Goal: Task Accomplishment & Management: Complete application form

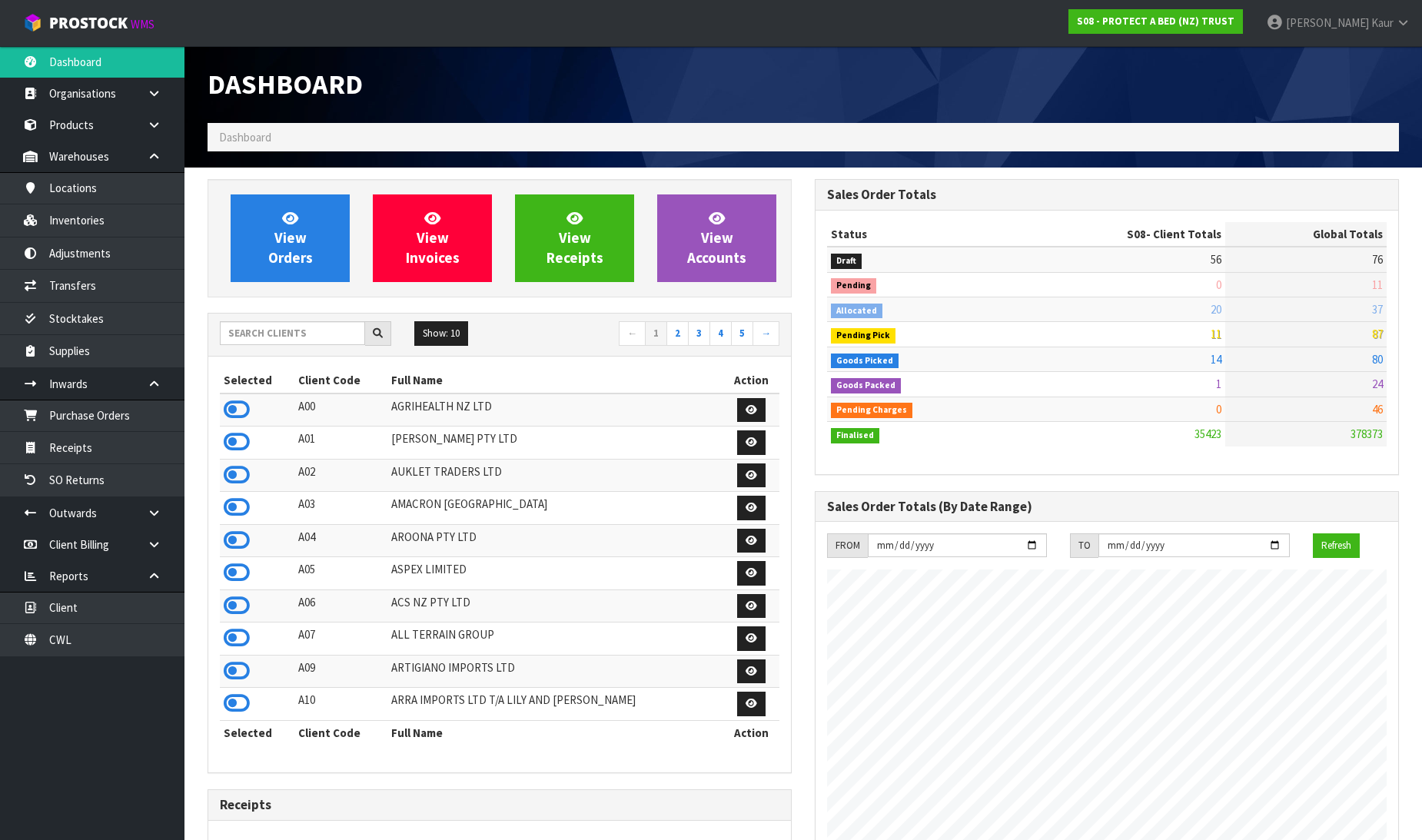
scroll to position [1164, 607]
click at [257, 344] on input "text" at bounding box center [292, 333] width 146 height 24
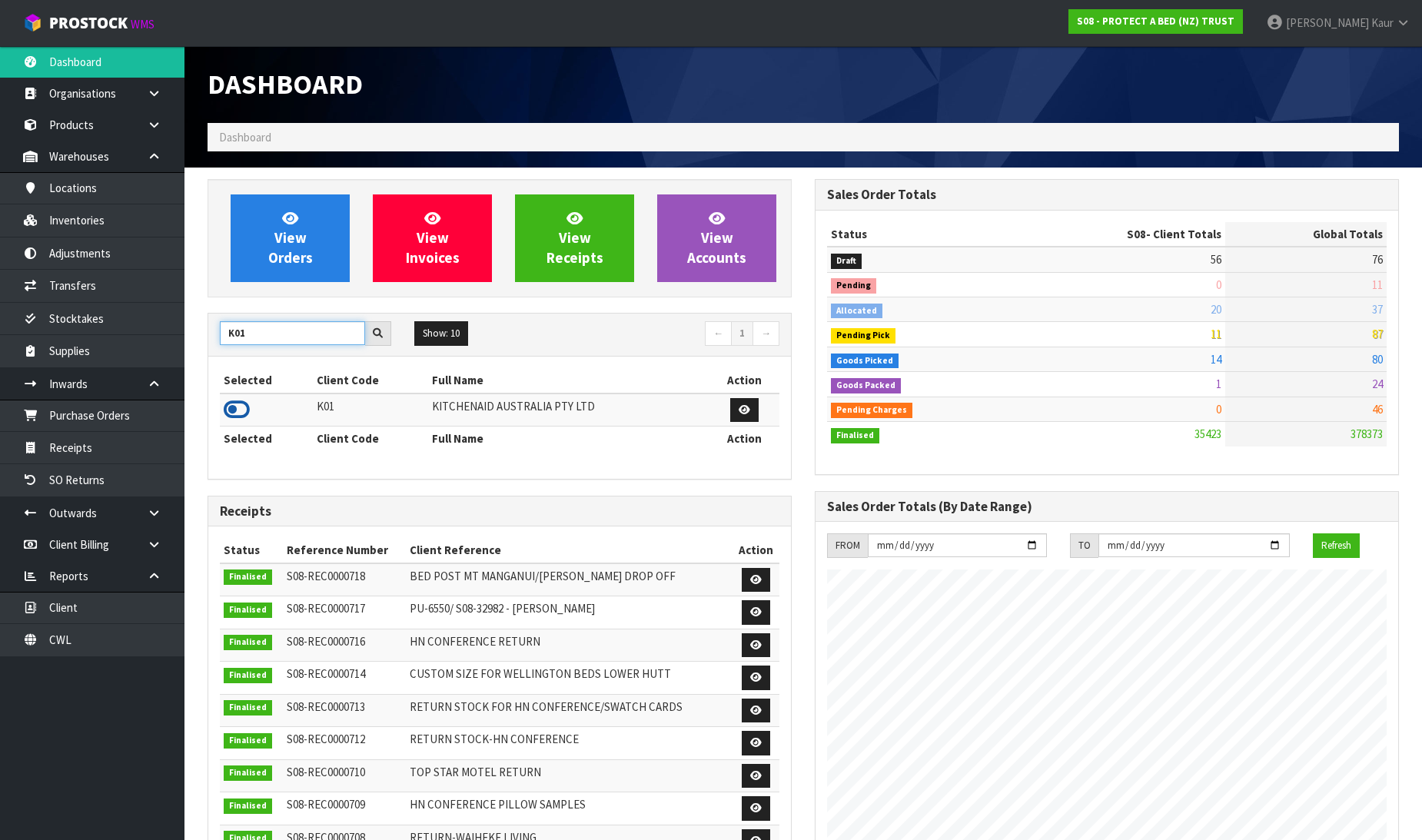
type input "K01"
click at [232, 418] on icon at bounding box center [236, 410] width 26 height 23
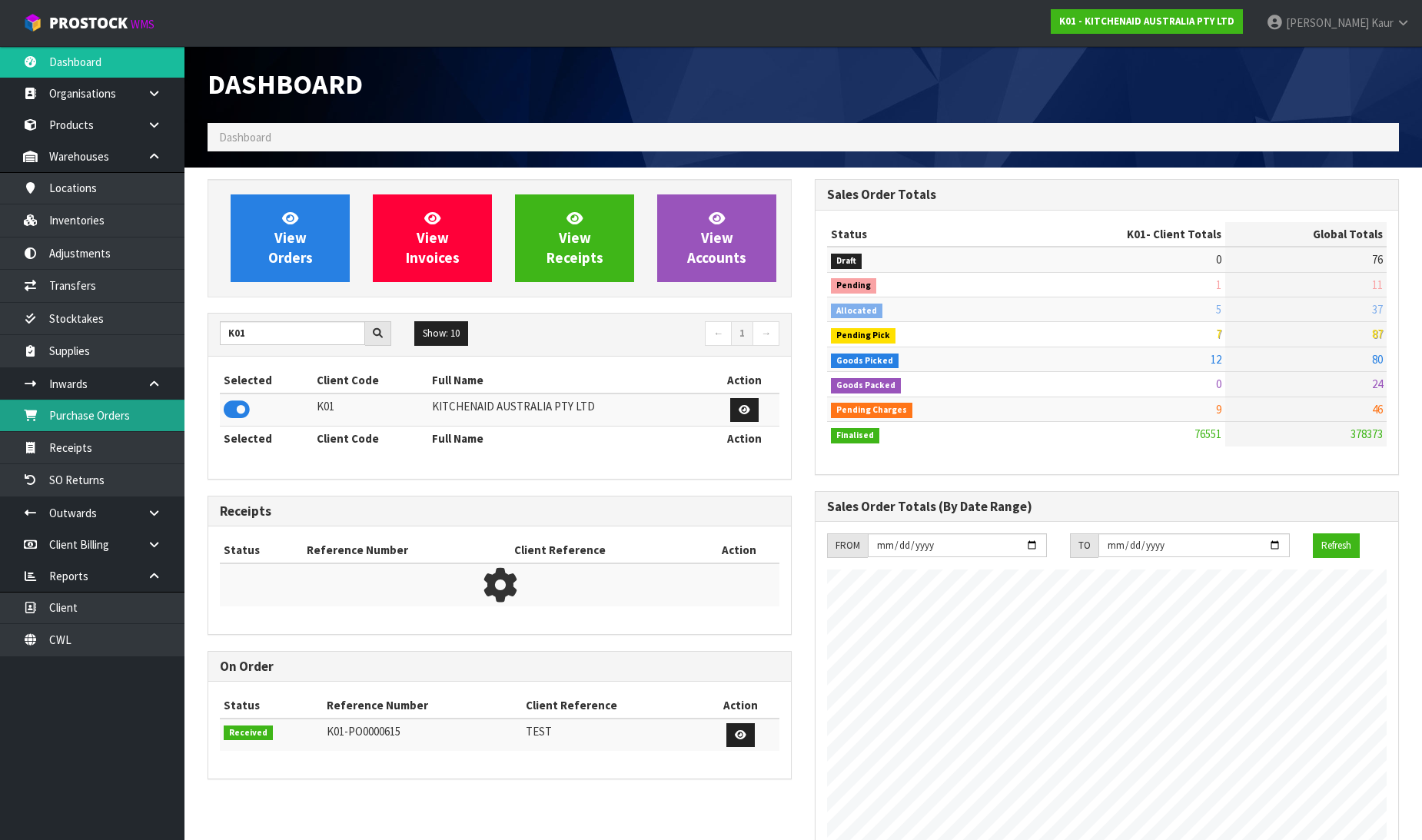
click at [132, 413] on link "Purchase Orders" at bounding box center [92, 415] width 185 height 32
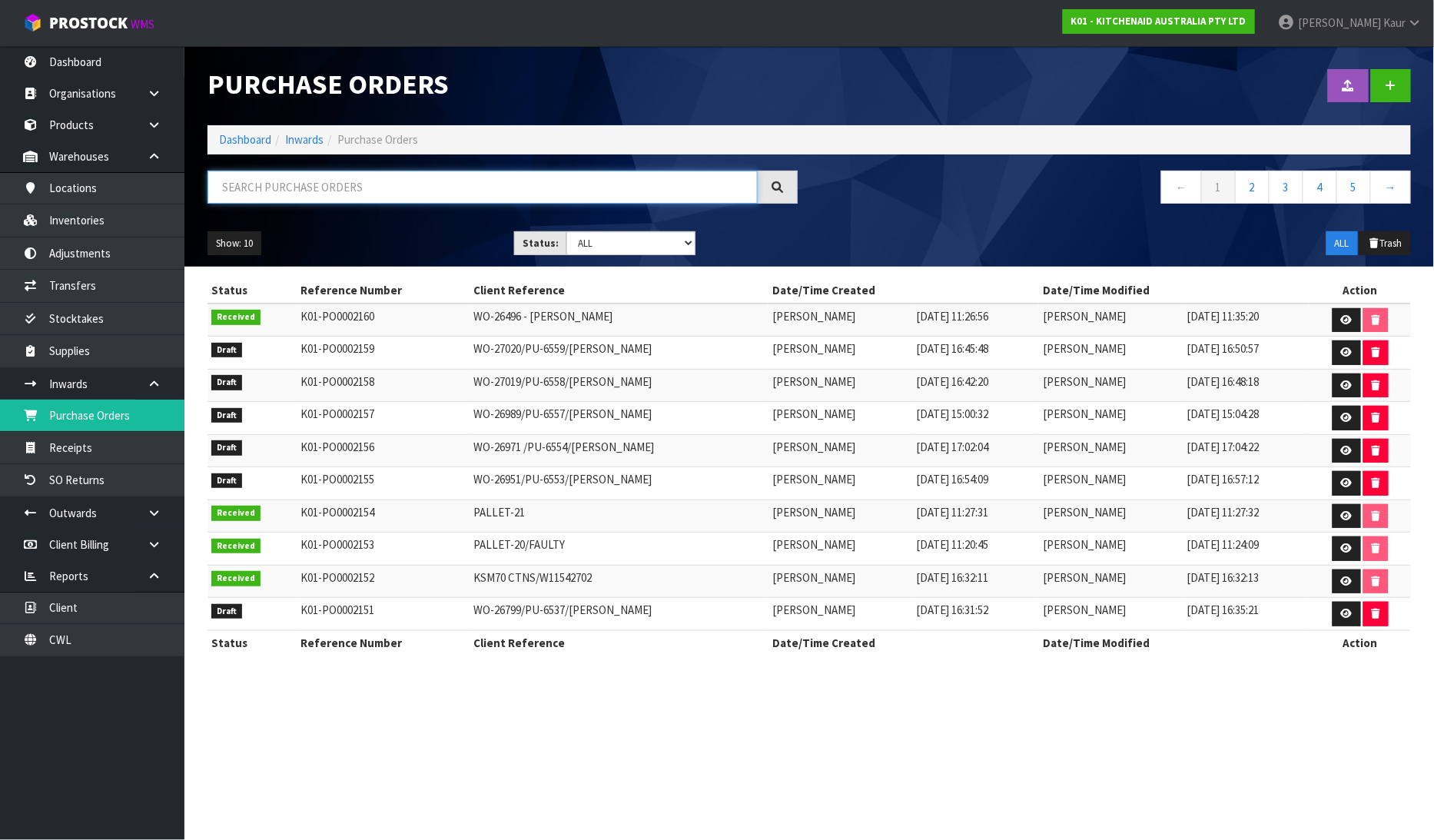
click at [319, 177] on input "text" at bounding box center [482, 187] width 551 height 33
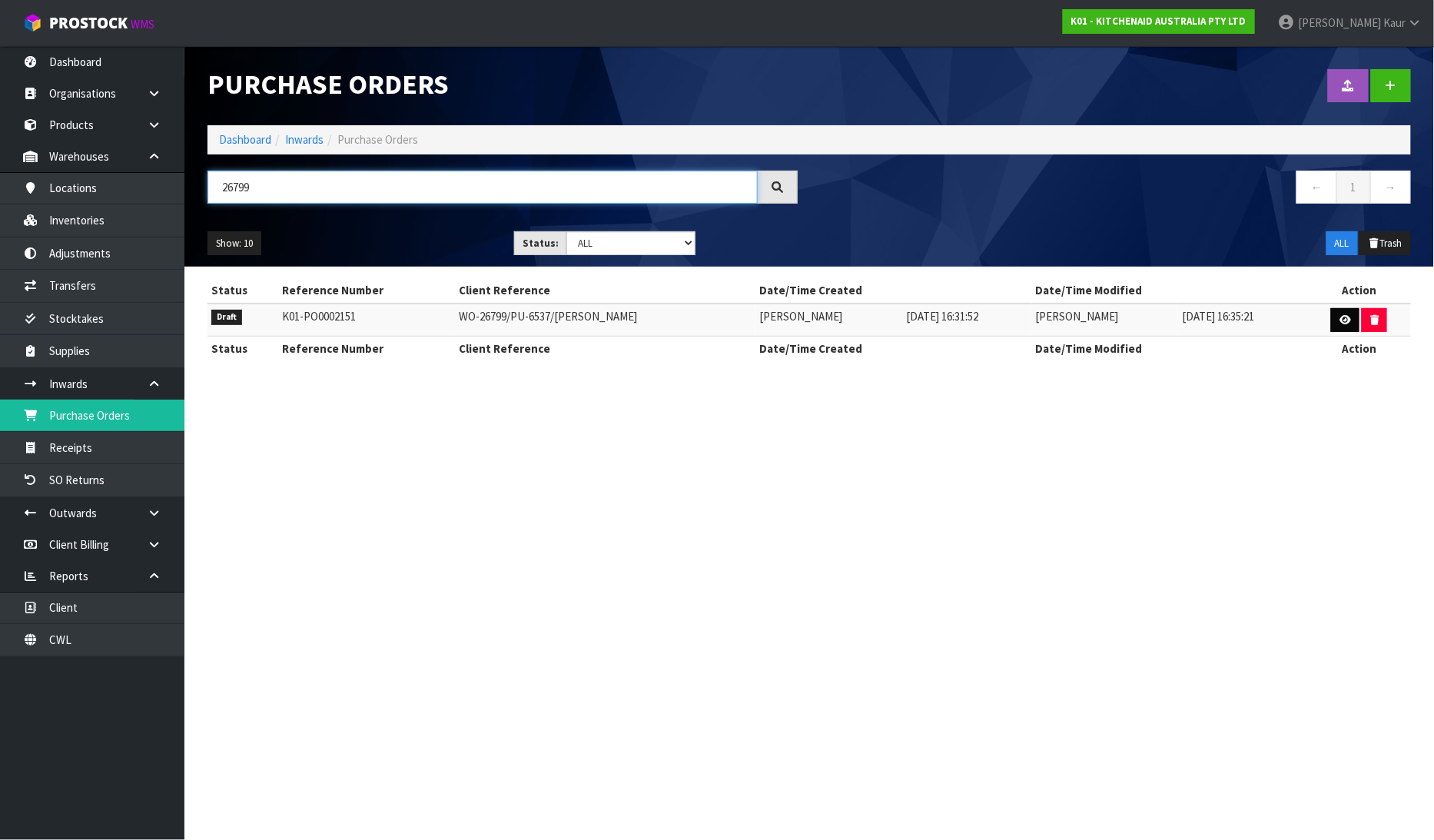
type input "26799"
click at [1347, 313] on link at bounding box center [1345, 320] width 28 height 25
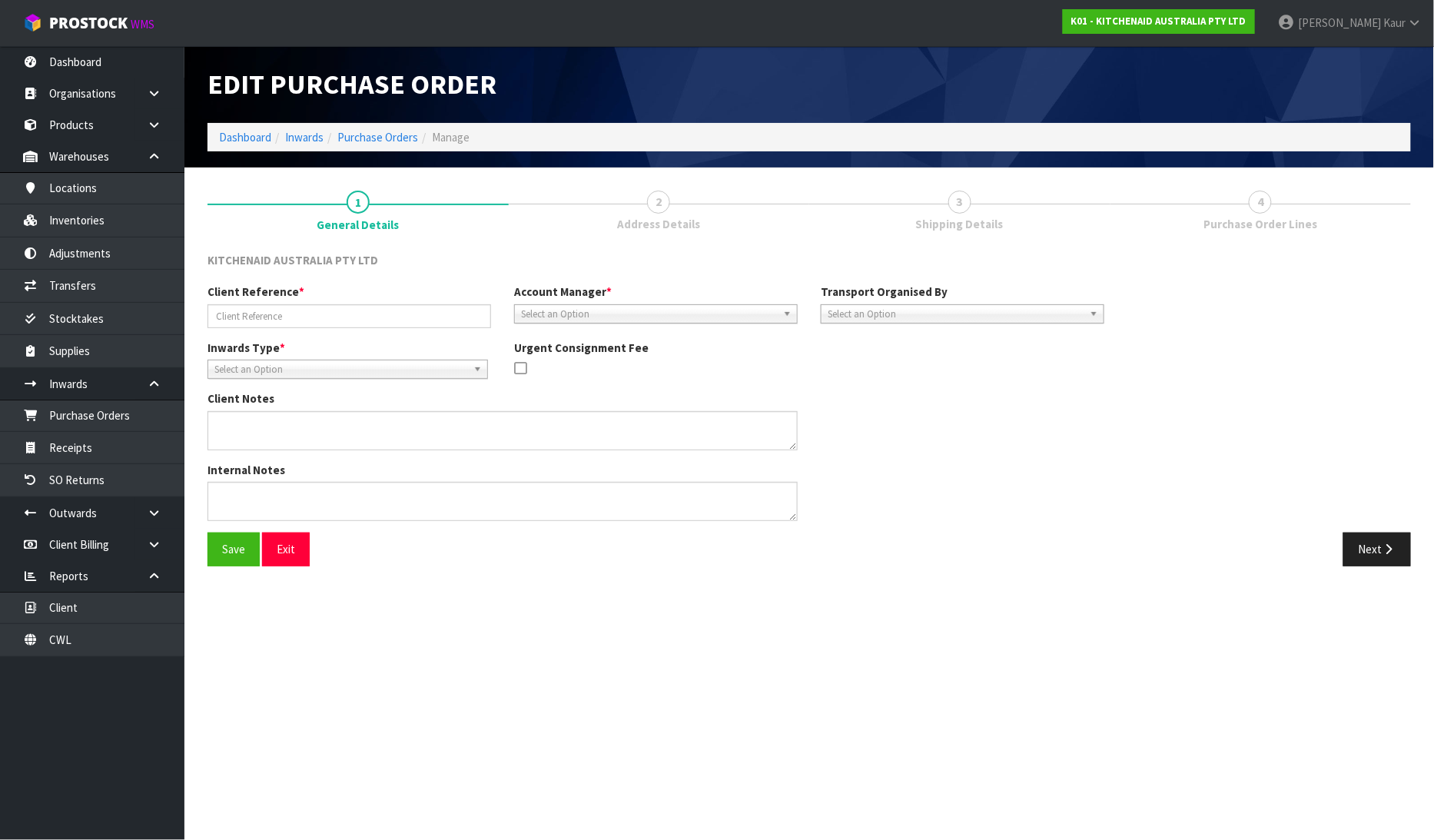
type input "WO-26799/PU-6537/[PERSON_NAME]"
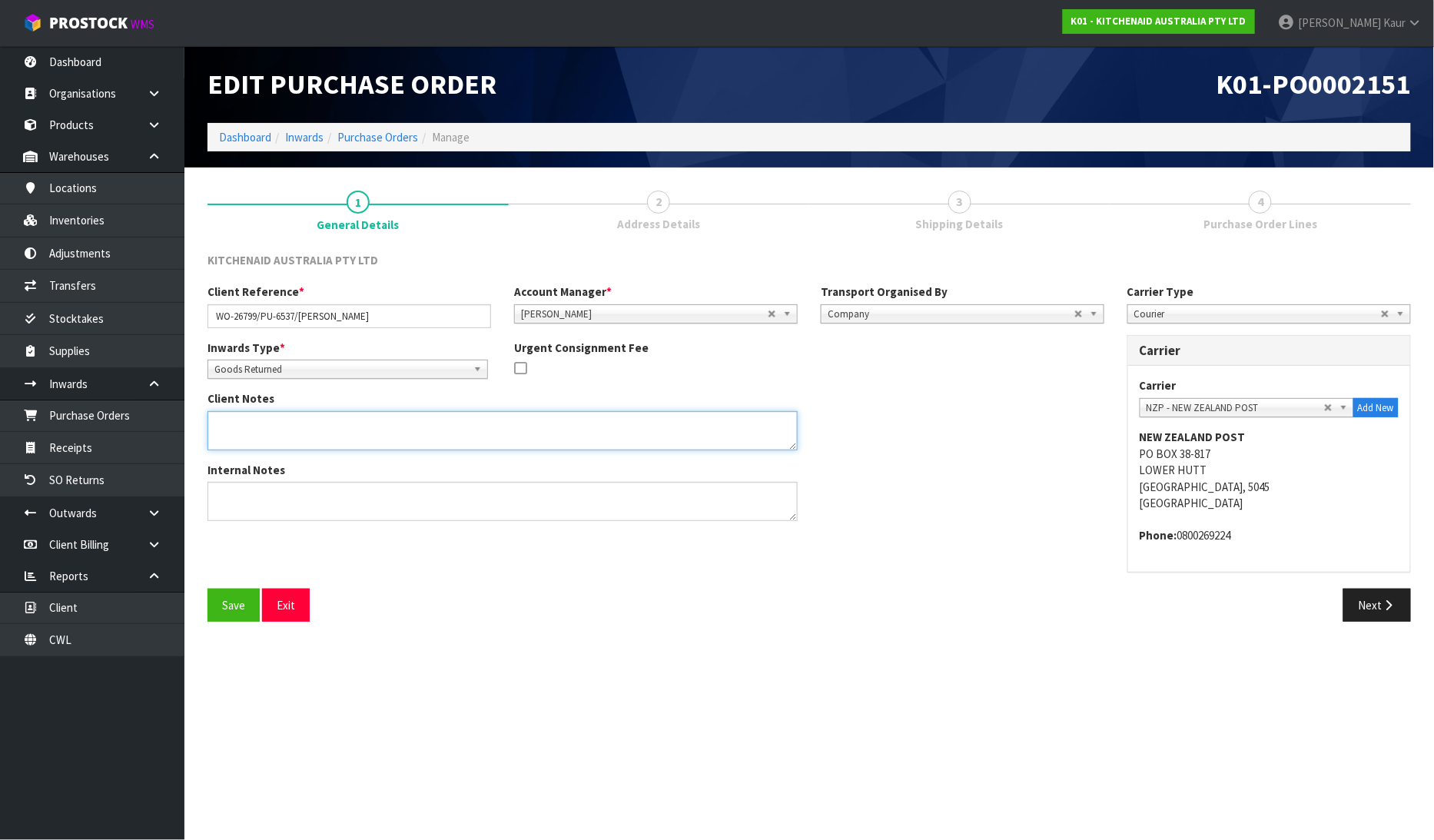
click at [323, 448] on textarea at bounding box center [502, 430] width 591 height 39
paste textarea "PLEASE PLACE 5KSM195PSABK / WD40134000 ONTO [PERSON_NAME] HELD PALLET."
type textarea "PLEASE PLACE 5KSM195PSABK / WD40134000 ONTO [PERSON_NAME] HELD PALLET."
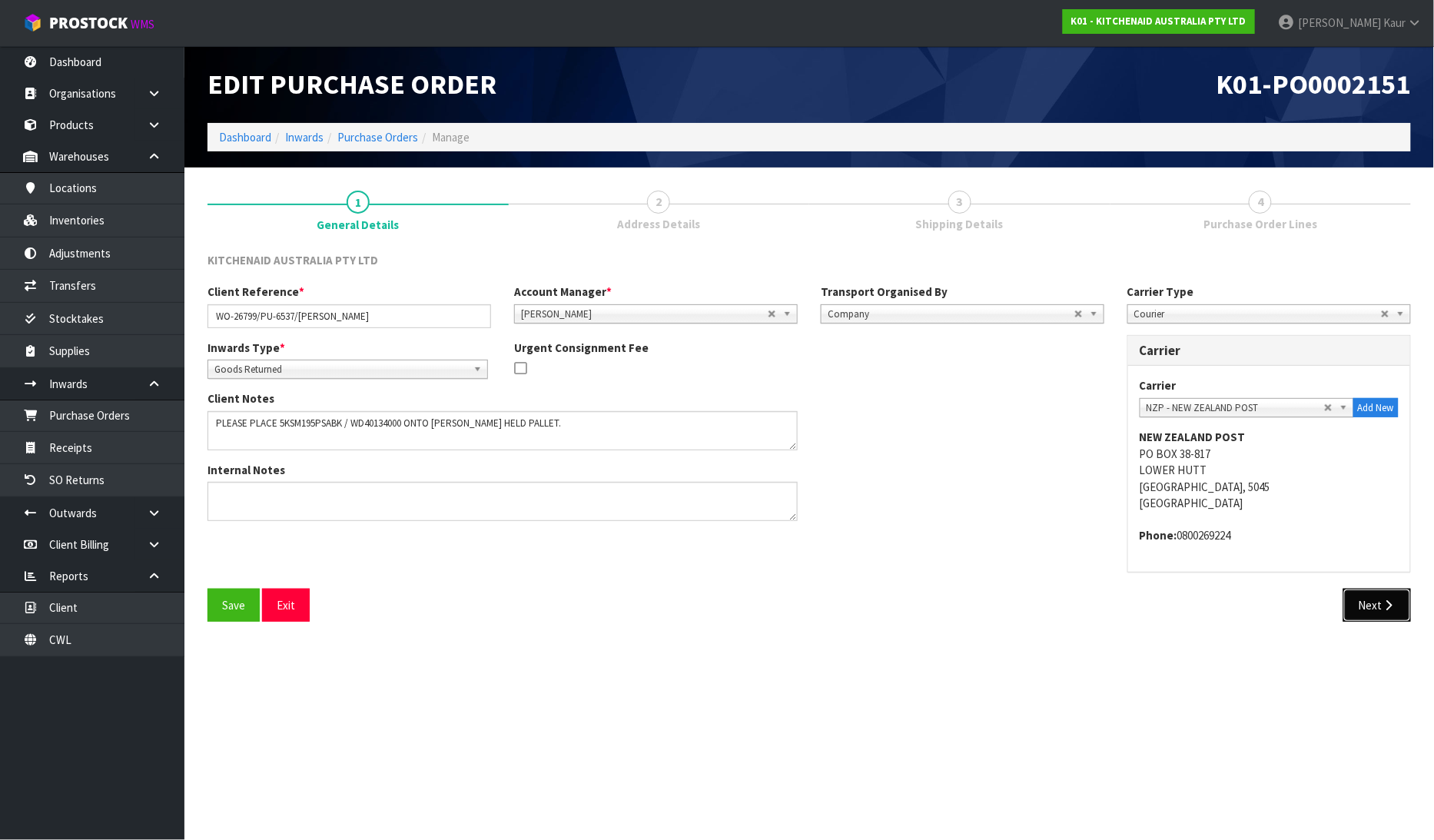
click at [1382, 600] on icon "button" at bounding box center [1389, 605] width 15 height 12
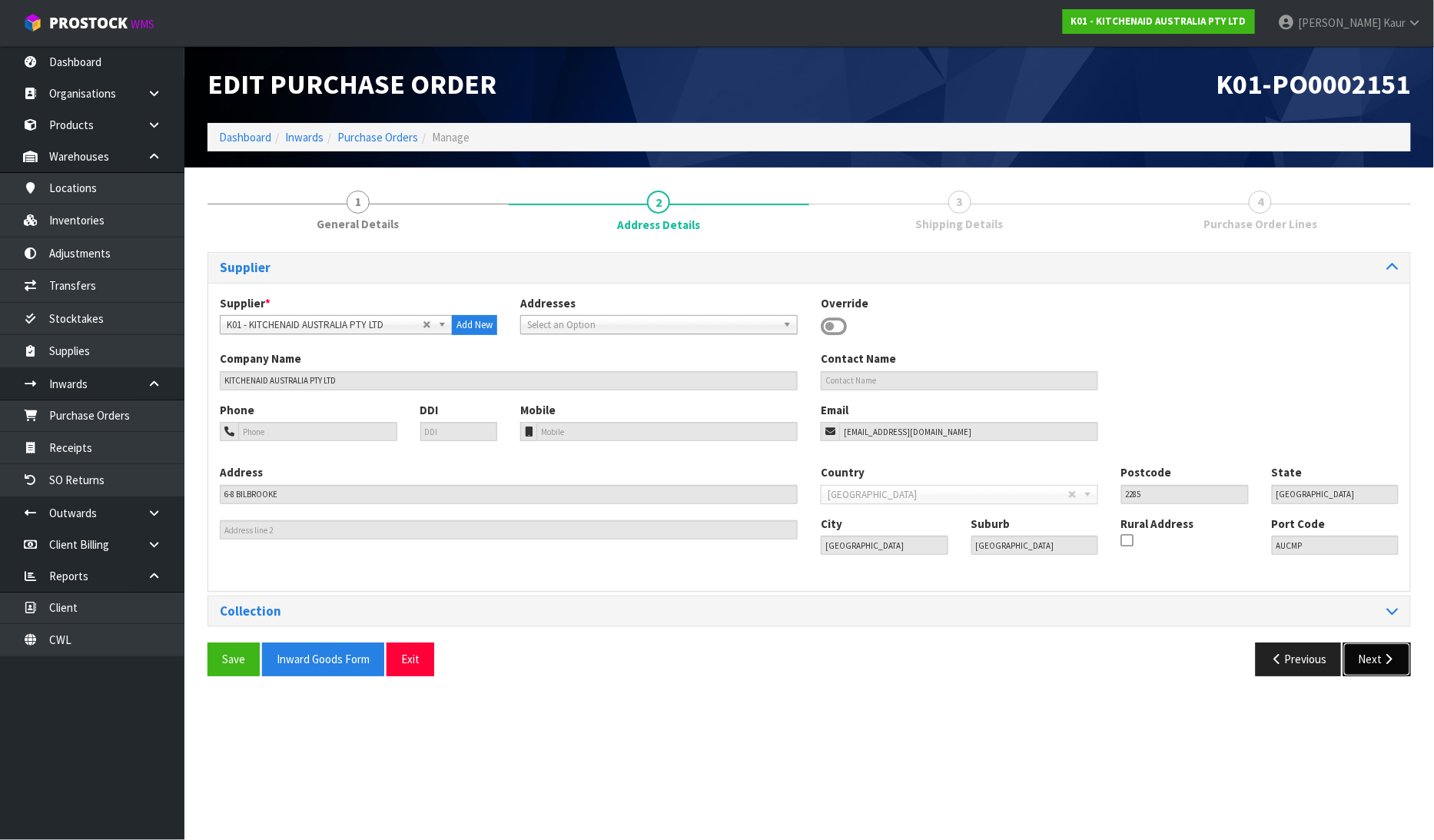
click at [1384, 670] on button "Next" at bounding box center [1377, 659] width 67 height 33
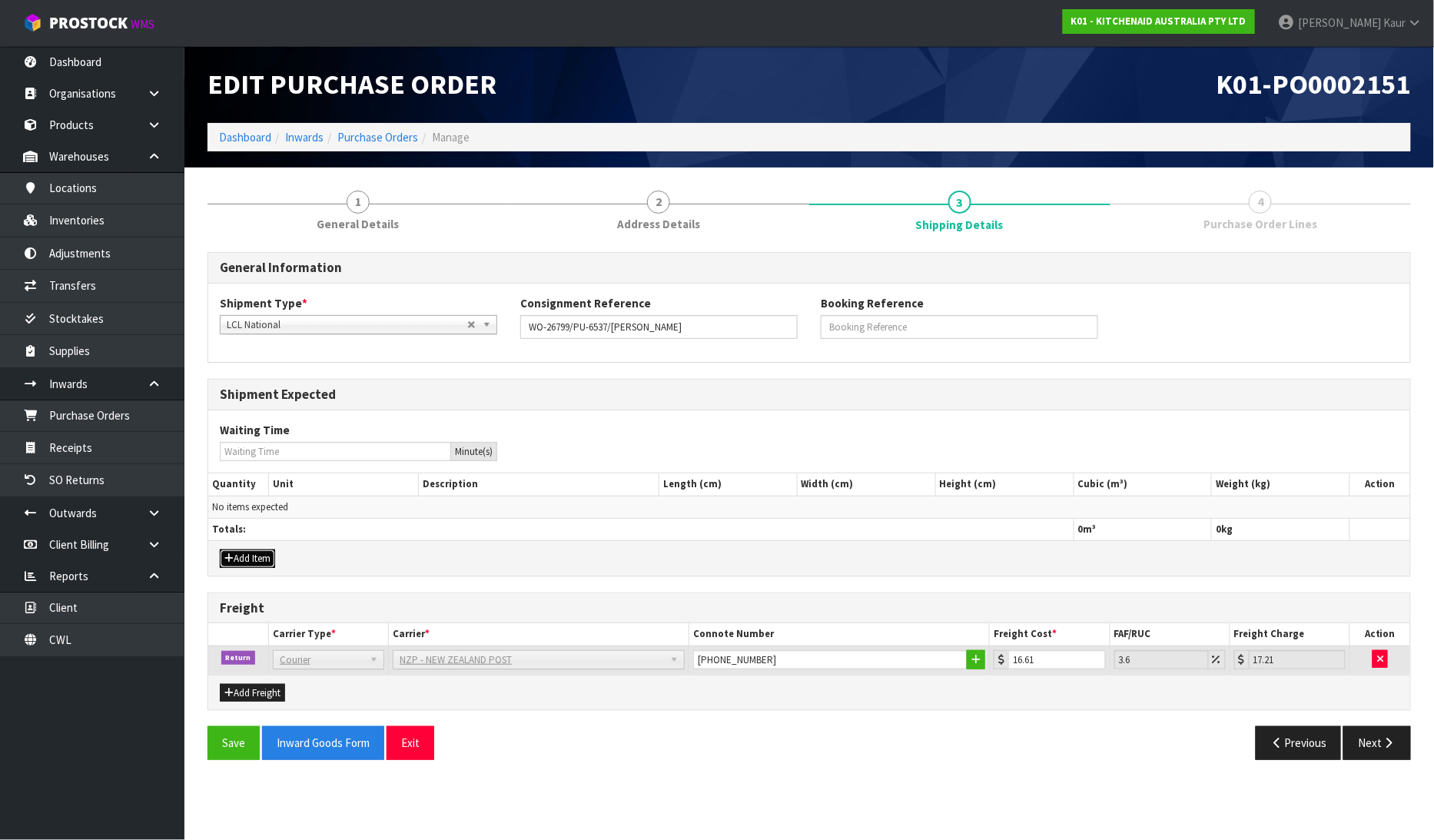
click at [233, 555] on button "Add Item" at bounding box center [247, 559] width 56 height 18
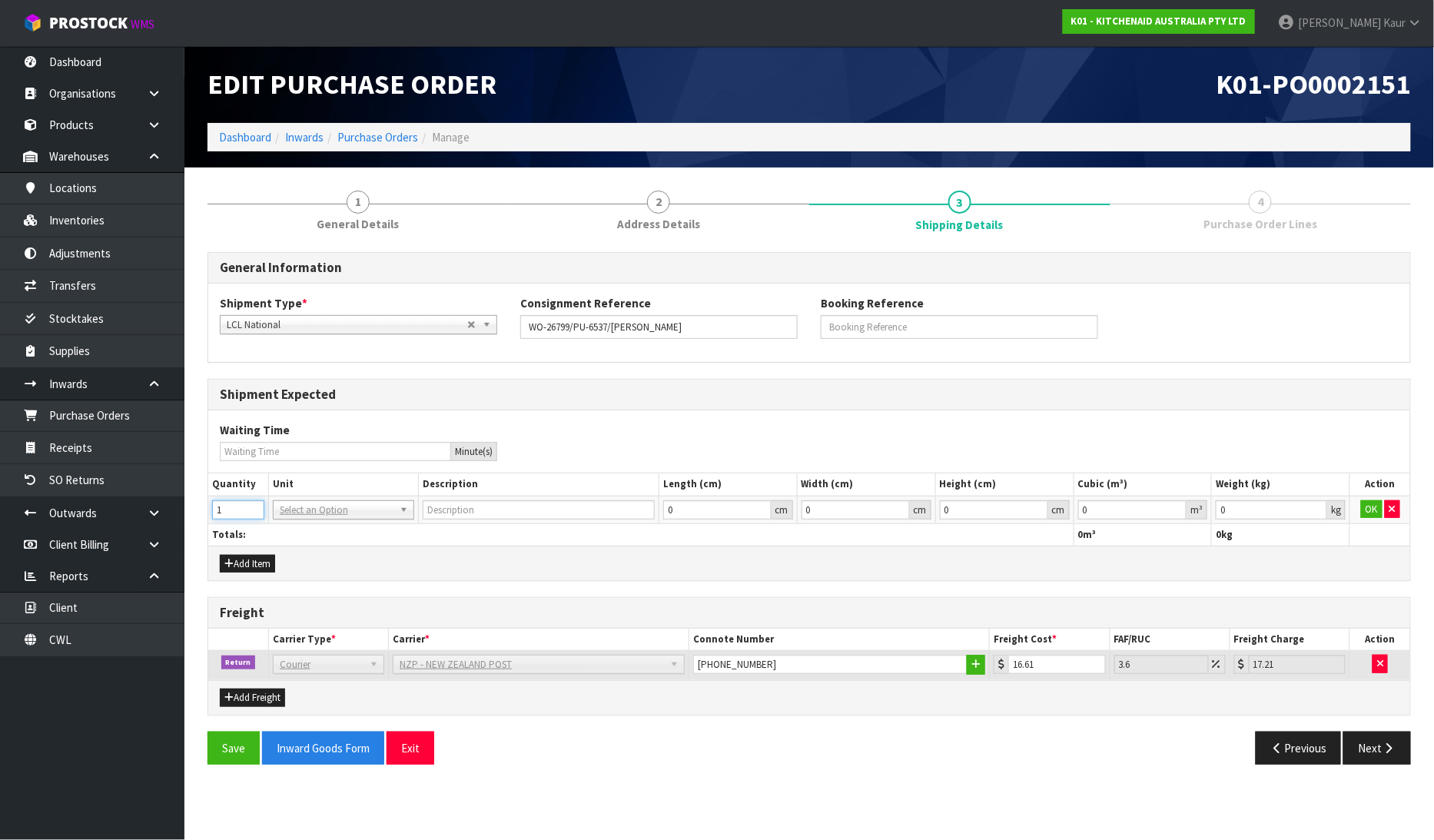
type input "1"
click at [247, 505] on input "1" at bounding box center [238, 509] width 52 height 19
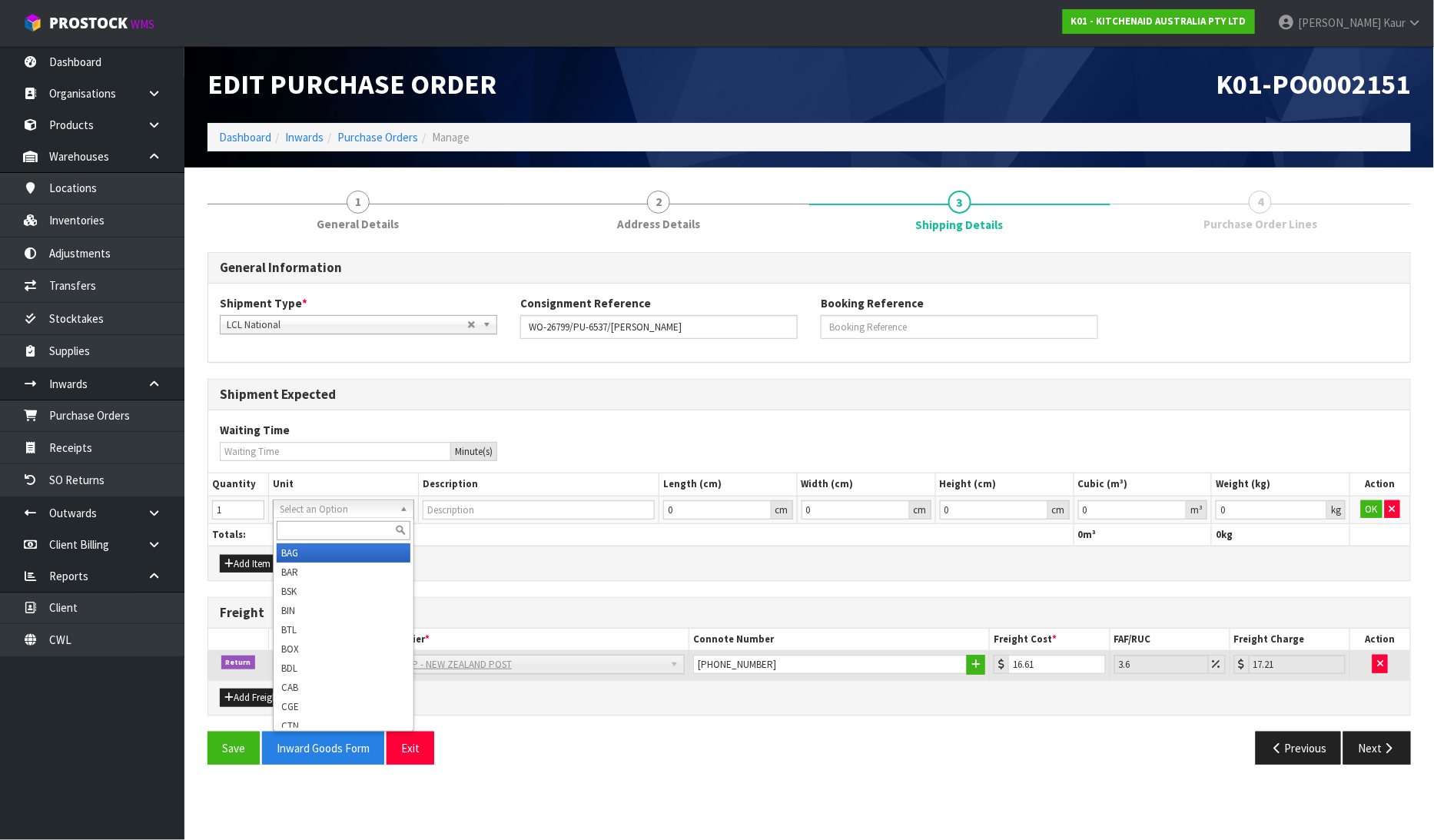
click at [293, 530] on input "text" at bounding box center [344, 530] width 134 height 19
type input "ctn"
type input "CARTON"
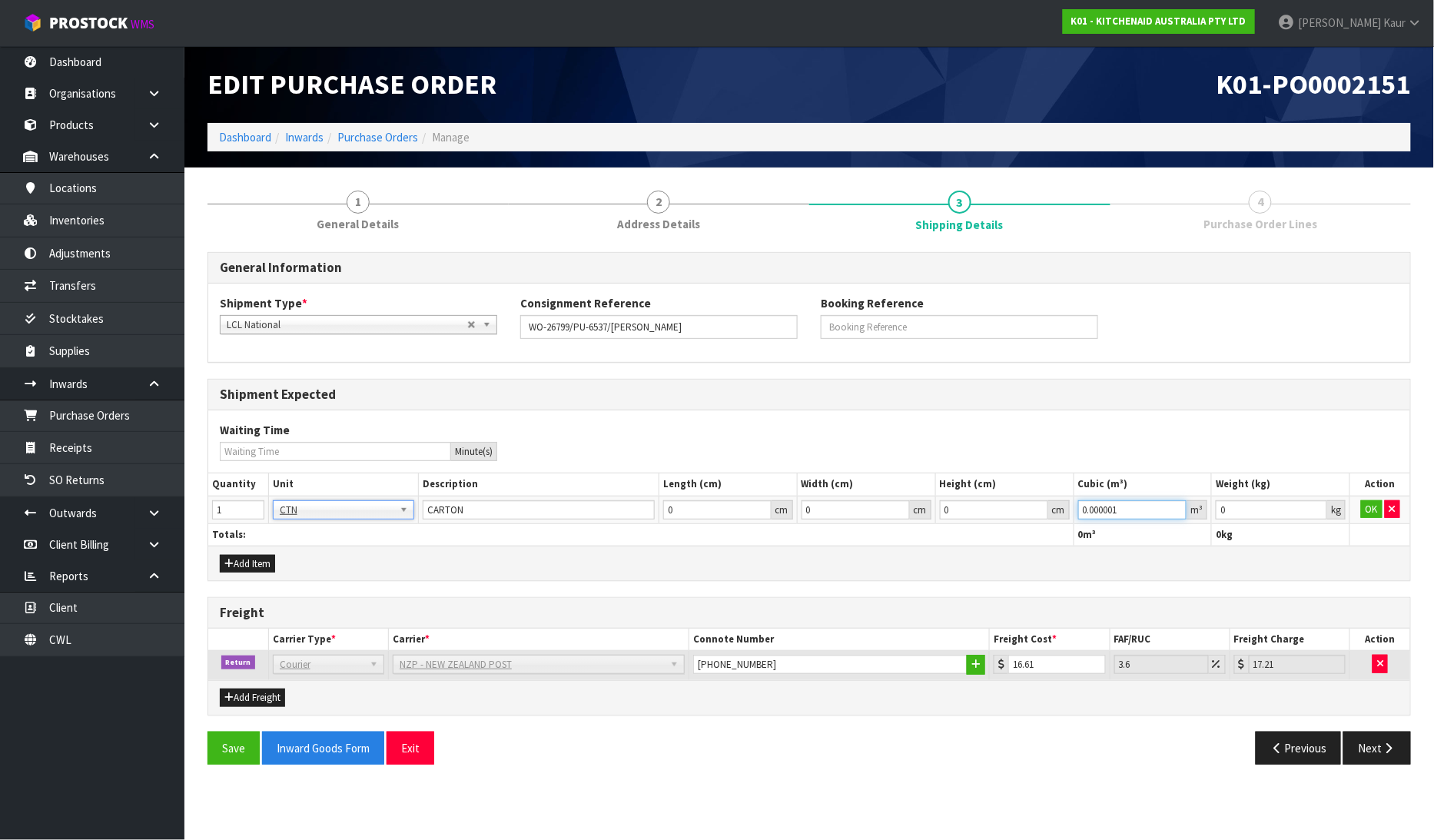
type input "0.000001"
click at [1178, 506] on input "0.000001" at bounding box center [1132, 509] width 109 height 19
type input "0.001"
click at [1319, 504] on input "0.001" at bounding box center [1272, 509] width 111 height 19
click at [1364, 502] on button "OK" at bounding box center [1372, 509] width 22 height 18
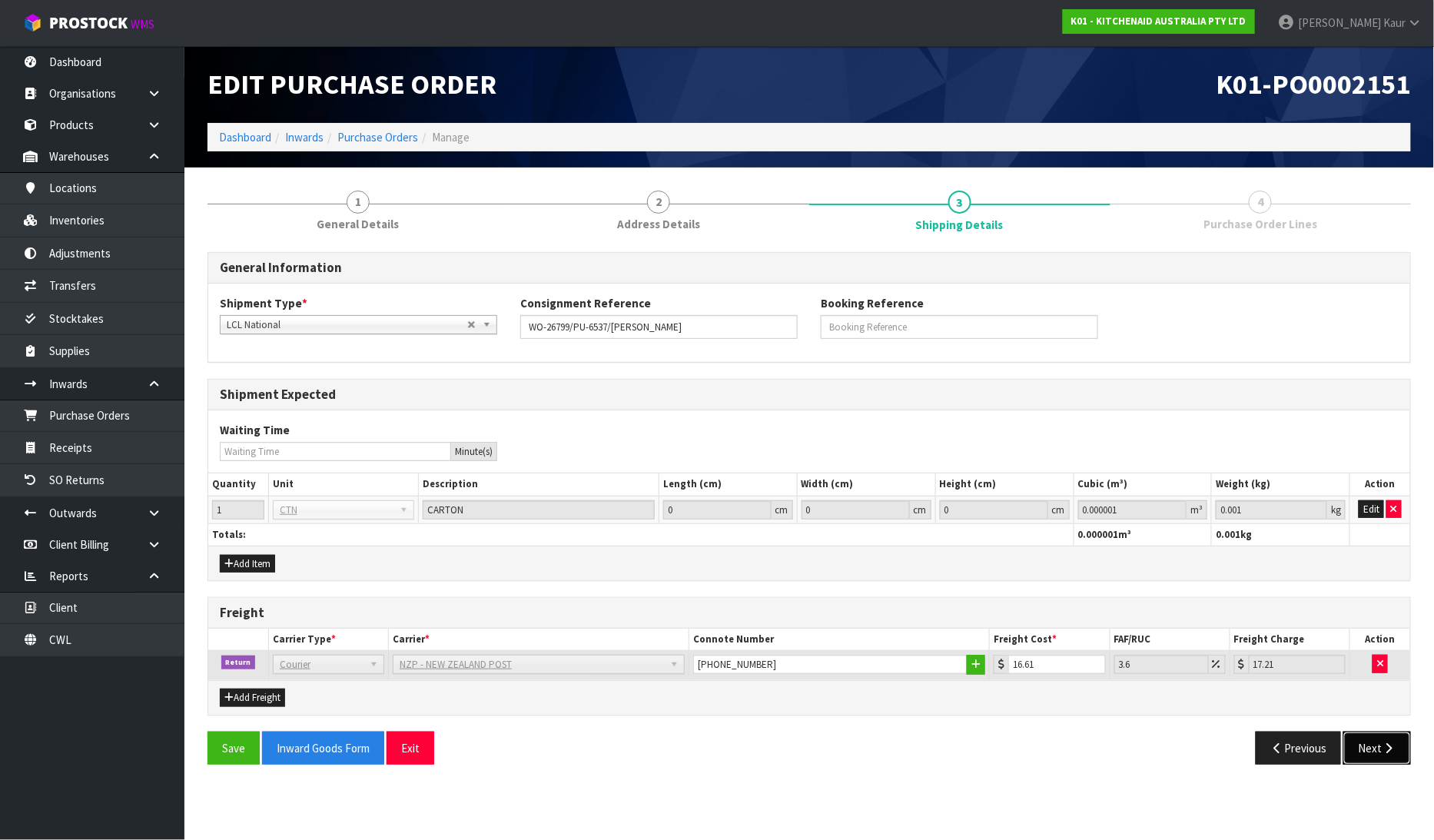
click at [1382, 758] on button "Next" at bounding box center [1377, 749] width 67 height 33
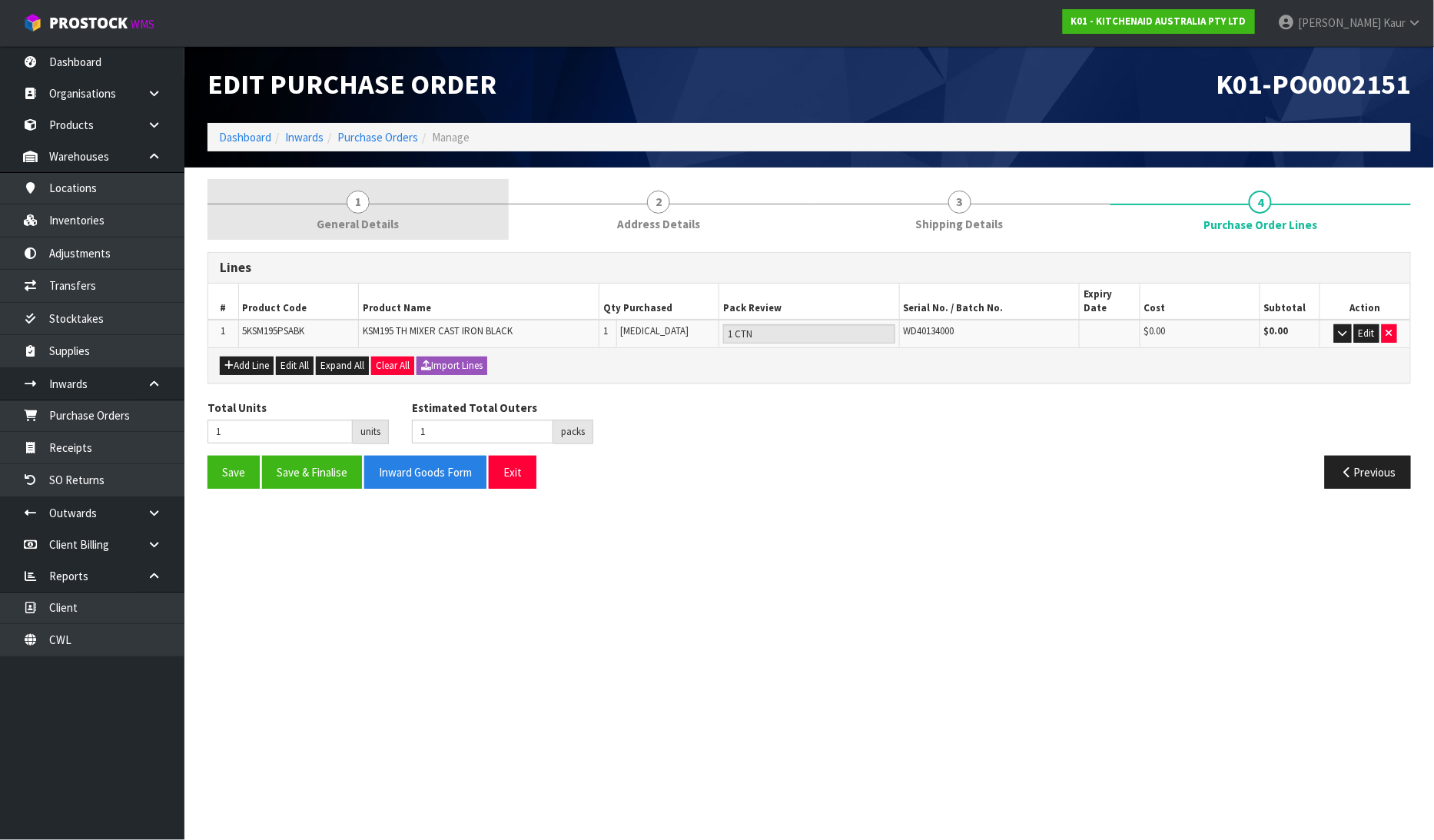
click at [379, 217] on span "General Details" at bounding box center [358, 224] width 82 height 16
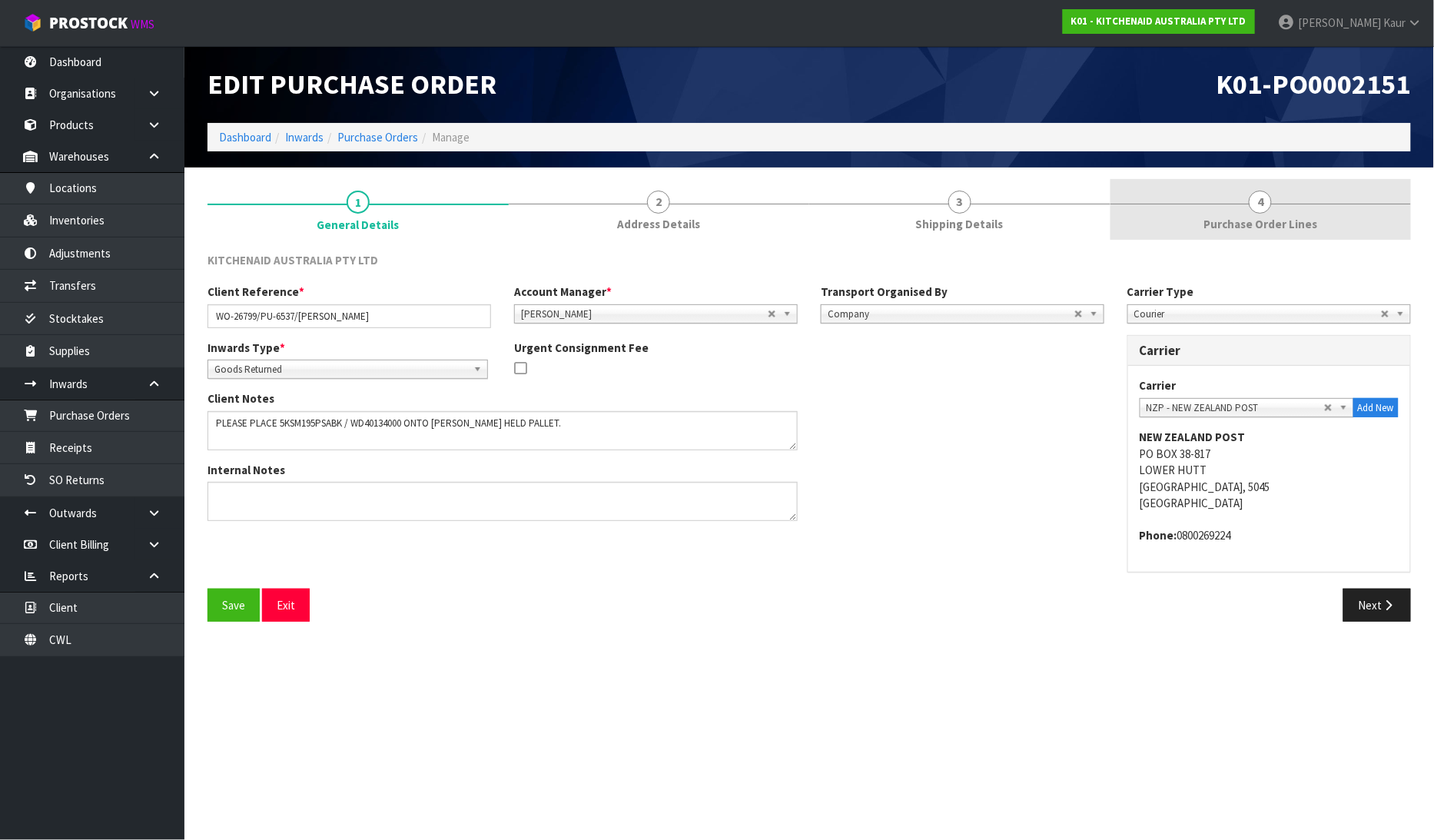
click at [1299, 206] on link "4 Purchase Order Lines" at bounding box center [1261, 209] width 301 height 61
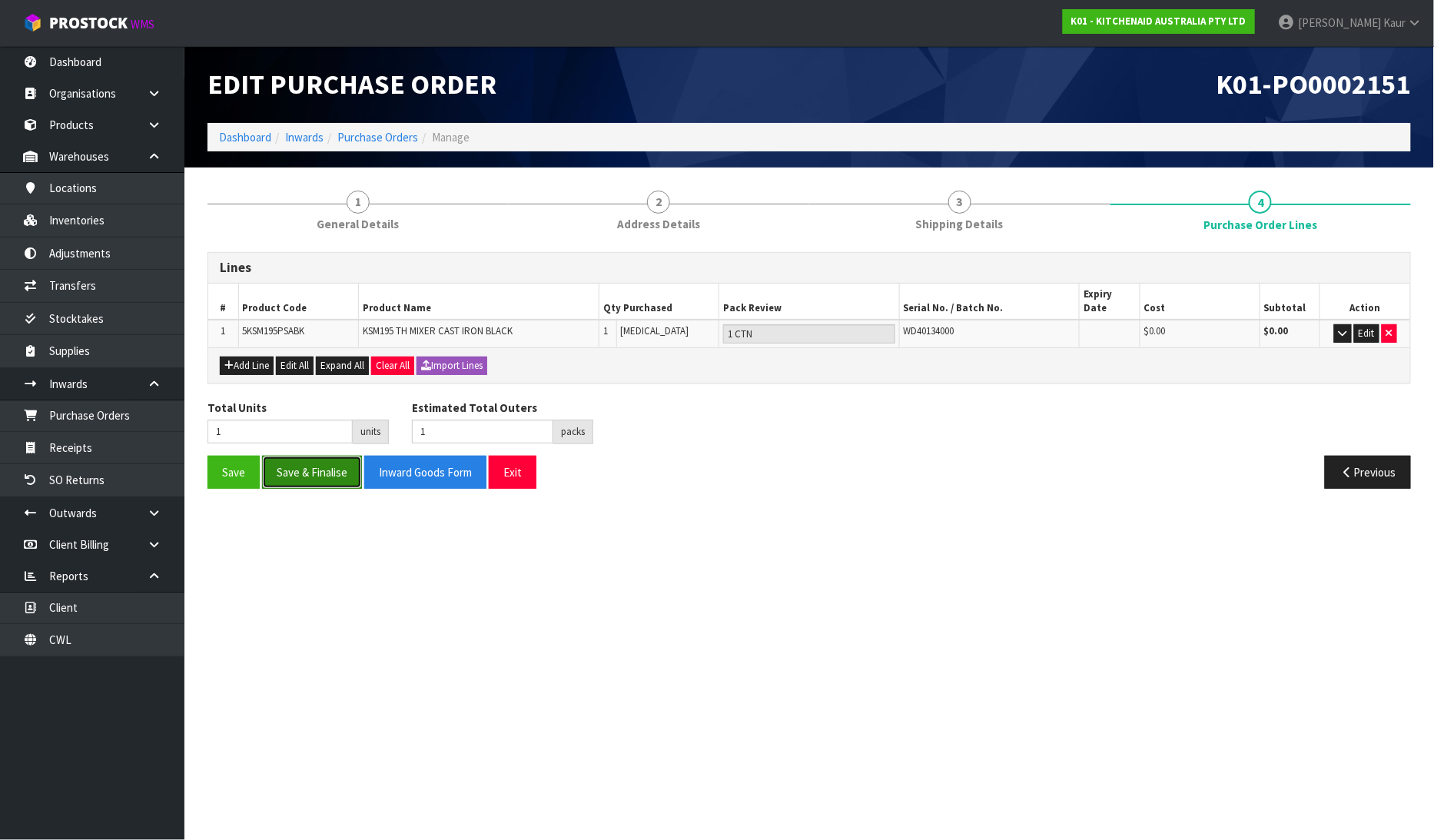
click at [315, 464] on button "Save & Finalise" at bounding box center [312, 472] width 100 height 33
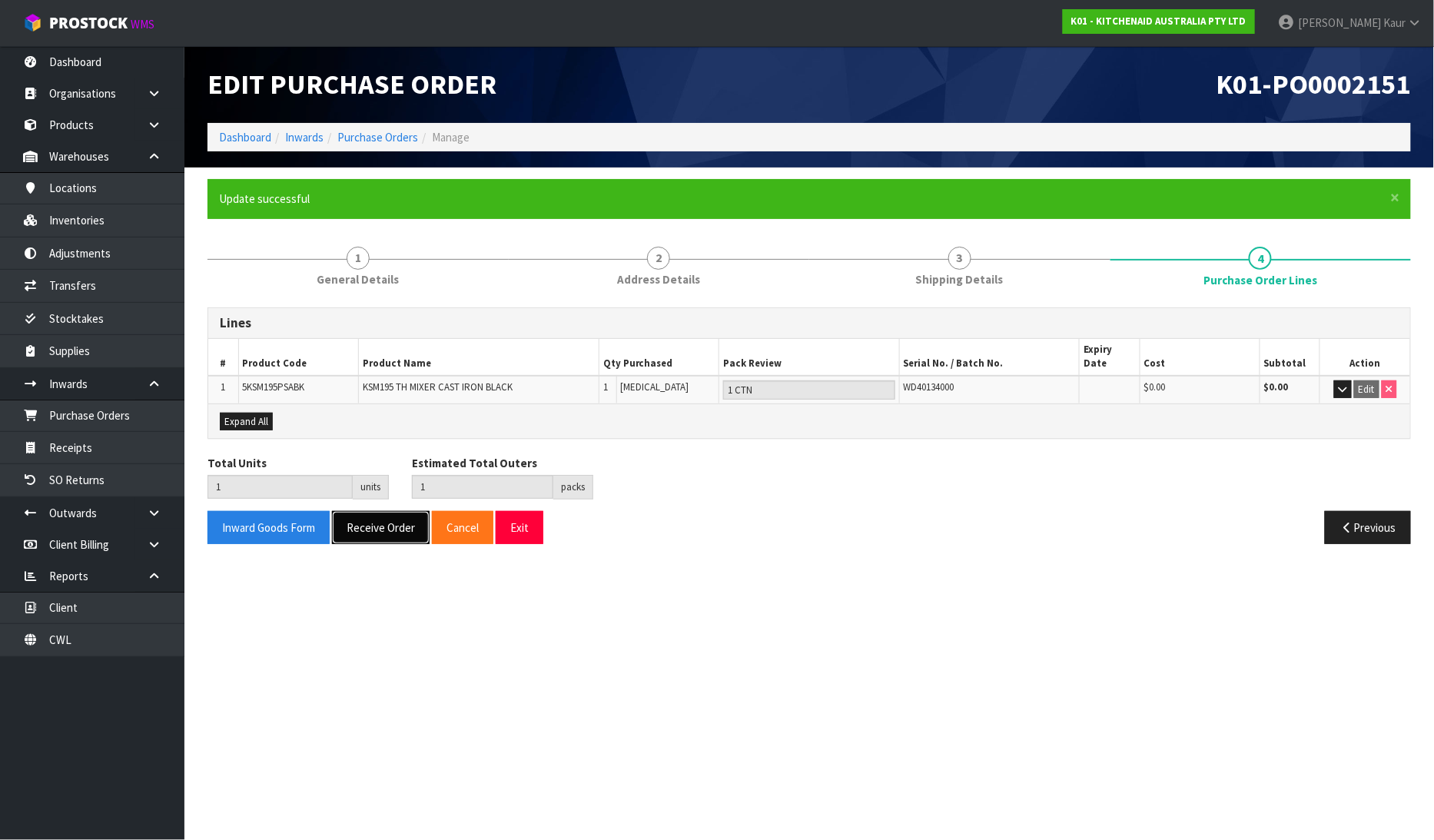
click at [356, 516] on button "Receive Order" at bounding box center [380, 527] width 97 height 33
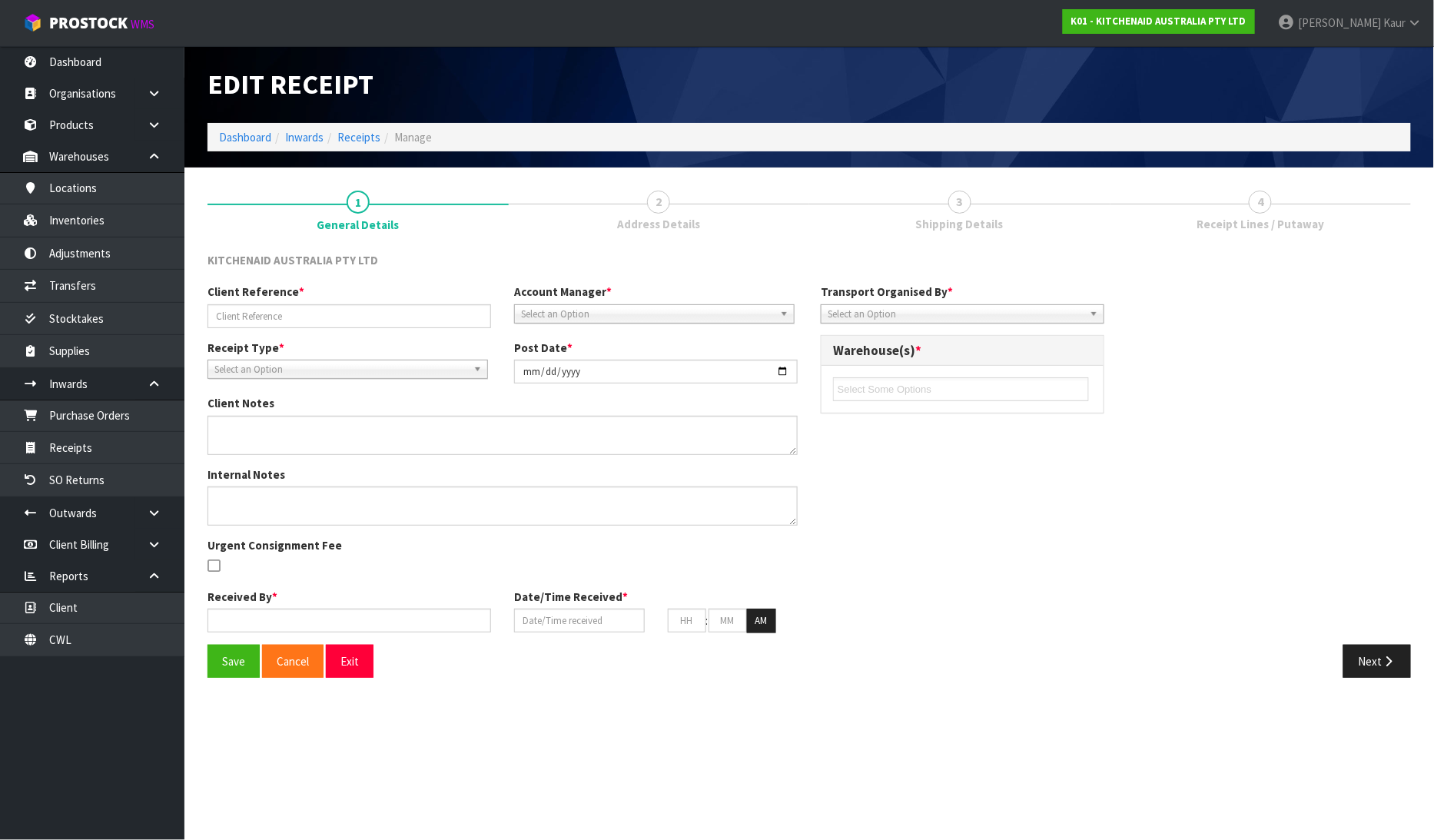
type input "WO-26799/PU-6537/[PERSON_NAME]"
type input "[DATE]"
type textarea "PLEASE PLACE 5KSM195PSABK / WD40134000 ONTO [PERSON_NAME] HELD PALLET."
type input "[PERSON_NAME]"
type input "[DATE]"
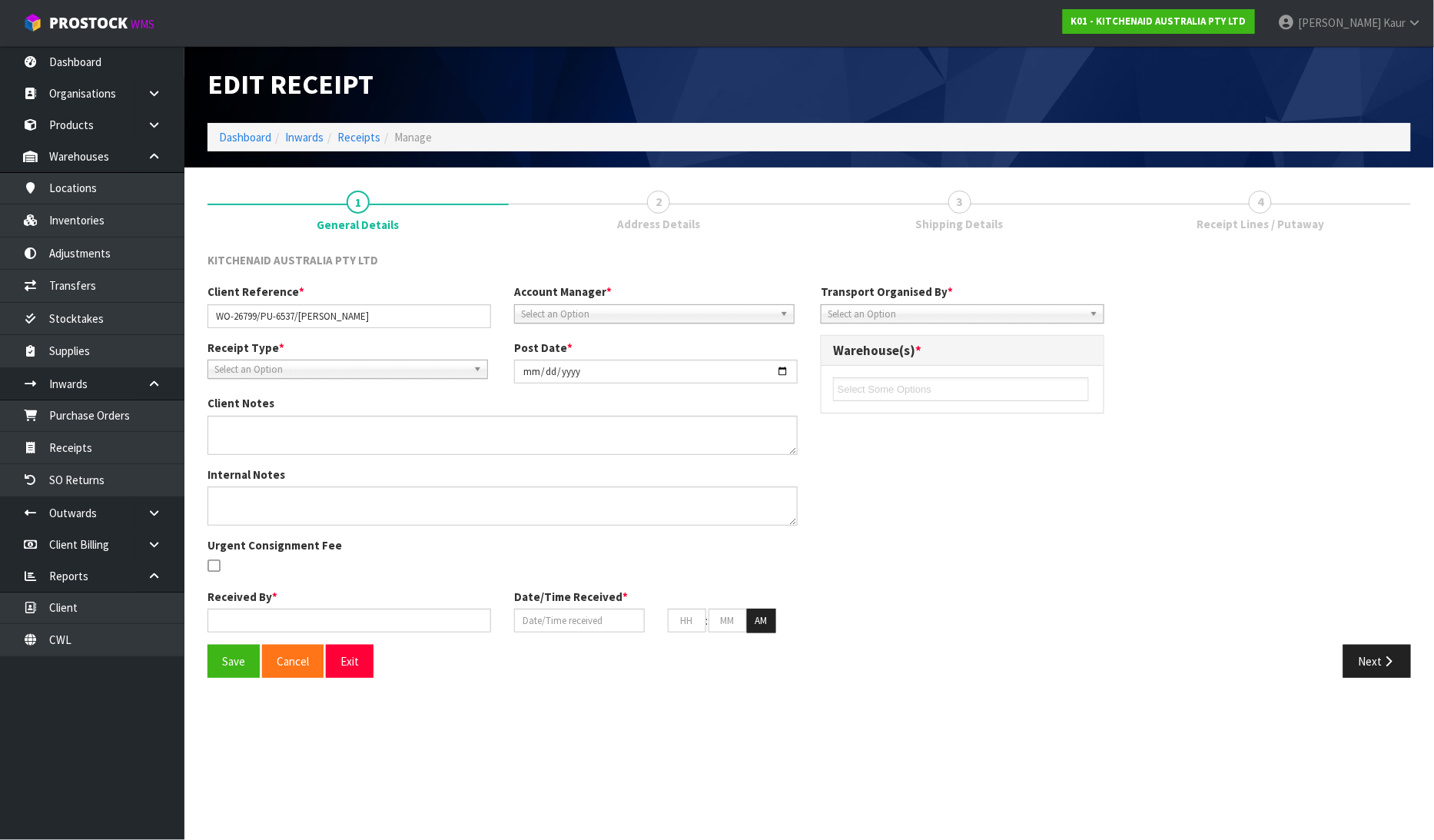
type input "03"
type input "47"
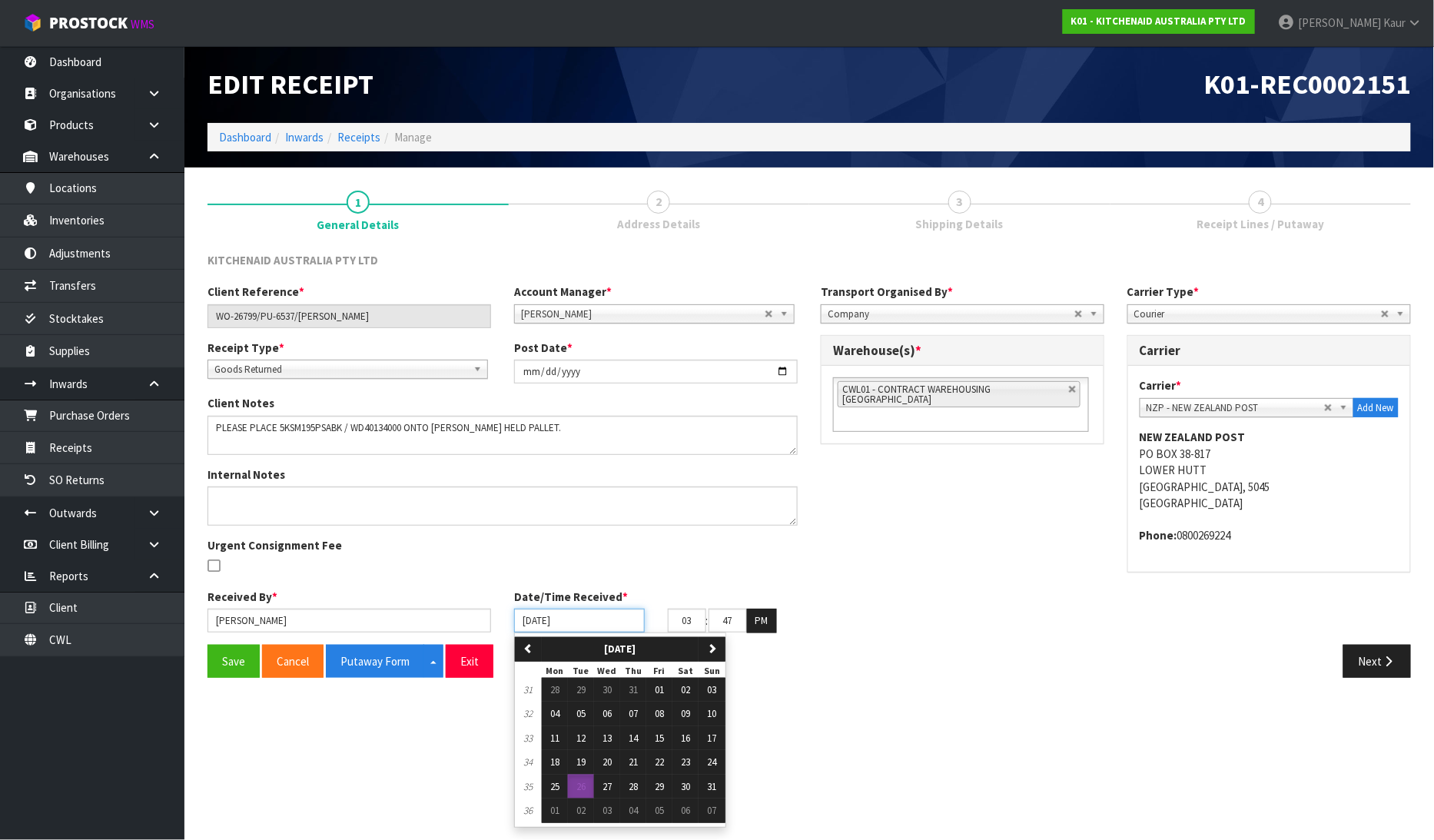
click at [529, 615] on input "[DATE]" at bounding box center [579, 620] width 131 height 24
click at [560, 783] on span "25" at bounding box center [555, 787] width 9 height 13
type input "[DATE]"
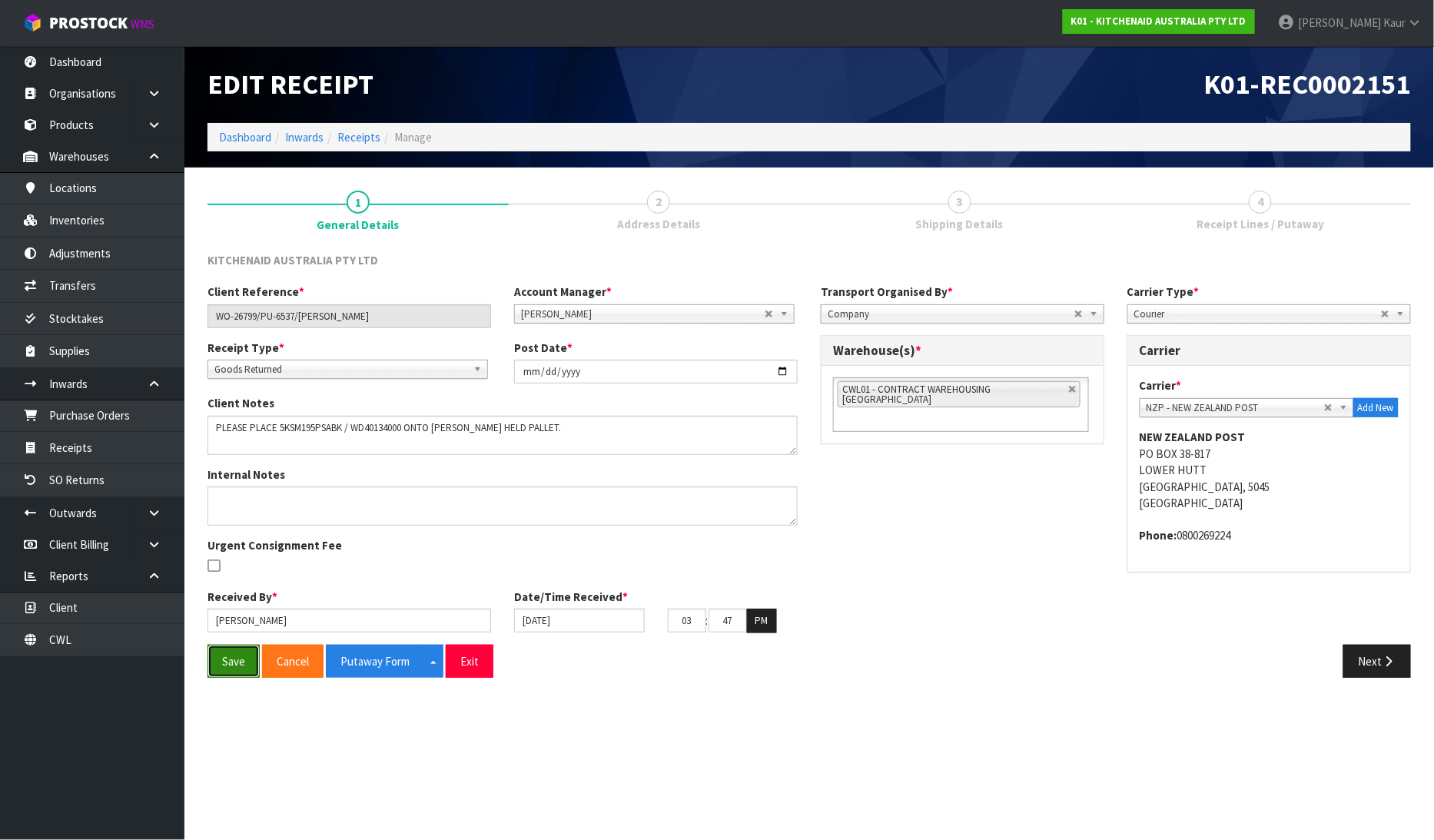
click at [246, 651] on button "Save" at bounding box center [233, 661] width 52 height 33
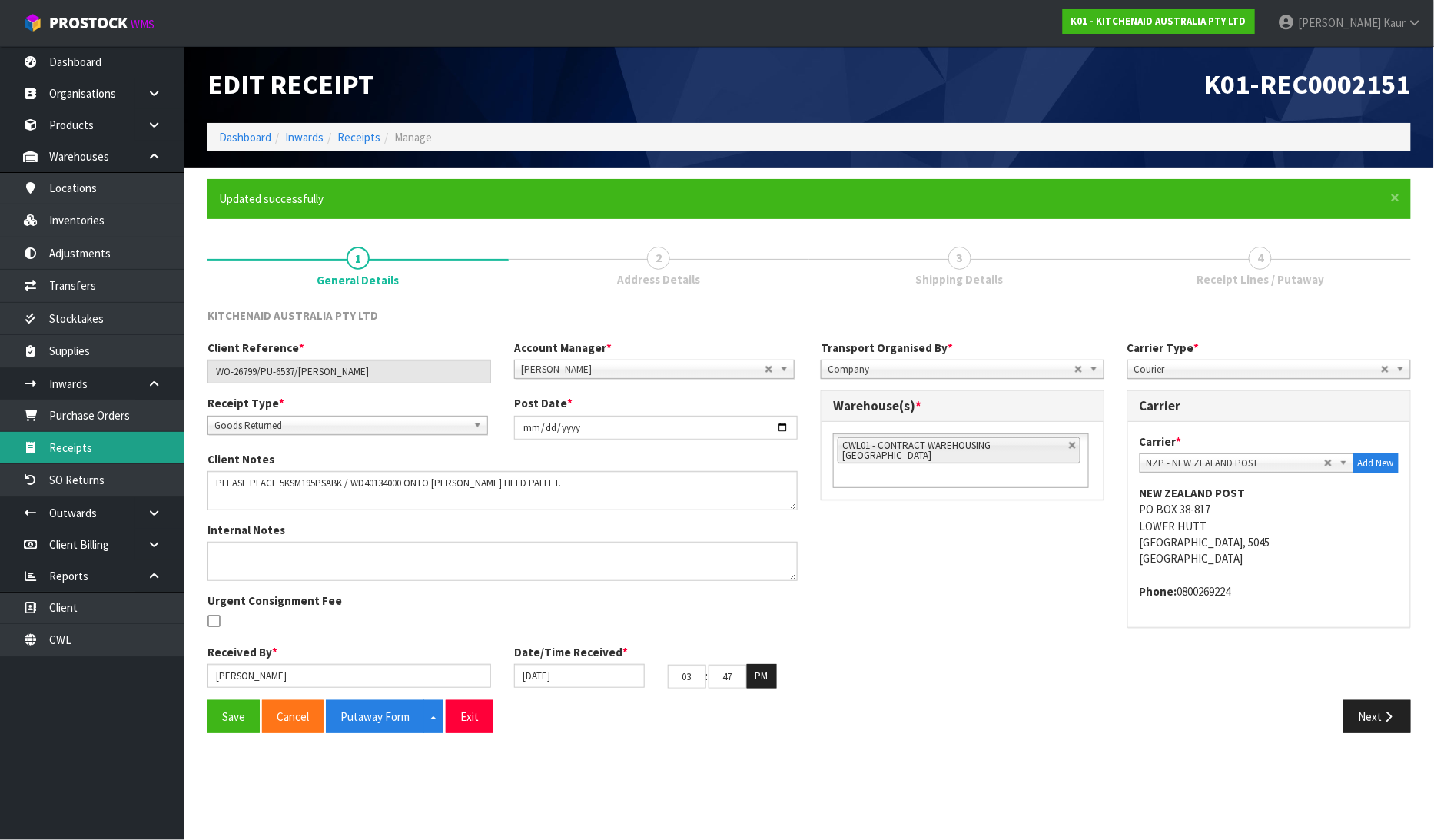
click at [64, 442] on link "Receipts" at bounding box center [92, 447] width 185 height 32
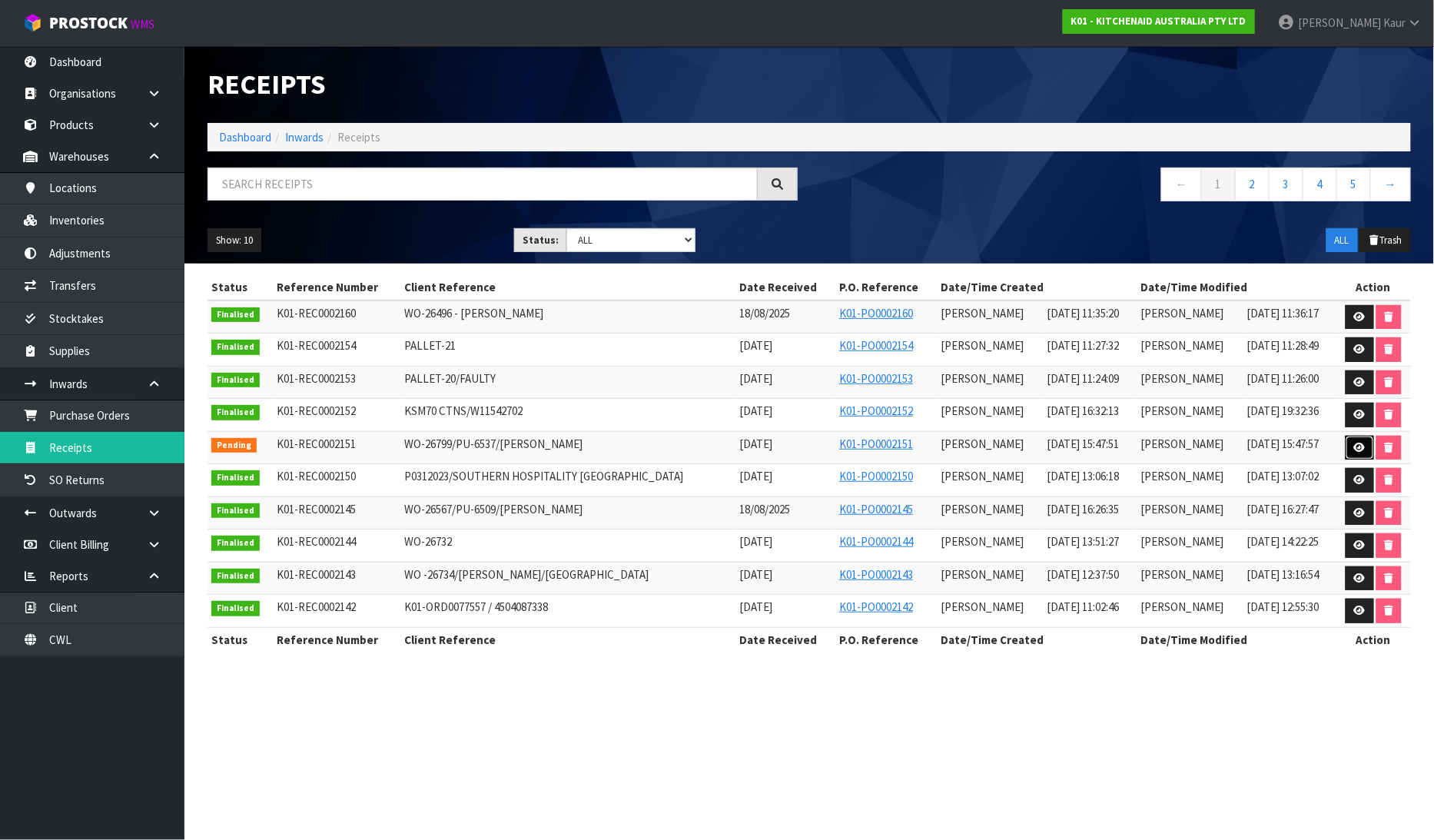
click at [1358, 444] on icon at bounding box center [1360, 447] width 12 height 10
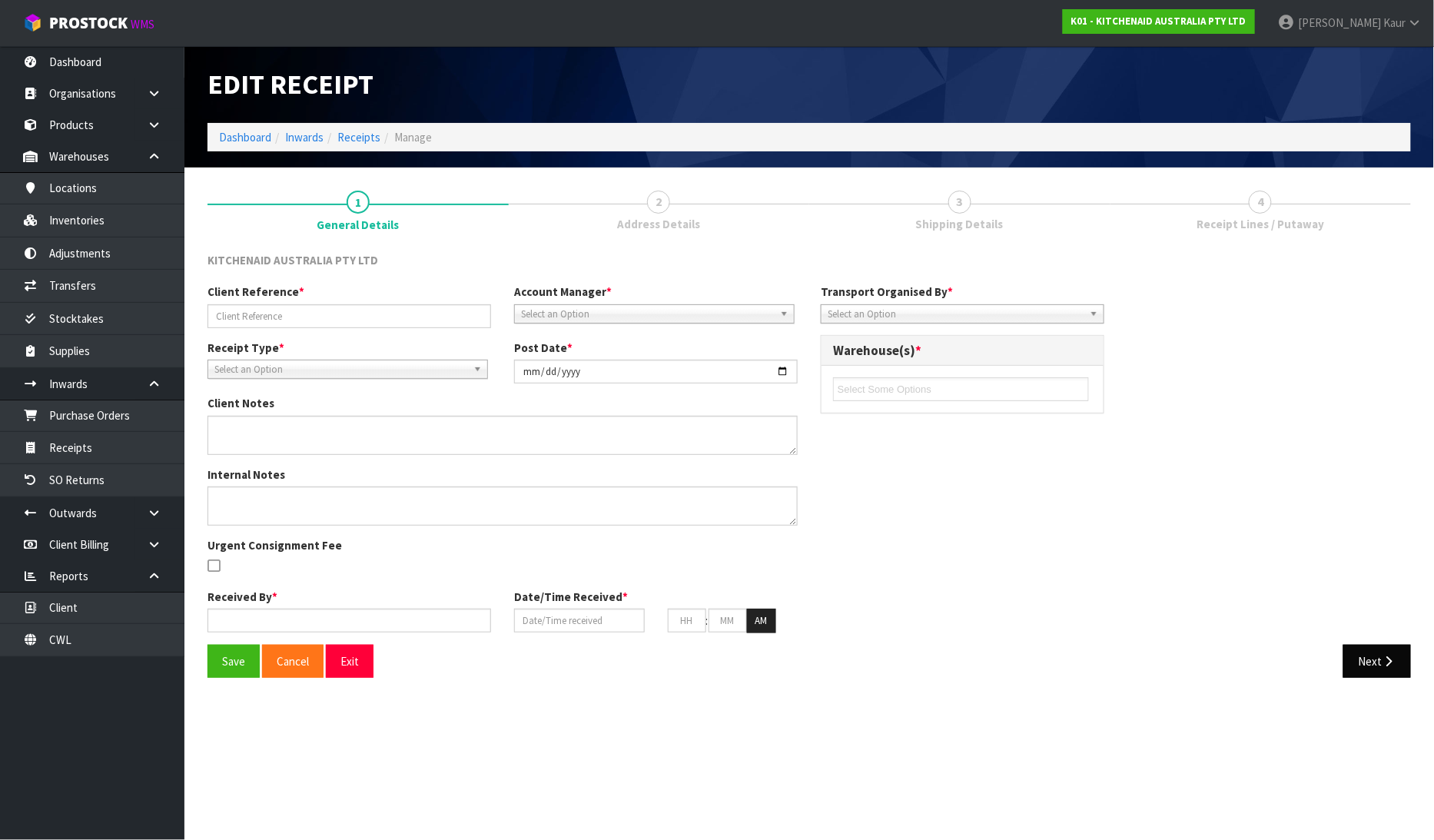
type input "WO-26799/PU-6537/[PERSON_NAME]"
type input "[DATE]"
type textarea "PLEASE PLACE 5KSM195PSABK / WD40134000 ONTO [PERSON_NAME] HELD PALLET."
type input "[PERSON_NAME]"
type input "[DATE]"
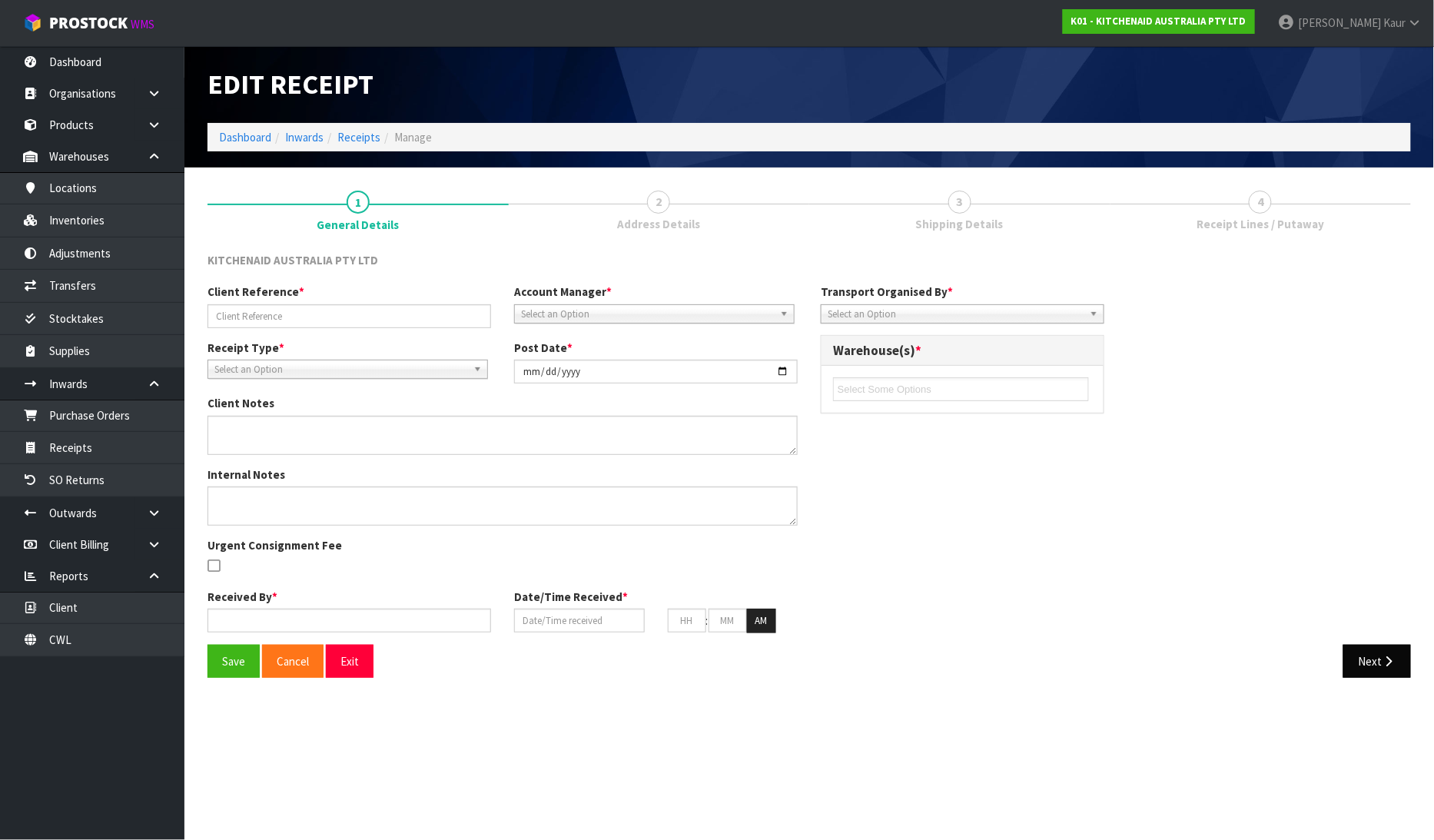
type input "03"
type input "47"
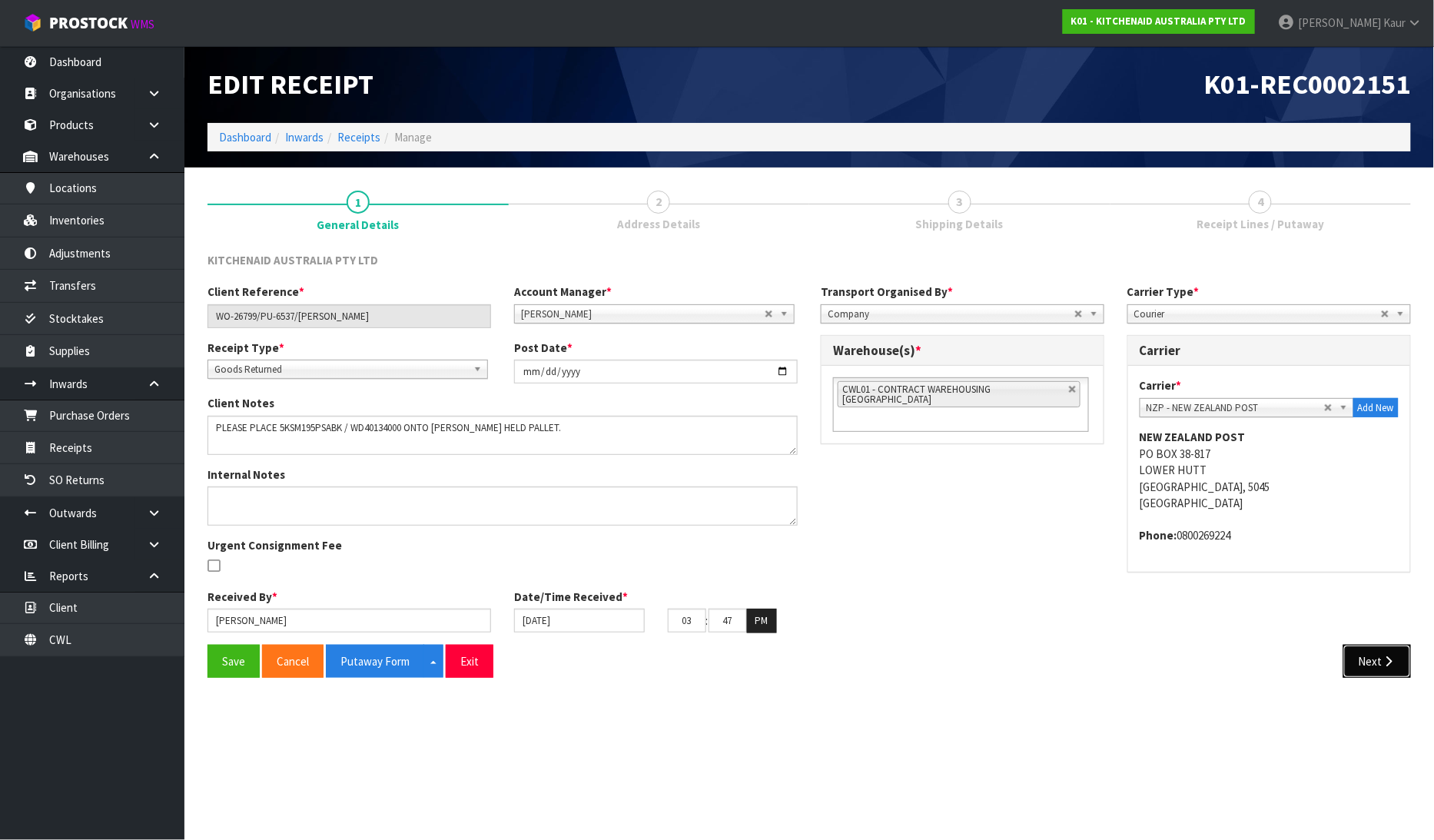
click at [1396, 647] on button "Next" at bounding box center [1377, 661] width 67 height 33
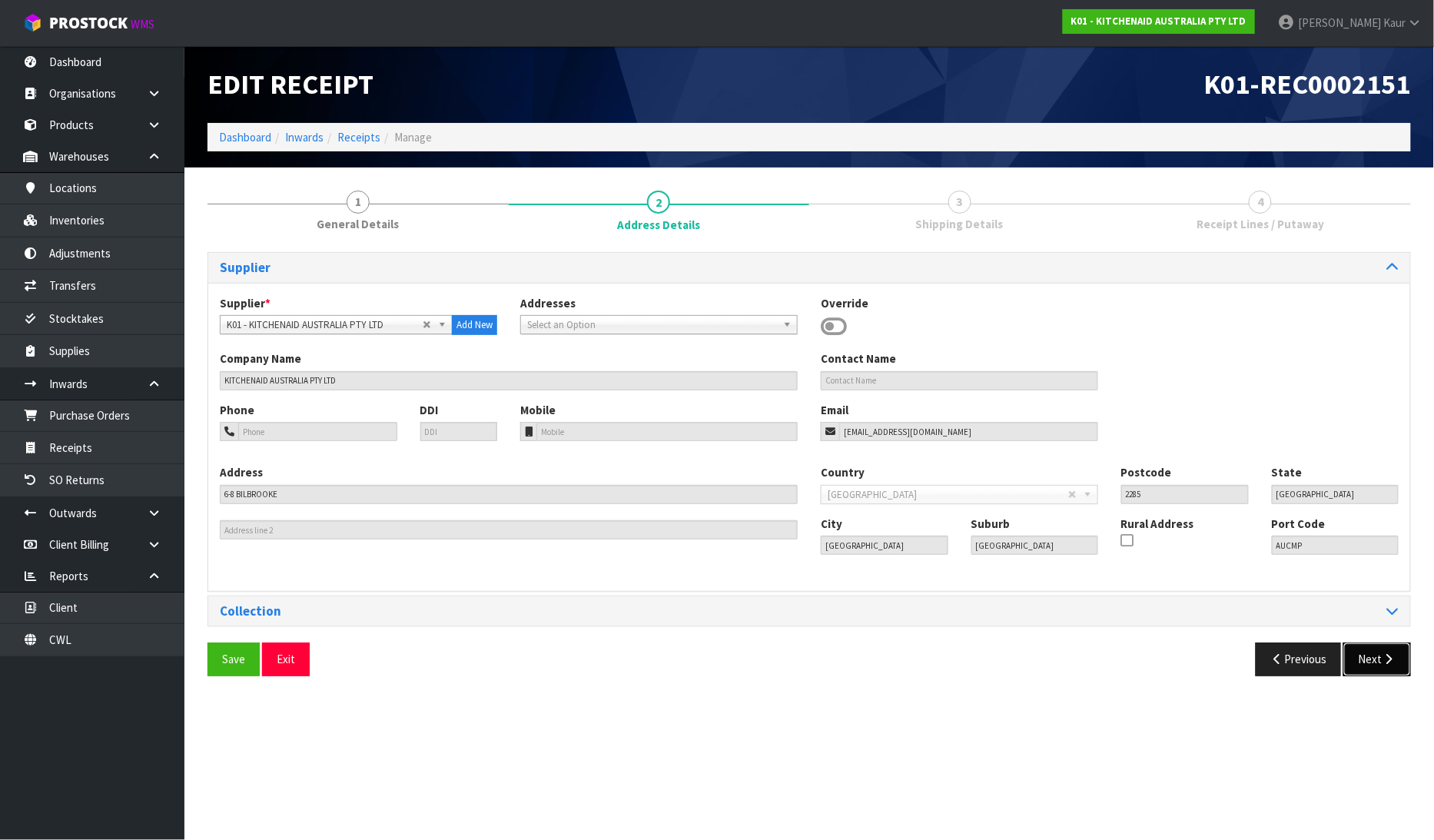
click at [1380, 647] on button "Next" at bounding box center [1377, 659] width 67 height 33
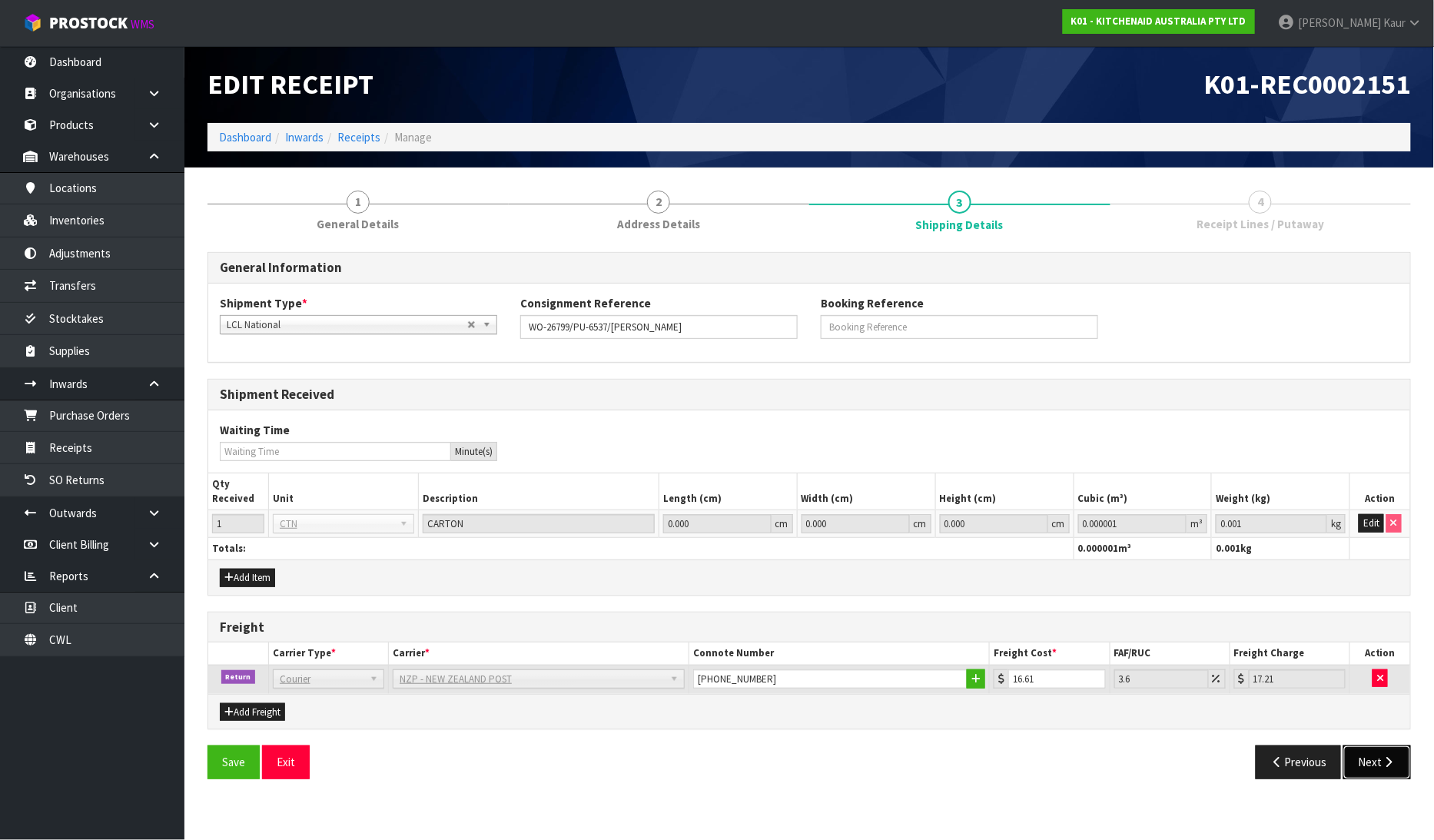
click at [1378, 751] on button "Next" at bounding box center [1377, 762] width 67 height 33
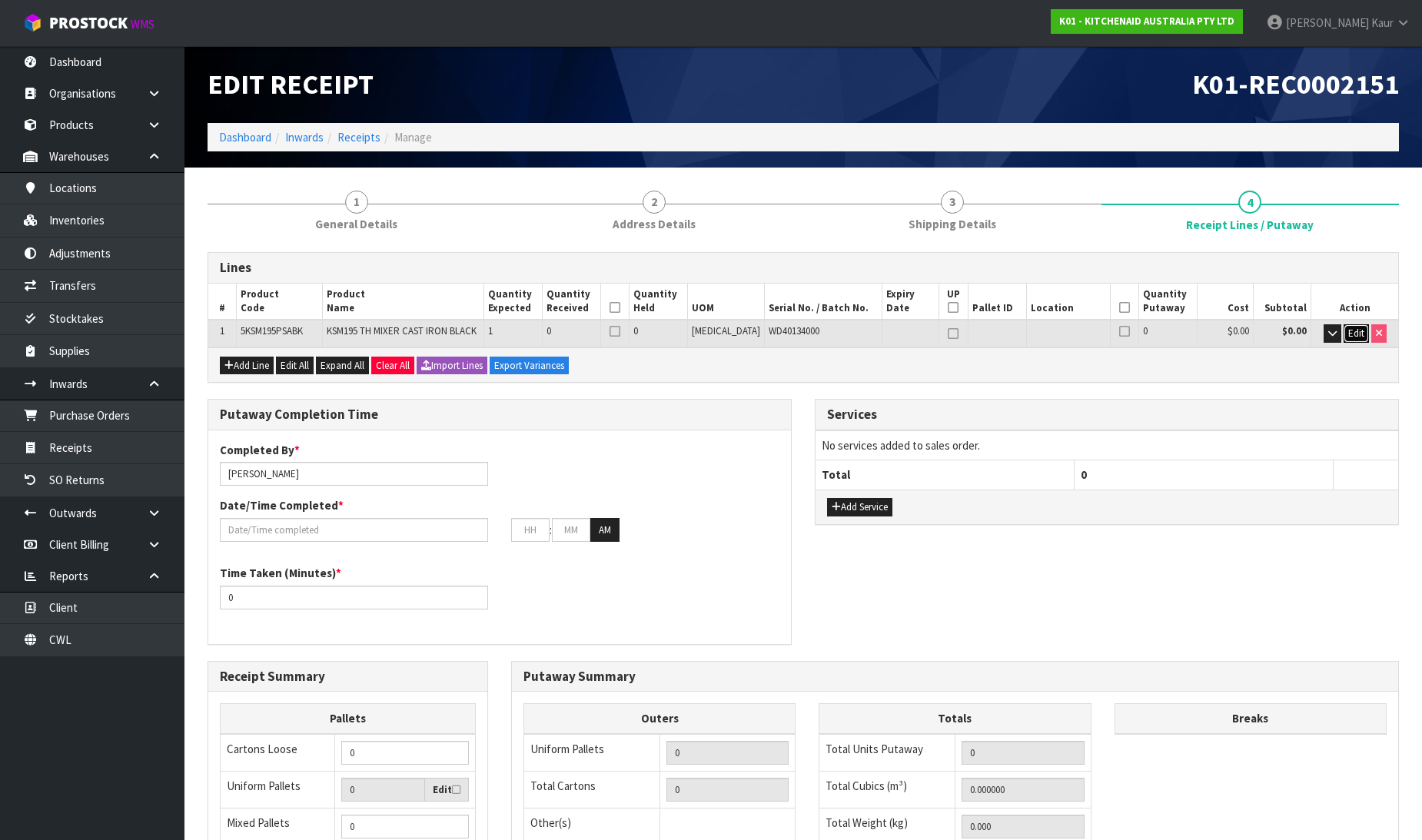
click at [1349, 331] on span "Edit" at bounding box center [1356, 334] width 16 height 13
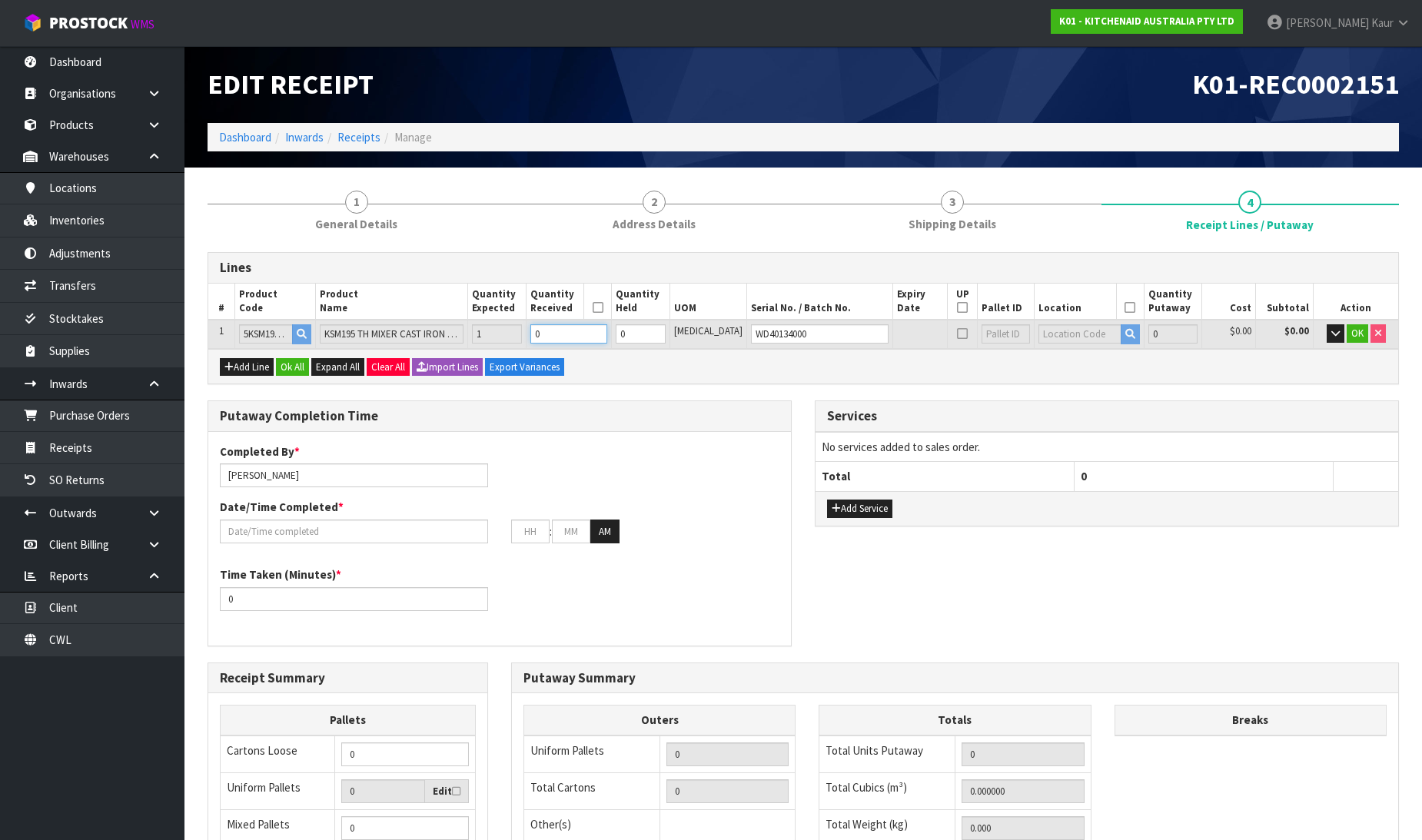
click at [607, 337] on input "0" at bounding box center [568, 334] width 77 height 19
type input "1"
type input "0.049392"
type input "12.36"
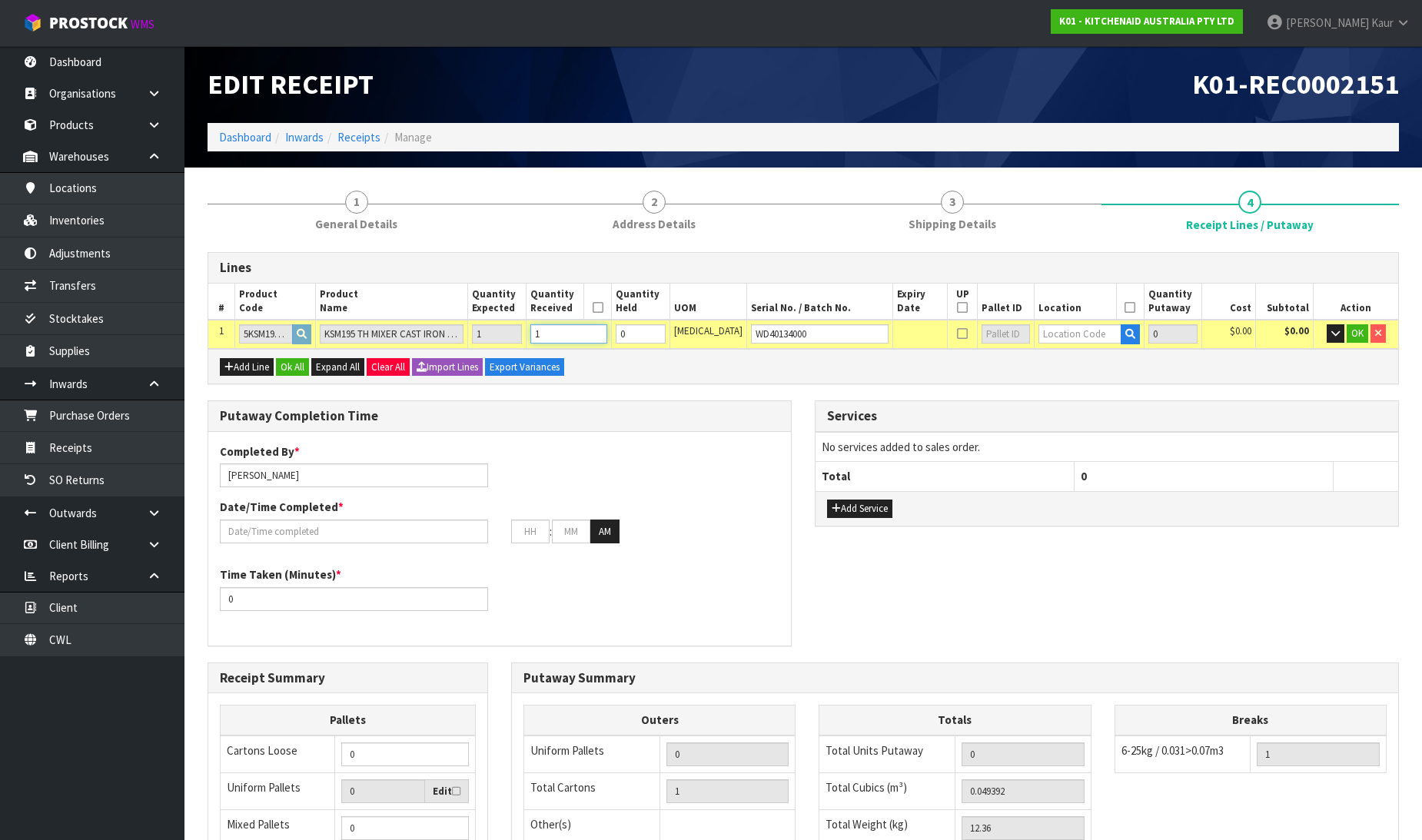
type input "1"
click at [666, 328] on input "1" at bounding box center [641, 334] width 50 height 19
click at [1038, 333] on input "text" at bounding box center [1079, 334] width 82 height 19
type input "37-41-"
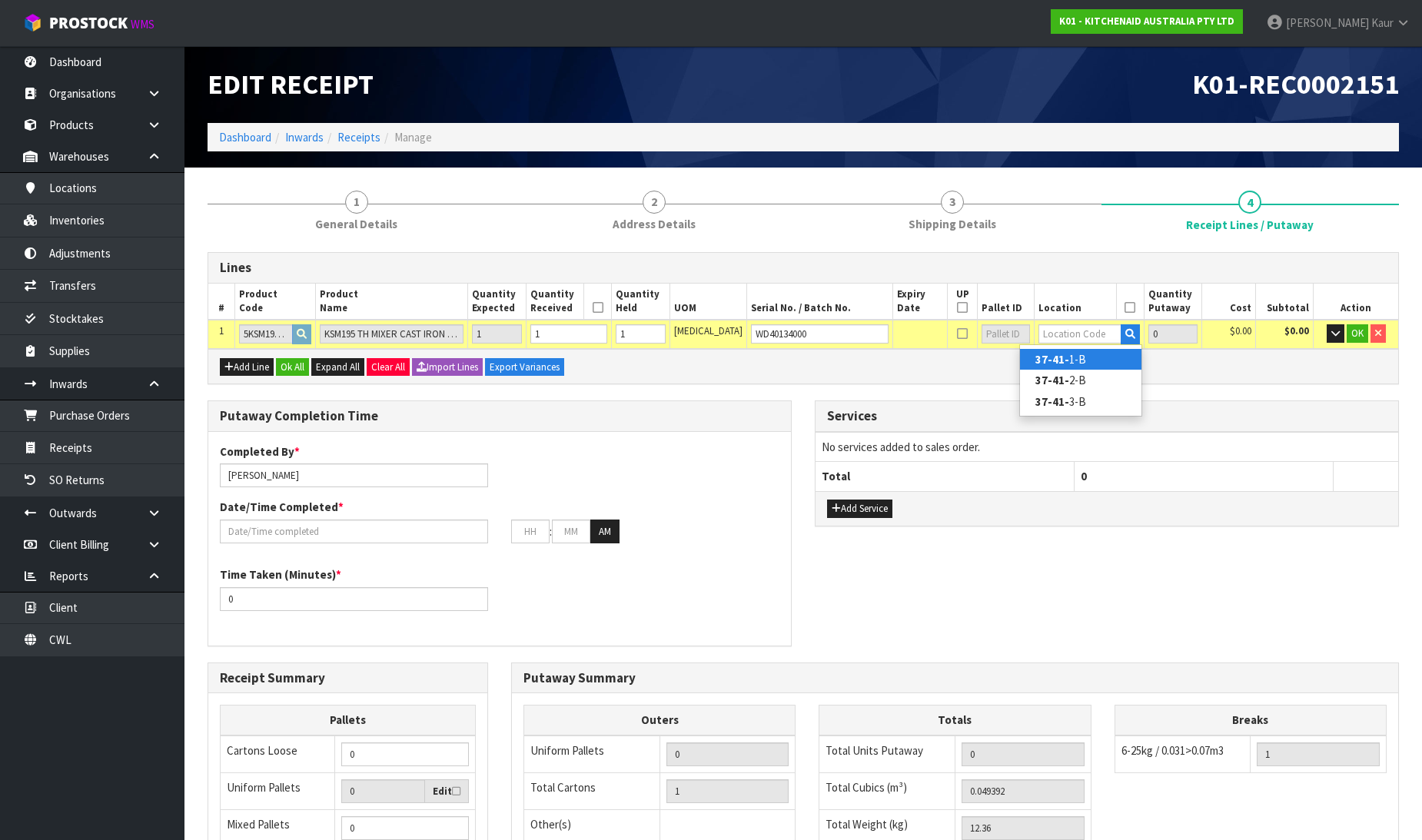
click at [1068, 358] on link "37-41- 1-B" at bounding box center [1081, 358] width 121 height 21
type input "1"
type input "37-41-1-B"
type input "1"
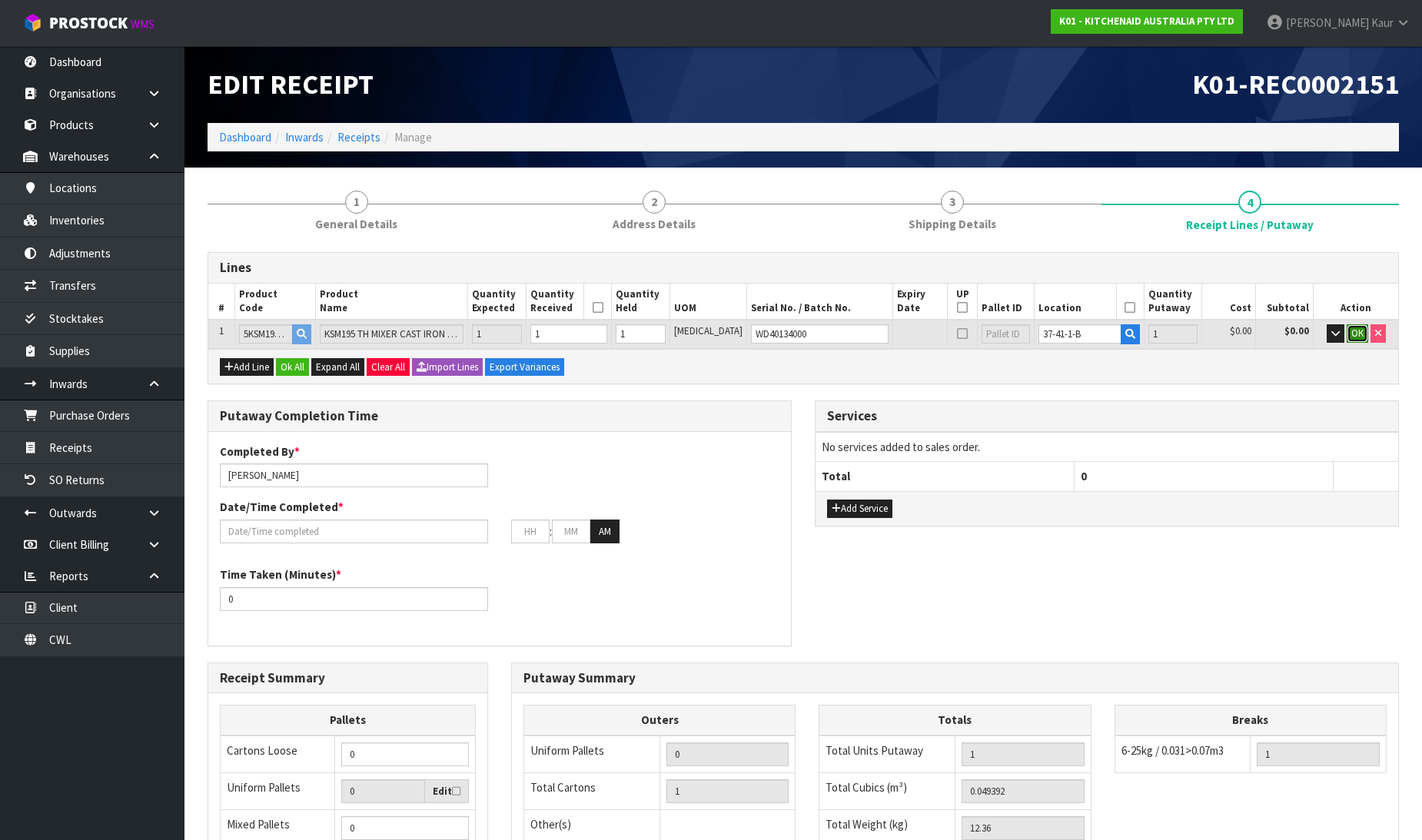
click at [1355, 330] on span "OK" at bounding box center [1357, 334] width 12 height 13
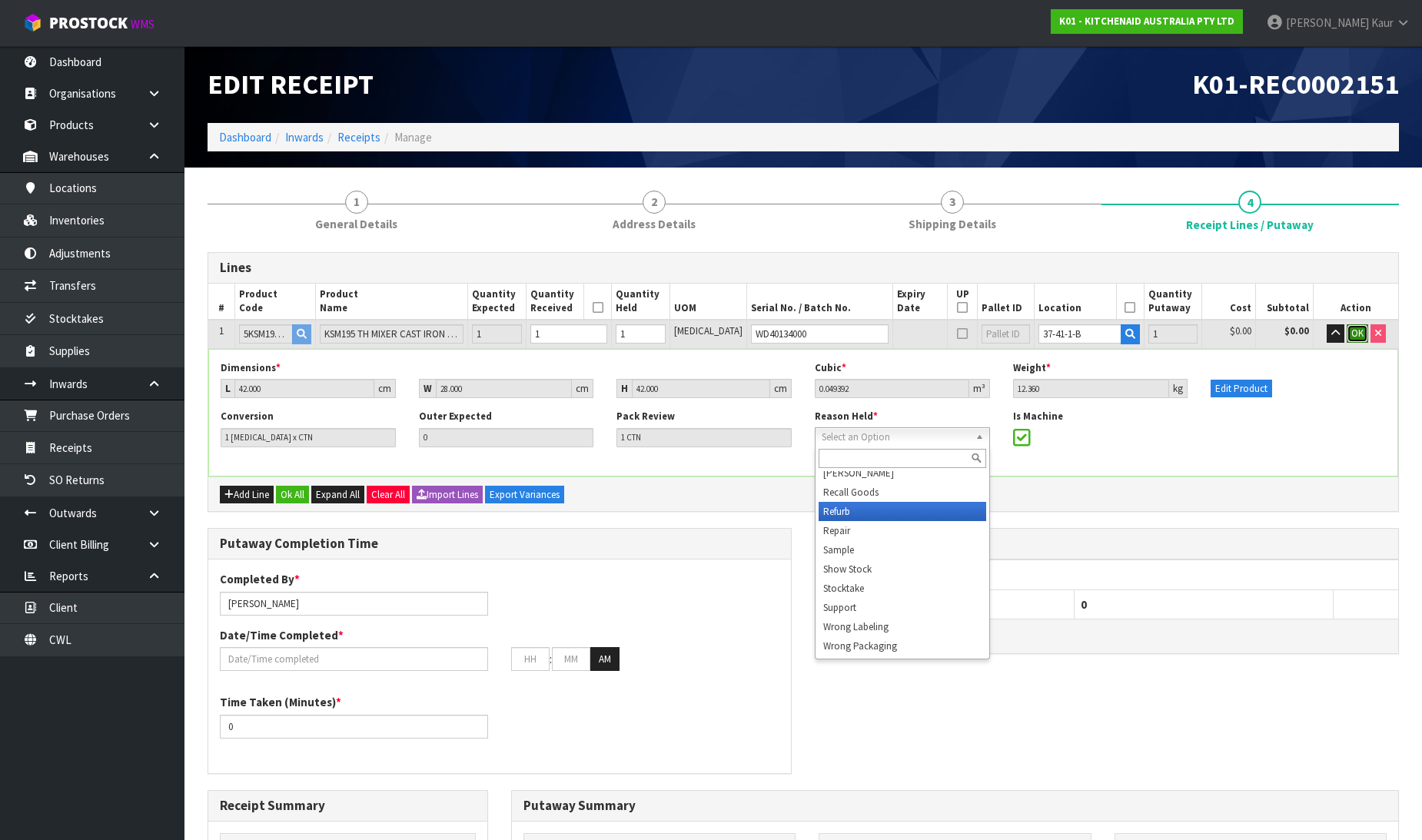
scroll to position [230, 0]
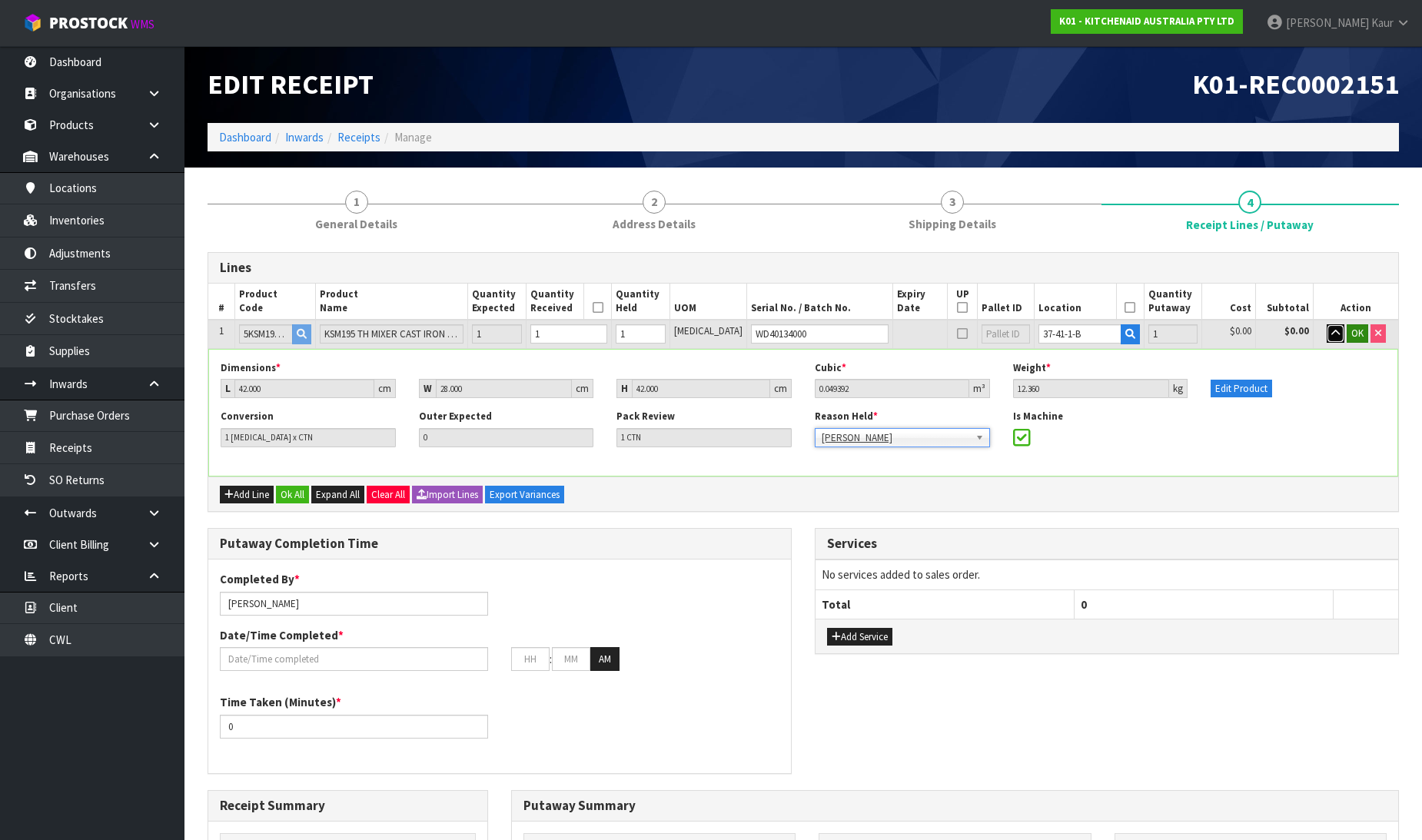
click at [1332, 330] on icon "button" at bounding box center [1335, 334] width 8 height 10
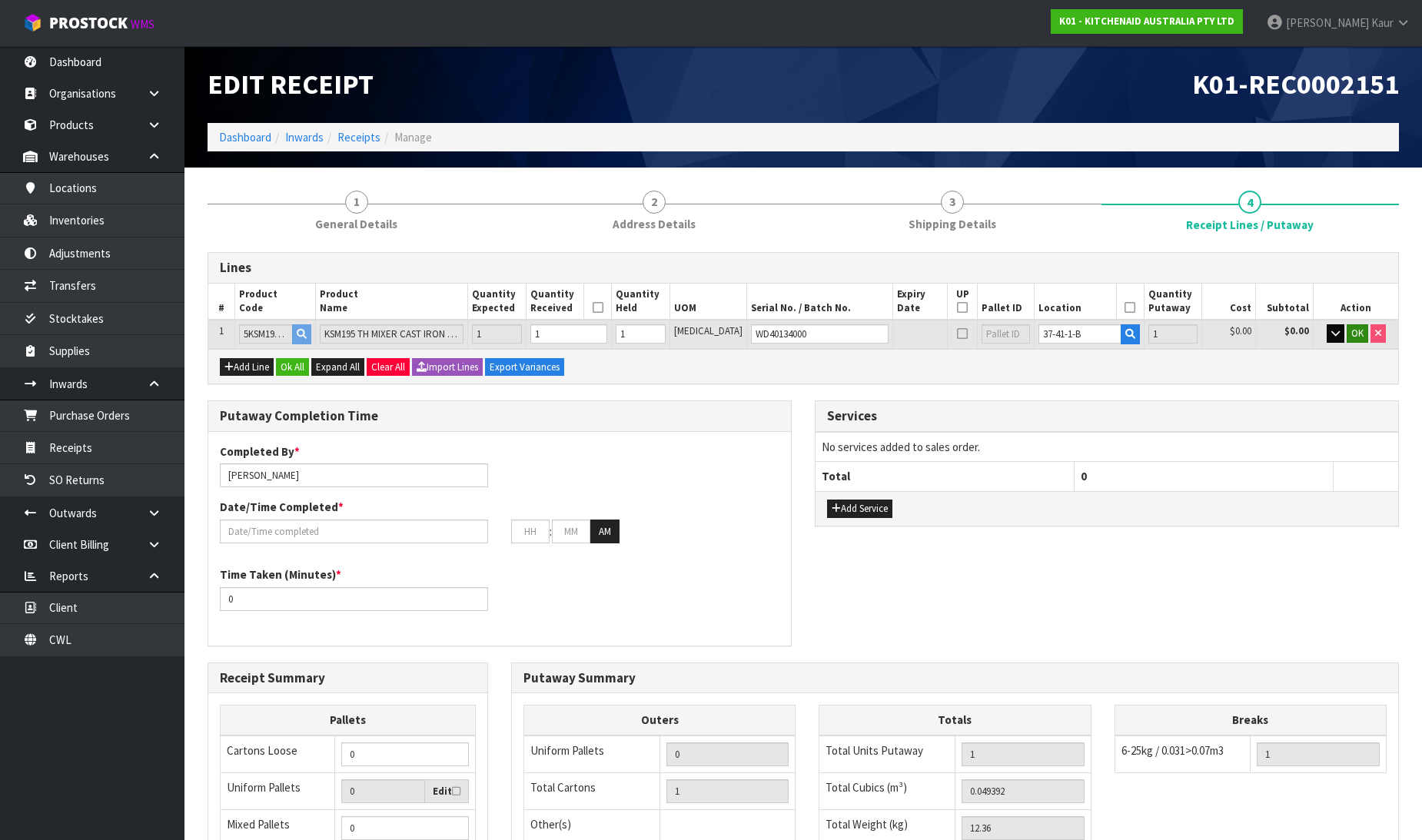
click at [603, 308] on icon at bounding box center [597, 308] width 11 height 1
click at [1357, 330] on span "OK" at bounding box center [1357, 334] width 12 height 13
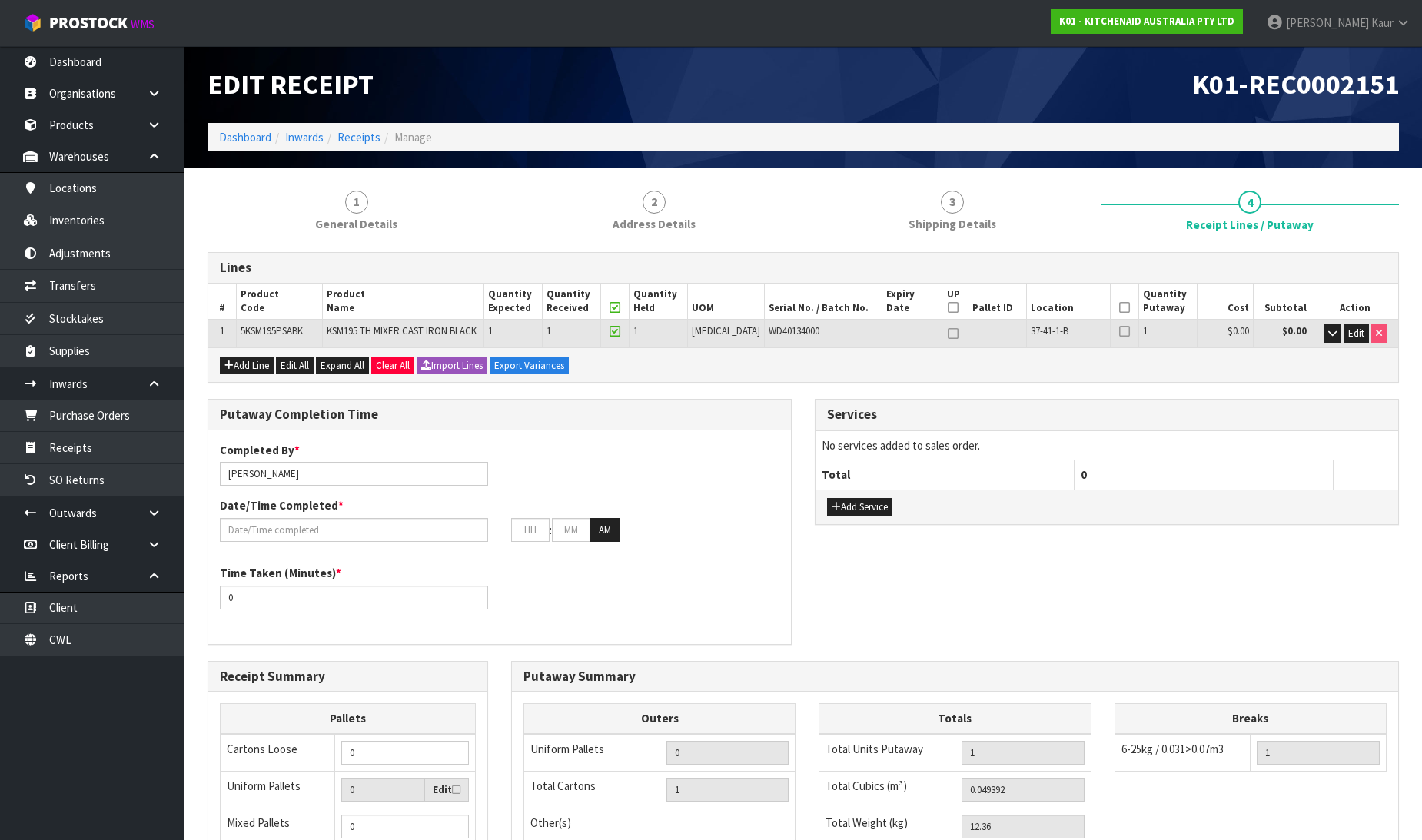
click at [1119, 308] on icon at bounding box center [1124, 308] width 11 height 1
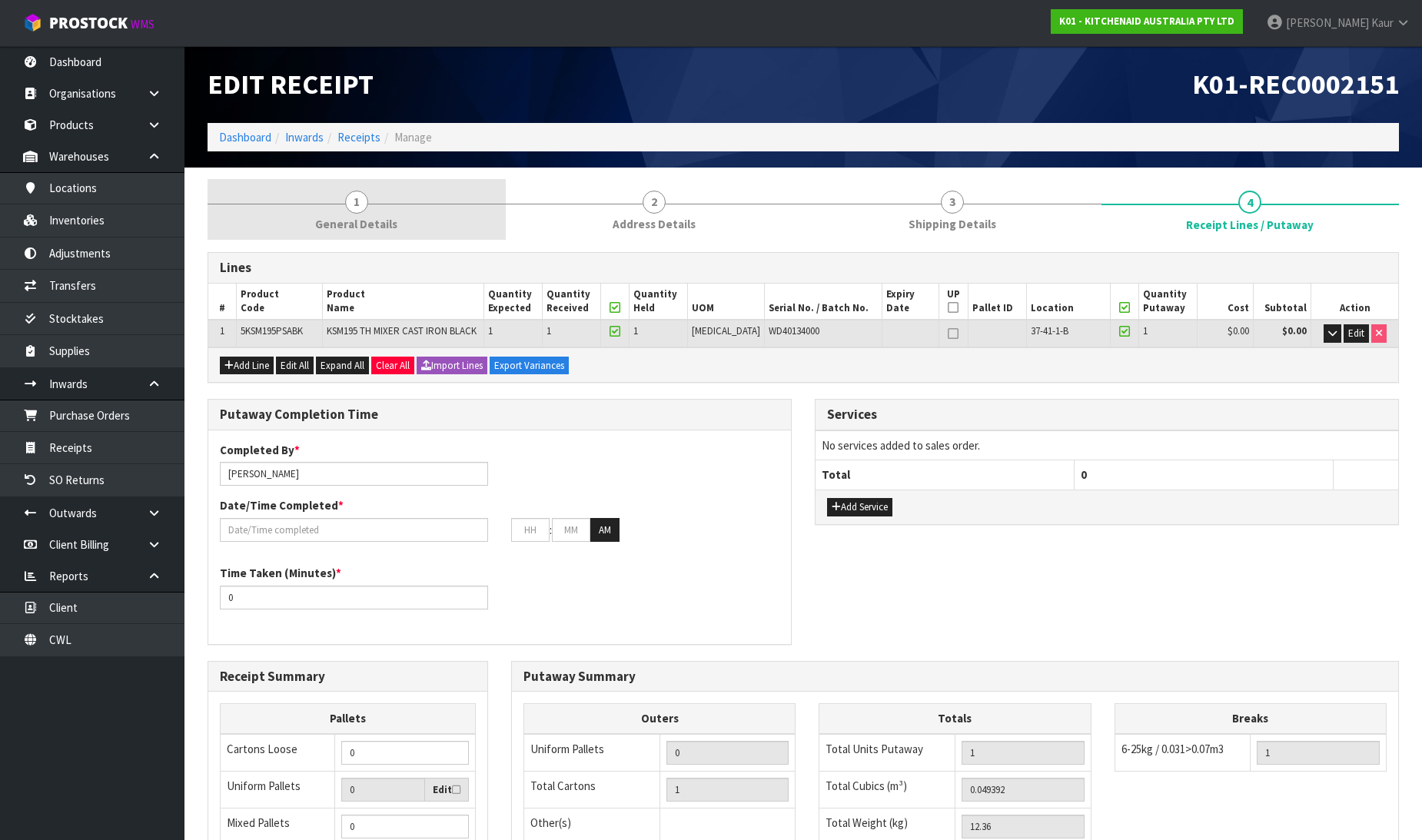
click at [359, 208] on span "1" at bounding box center [357, 202] width 23 height 23
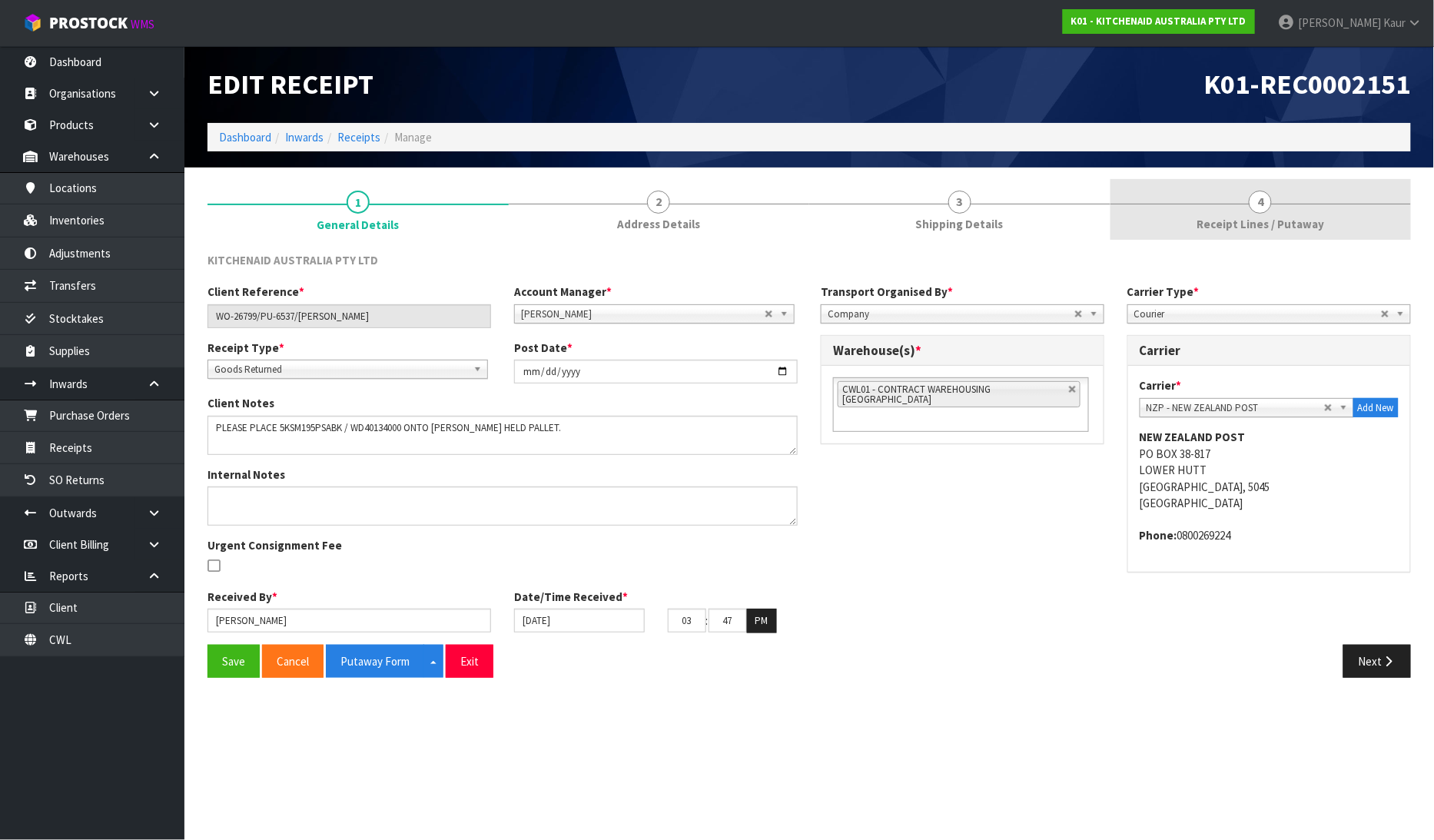
click at [1278, 210] on link "4 Receipt Lines / Putaway" at bounding box center [1261, 209] width 301 height 61
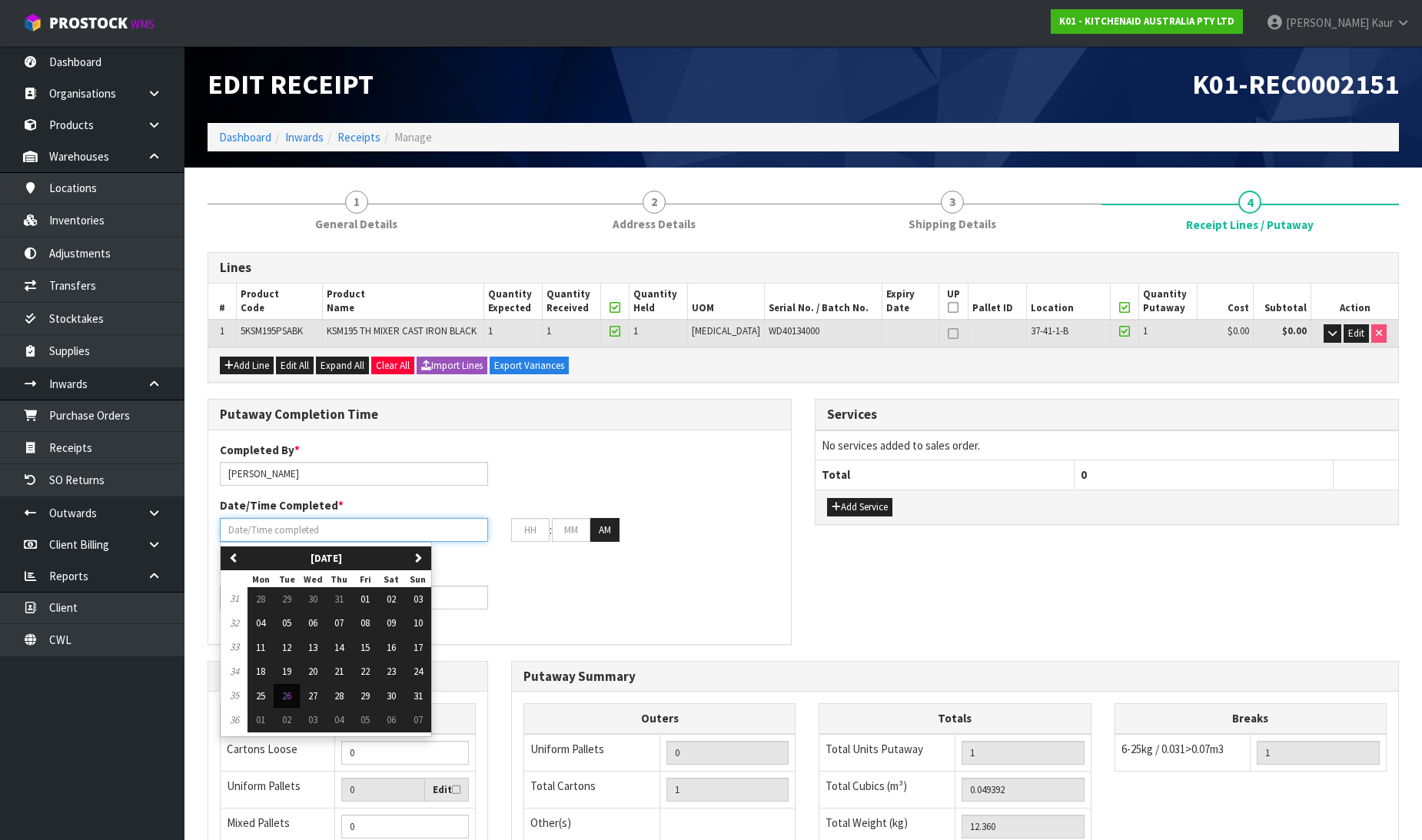
click at [247, 536] on input "text" at bounding box center [354, 530] width 268 height 24
click at [281, 700] on button "26" at bounding box center [286, 696] width 26 height 25
type input "[DATE]"
type input "12"
type input "00"
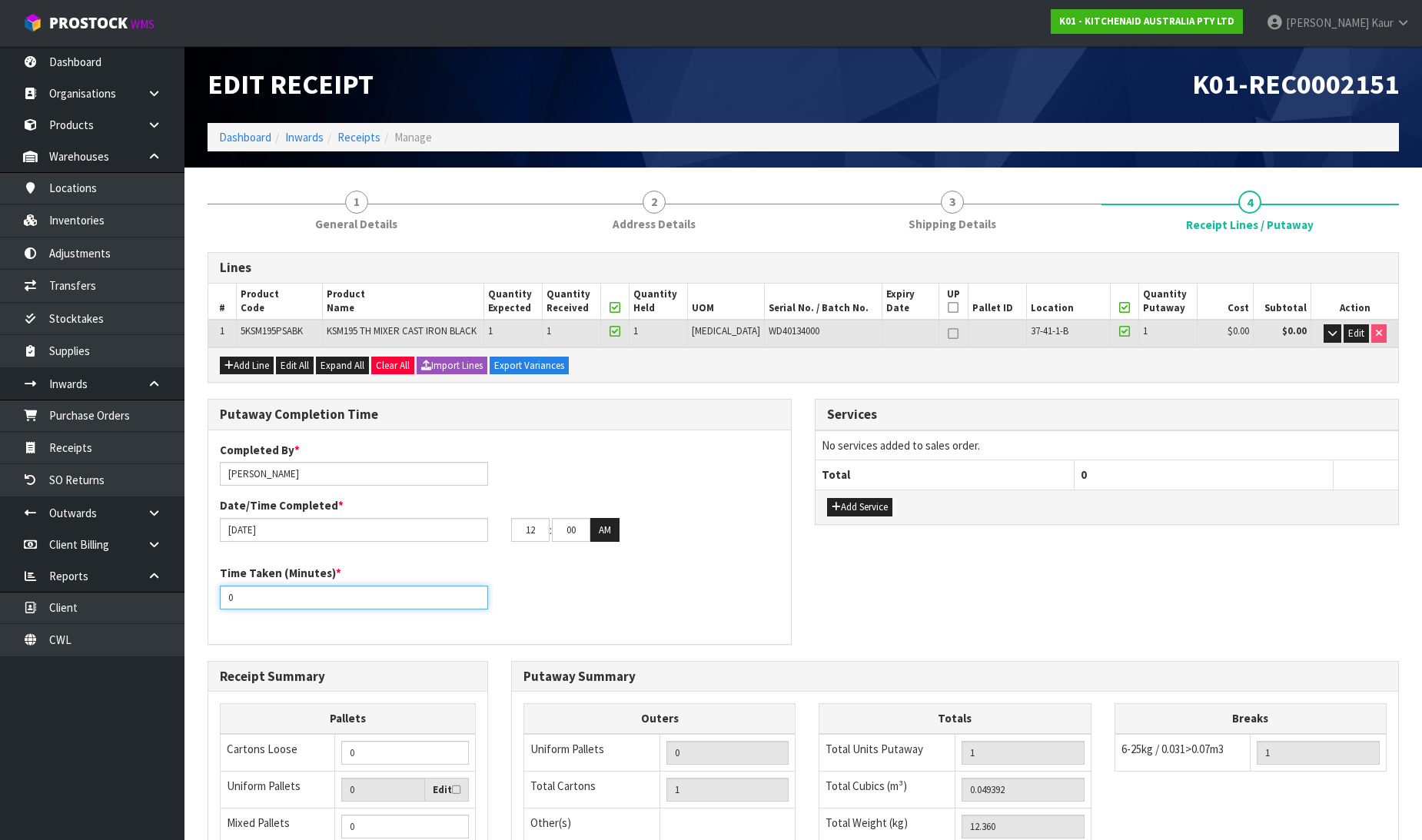
drag, startPoint x: 244, startPoint y: 589, endPoint x: 206, endPoint y: 590, distance: 38.0
click at [206, 590] on div "Putaway Completion Time Completed By * [PERSON_NAME] Date/Time Completed * [DAT…" at bounding box center [500, 530] width 607 height 261
type input "10"
drag, startPoint x: 510, startPoint y: 536, endPoint x: 485, endPoint y: 534, distance: 25.1
click at [485, 534] on div "[DATE] 12 : 00 : 00 AM" at bounding box center [499, 531] width 582 height 25
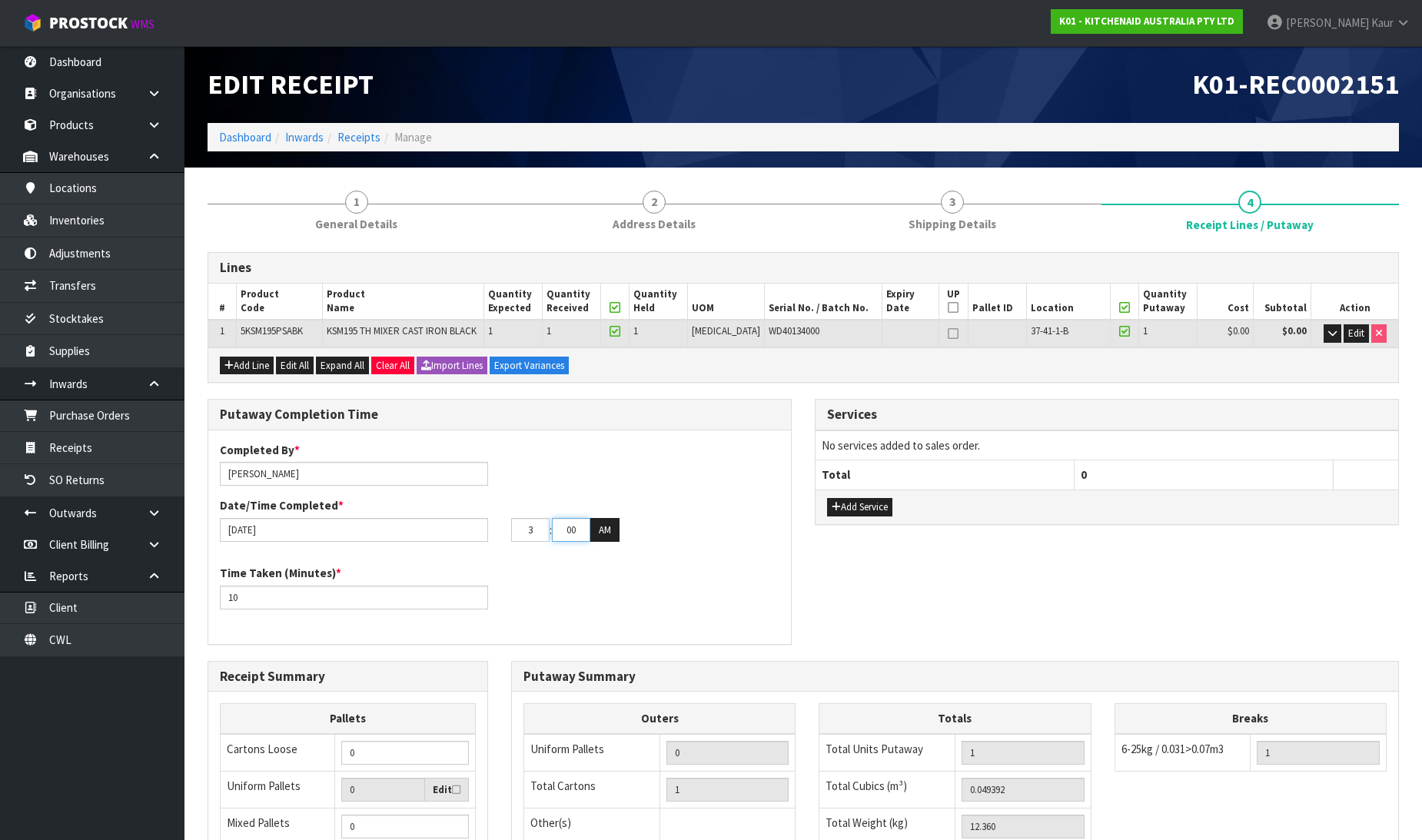
type input "03"
drag, startPoint x: 578, startPoint y: 527, endPoint x: 543, endPoint y: 530, distance: 35.1
click at [543, 530] on tr "03 : 00 : 00 AM" at bounding box center [565, 531] width 108 height 25
type input "49"
click at [612, 538] on button "AM" at bounding box center [605, 531] width 29 height 25
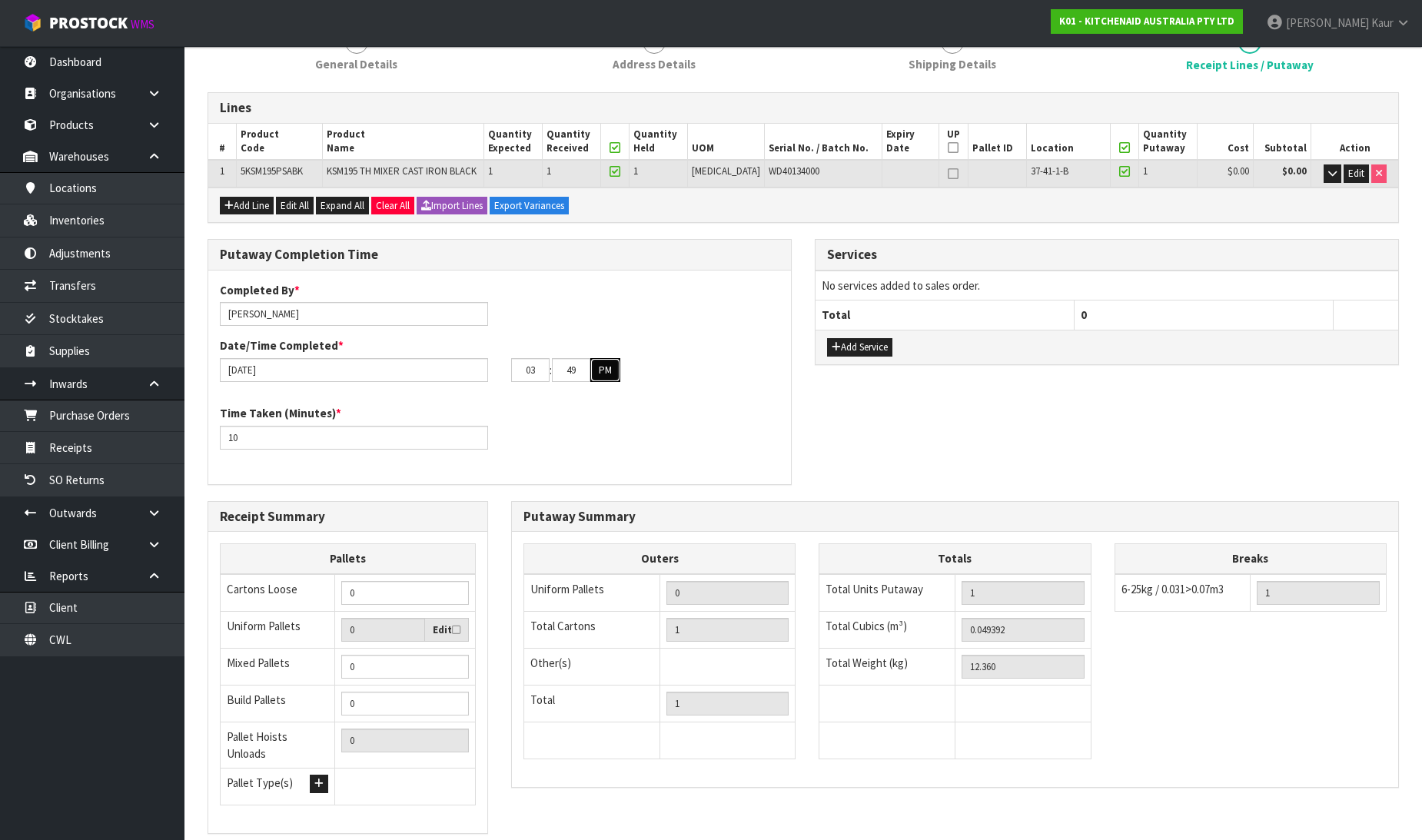
scroll to position [251, 0]
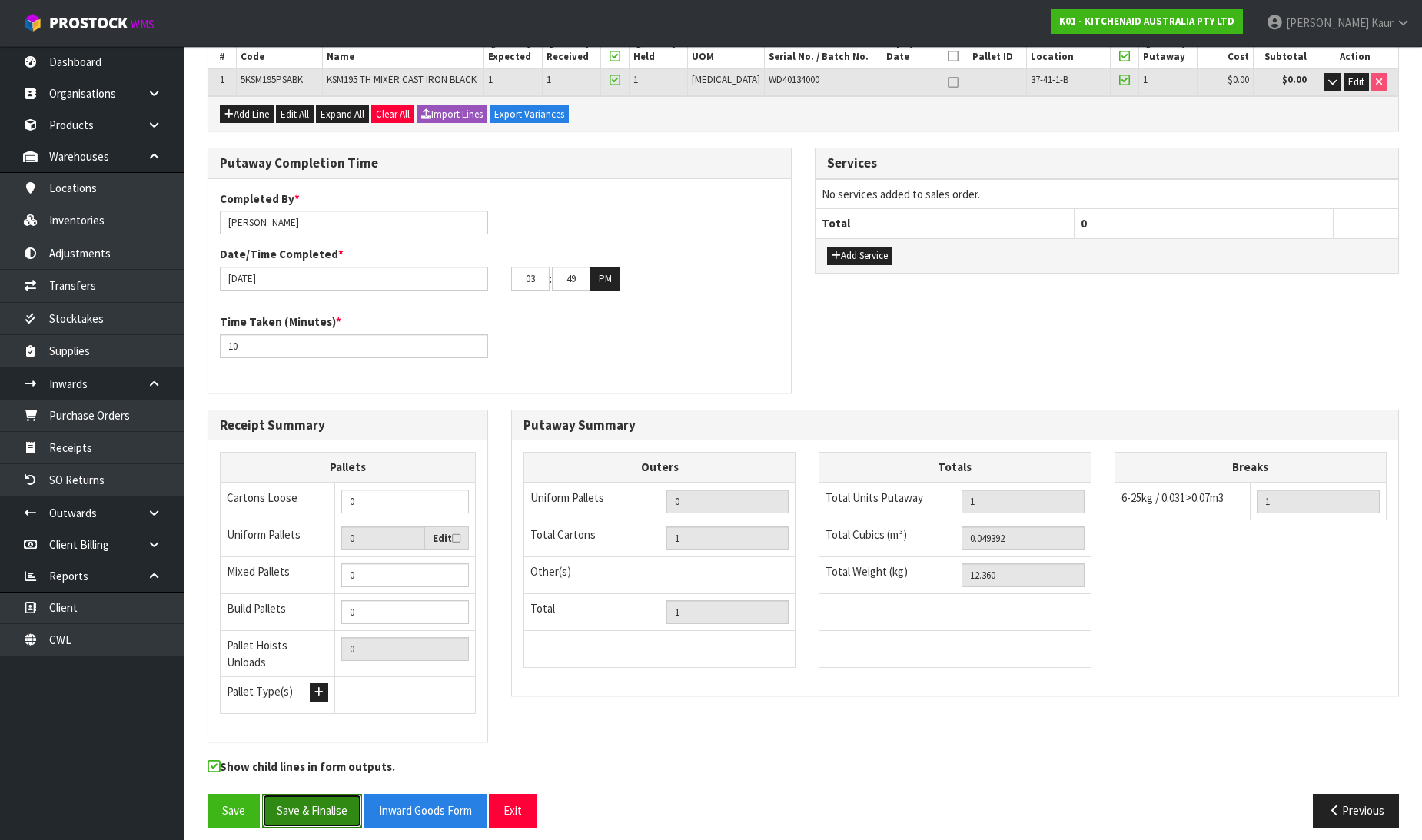
click at [349, 804] on button "Save & Finalise" at bounding box center [312, 810] width 100 height 33
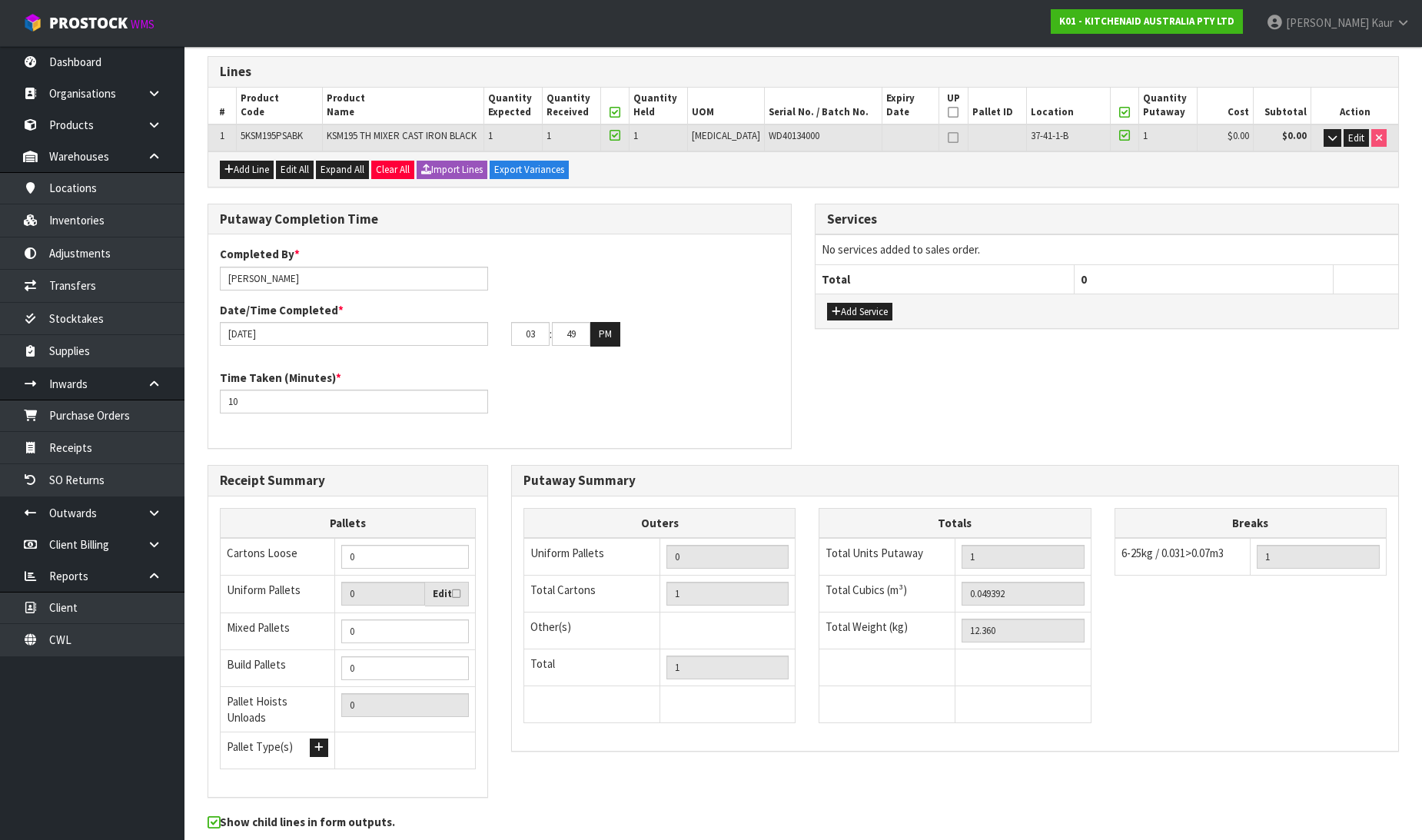
scroll to position [0, 0]
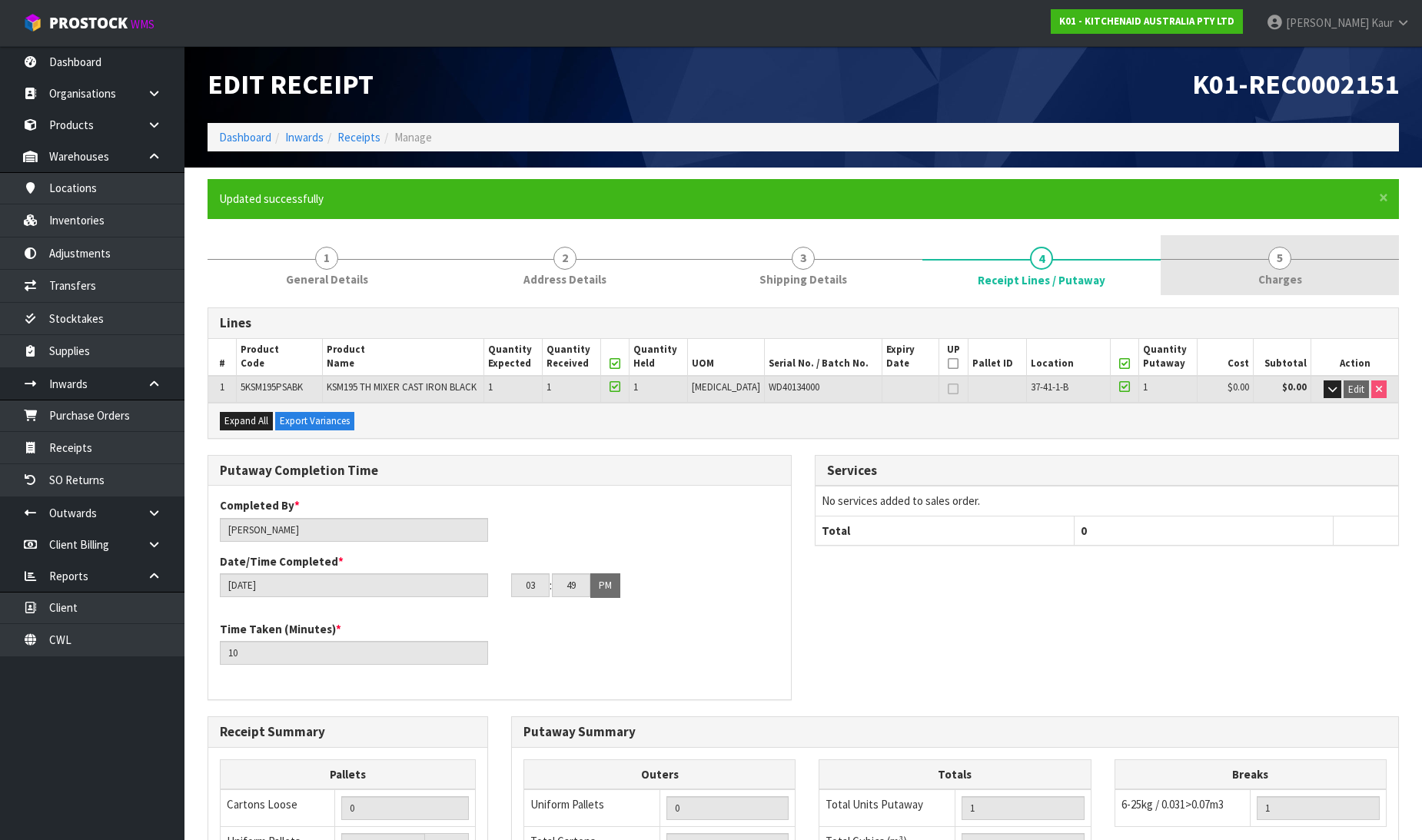
click at [1286, 259] on span "5" at bounding box center [1280, 259] width 23 height 23
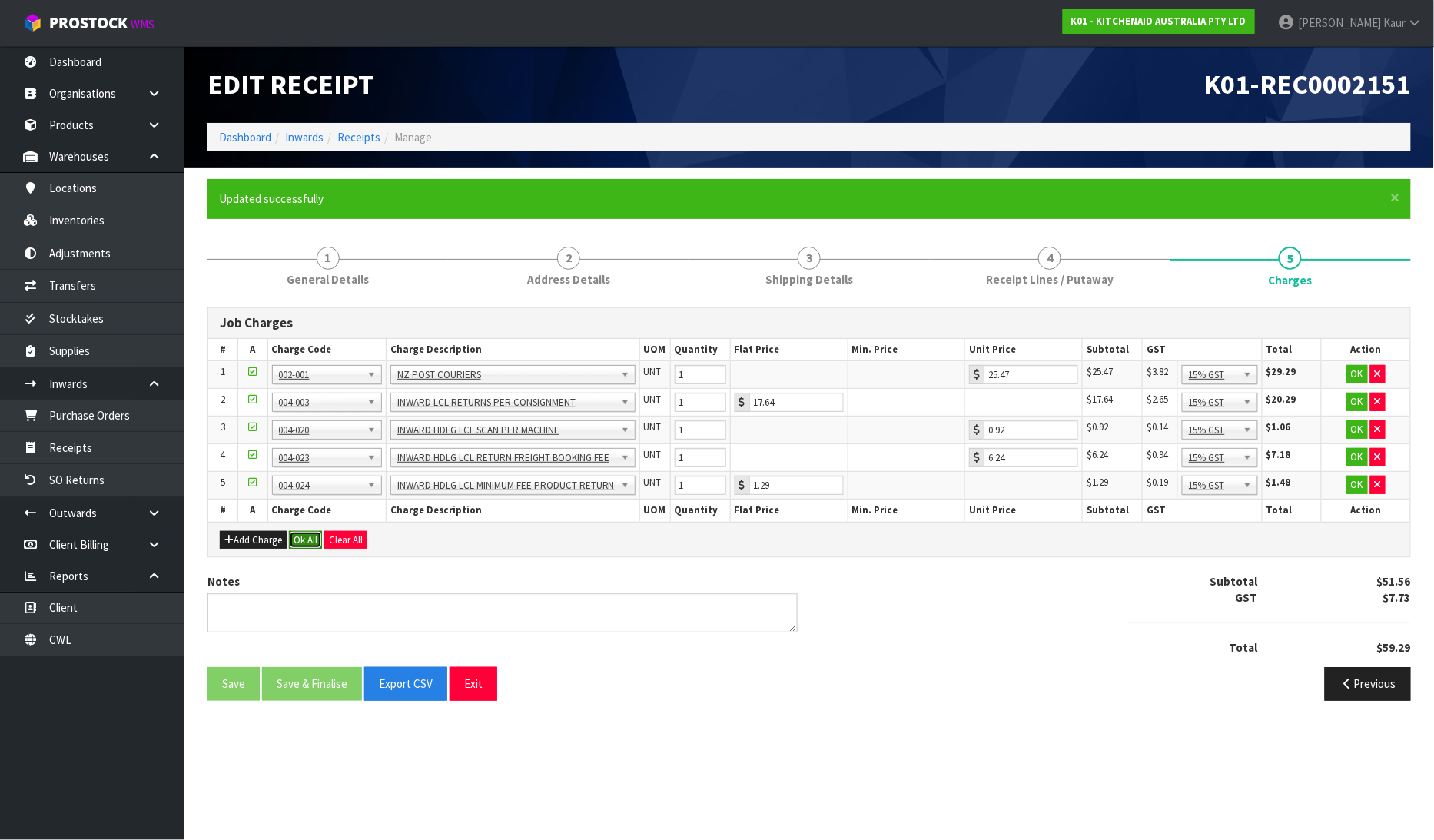
click at [298, 531] on button "Ok All" at bounding box center [305, 540] width 33 height 18
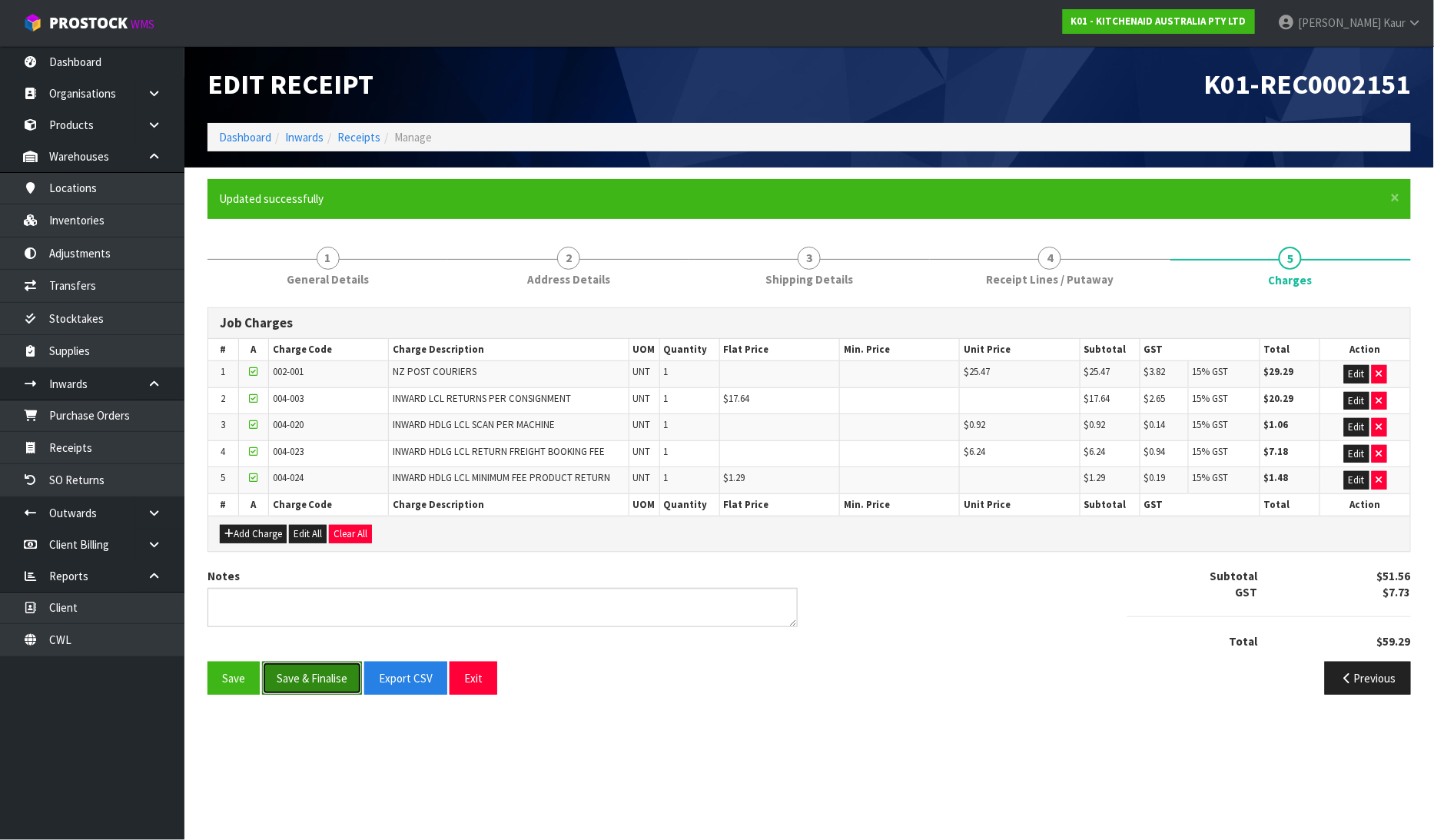
click at [301, 680] on button "Save & Finalise" at bounding box center [312, 678] width 100 height 33
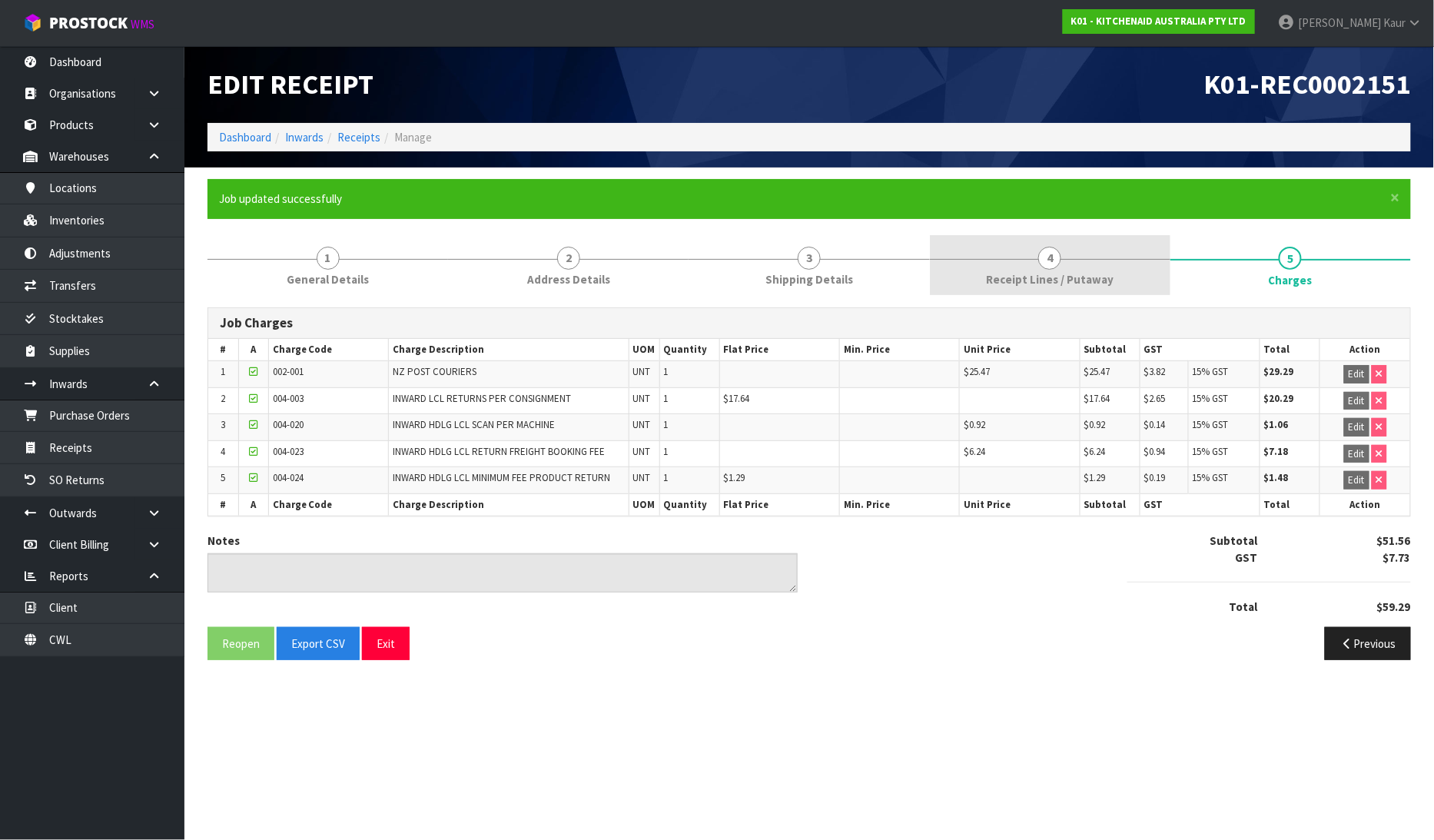
drag, startPoint x: 968, startPoint y: 265, endPoint x: 966, endPoint y: 292, distance: 27.1
click at [968, 265] on link "4 Receipt Lines / Putaway" at bounding box center [1050, 265] width 240 height 61
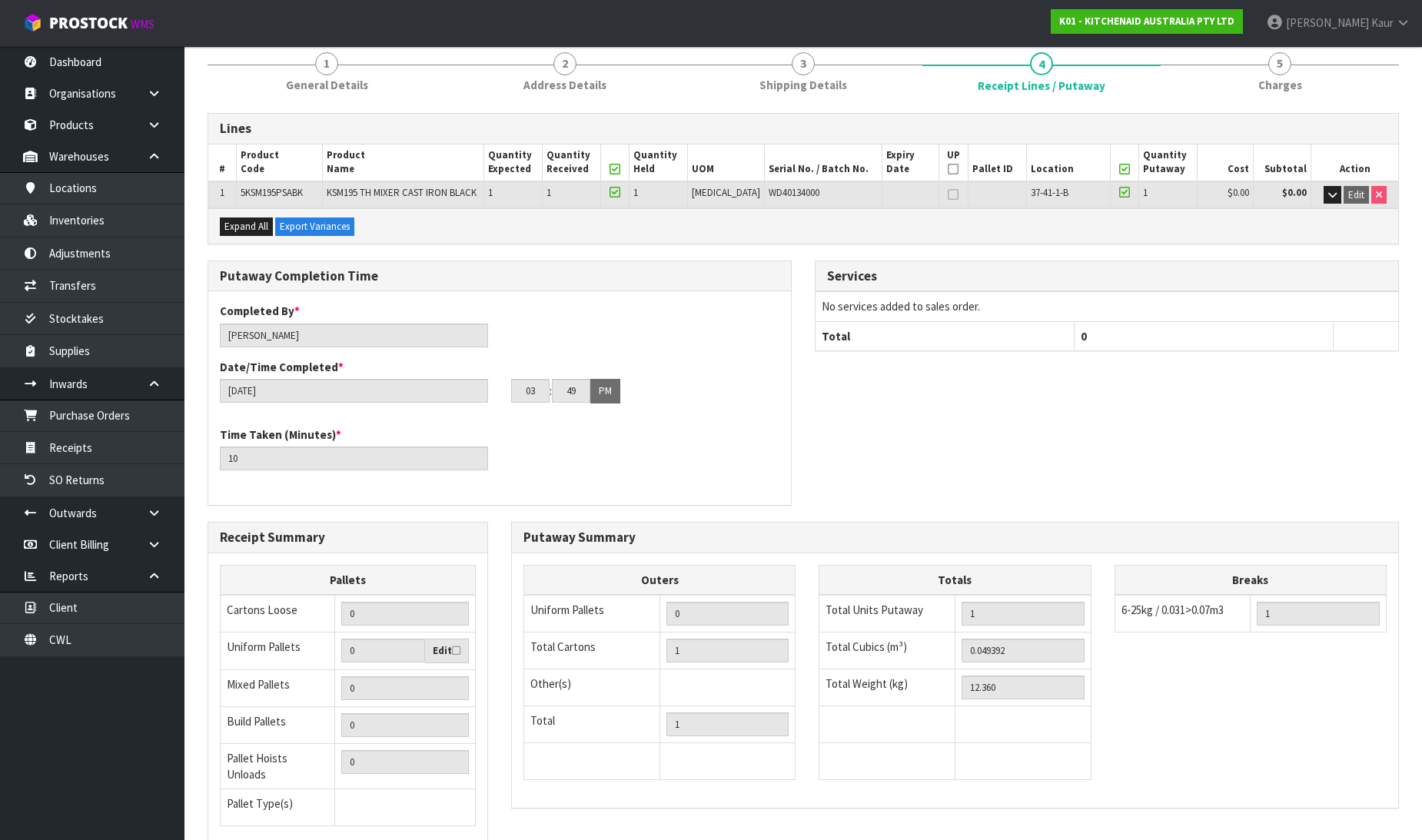
scroll to position [308, 0]
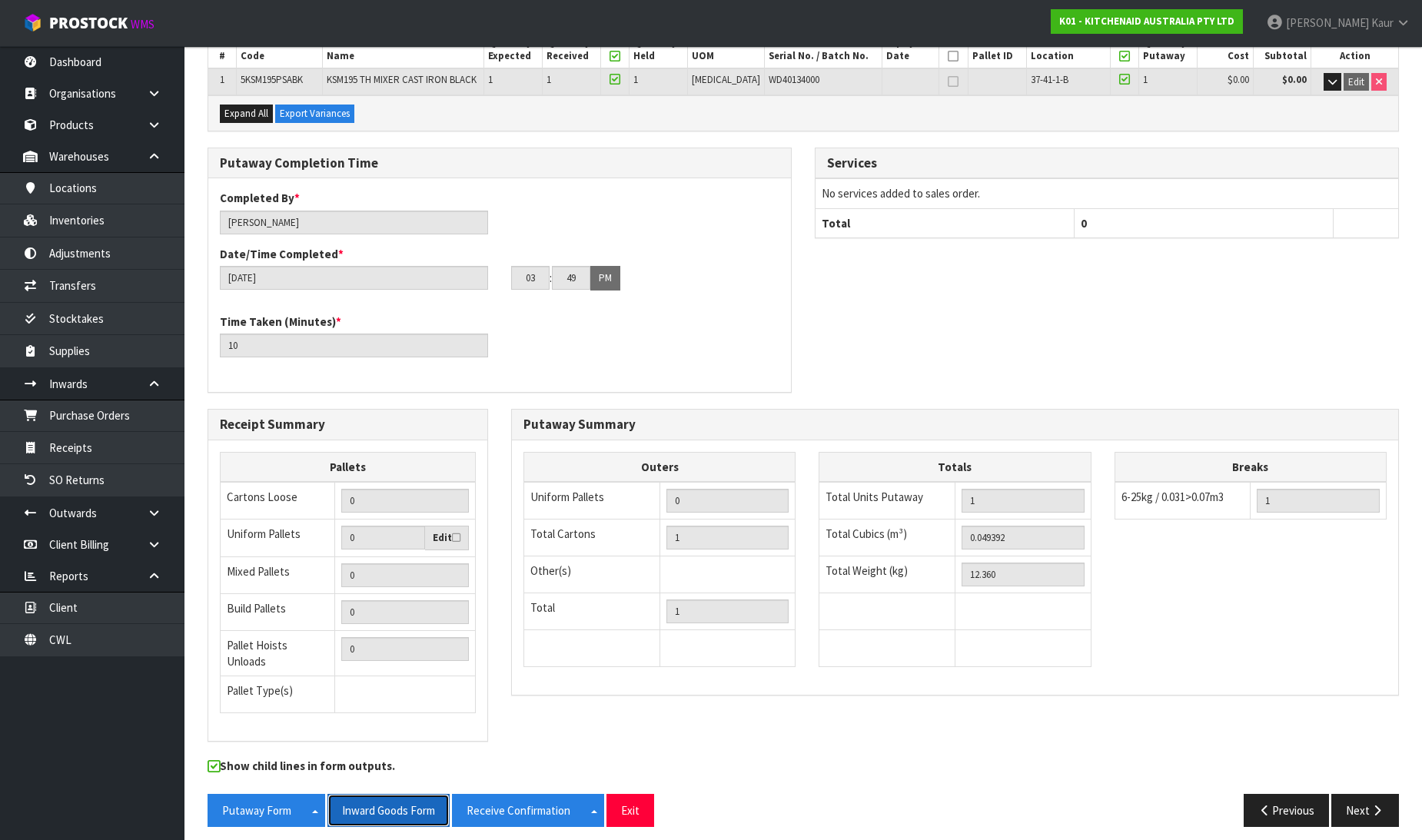
click at [367, 798] on button "Inward Goods Form" at bounding box center [389, 810] width 122 height 33
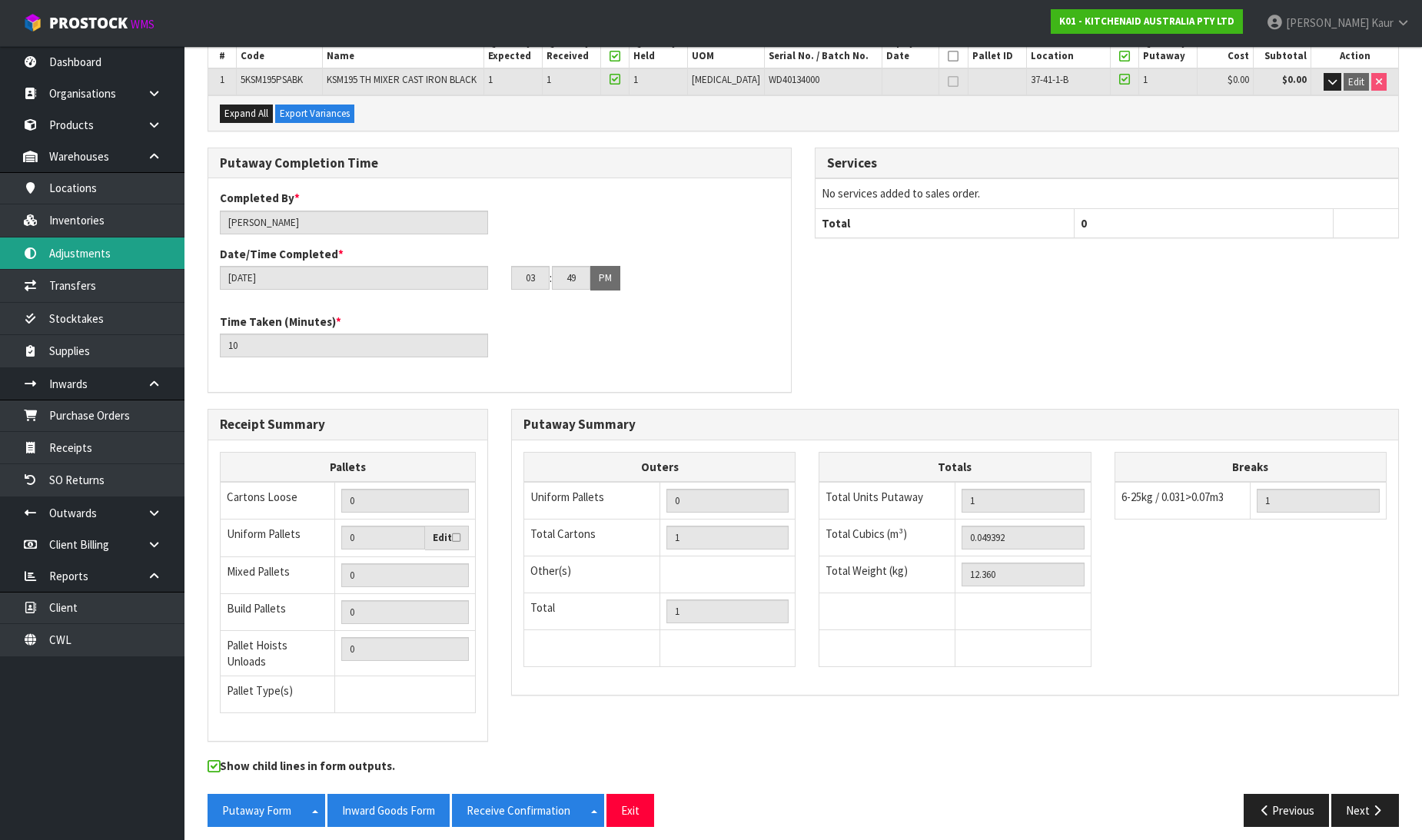
click at [113, 261] on link "Adjustments" at bounding box center [92, 253] width 185 height 32
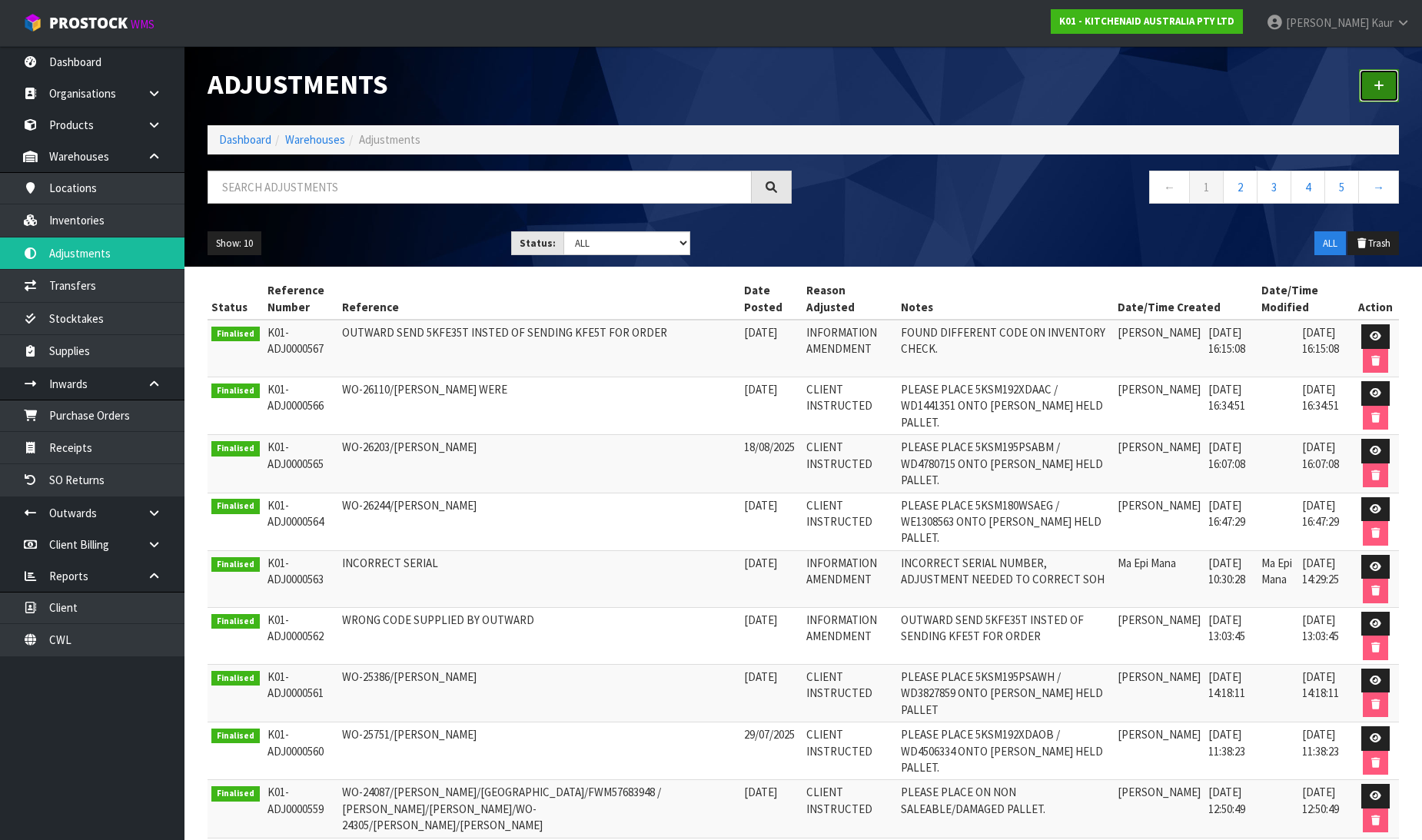
click at [1375, 90] on icon at bounding box center [1379, 86] width 11 height 12
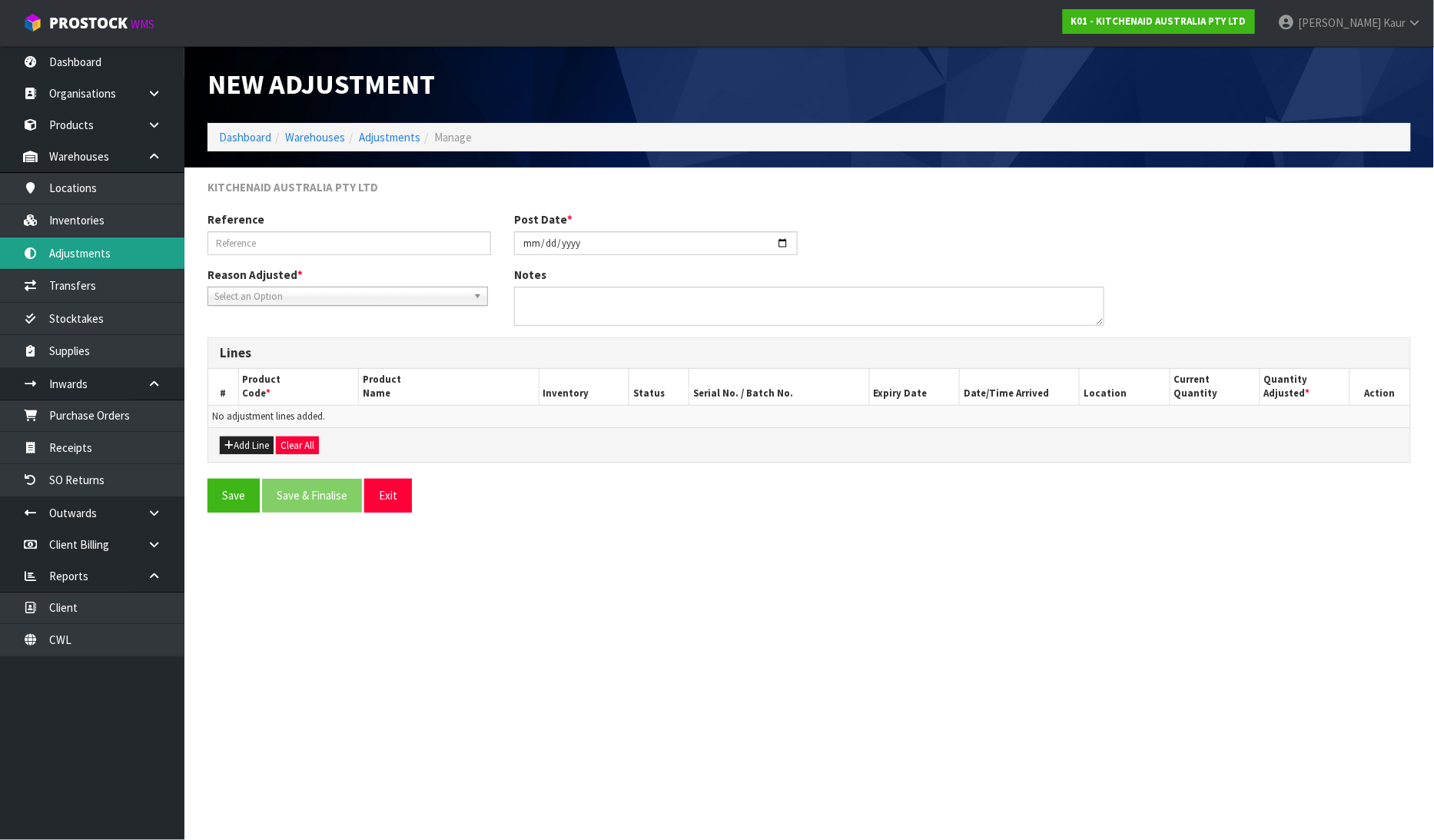
click at [100, 256] on link "Adjustments" at bounding box center [92, 253] width 185 height 32
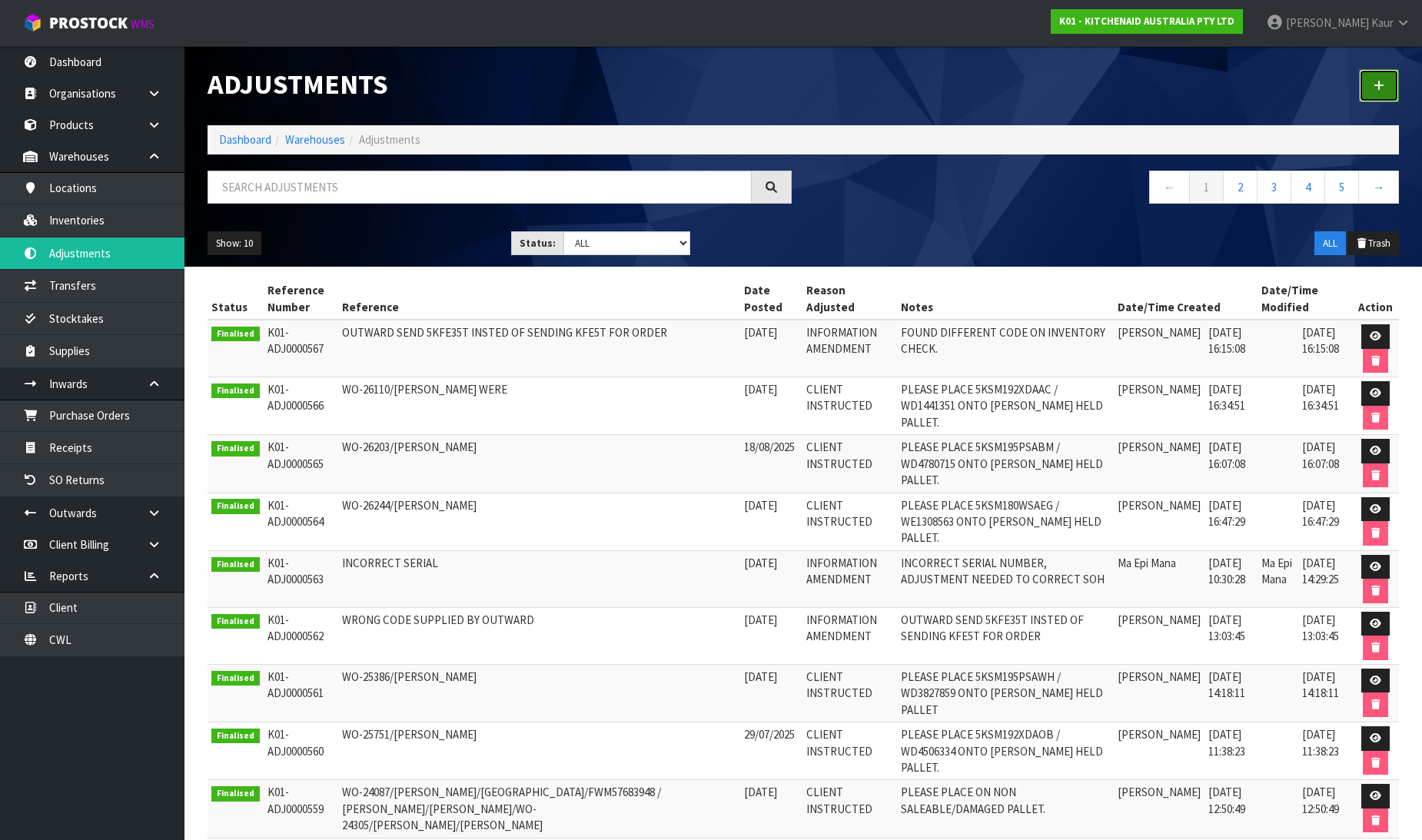
click at [1380, 76] on link at bounding box center [1379, 86] width 40 height 33
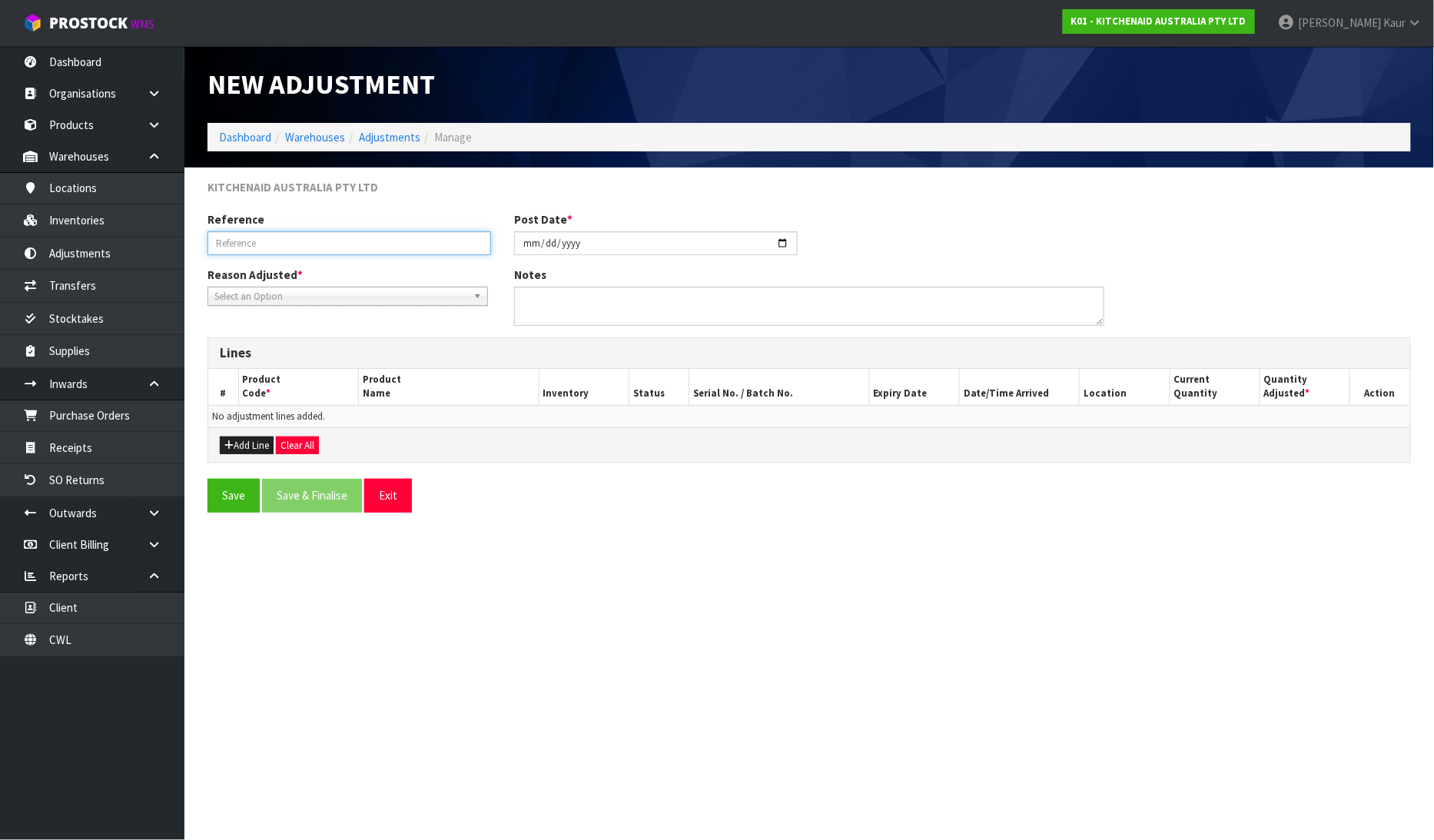
click at [329, 243] on input "text" at bounding box center [349, 243] width 284 height 24
paste input "WO-26799/[PERSON_NAME]"
type input "WO-26799/[PERSON_NAME]"
click at [632, 318] on textarea at bounding box center [809, 306] width 591 height 39
paste textarea "PLEASE PLACE 5KSM195PSABK / WD40134000 ONTO [PERSON_NAME] HELD PALLET."
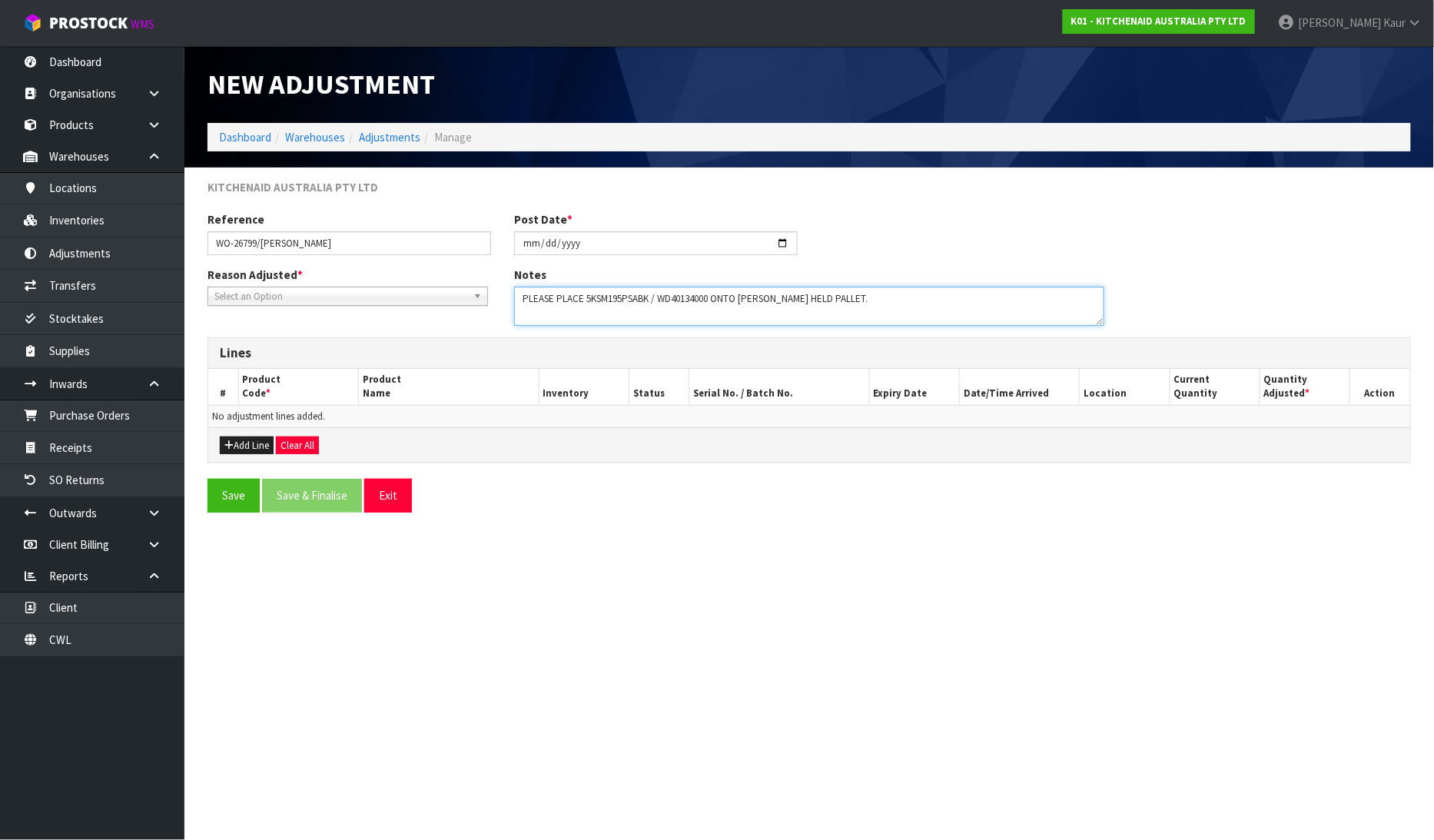
type textarea "PLEASE PLACE 5KSM195PSABK / WD40134000 ONTO [PERSON_NAME] HELD PALLET."
click at [302, 300] on span "Select an Option" at bounding box center [341, 297] width 253 height 18
click at [302, 361] on li "Client Instructed" at bounding box center [348, 358] width 273 height 19
click at [262, 443] on button "Add Line" at bounding box center [246, 446] width 54 height 18
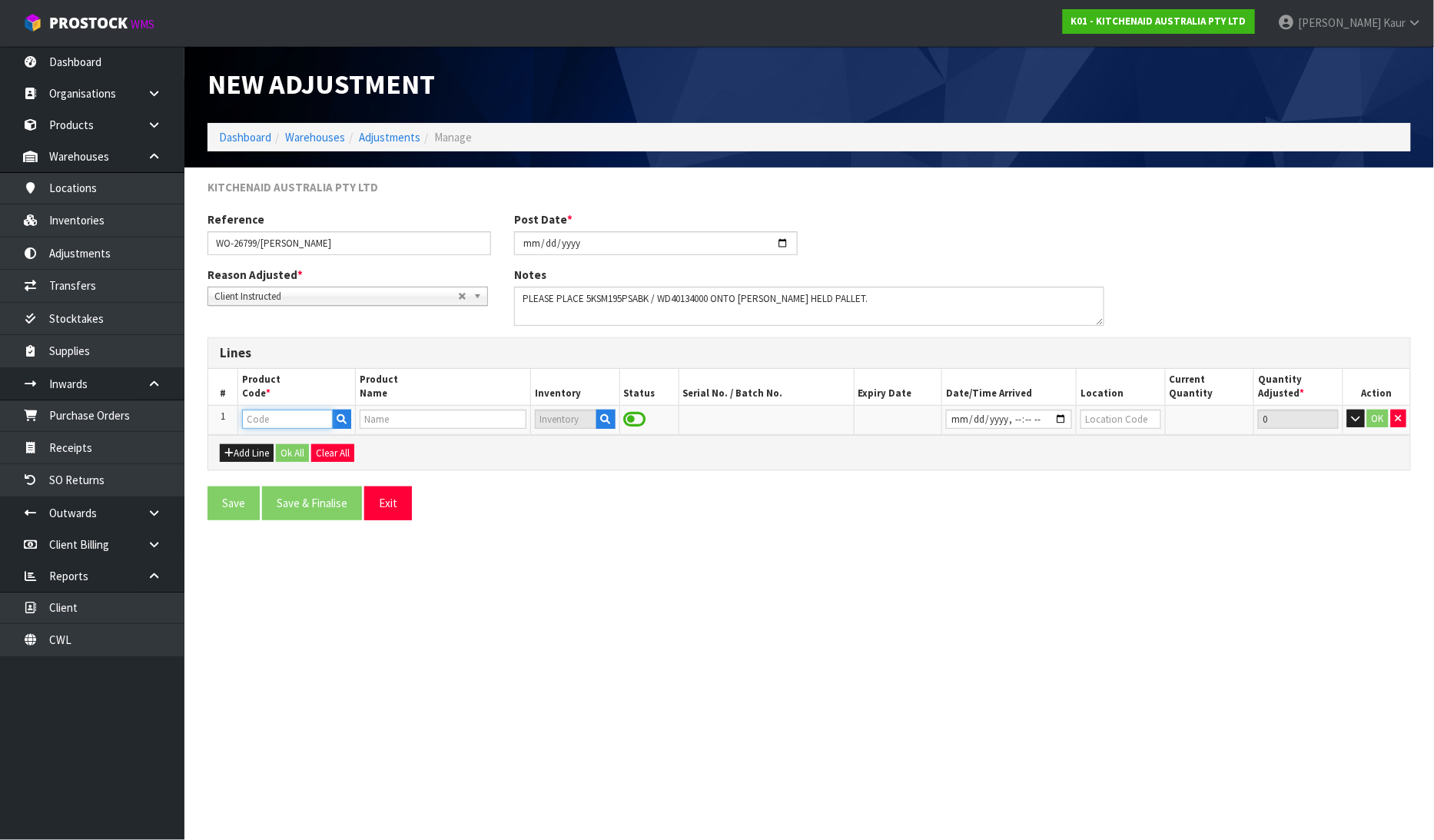
click at [289, 423] on input "text" at bounding box center [287, 418] width 91 height 19
paste input "5KSM195PSABK"
type input "5KSM195PSABK"
type input "KSM195 TH MIXER CAST IRON BLACK"
type input "5KSM195PSABK"
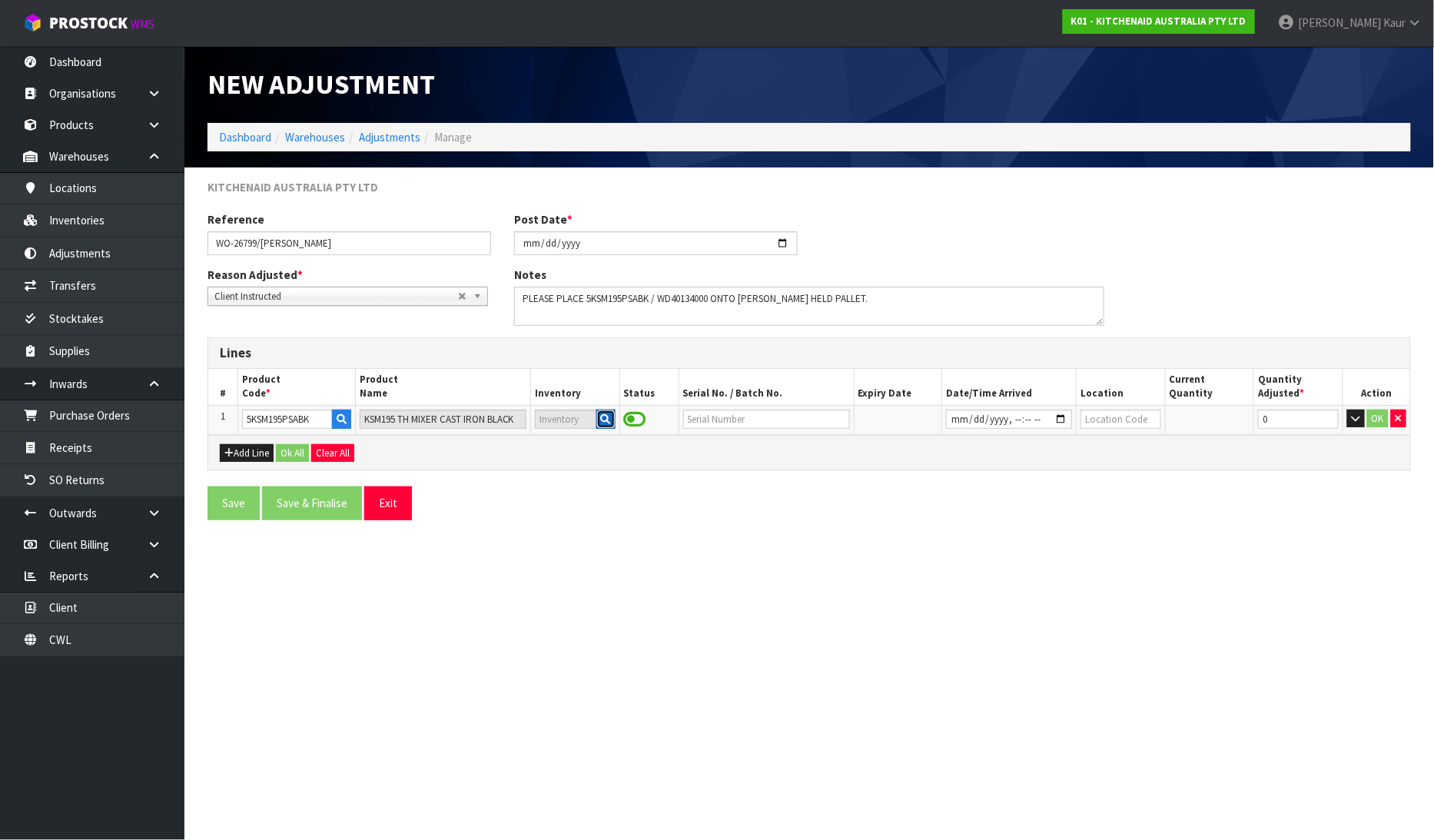
click at [611, 420] on button "button" at bounding box center [606, 419] width 19 height 20
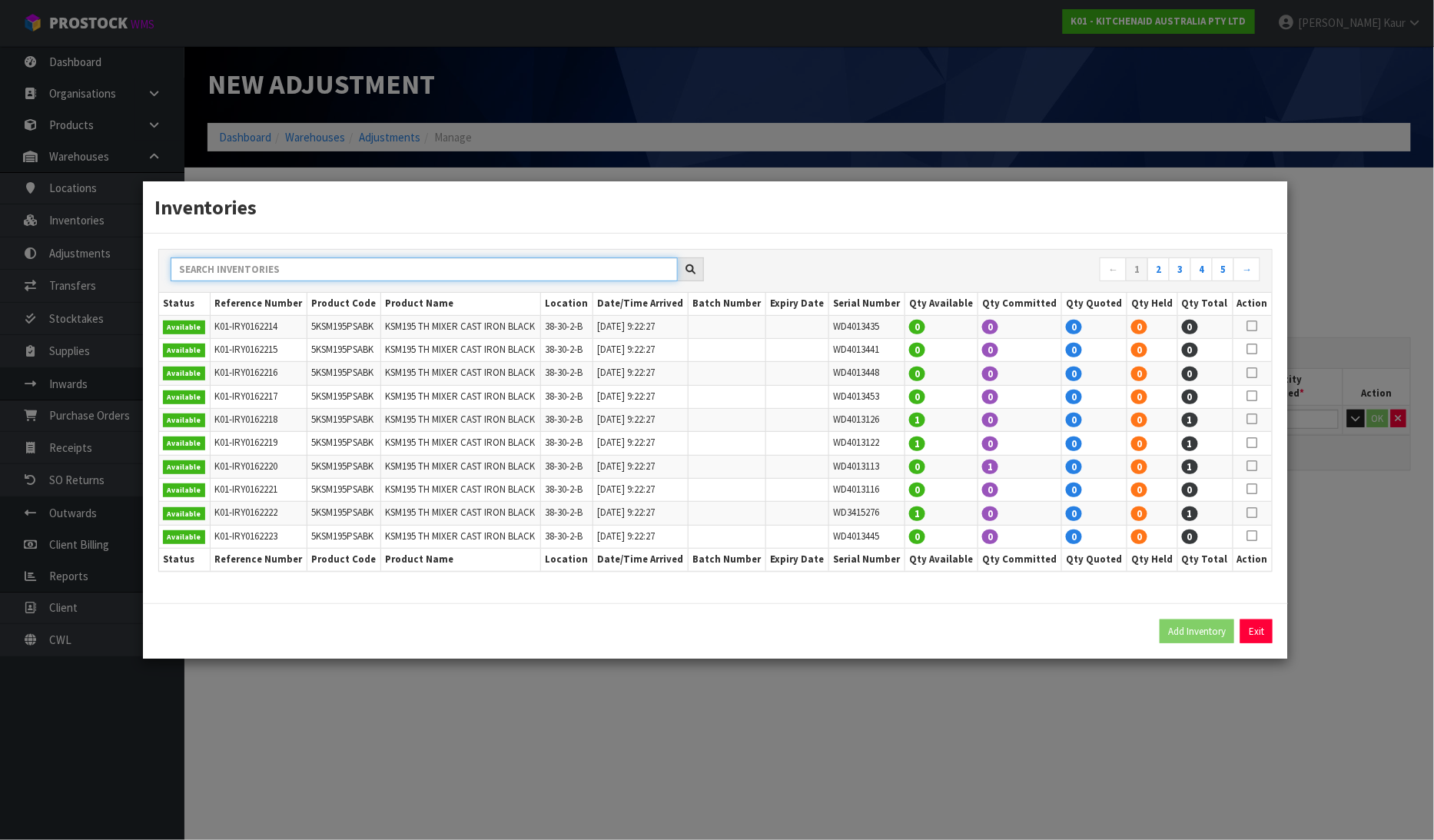
click at [518, 275] on input "text" at bounding box center [424, 269] width 507 height 24
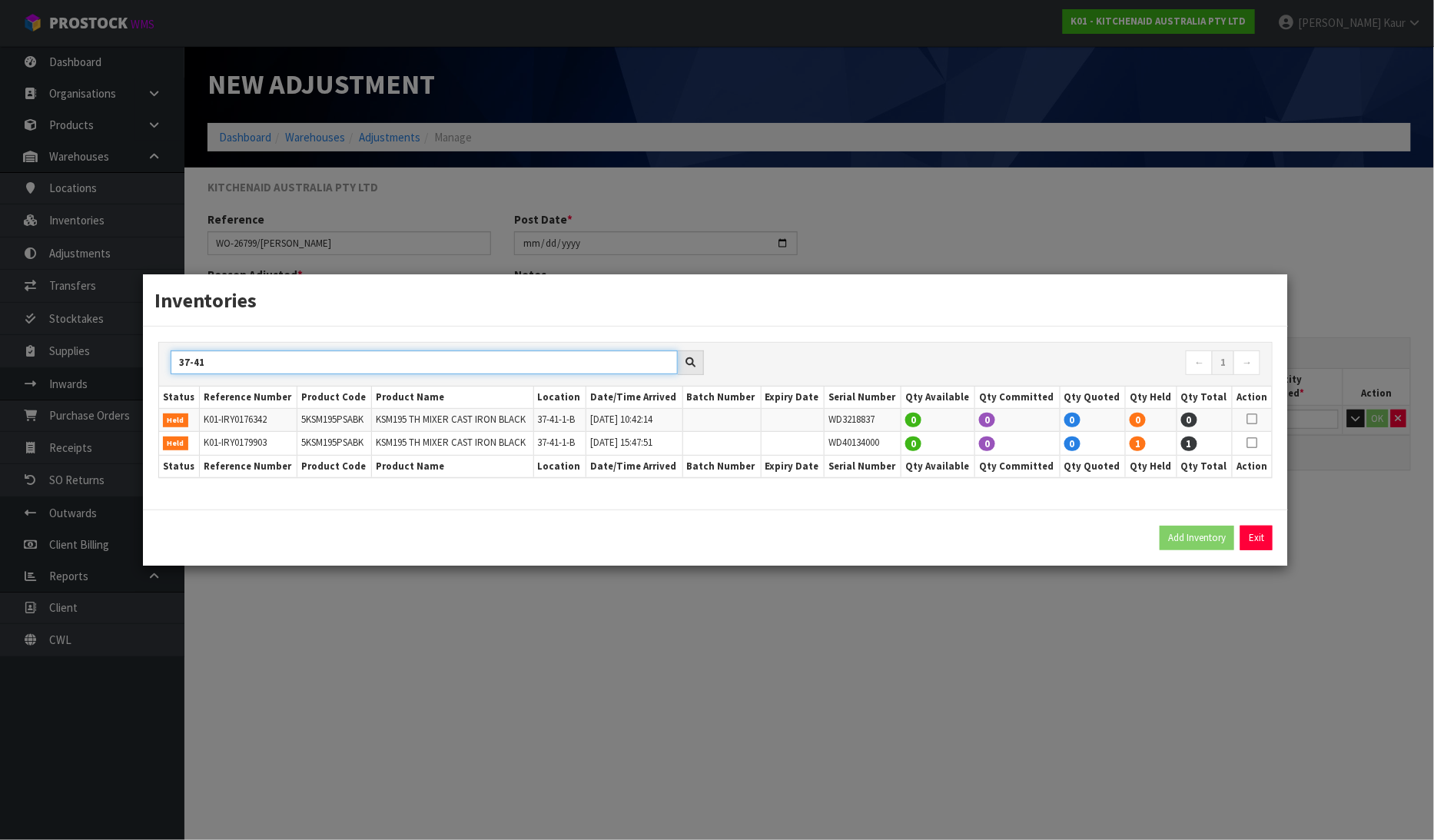
type input "37-41"
click at [1249, 443] on icon at bounding box center [1252, 442] width 11 height 1
click at [1202, 535] on button "Add Inventory" at bounding box center [1197, 538] width 75 height 25
type input "K01-IRY0179903"
type input "[DATE]T15:47:51"
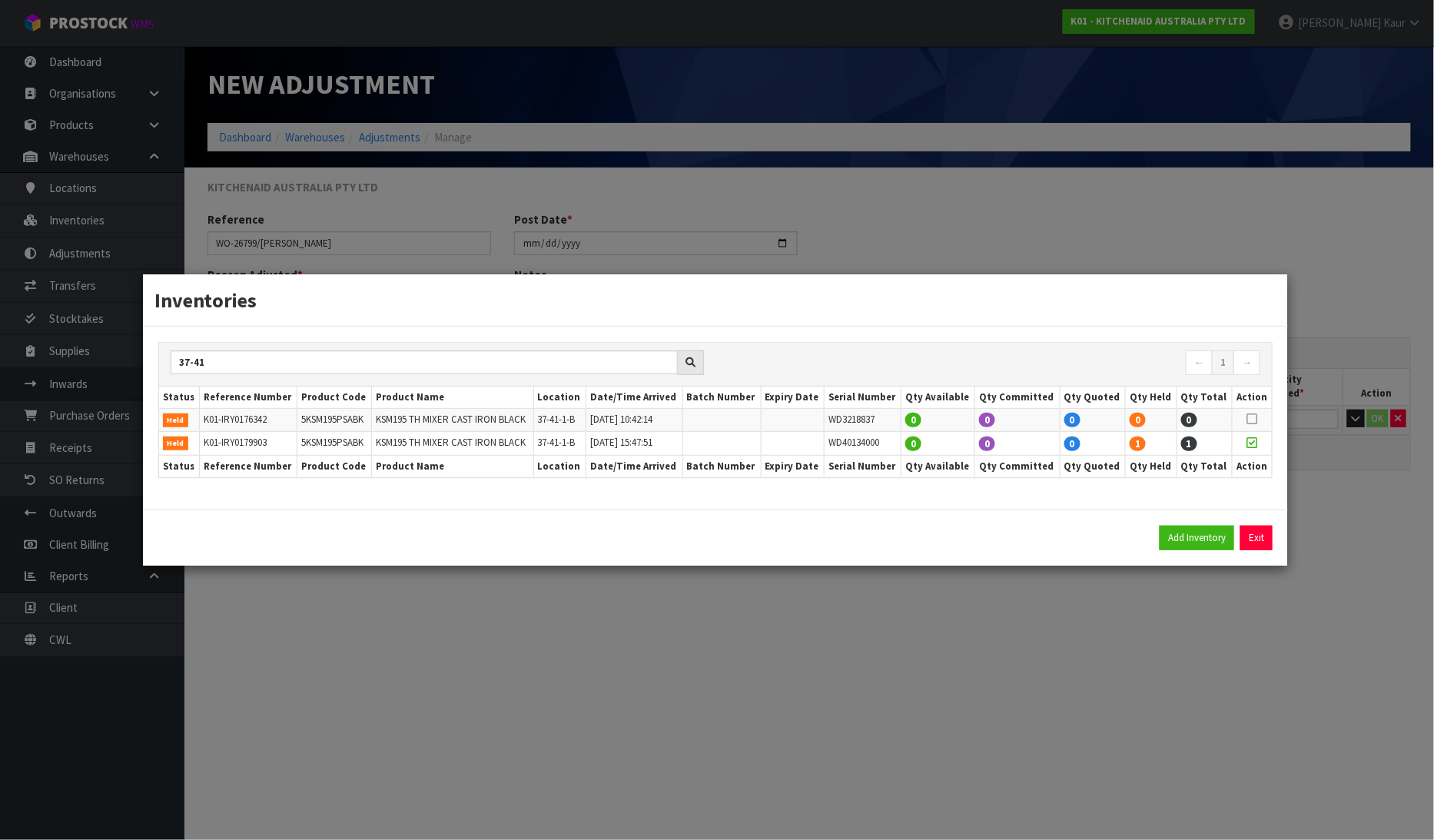
type input "37-41-1-B"
type input "WD40134000"
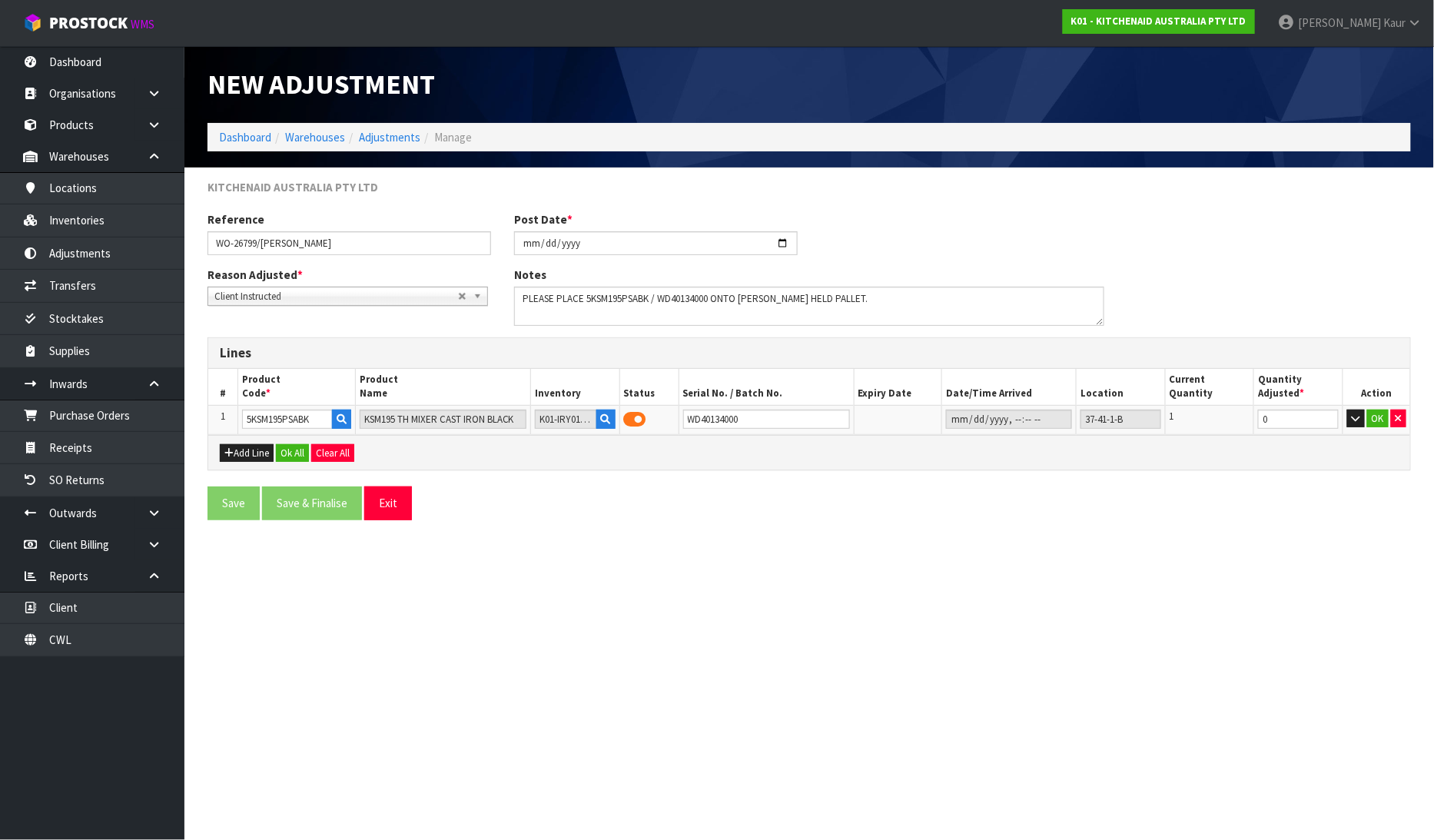
click at [1144, 654] on section "New Adjustment Dashboard Warehouses Adjustments Manage KITCHENAID AUSTRALIA PTY…" at bounding box center [717, 420] width 1434 height 840
click at [1378, 424] on button "OK" at bounding box center [1378, 418] width 22 height 18
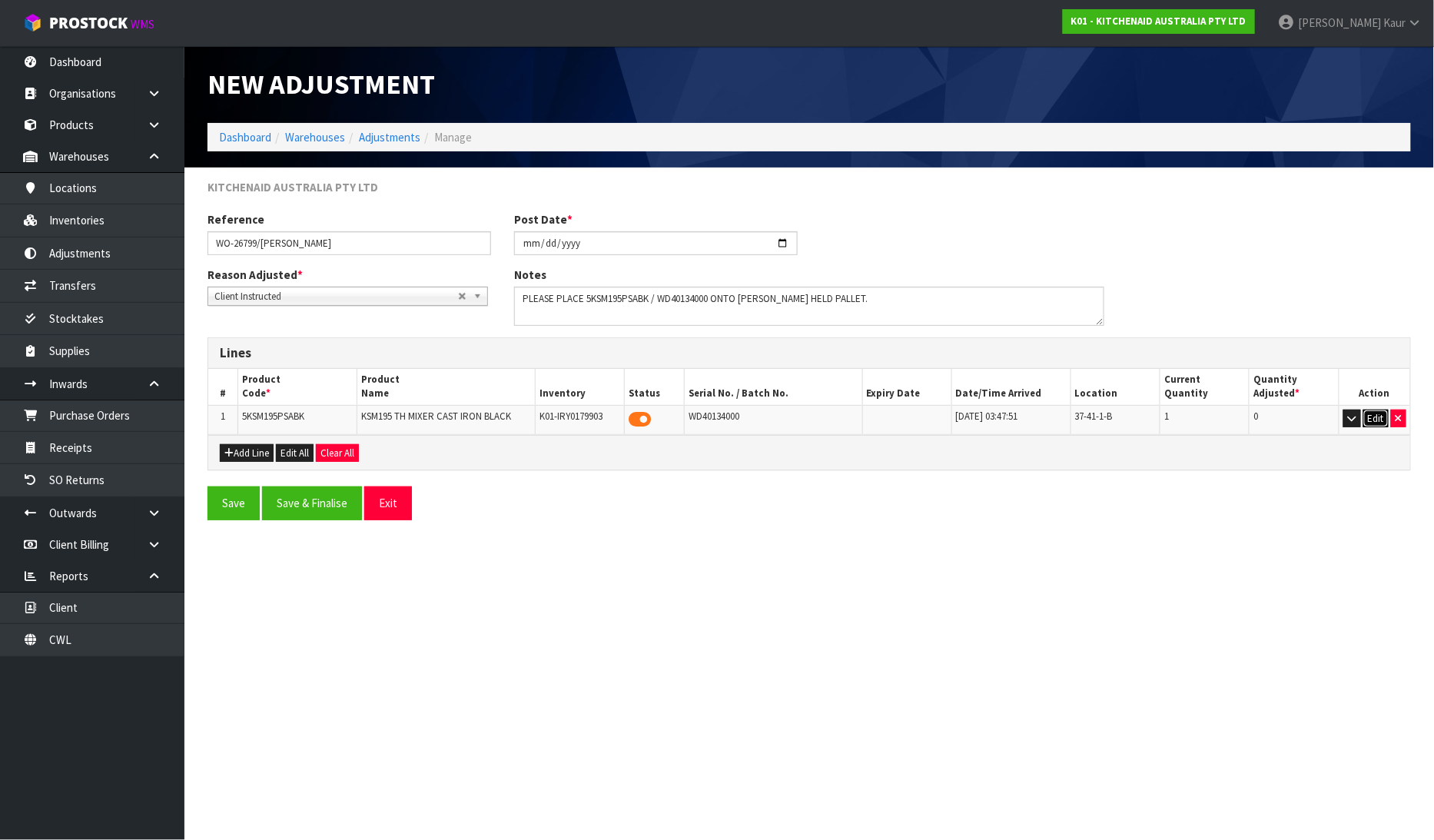
click at [1369, 415] on button "Edit" at bounding box center [1376, 418] width 25 height 18
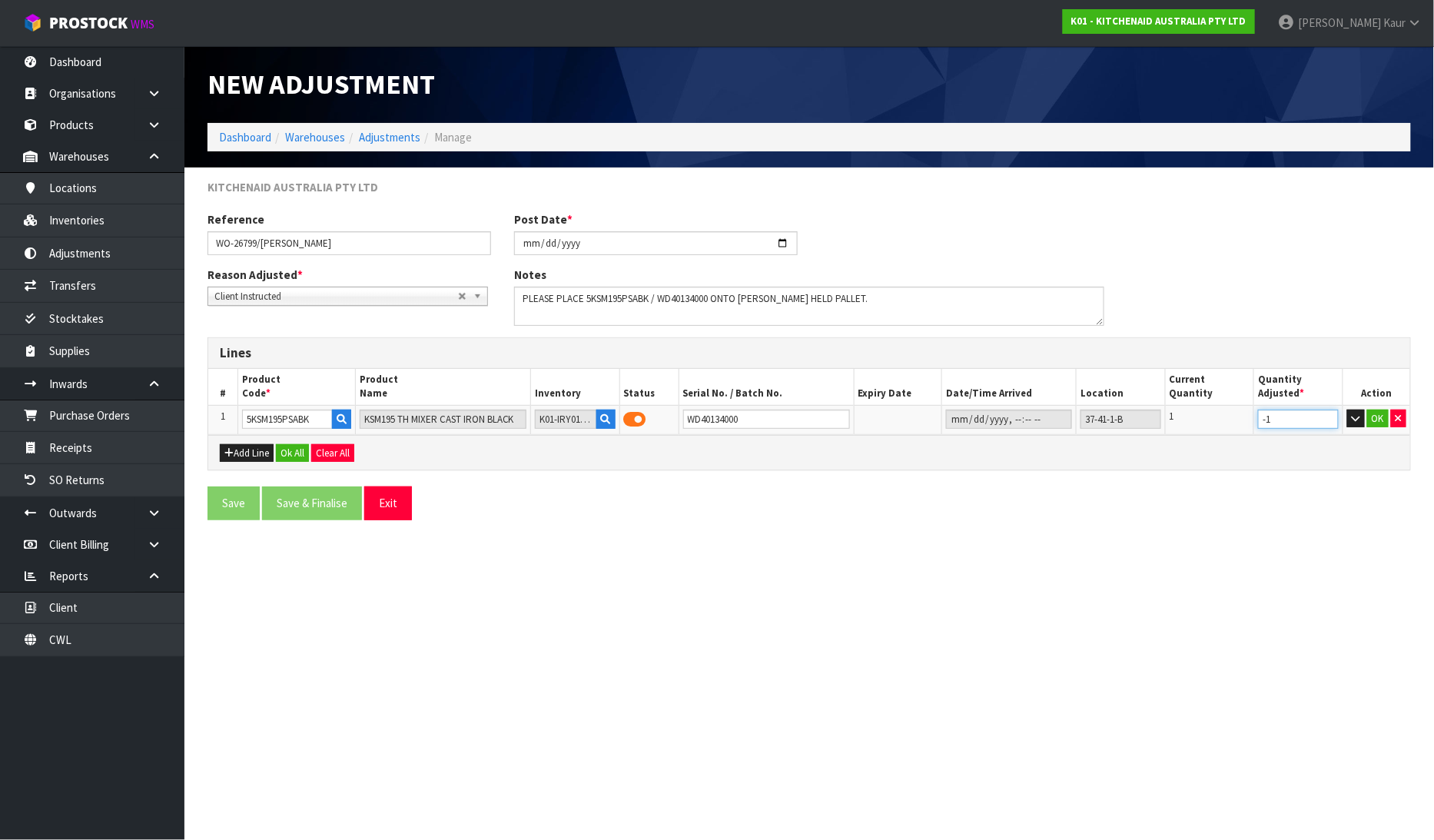
type input "-1"
click at [1330, 419] on input "-1" at bounding box center [1298, 418] width 81 height 19
click at [1381, 416] on button "OK" at bounding box center [1378, 418] width 22 height 18
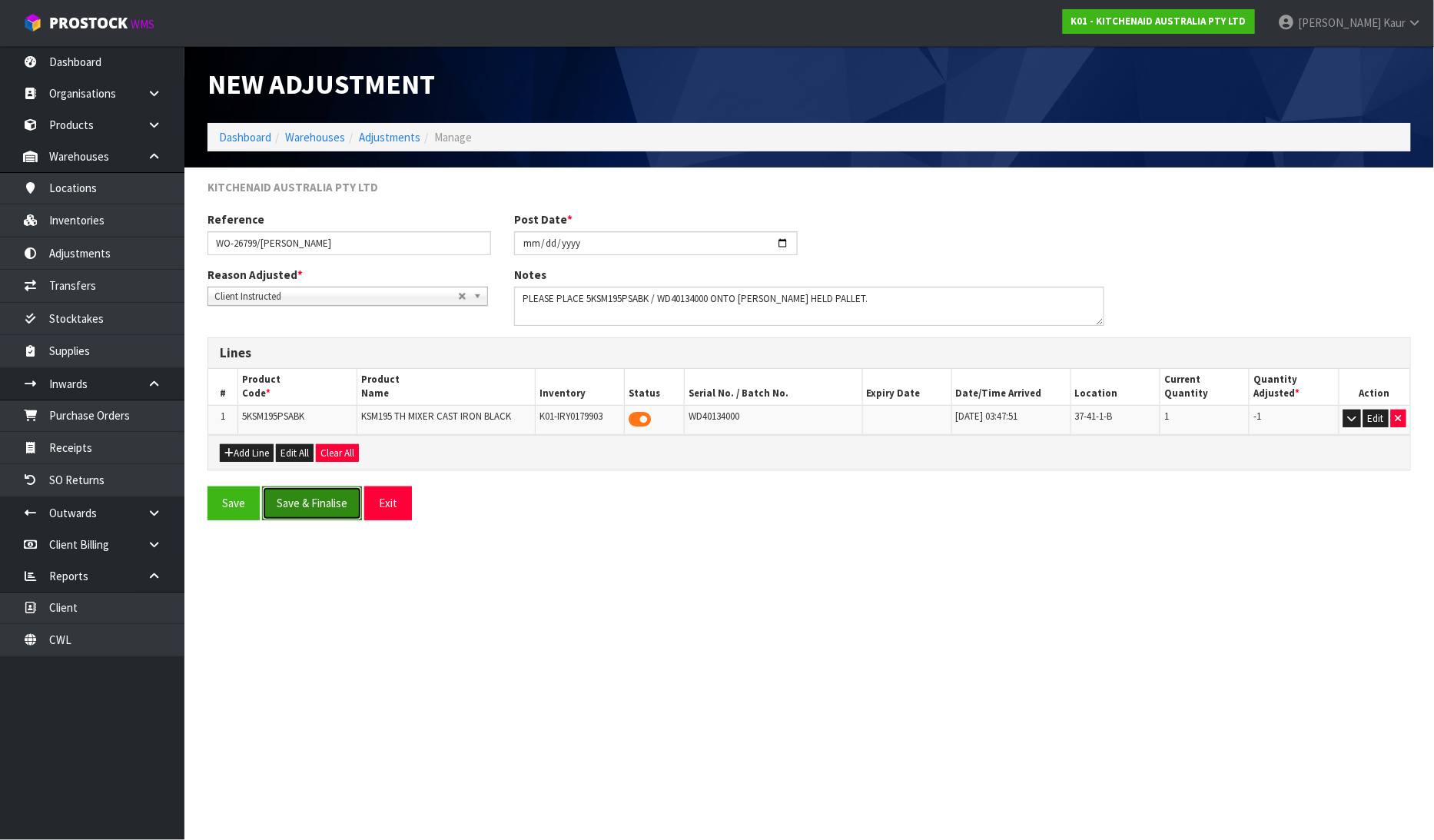
click at [309, 509] on button "Save & Finalise" at bounding box center [312, 503] width 100 height 33
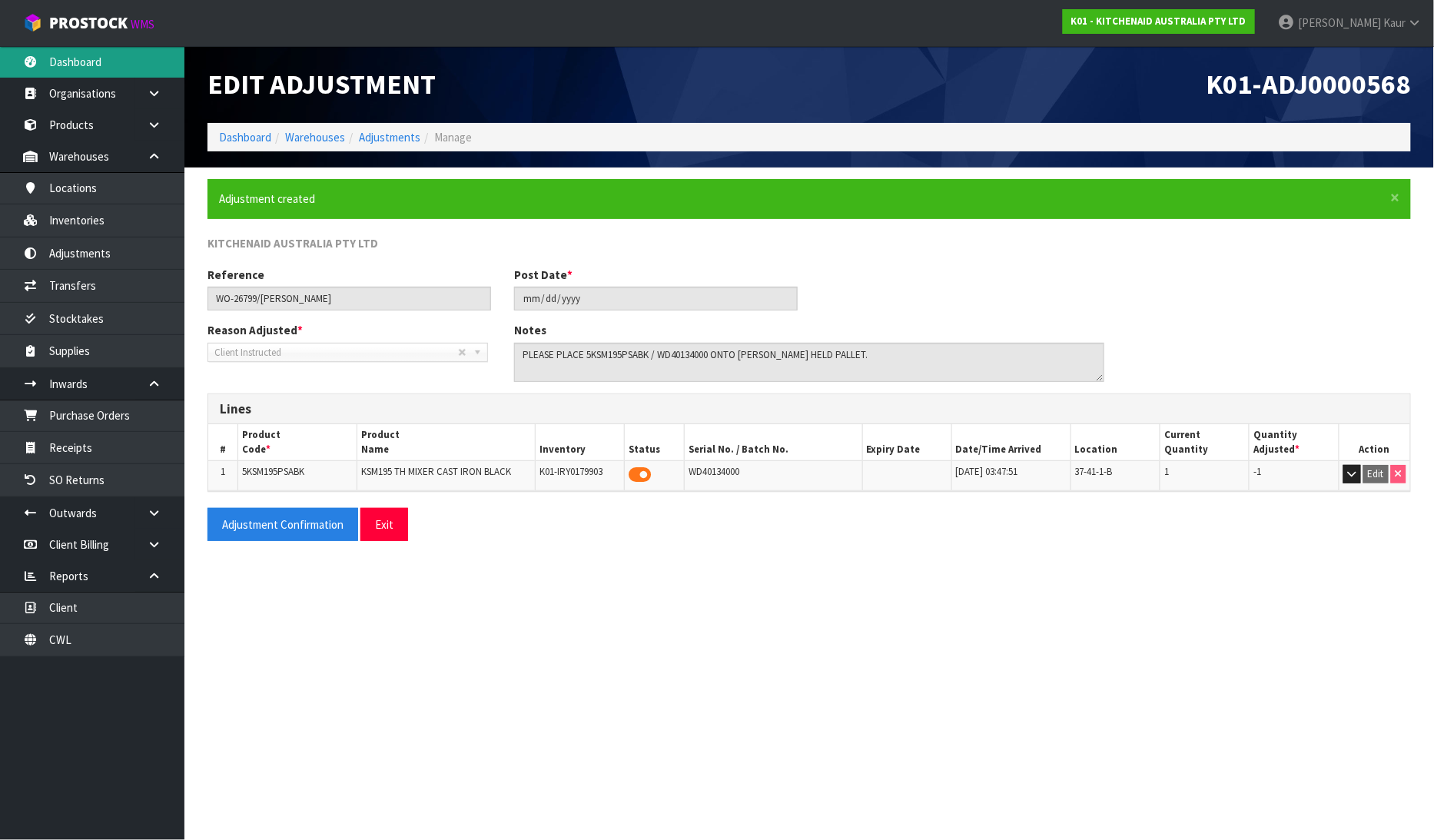
click at [58, 52] on link "Dashboard" at bounding box center [92, 62] width 185 height 32
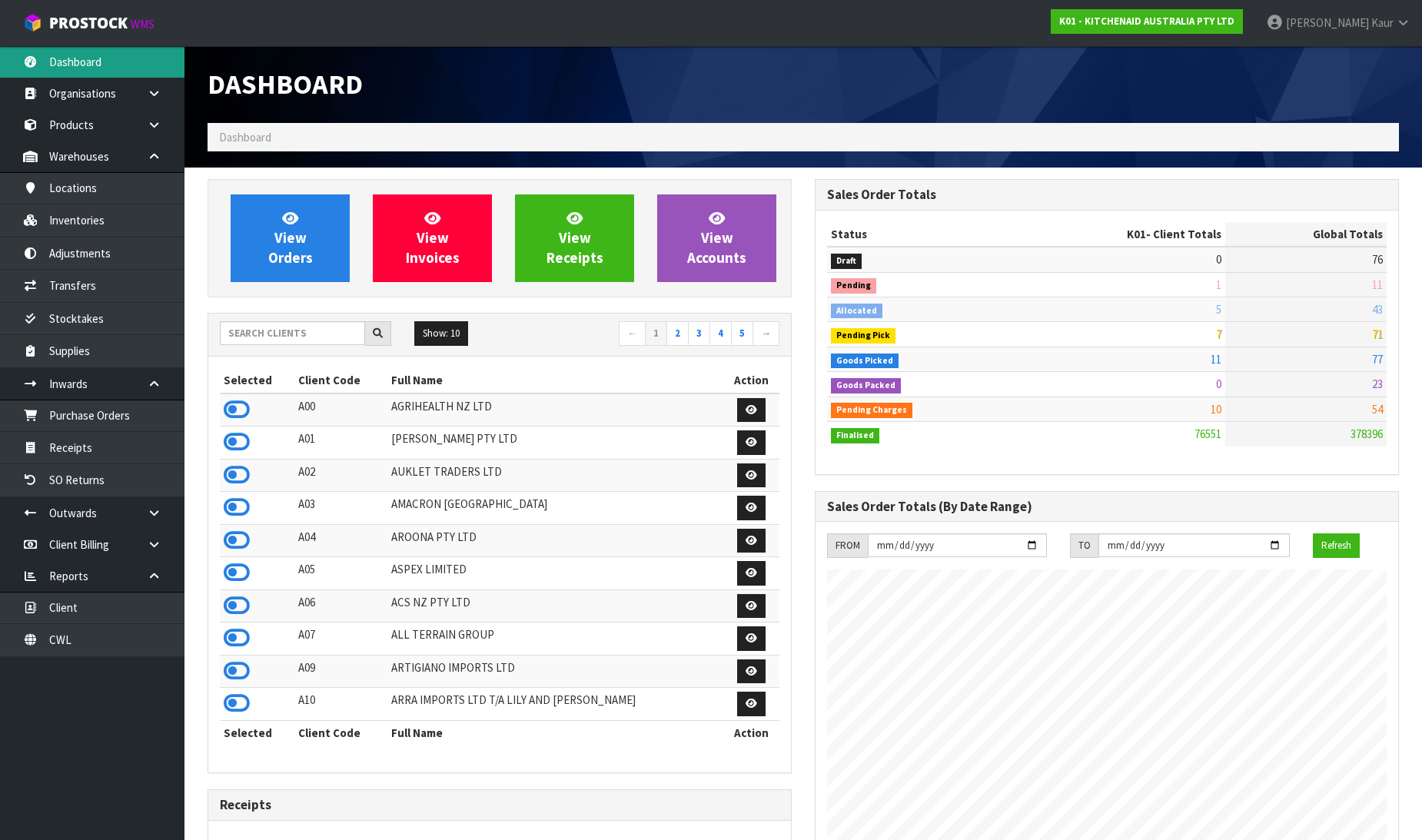
scroll to position [1164, 607]
click at [67, 641] on link "CWL" at bounding box center [92, 640] width 185 height 32
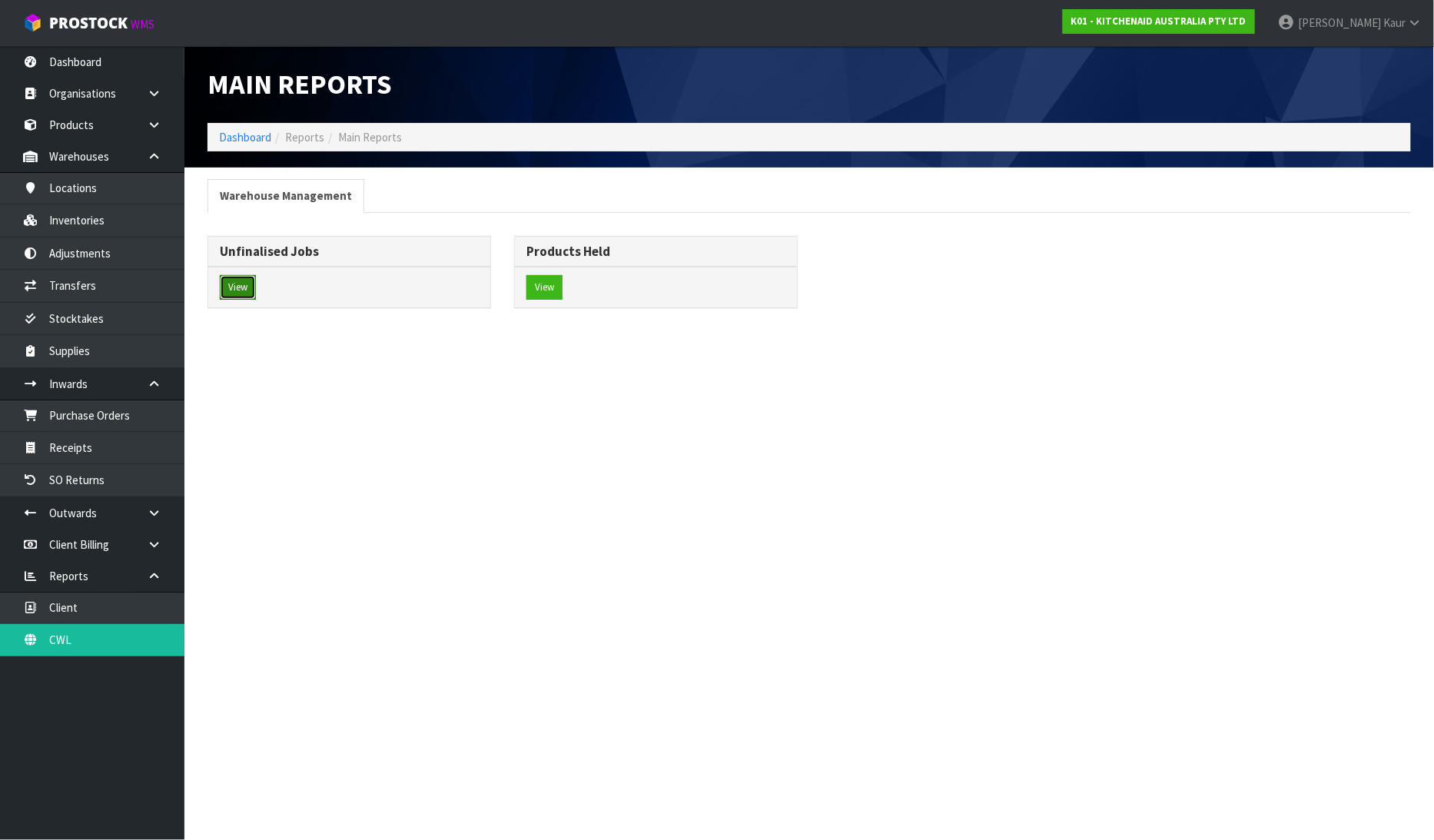
click at [236, 289] on button "View" at bounding box center [237, 288] width 36 height 25
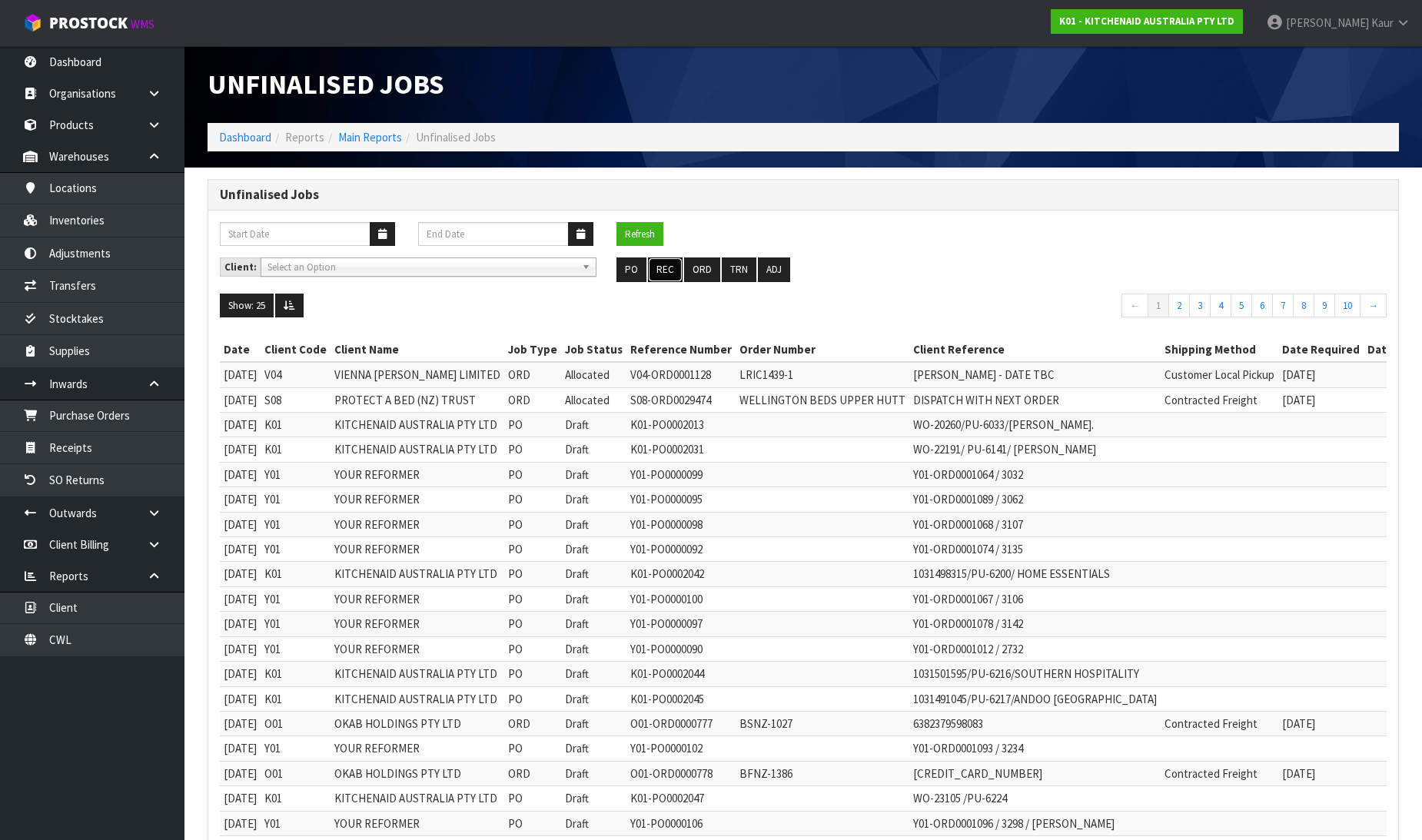
click at [666, 269] on button "REC" at bounding box center [666, 270] width 35 height 25
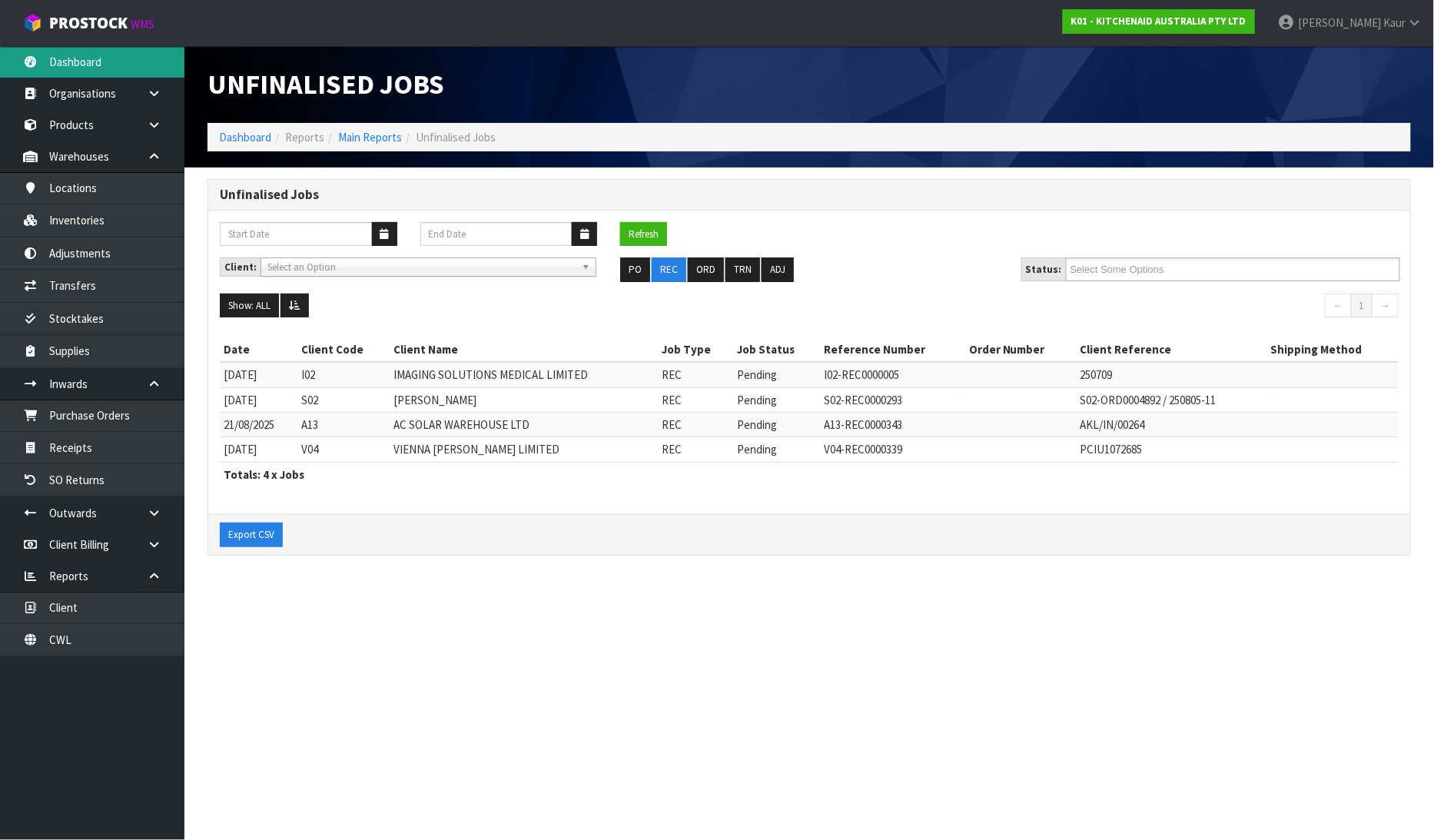
click at [79, 67] on link "Dashboard" at bounding box center [92, 62] width 185 height 32
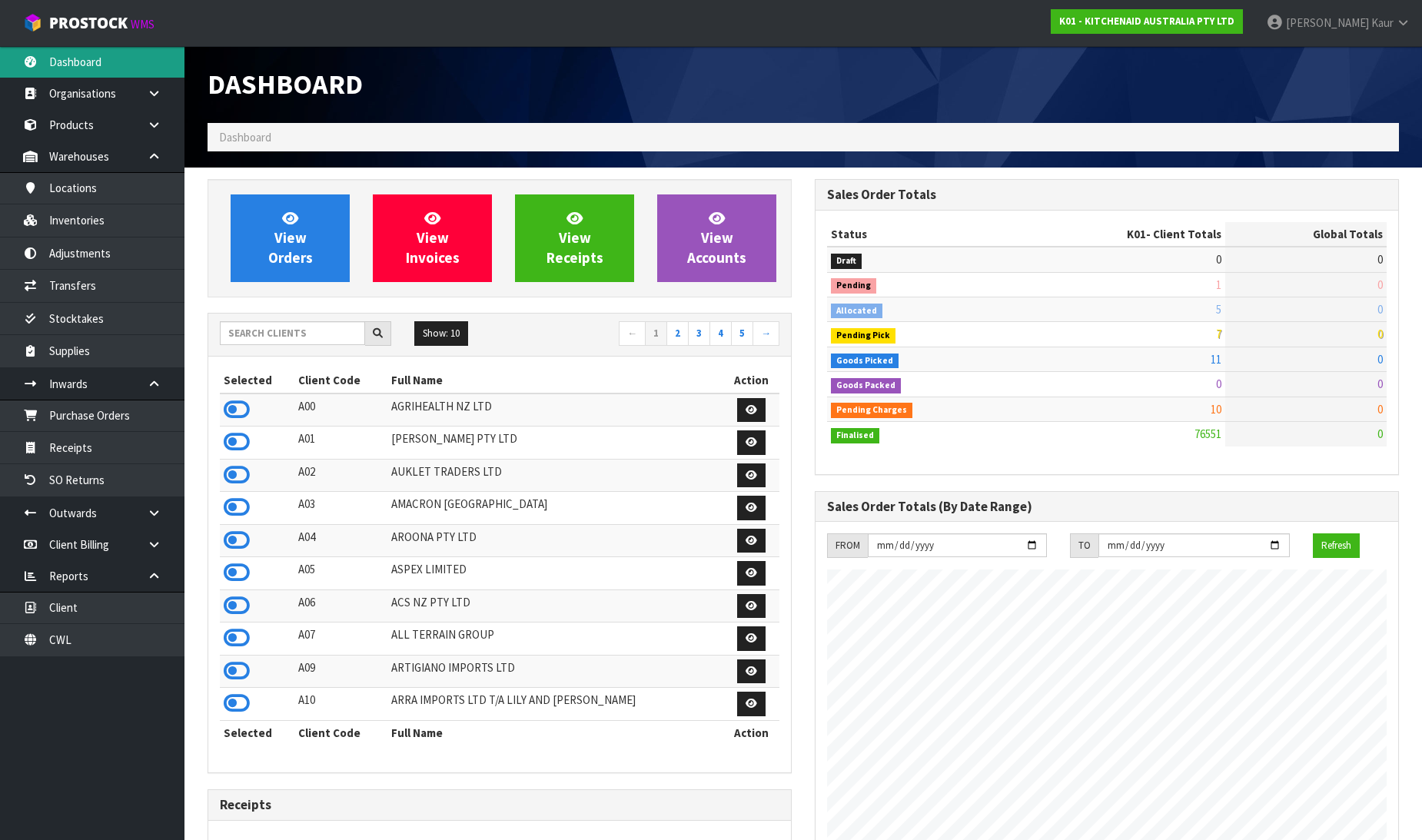
scroll to position [1164, 607]
click at [329, 334] on input "text" at bounding box center [292, 333] width 146 height 24
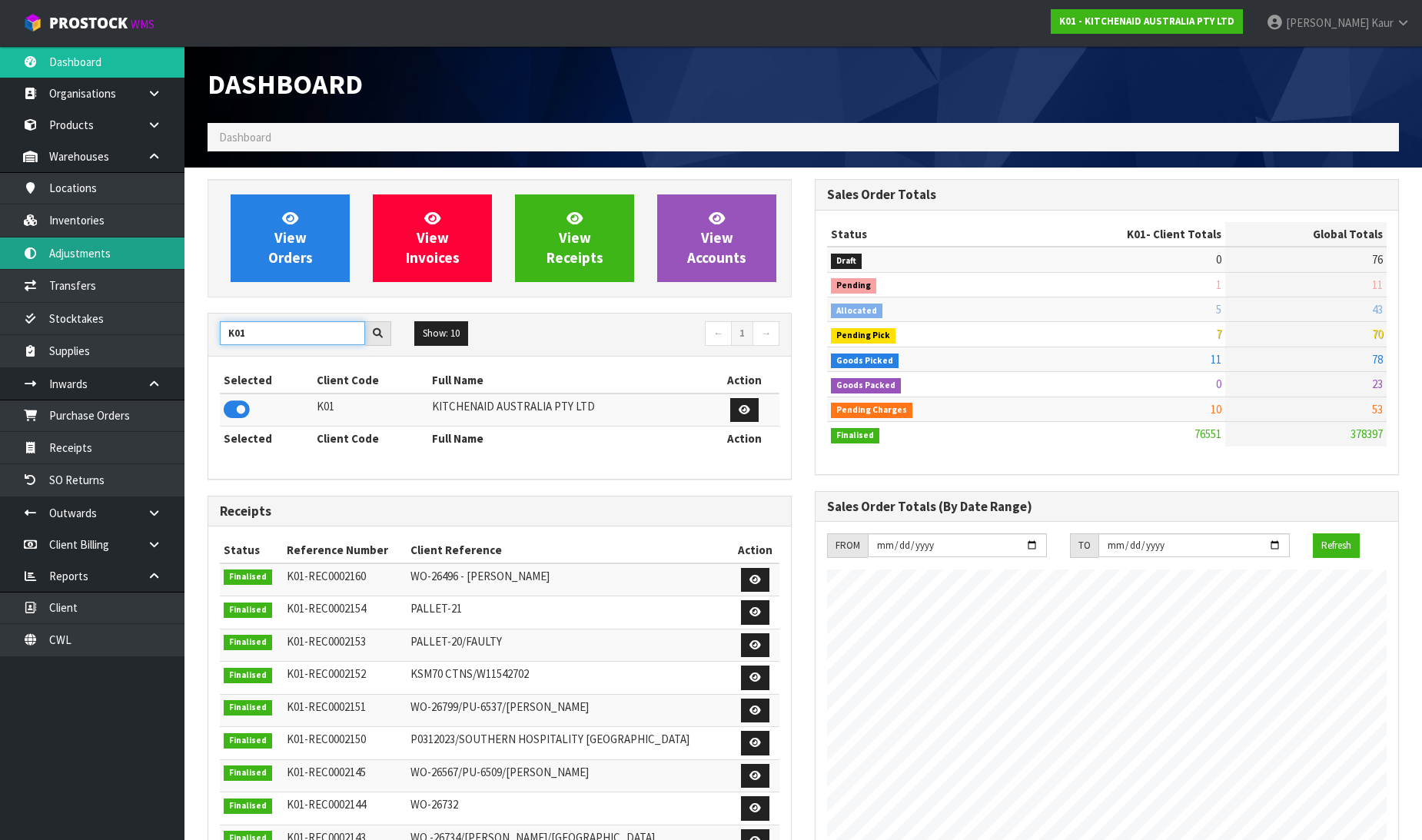
type input "K01"
click at [98, 261] on link "Adjustments" at bounding box center [92, 253] width 185 height 32
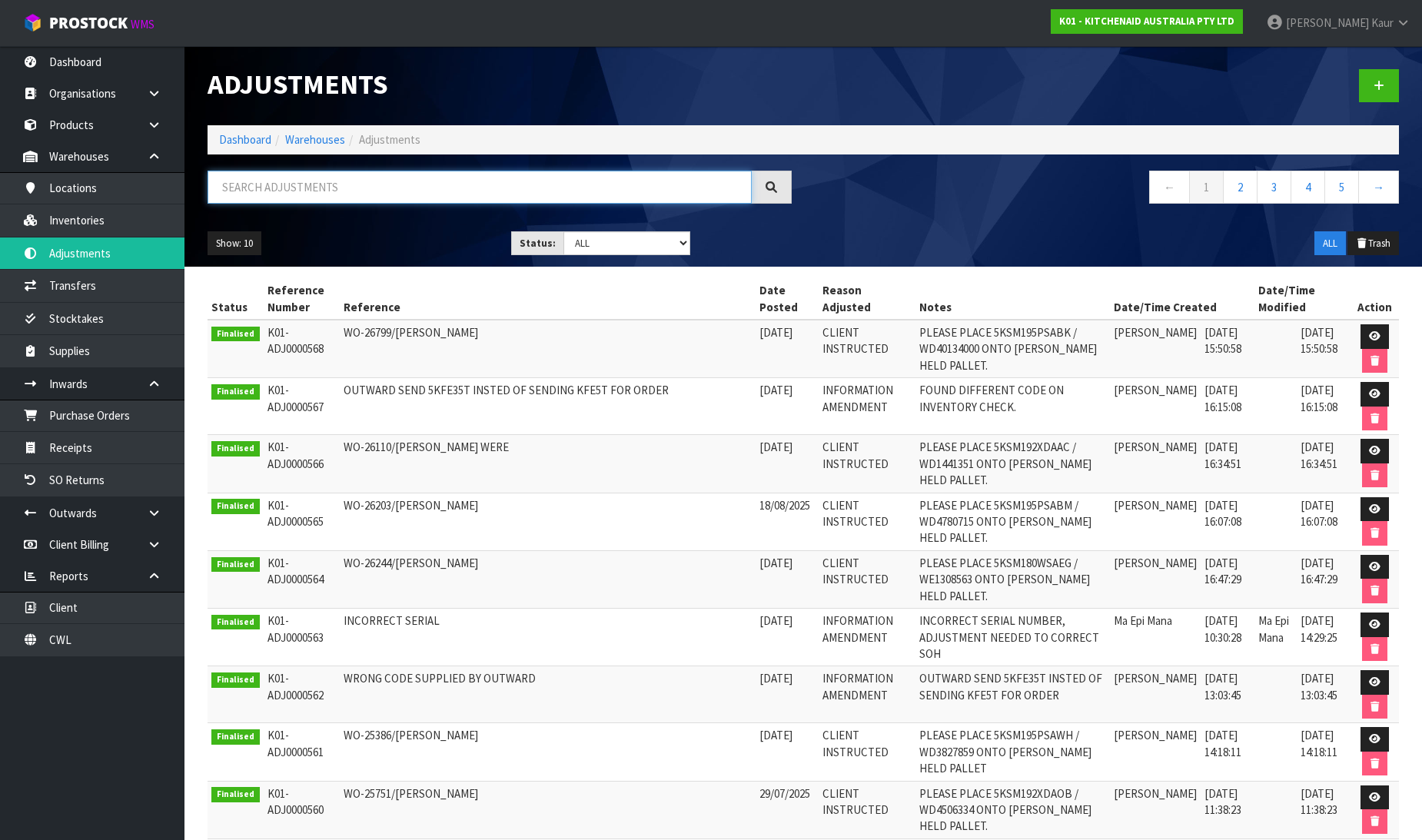
click at [251, 181] on input "text" at bounding box center [479, 187] width 544 height 33
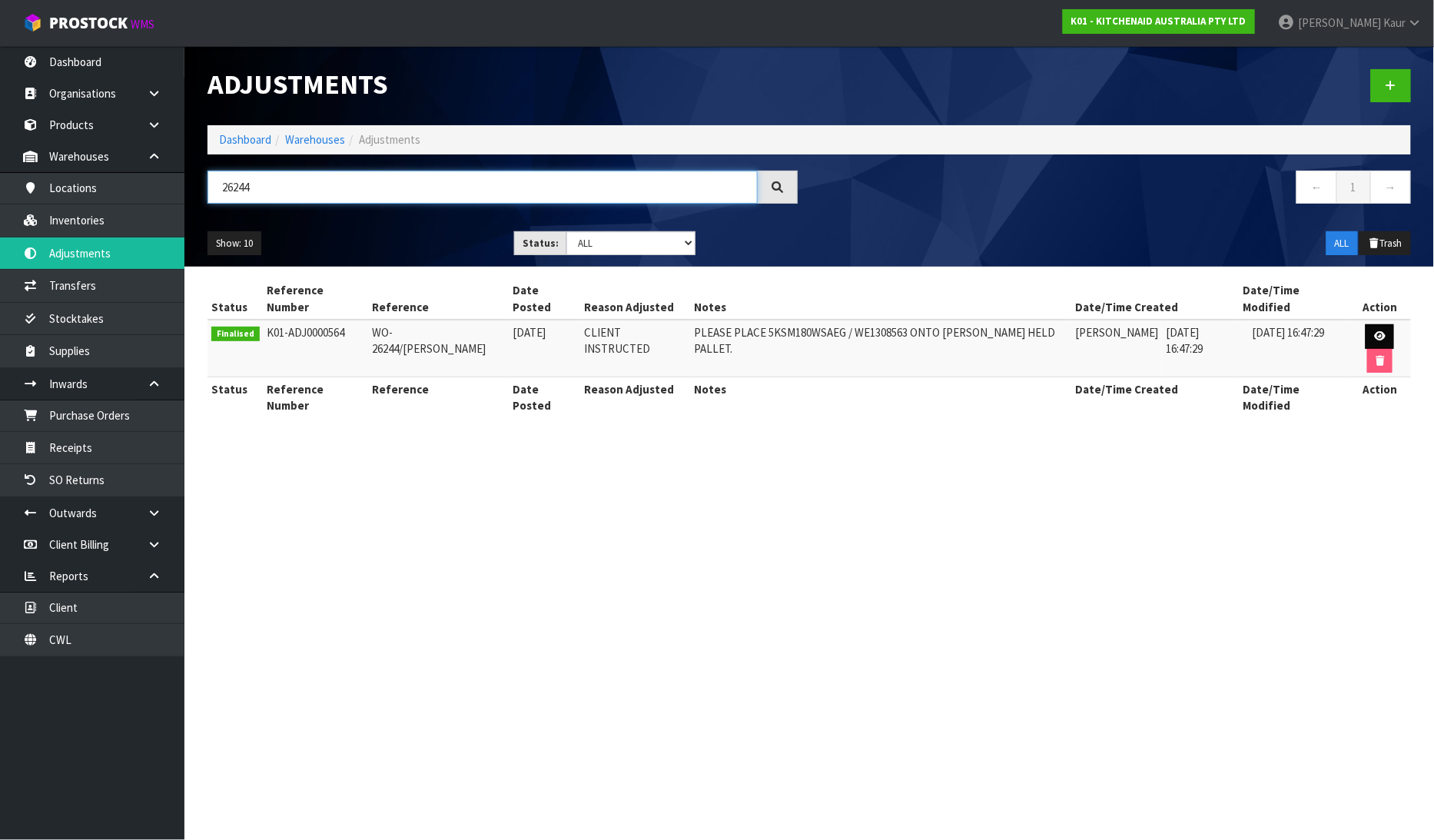
type input "26244"
click at [1374, 331] on icon at bounding box center [1380, 336] width 12 height 10
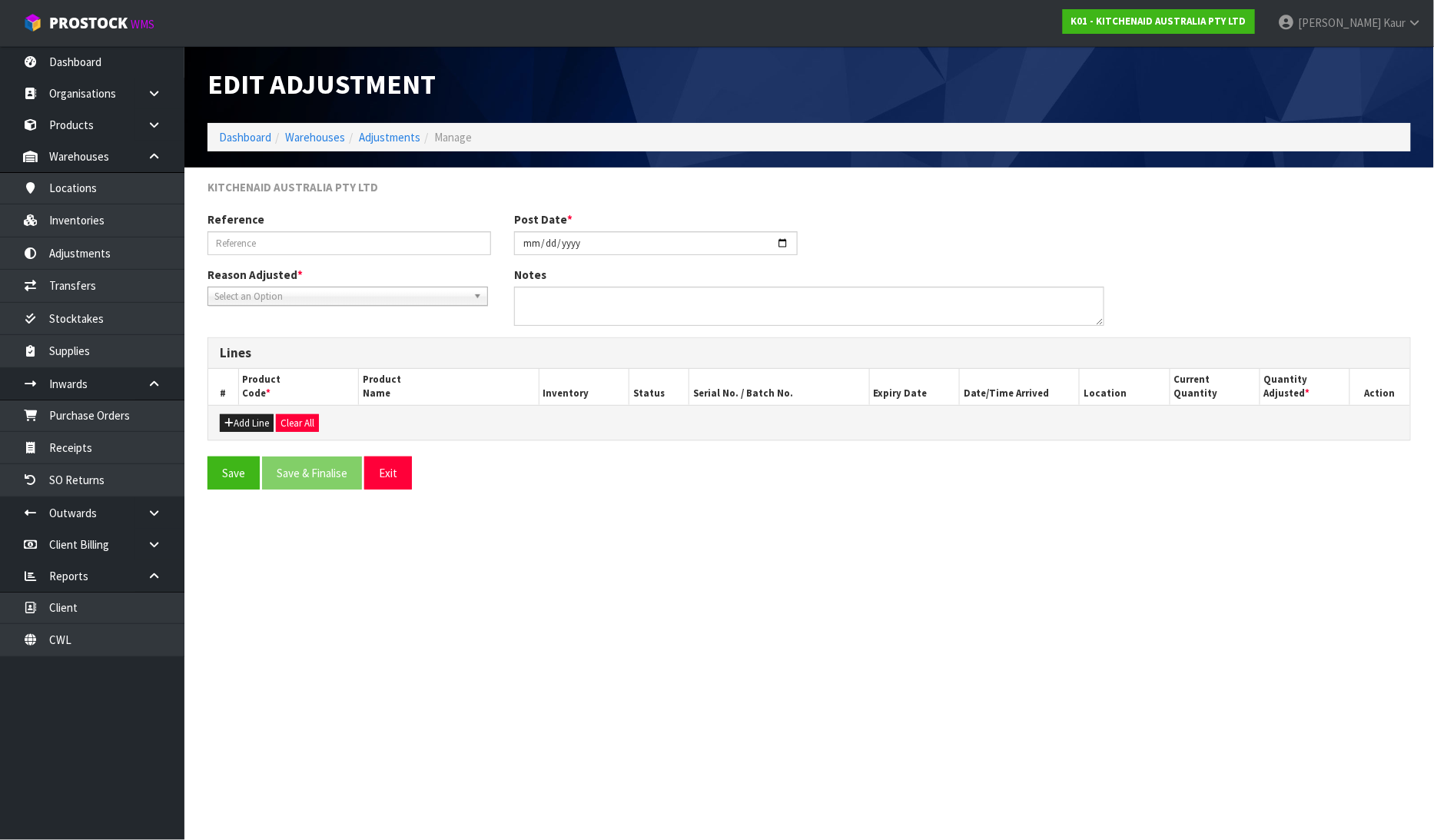
type input "WO-26244/[PERSON_NAME]"
type input "[DATE]"
type textarea "PLEASE PLACE 5KSM180WSAEG / WE1308563 ONTO [PERSON_NAME] HELD PALLET."
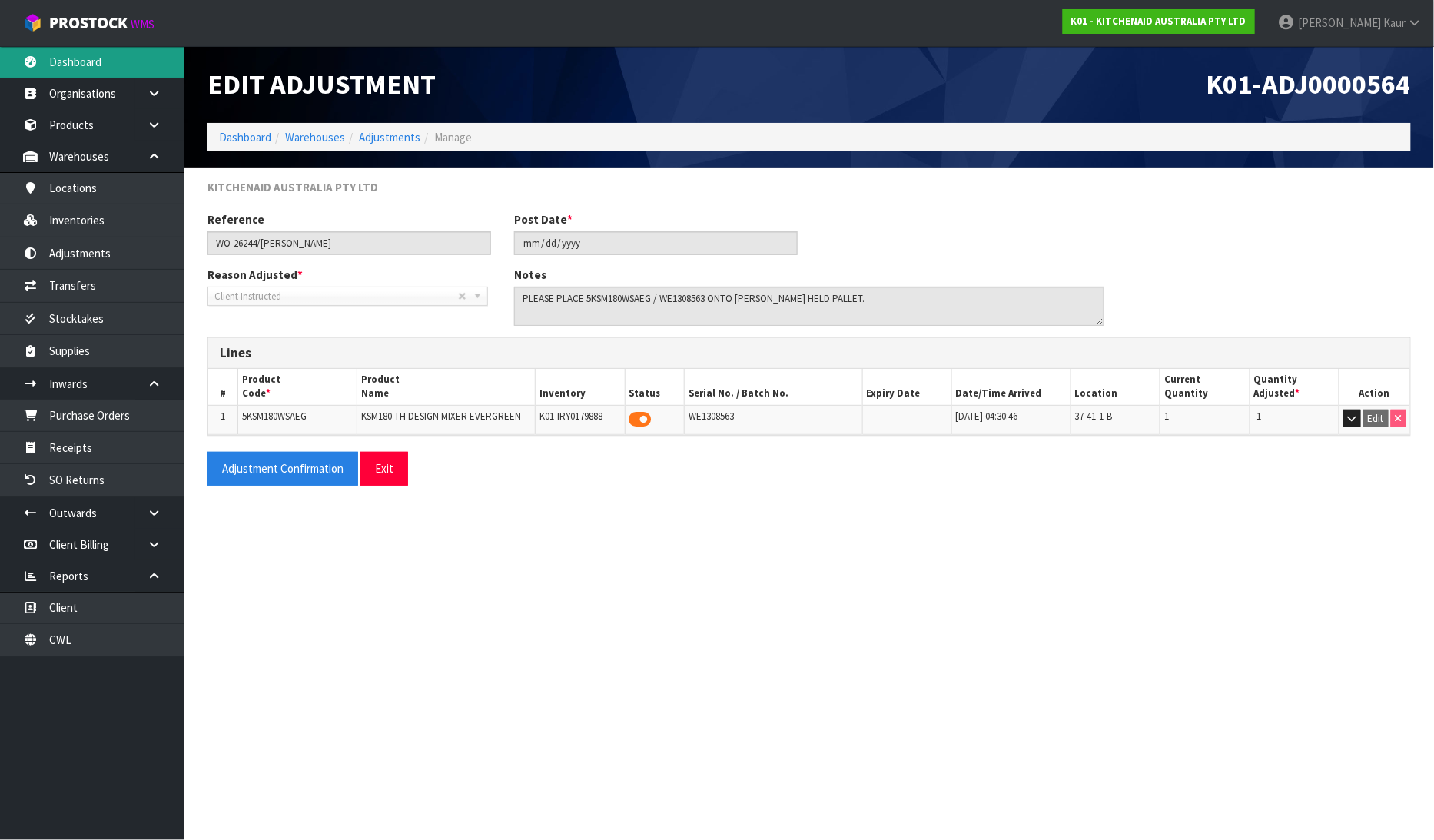
click at [126, 54] on link "Dashboard" at bounding box center [92, 62] width 185 height 32
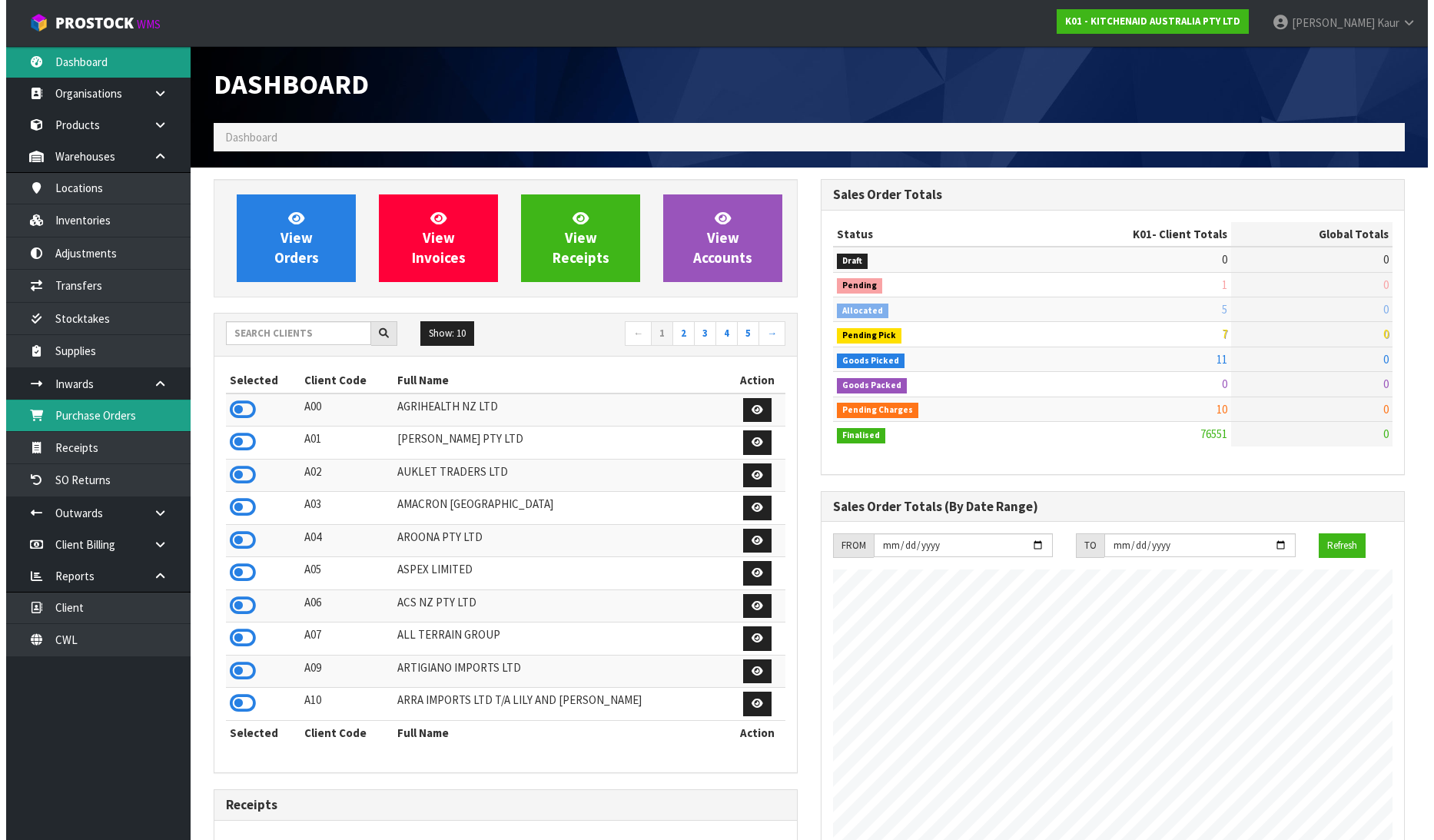
scroll to position [1164, 607]
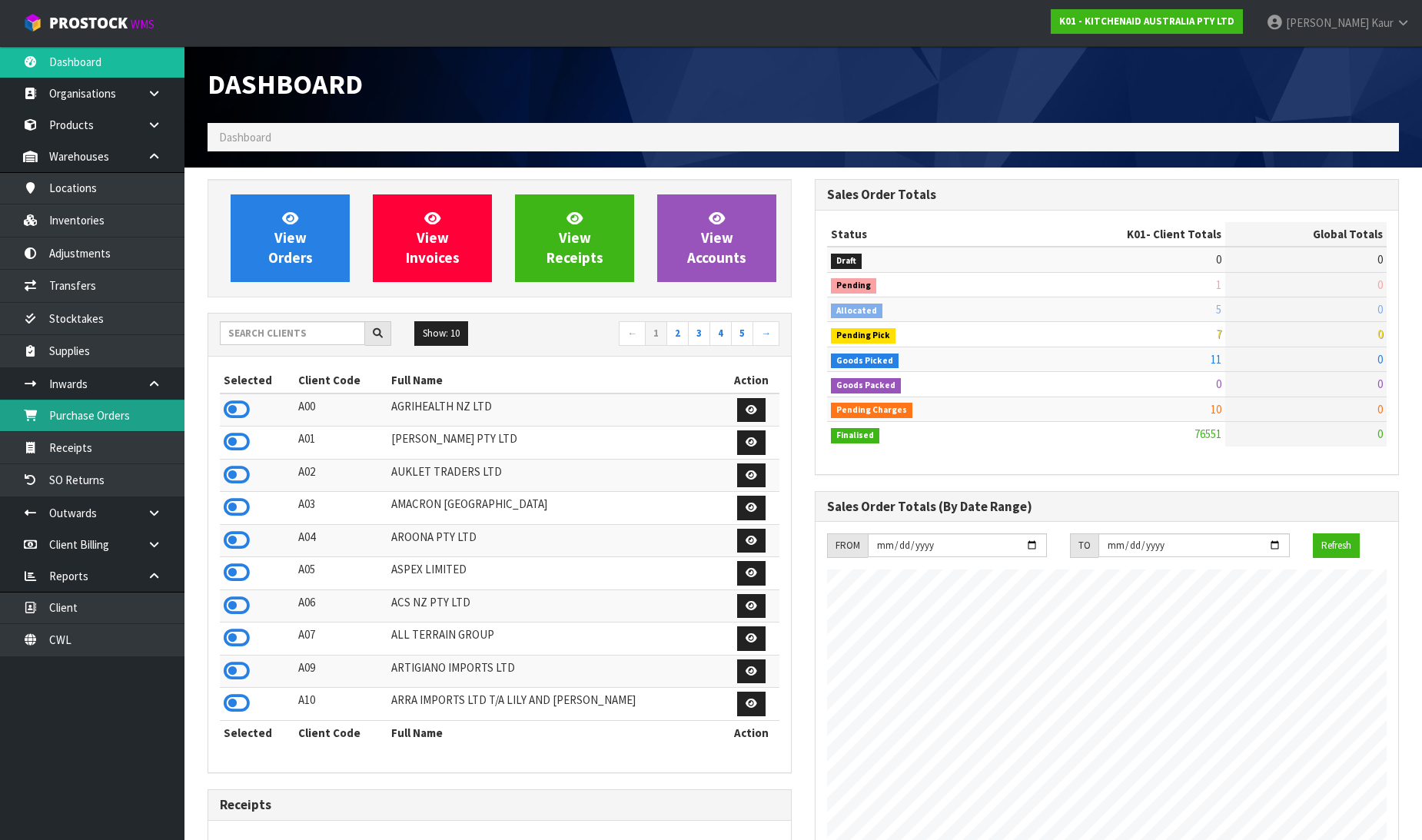
click at [135, 408] on link "Purchase Orders" at bounding box center [92, 415] width 185 height 32
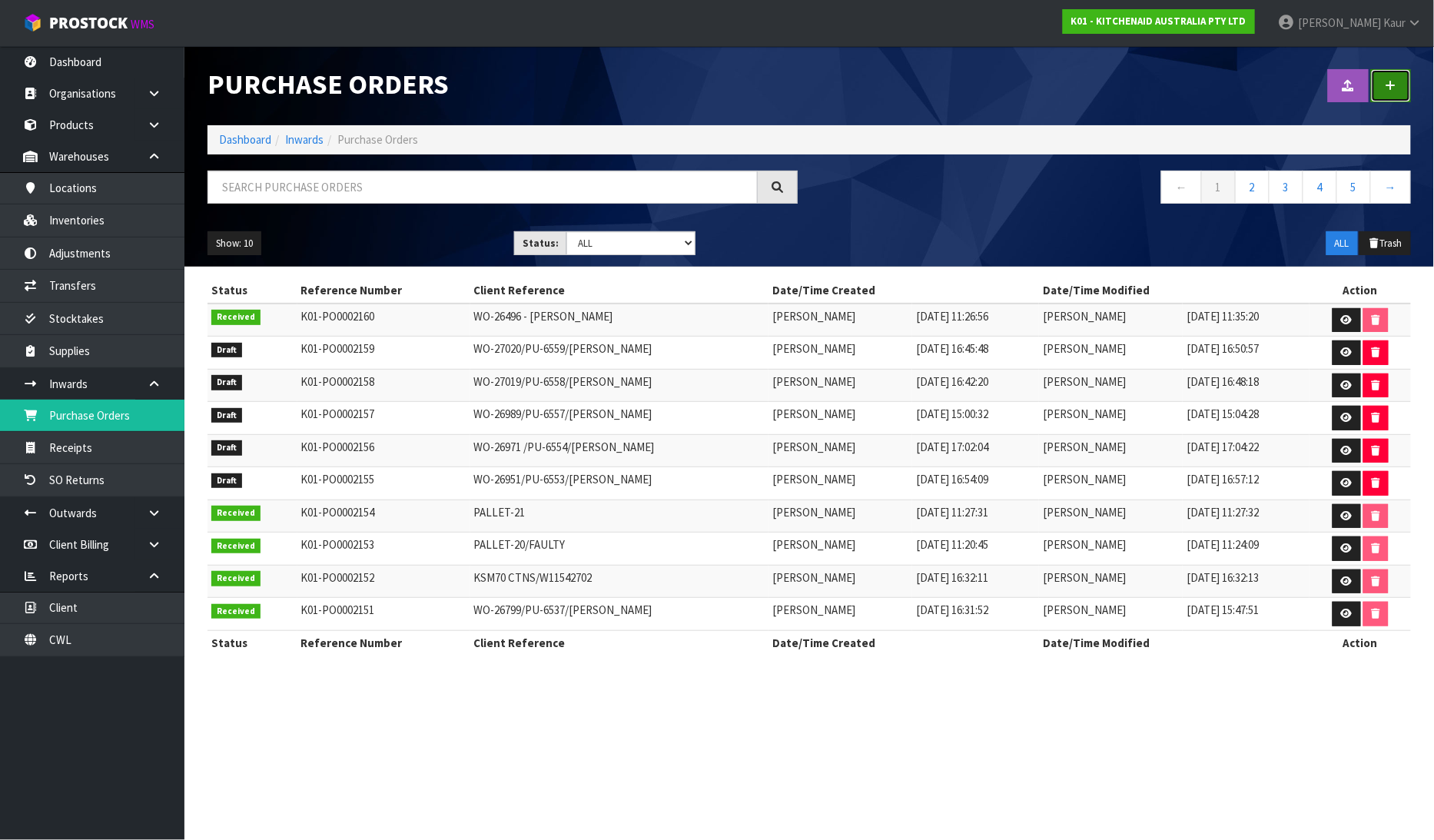
click at [1384, 85] on link at bounding box center [1391, 86] width 40 height 33
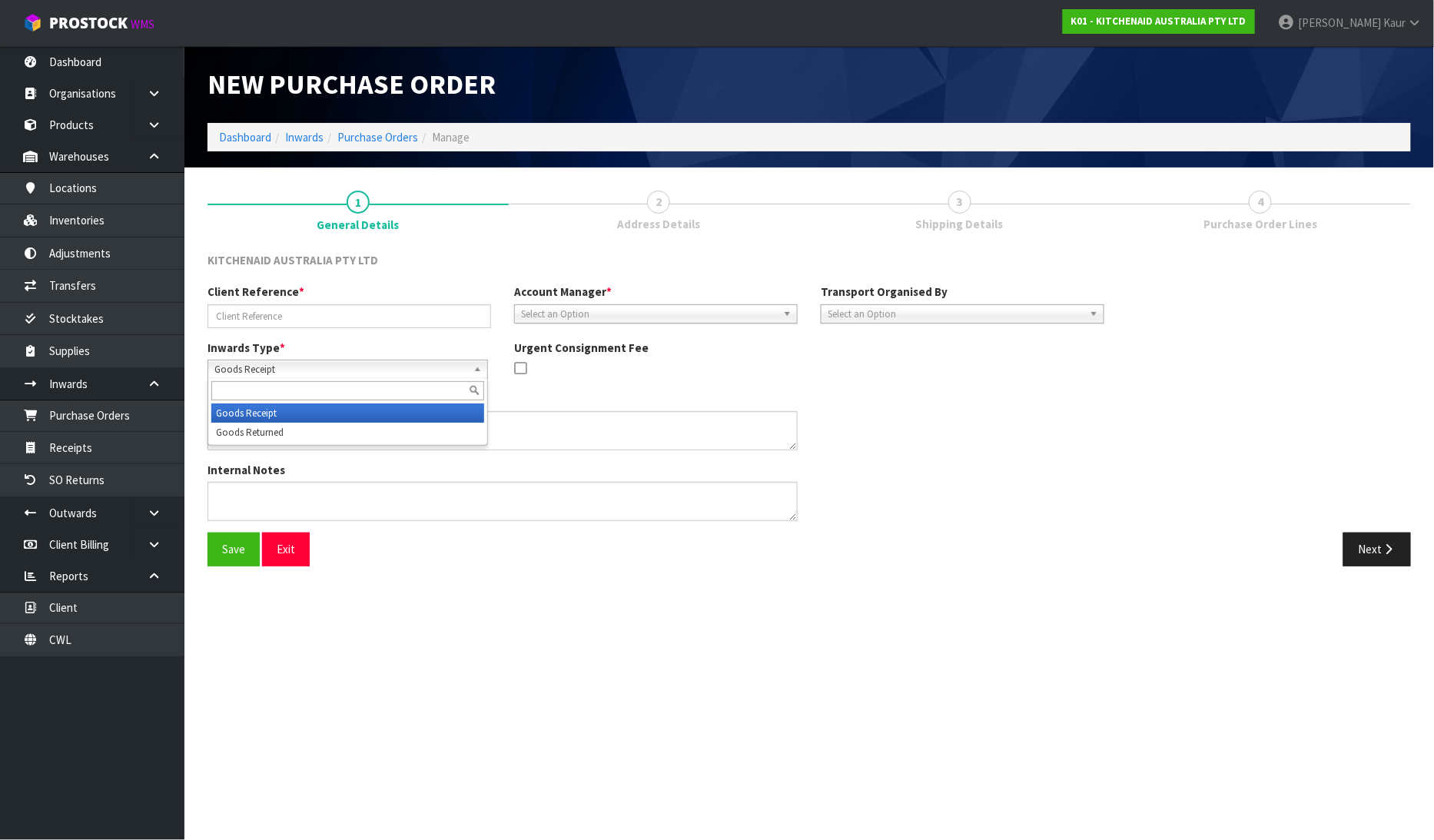
click at [293, 366] on span "Goods Receipt" at bounding box center [341, 369] width 253 height 18
click at [289, 436] on li "Goods Returned" at bounding box center [348, 432] width 273 height 19
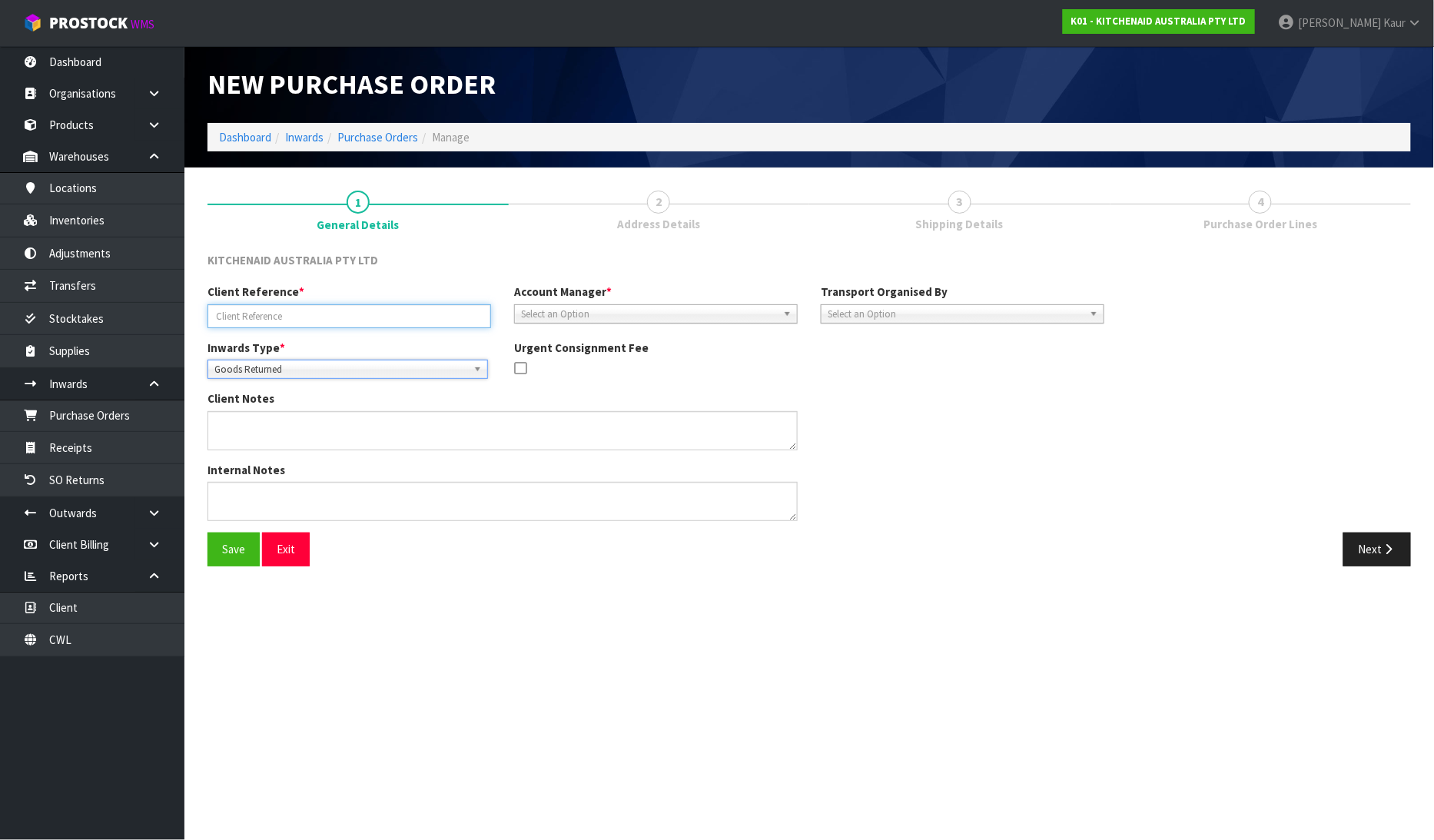
click at [289, 318] on input "text" at bounding box center [349, 316] width 284 height 24
type input "PALLET-22"
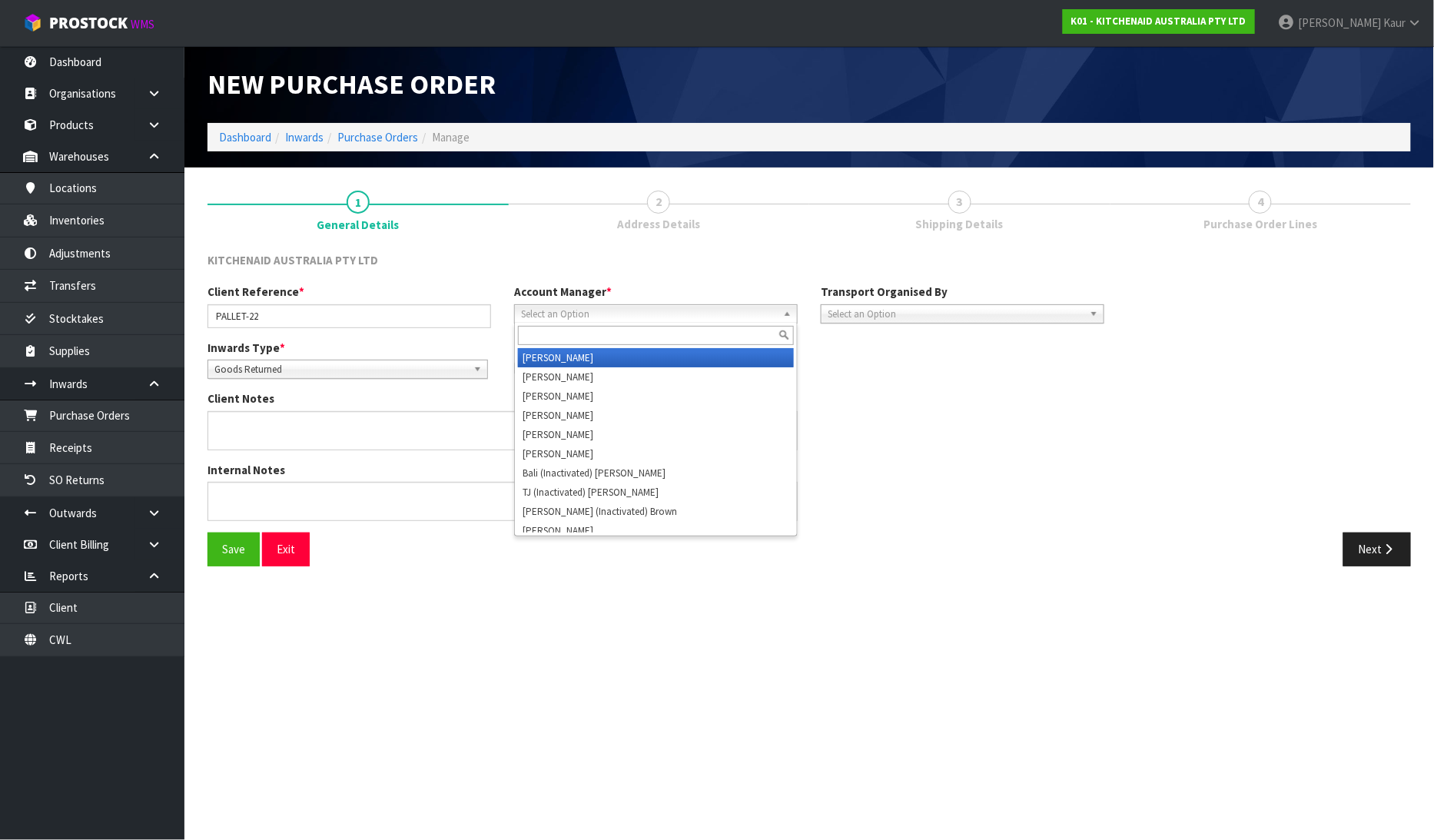
click at [584, 308] on span "Select an Option" at bounding box center [649, 314] width 256 height 18
type input "v"
drag, startPoint x: 593, startPoint y: 341, endPoint x: 692, endPoint y: 338, distance: 99.0
click at [595, 356] on li "V [PERSON_NAME]" at bounding box center [656, 358] width 276 height 19
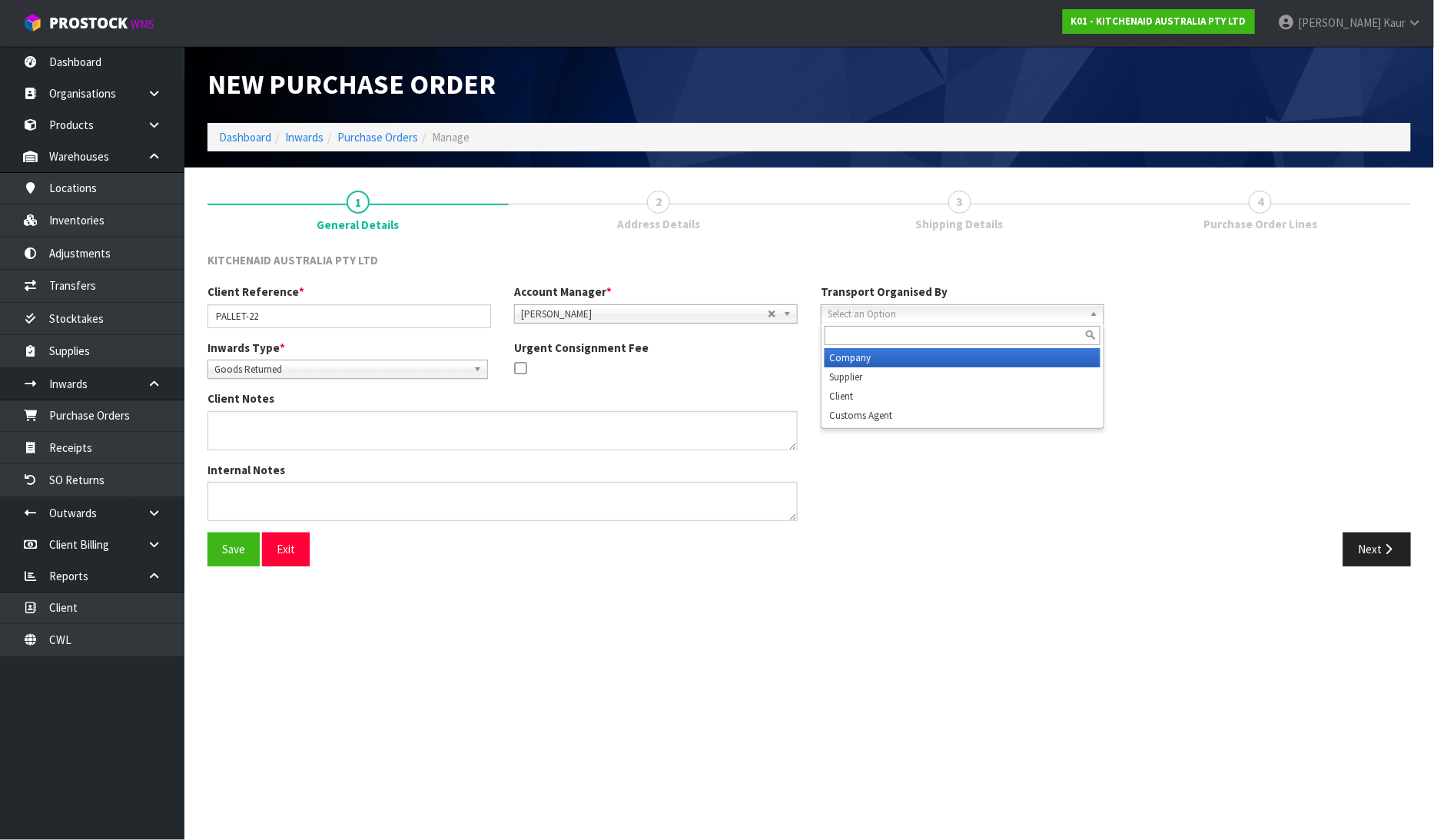
click at [847, 312] on span "Select an Option" at bounding box center [956, 314] width 256 height 18
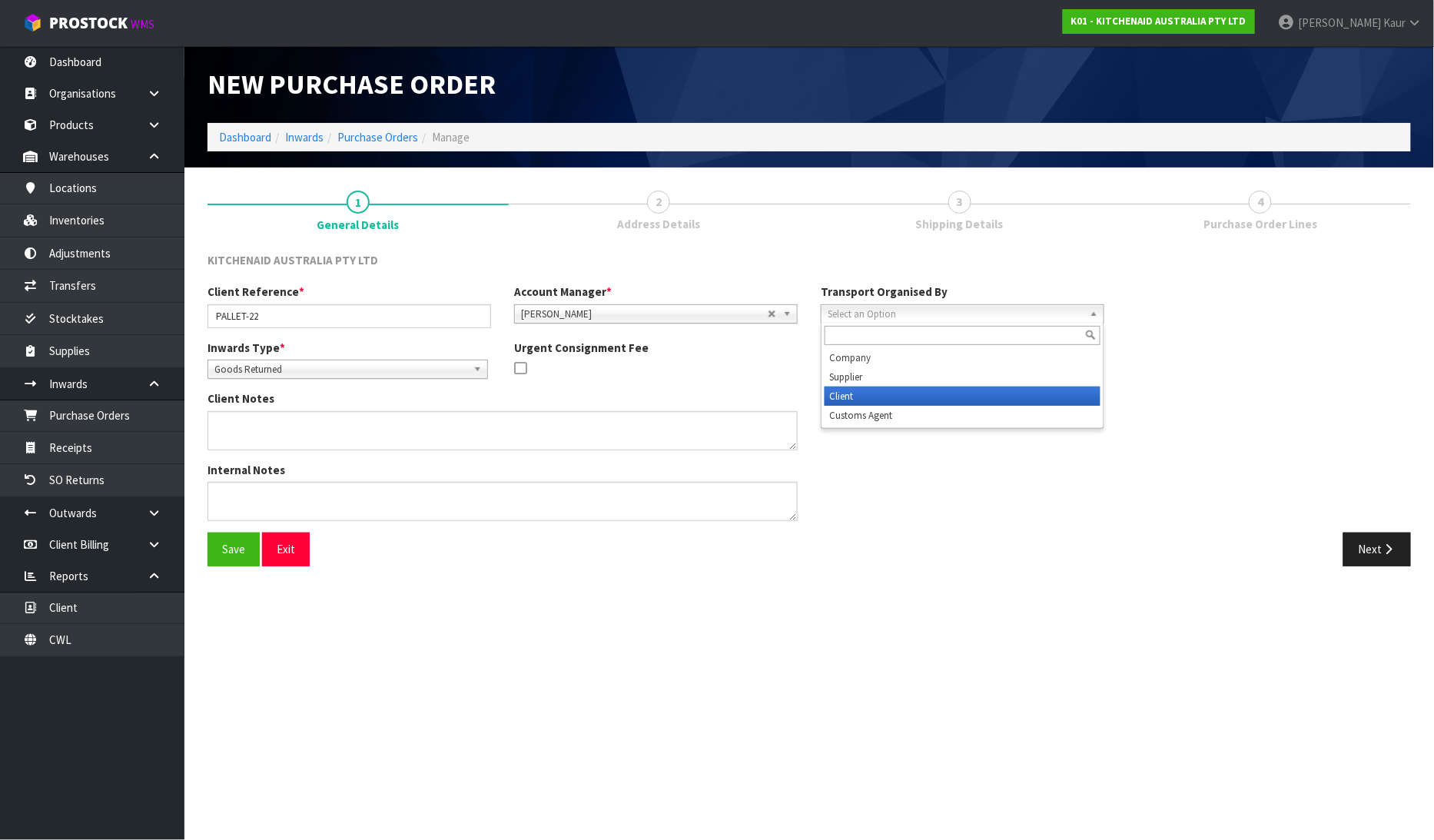
click at [859, 393] on li "Client" at bounding box center [962, 396] width 276 height 19
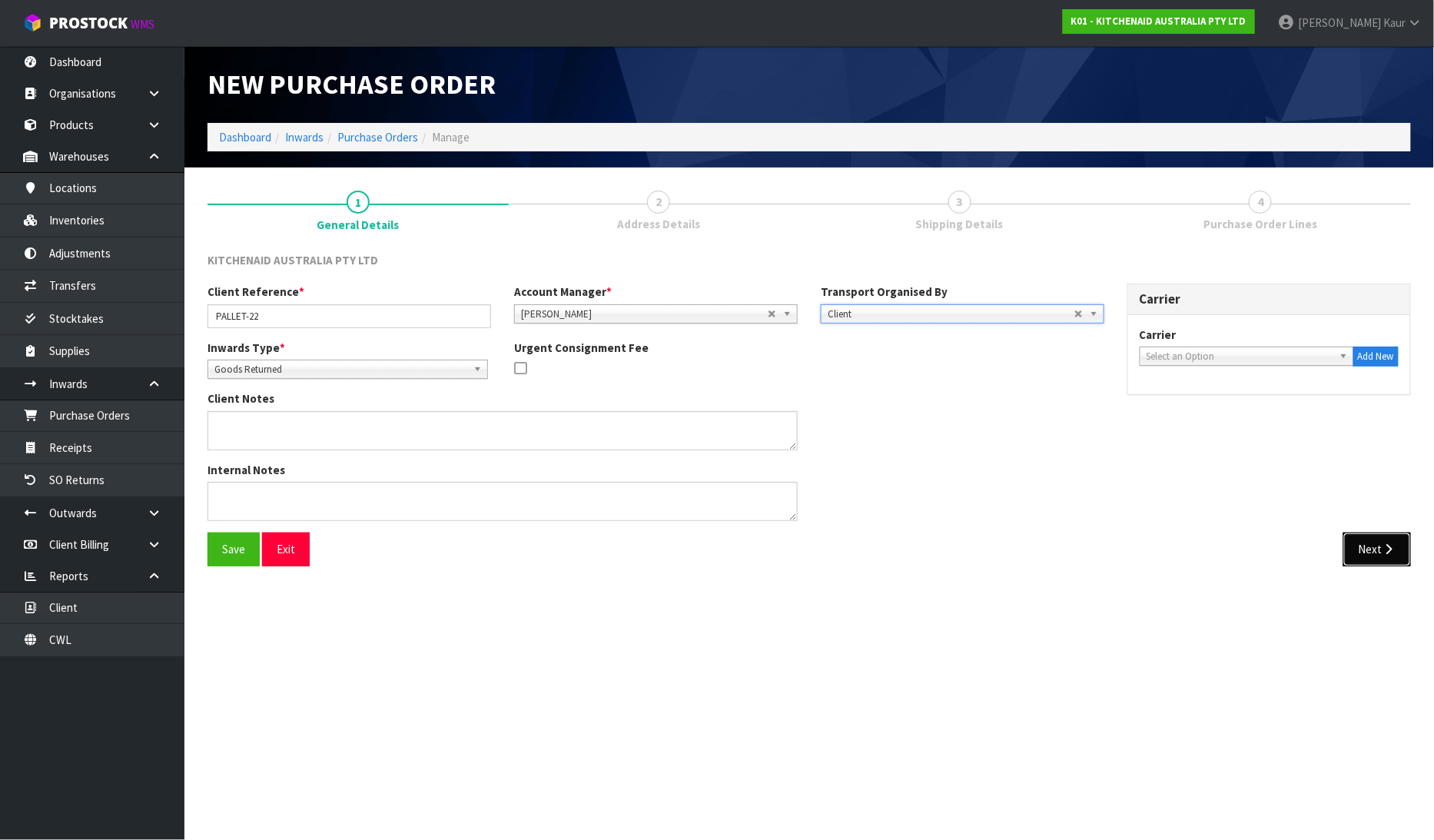
click at [1399, 551] on button "Next" at bounding box center [1377, 549] width 67 height 33
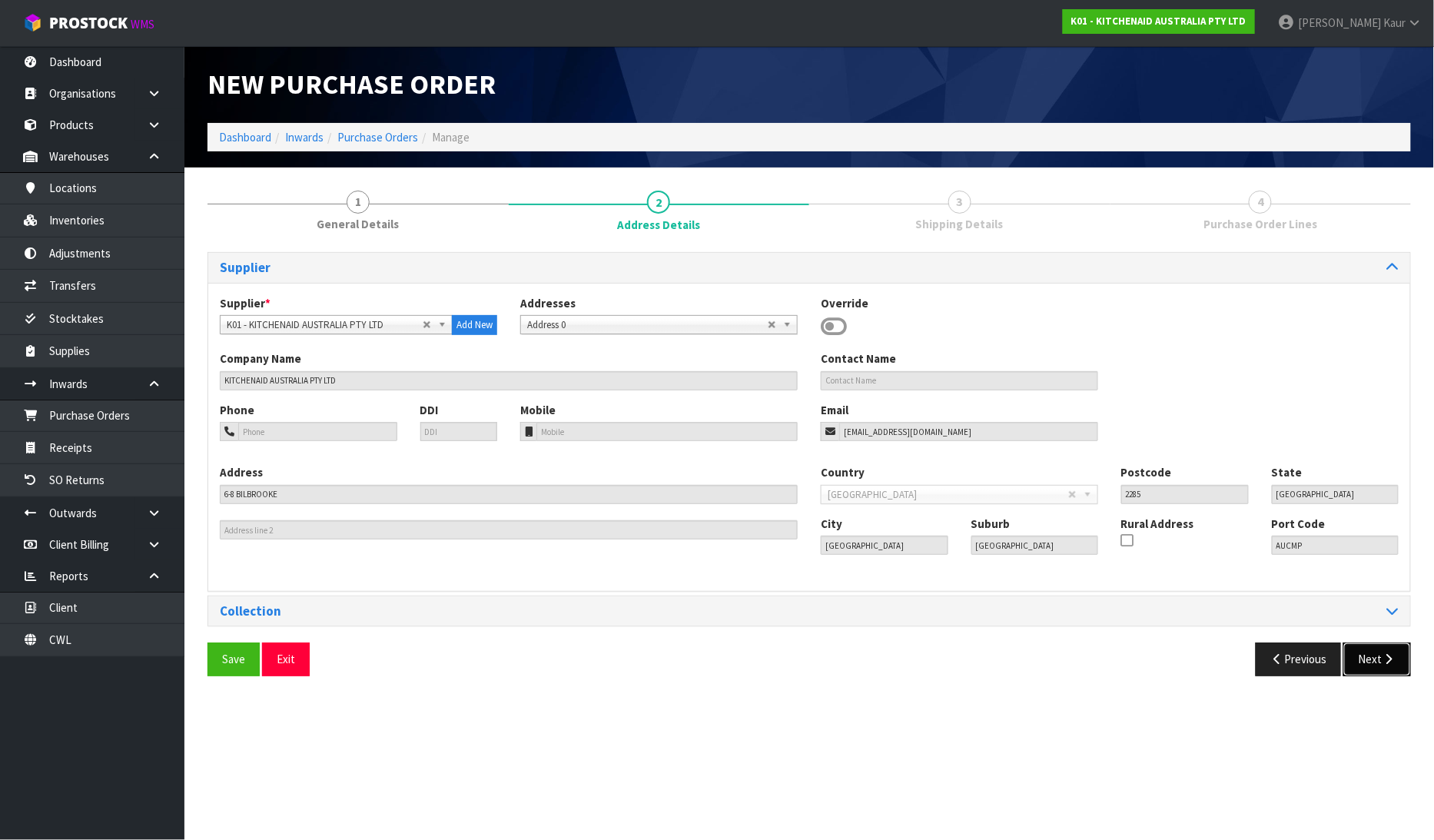
click at [1378, 655] on button "Next" at bounding box center [1377, 659] width 67 height 33
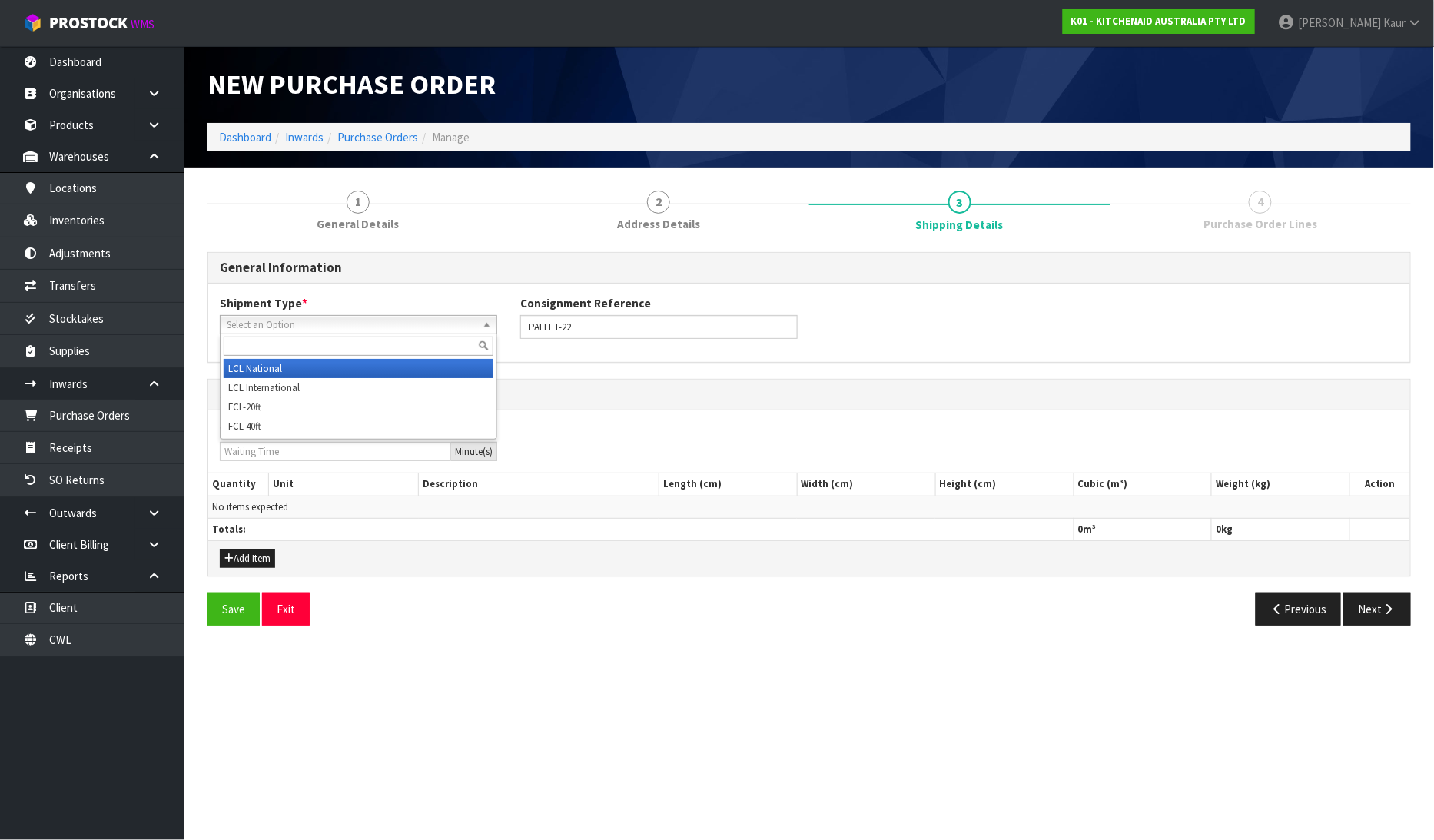
click at [252, 320] on span "Select an Option" at bounding box center [352, 325] width 250 height 18
click at [258, 367] on li "LCL National" at bounding box center [358, 368] width 269 height 19
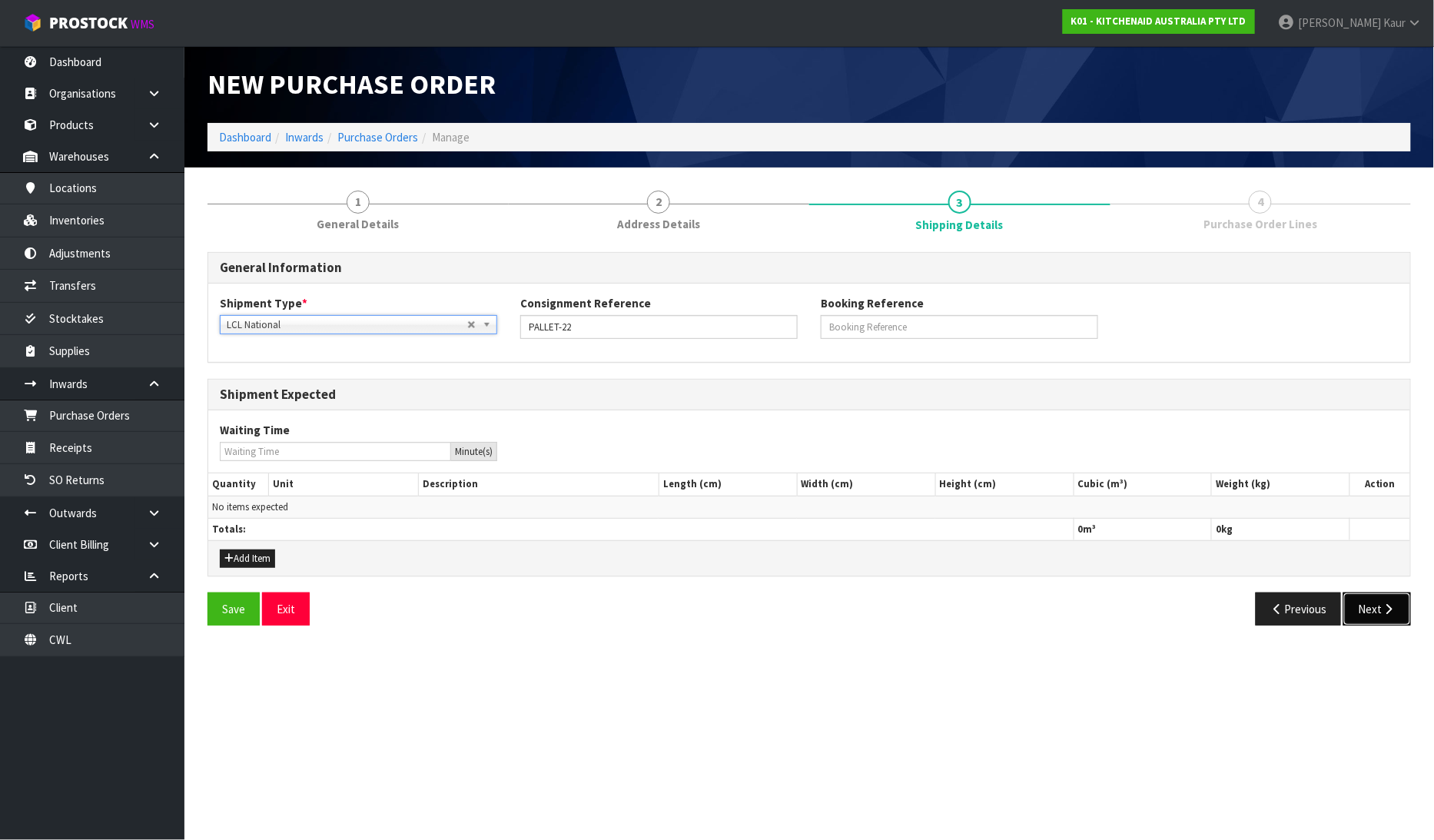
click at [1365, 612] on button "Next" at bounding box center [1377, 609] width 67 height 33
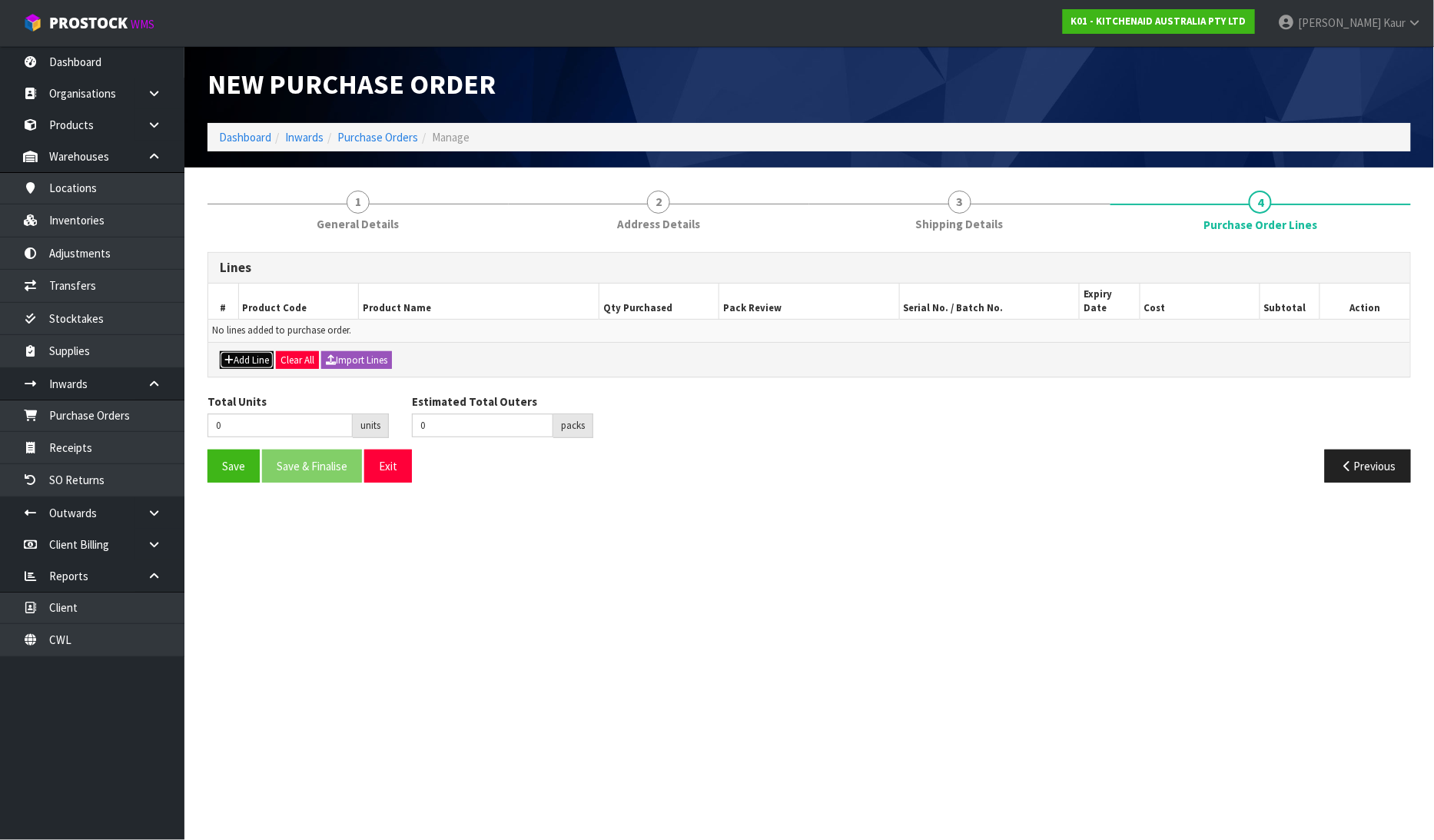
click at [243, 351] on button "Add Line" at bounding box center [246, 360] width 54 height 18
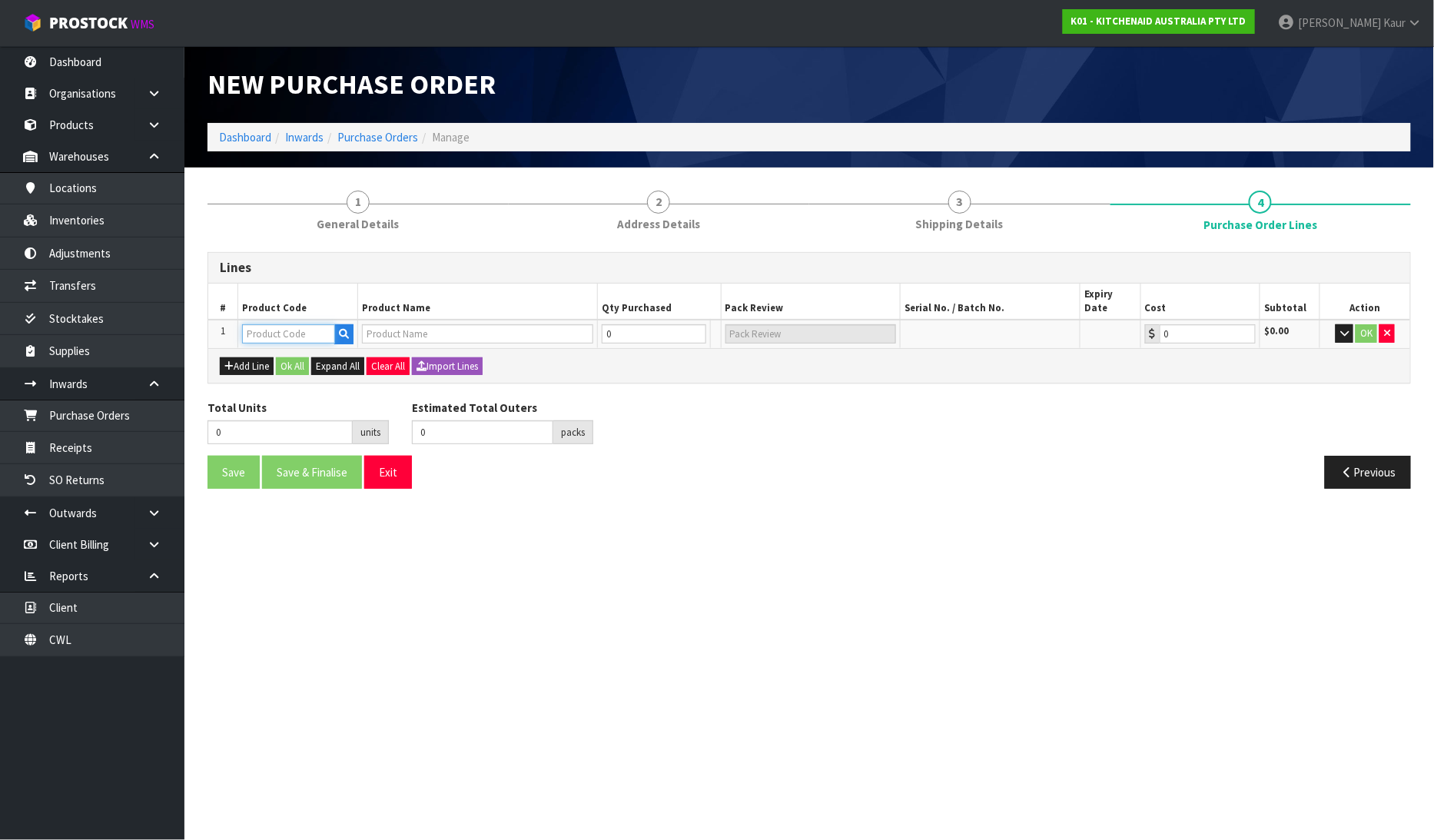
click at [271, 324] on input "text" at bounding box center [289, 334] width 93 height 19
click at [344, 329] on icon "button" at bounding box center [344, 334] width 10 height 10
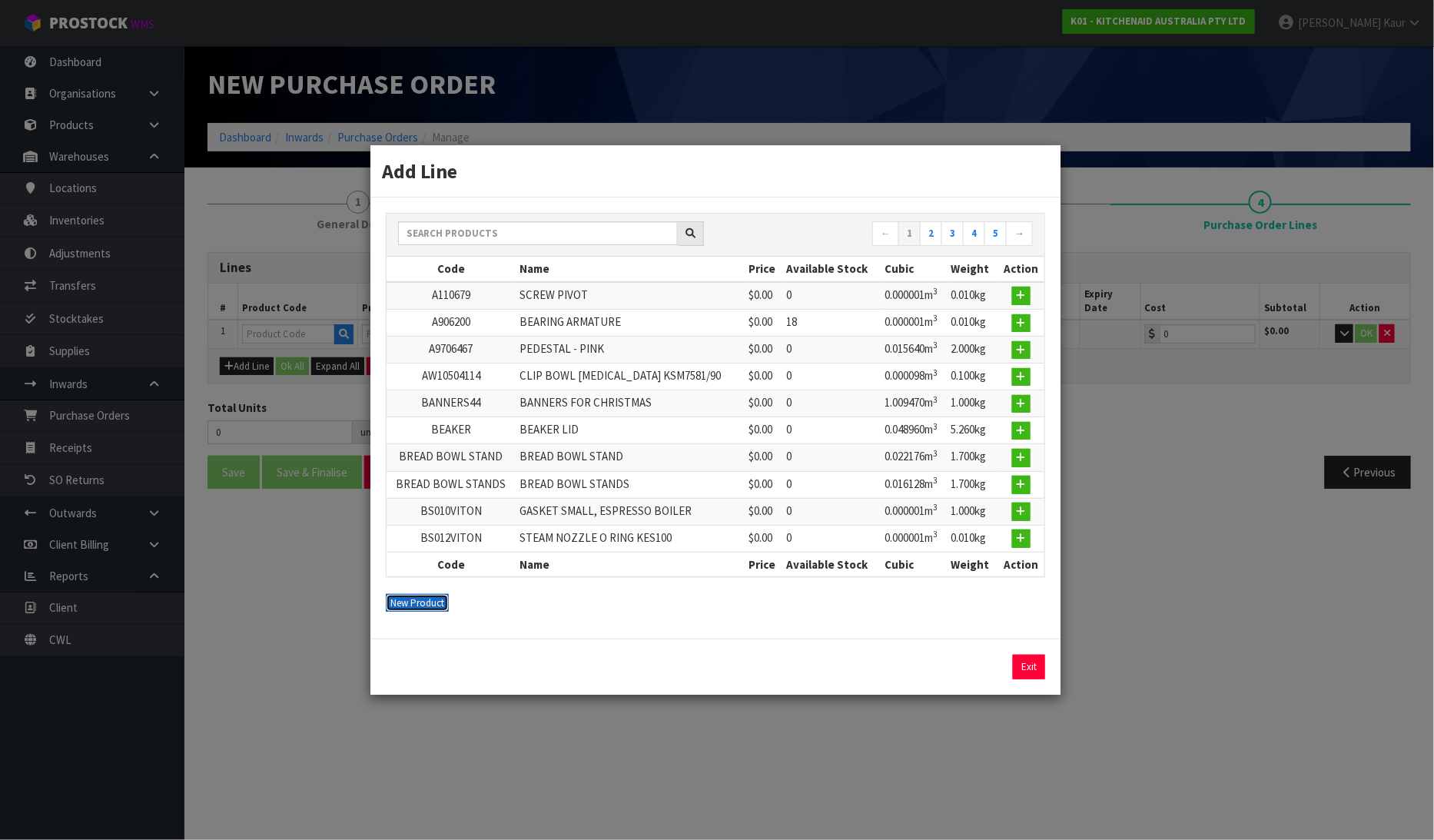
click at [420, 603] on button "New Product" at bounding box center [418, 603] width 63 height 18
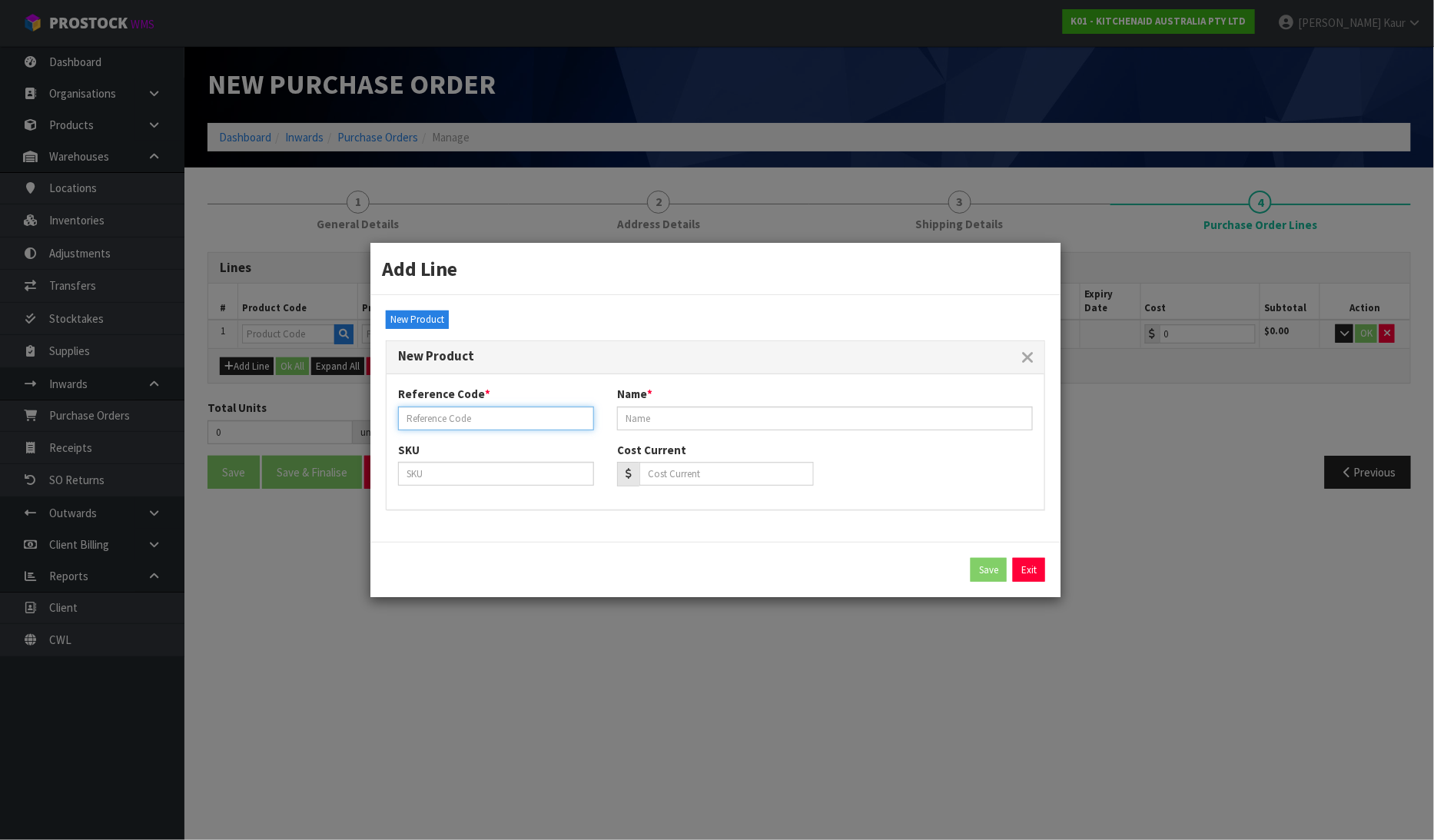
click at [426, 423] on input "text" at bounding box center [497, 418] width 196 height 24
type input "PALLET-22"
click at [653, 417] on input "text" at bounding box center [825, 418] width 416 height 24
type input "[PERSON_NAME] PALLET"
click at [985, 567] on button "Save" at bounding box center [988, 571] width 36 height 25
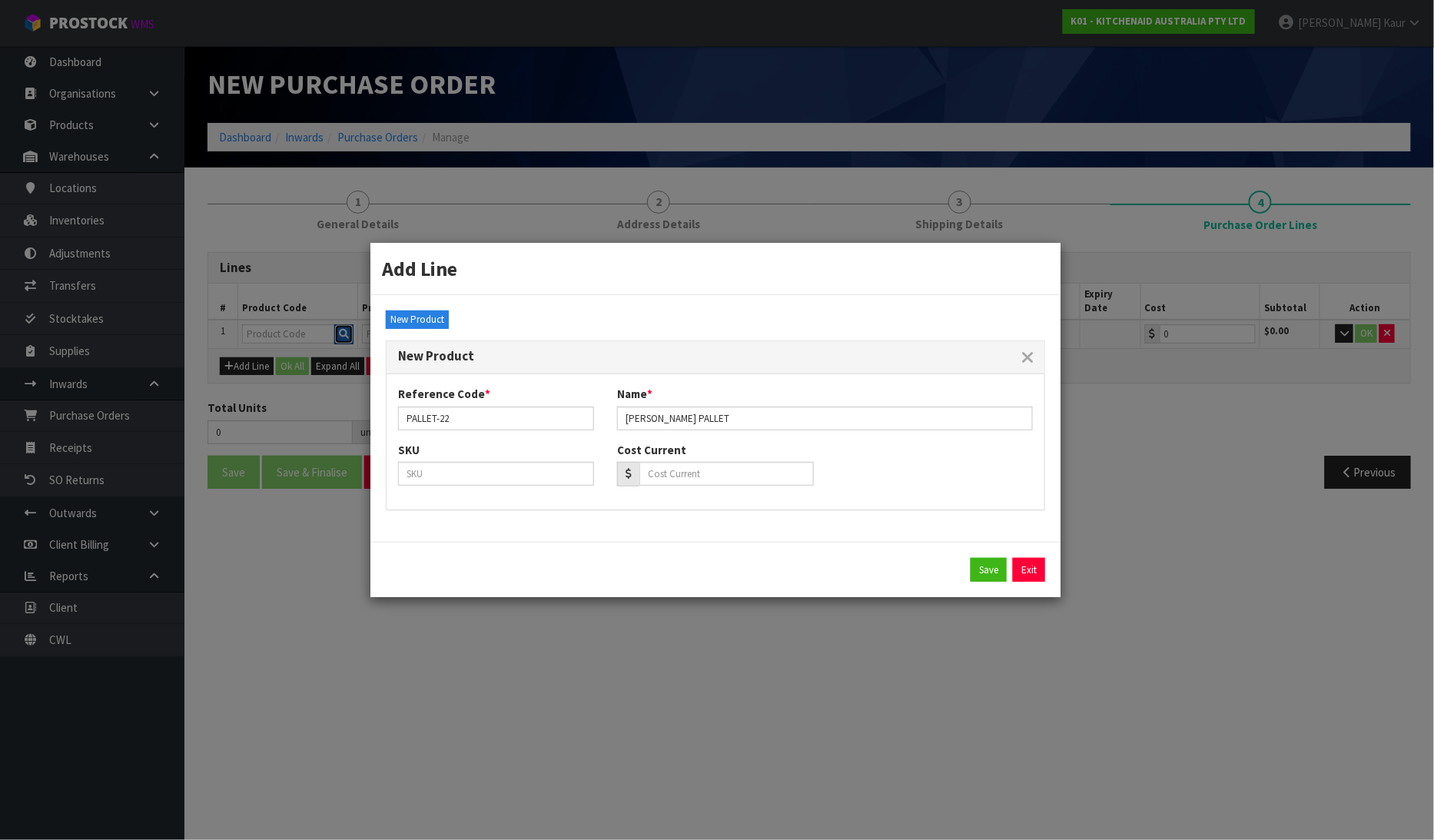
type input "PALLET-22"
type input "[PERSON_NAME] PALLET"
type input "0.00"
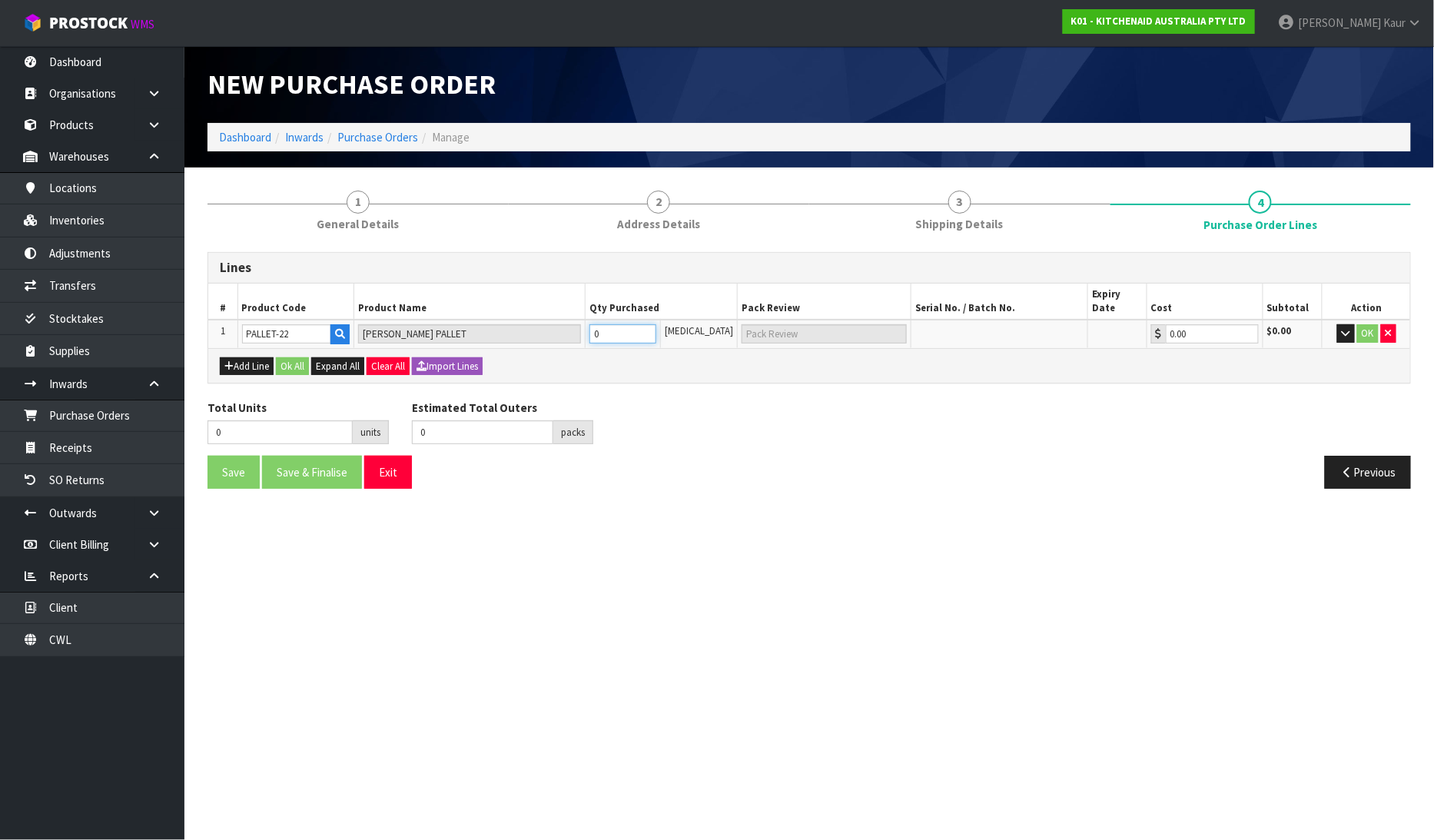
click at [646, 324] on input "0" at bounding box center [623, 334] width 67 height 19
type input "1"
type input "1 [MEDICAL_DATA]"
type input "1"
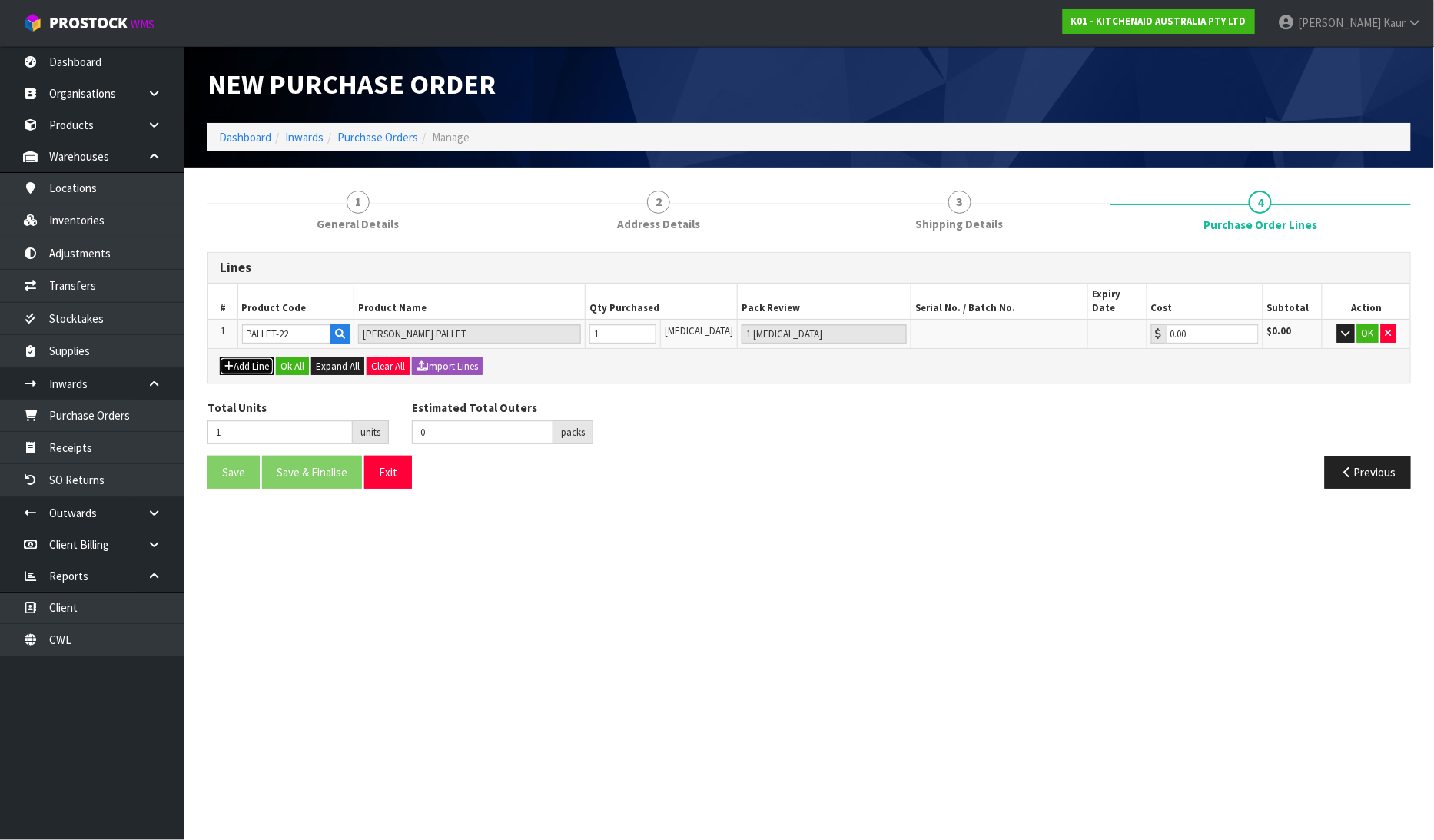
click at [224, 358] on button "Add Line" at bounding box center [246, 367] width 54 height 18
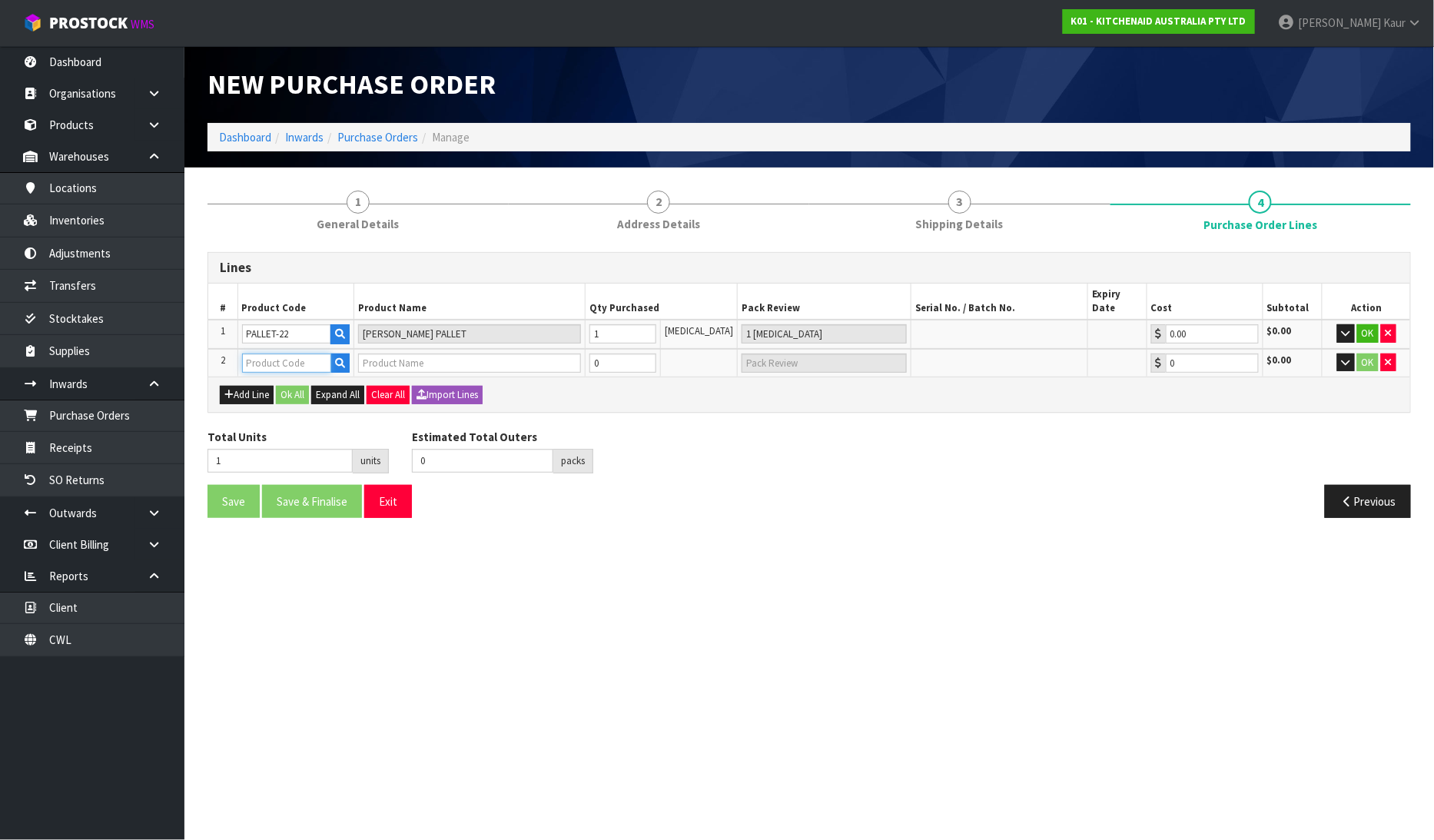
click at [296, 353] on input "text" at bounding box center [287, 363] width 90 height 19
type input "PALLET-21"
type input "[PERSON_NAME] PALLET"
type input "0.00"
type input "PALLET-21"
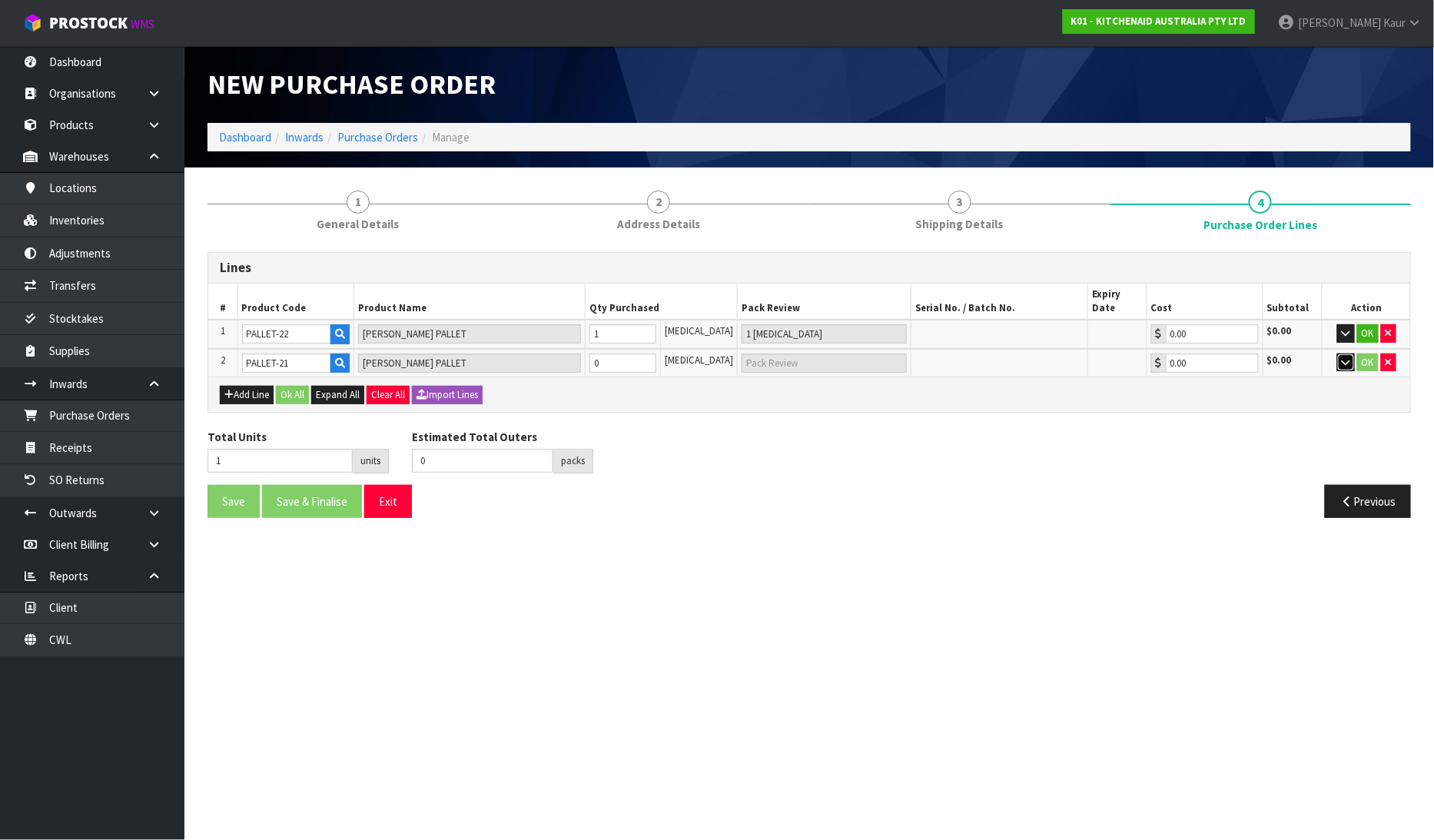
click at [1348, 358] on icon "button" at bounding box center [1346, 363] width 8 height 10
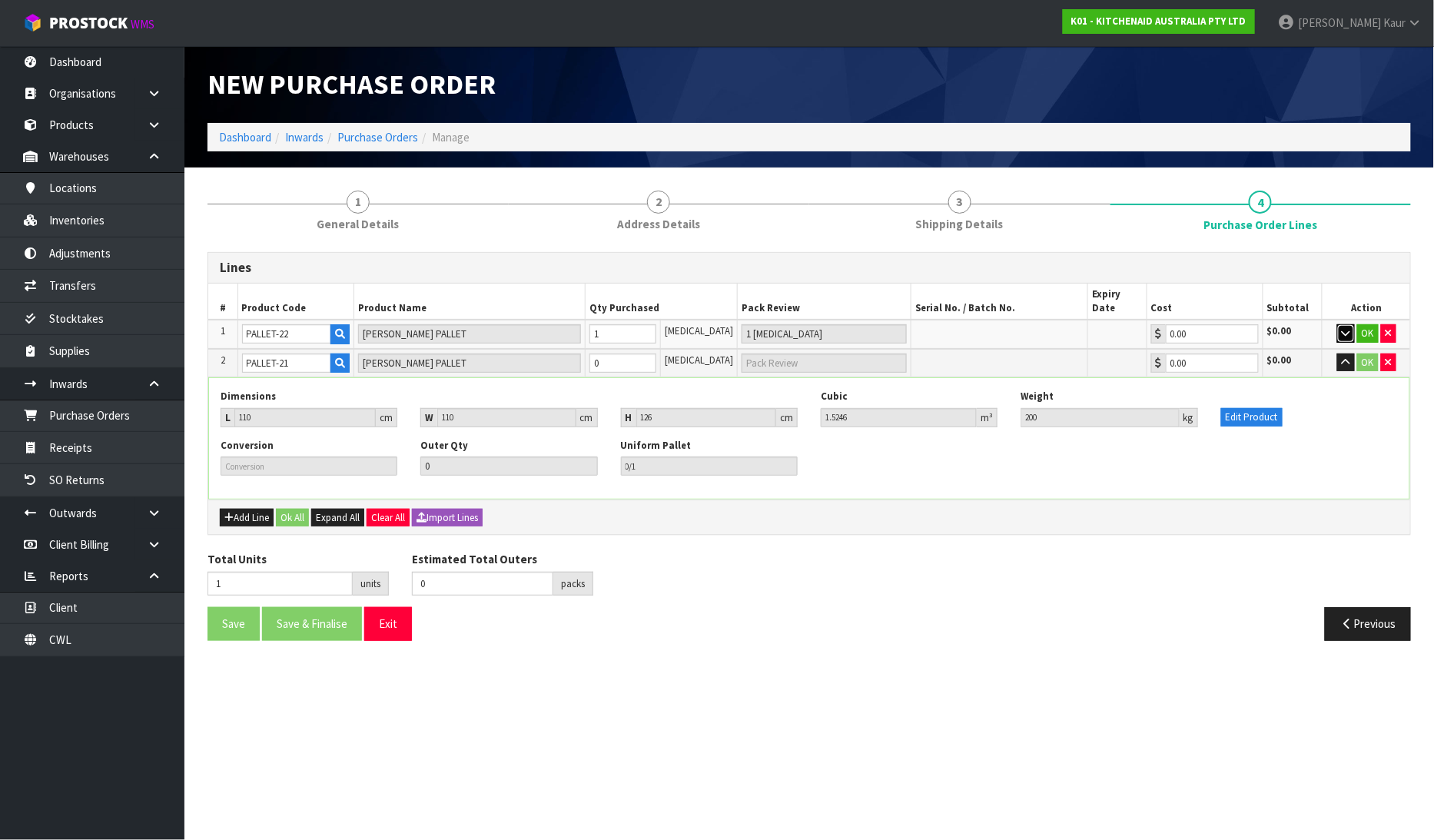
click at [1352, 324] on button "button" at bounding box center [1346, 334] width 17 height 18
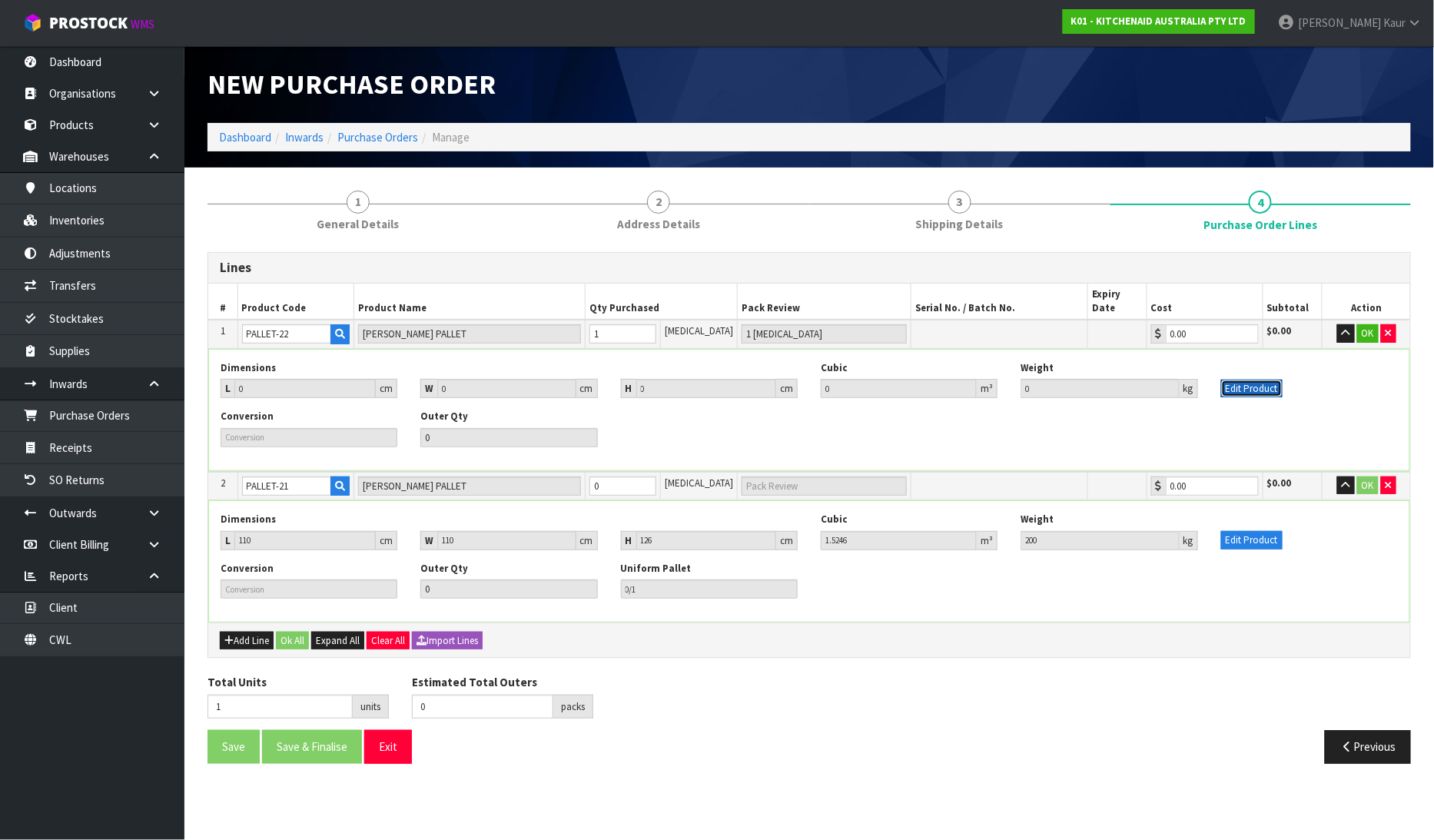
click at [1234, 379] on button "Edit Product" at bounding box center [1252, 388] width 62 height 18
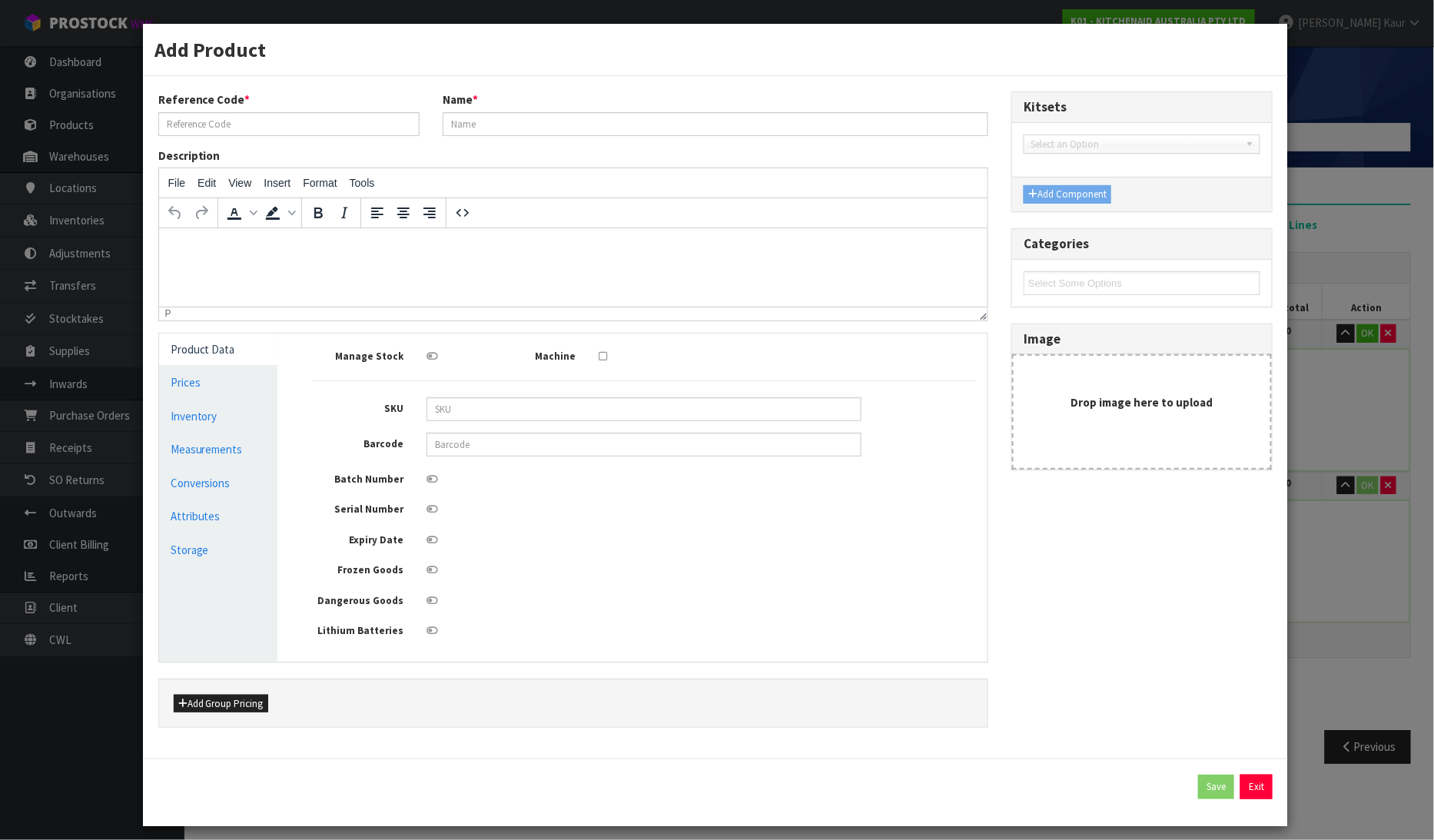
type input "PALLET-22"
type input "[PERSON_NAME] PALLET"
type input "0"
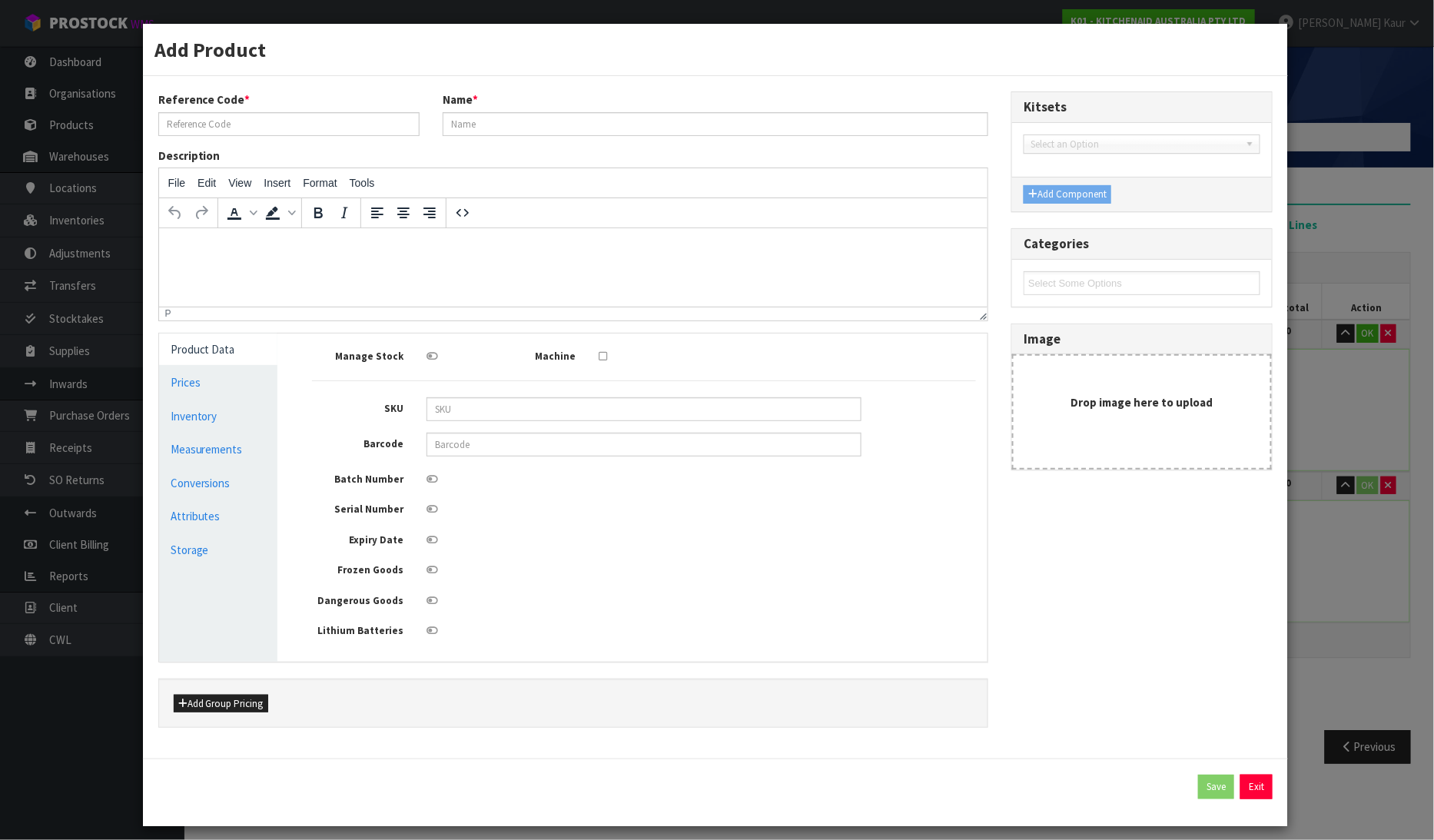
type input "0"
click at [209, 447] on link "Measurements" at bounding box center [218, 449] width 119 height 32
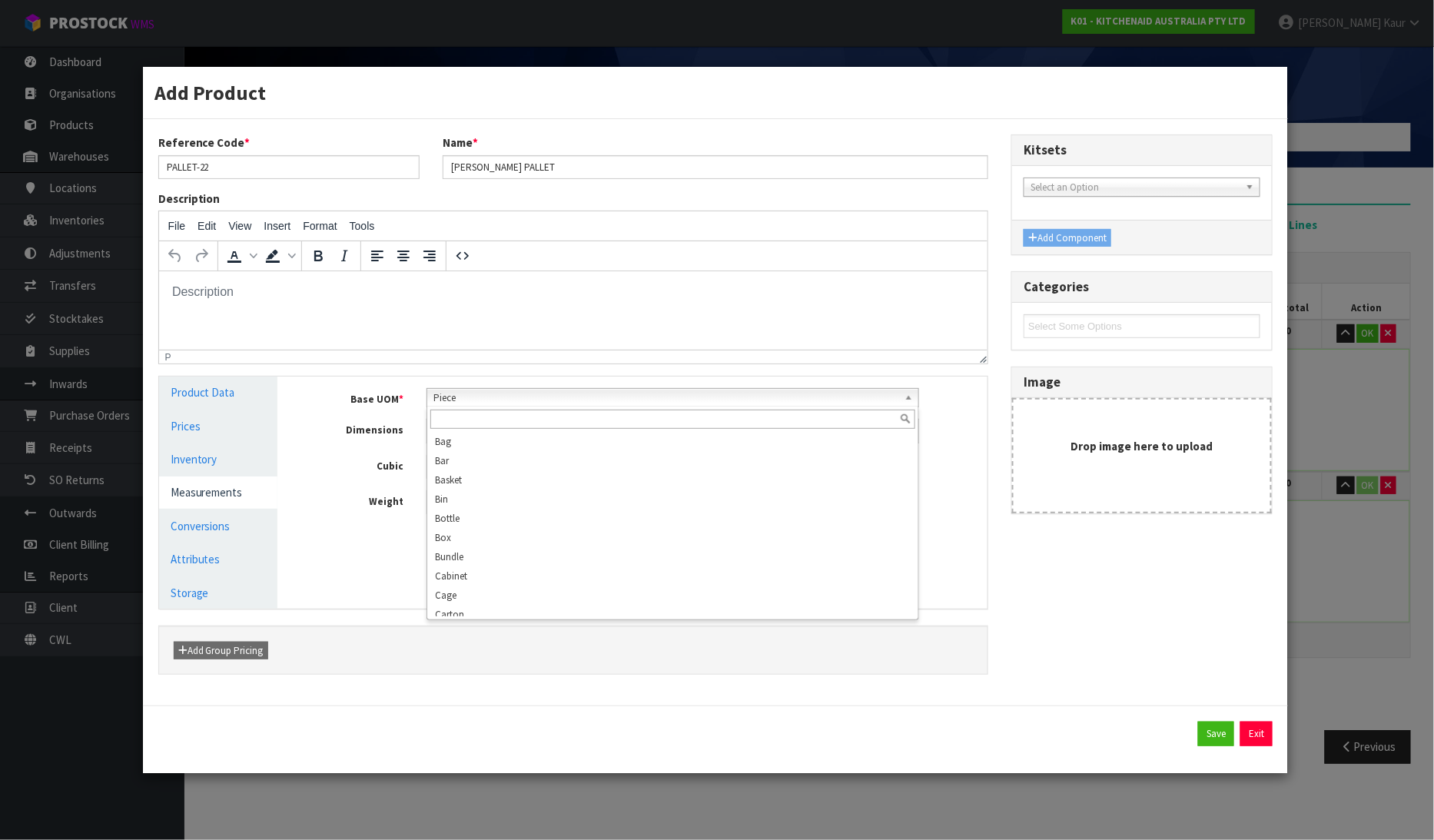
click at [512, 403] on span "Piece" at bounding box center [665, 398] width 464 height 18
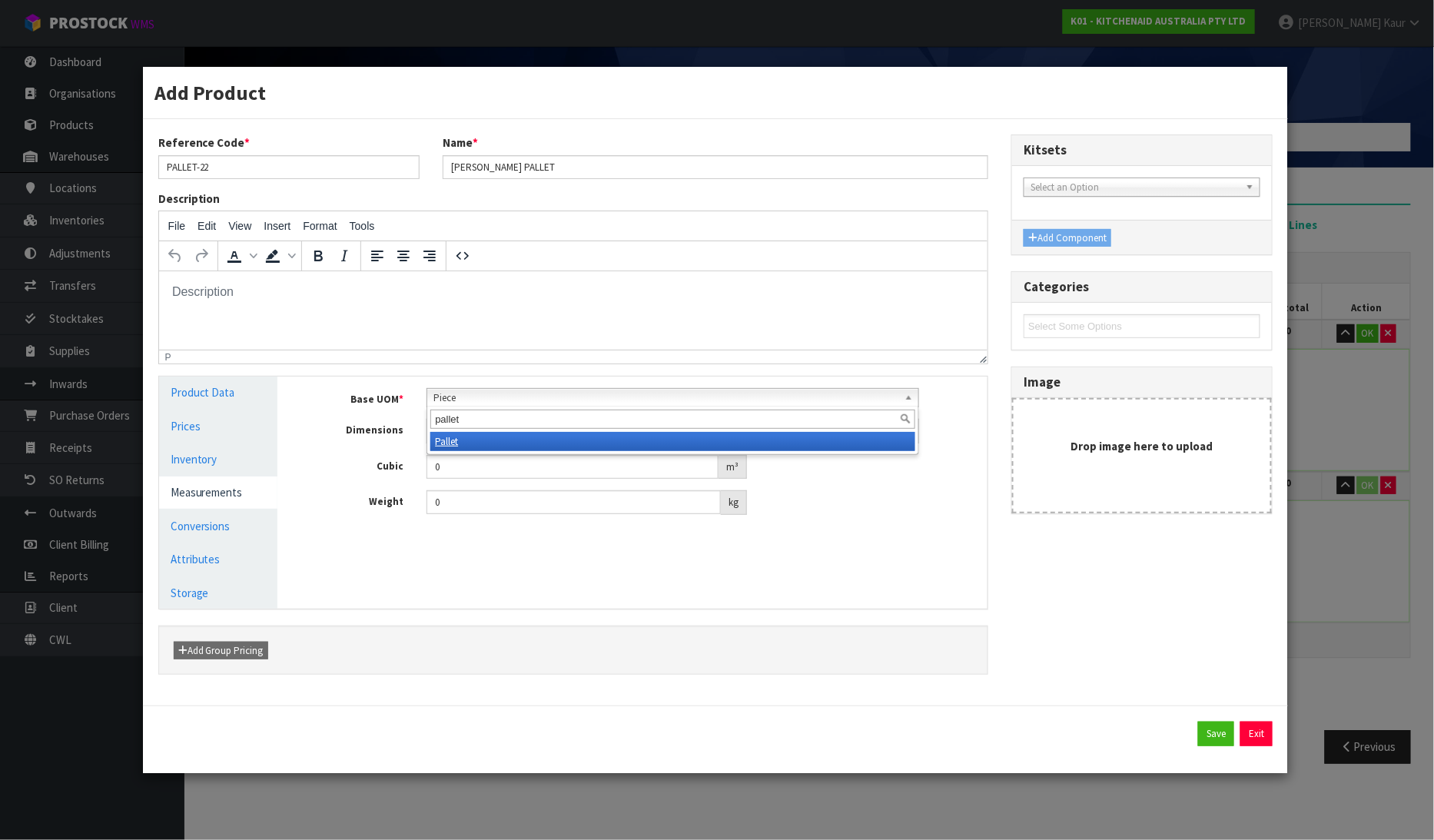
type input "pallet"
click at [493, 438] on li "Pallet" at bounding box center [672, 441] width 484 height 19
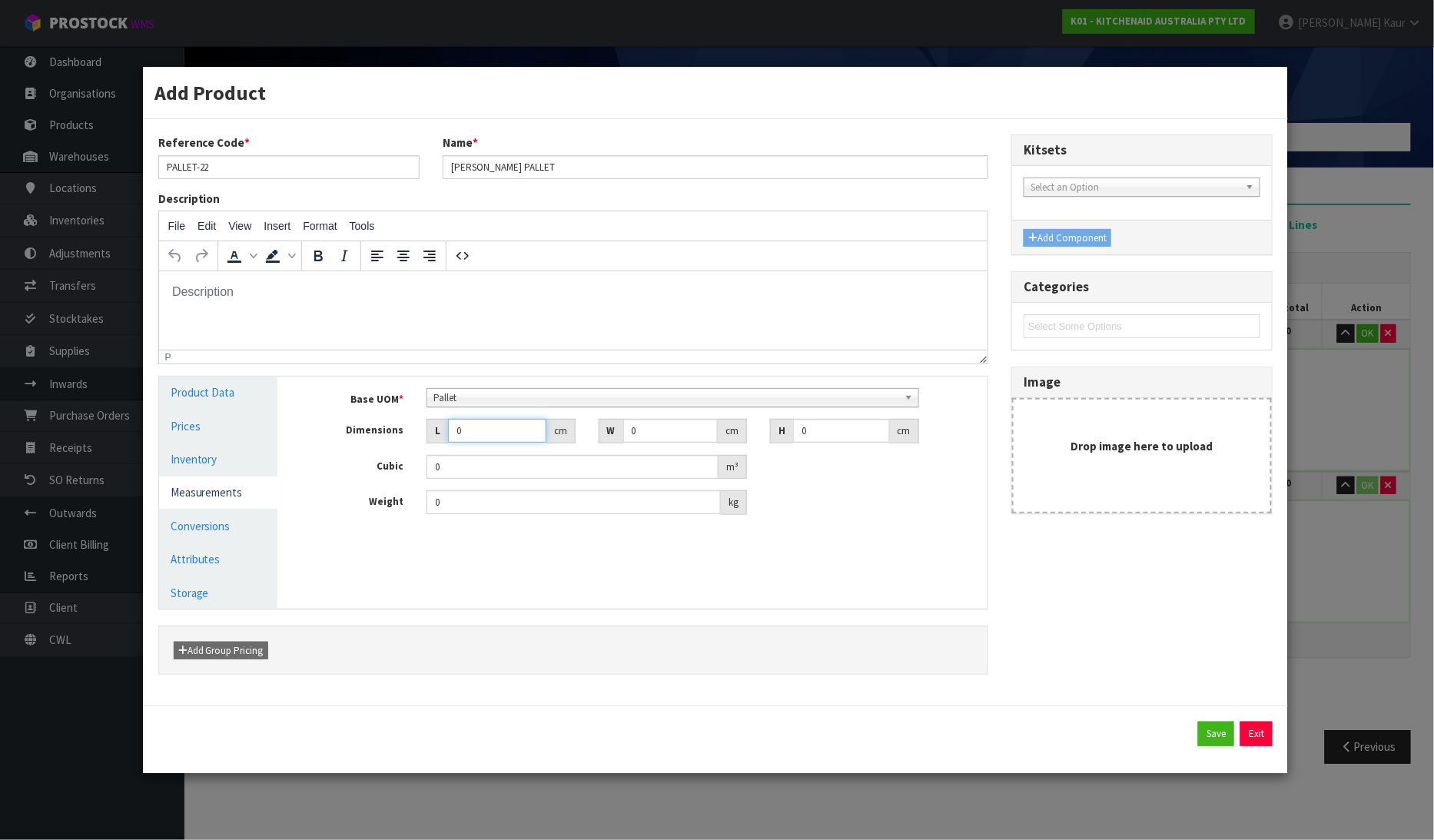
drag, startPoint x: 498, startPoint y: 436, endPoint x: 457, endPoint y: 439, distance: 41.1
click at [457, 439] on input "0" at bounding box center [497, 431] width 97 height 24
type input "1"
type input "0.000001"
type input "100"
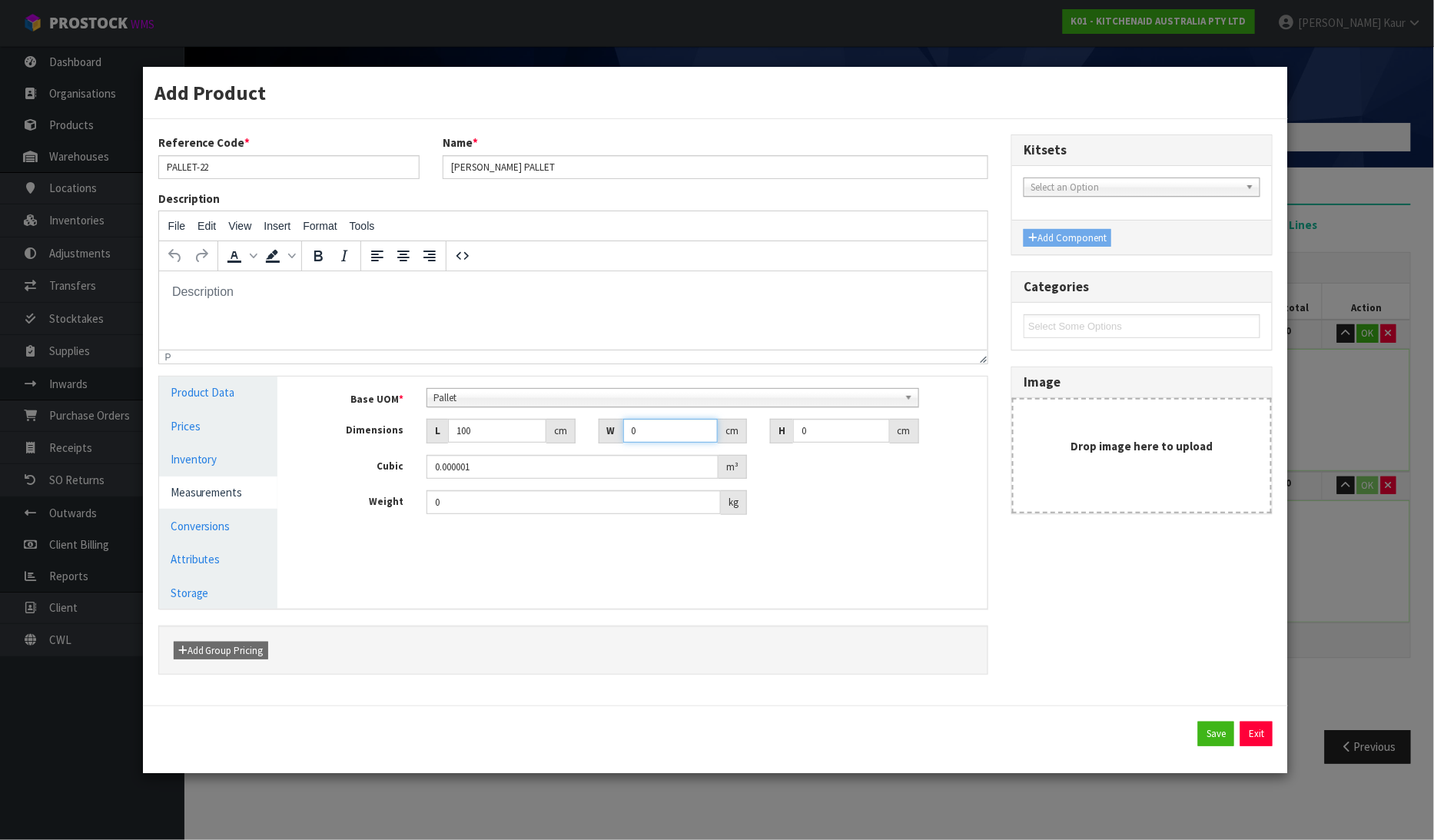
drag, startPoint x: 635, startPoint y: 432, endPoint x: 620, endPoint y: 432, distance: 15.0
click at [620, 432] on div "W 0 cm" at bounding box center [673, 432] width 148 height 25
type input "100"
drag, startPoint x: 818, startPoint y: 434, endPoint x: 780, endPoint y: 438, distance: 38.2
click at [780, 438] on div "H 0 cm" at bounding box center [844, 432] width 148 height 25
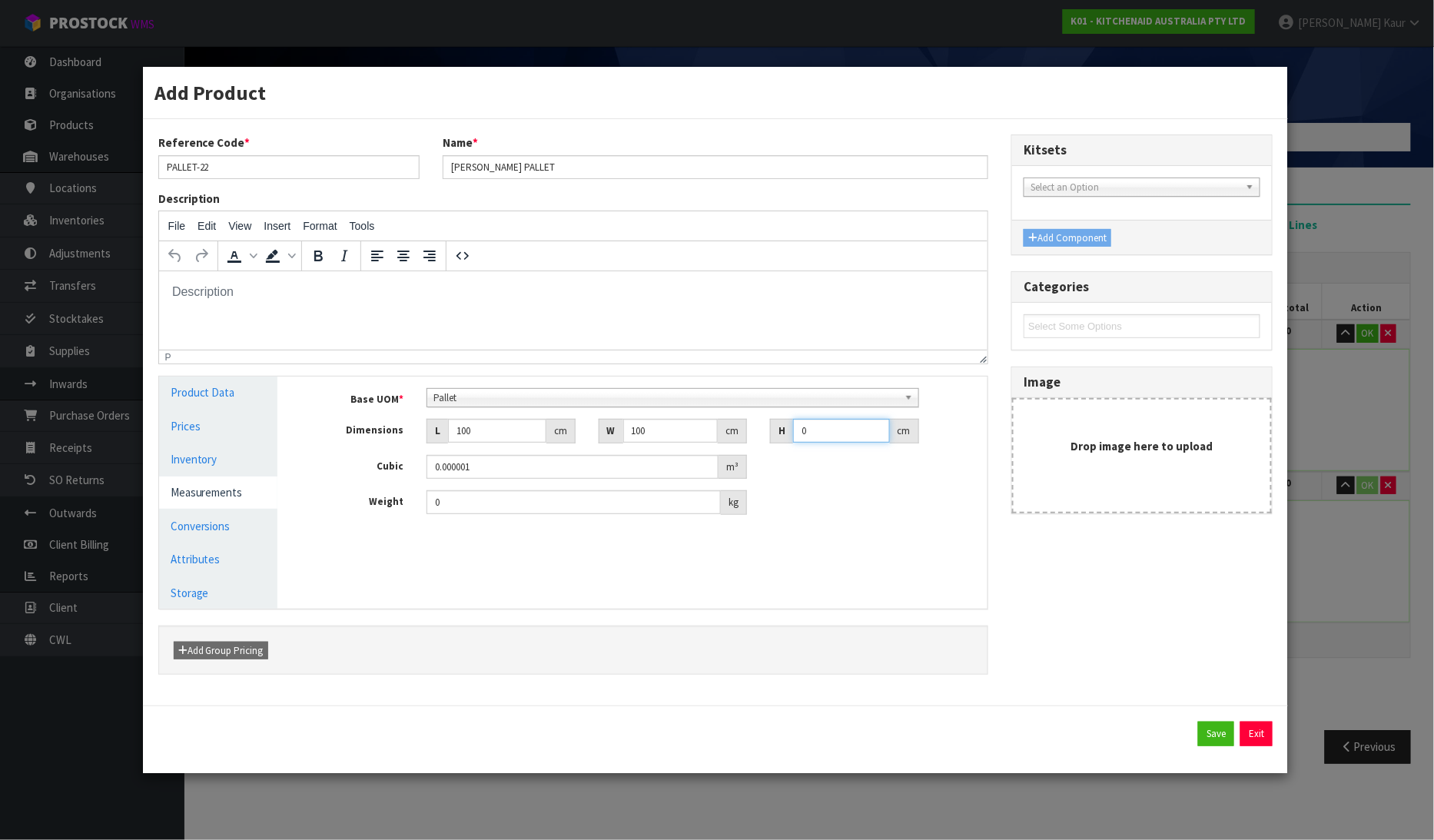
type input "1"
type input "0.01"
type input "12"
type input "0.12"
type input "126"
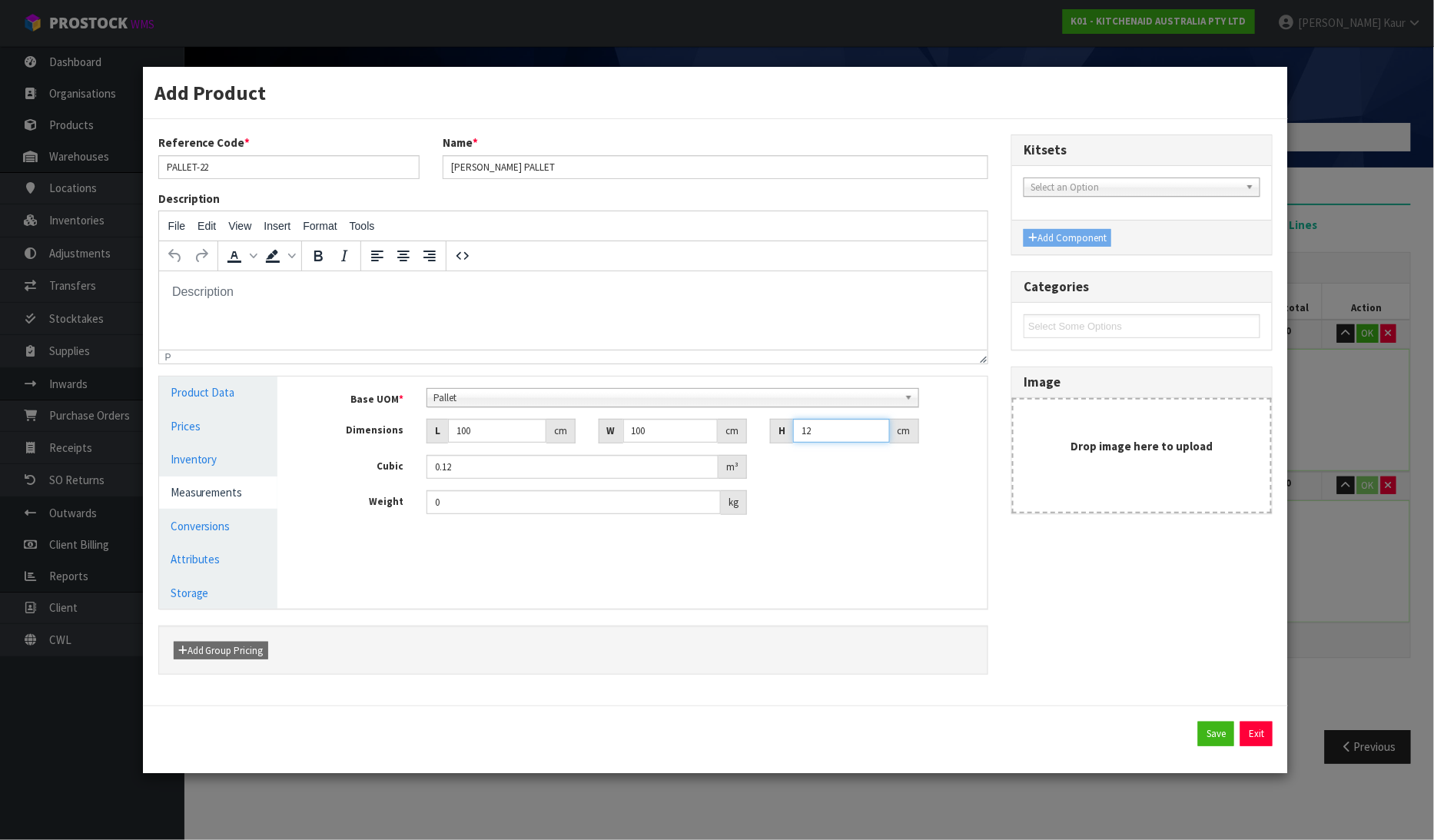
type input "1.26"
type input "126"
drag, startPoint x: 457, startPoint y: 502, endPoint x: 408, endPoint y: 512, distance: 50.0
click at [408, 512] on div "Weight 0 kg" at bounding box center [644, 502] width 687 height 25
type input "120"
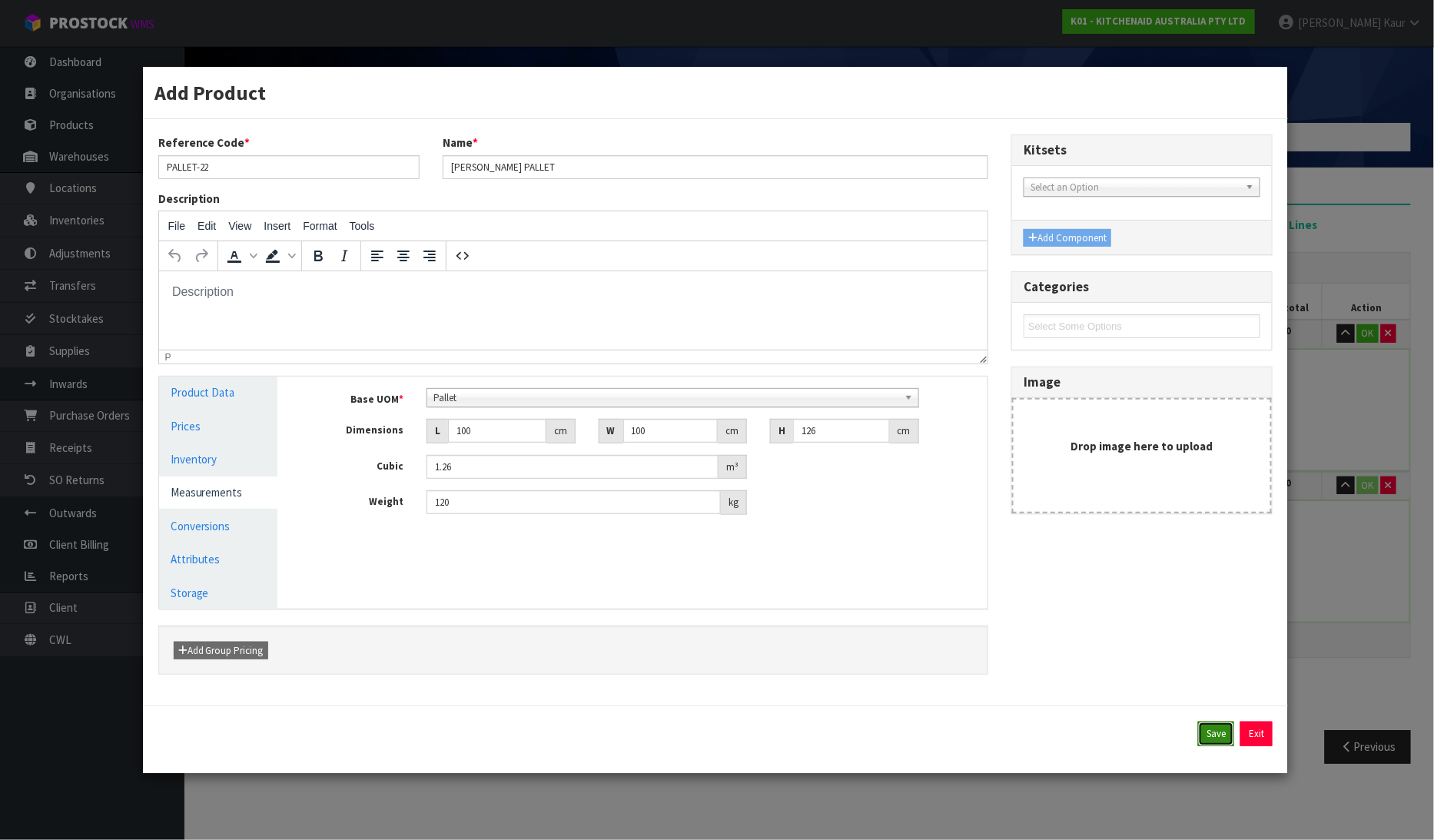
click at [1207, 727] on button "Save" at bounding box center [1215, 734] width 36 height 25
type input "1 PLT"
type input "100"
type input "126"
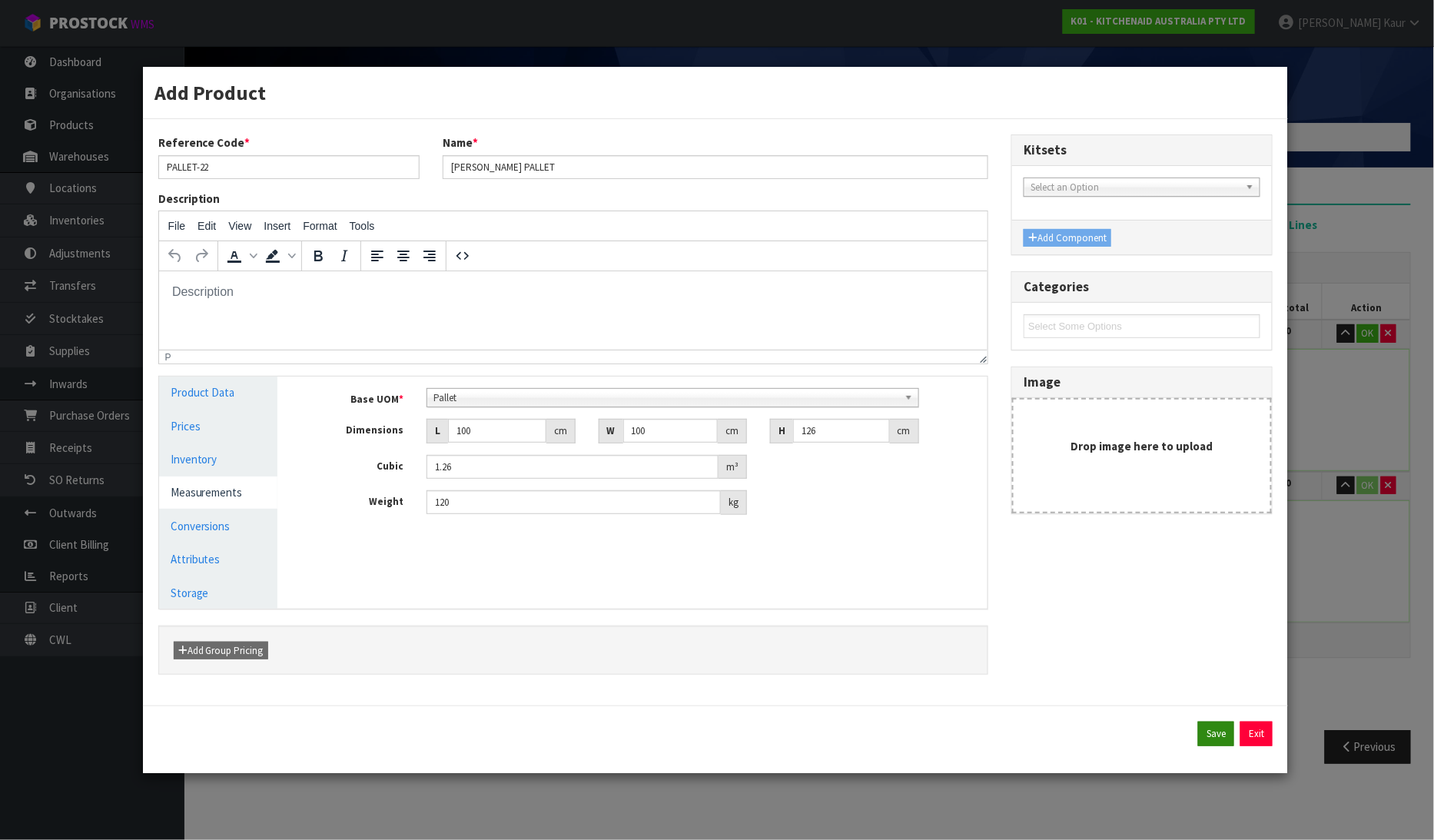
type input "1.26"
type input "120"
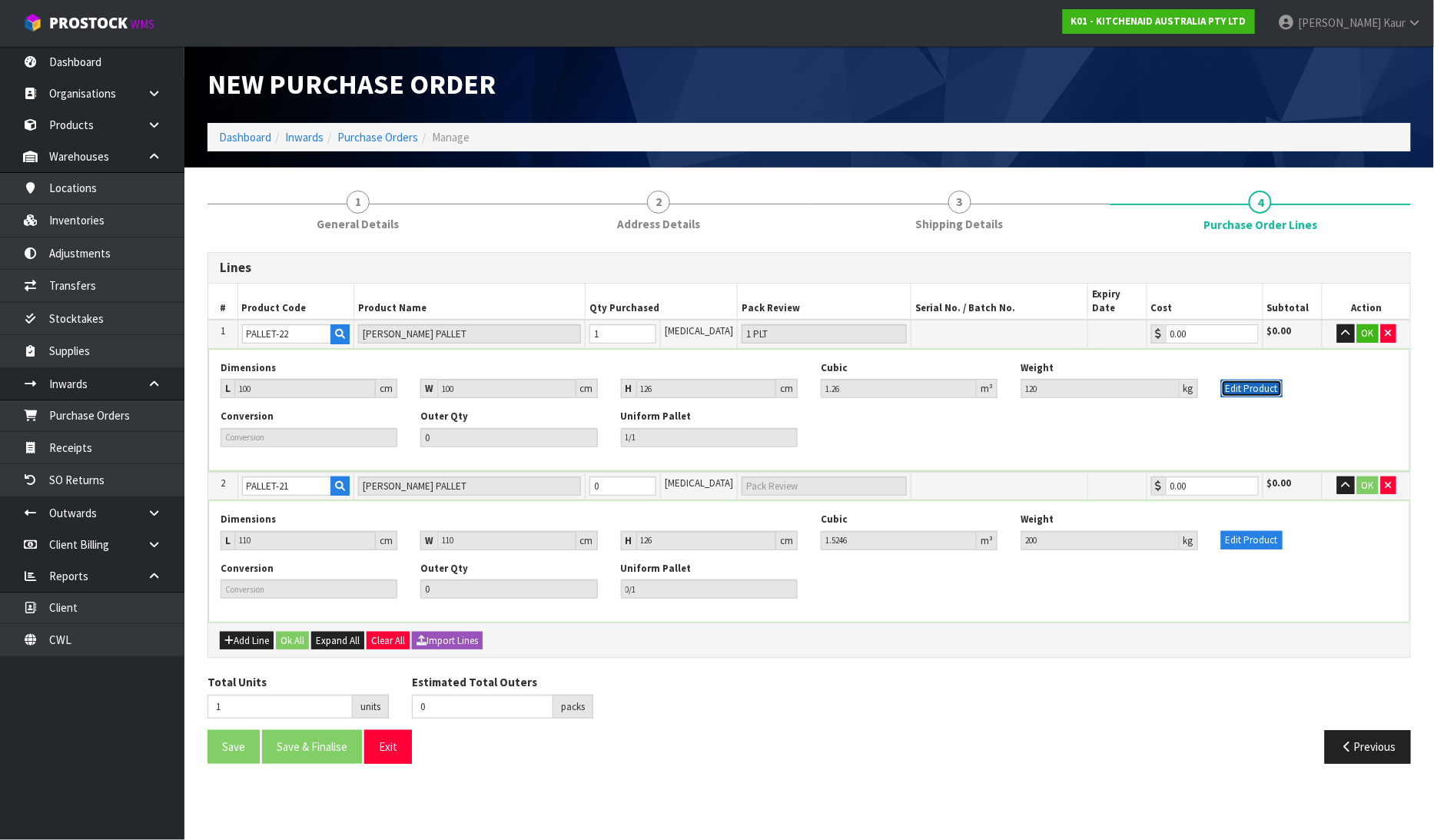
click at [1248, 379] on button "Edit Product" at bounding box center [1252, 388] width 62 height 18
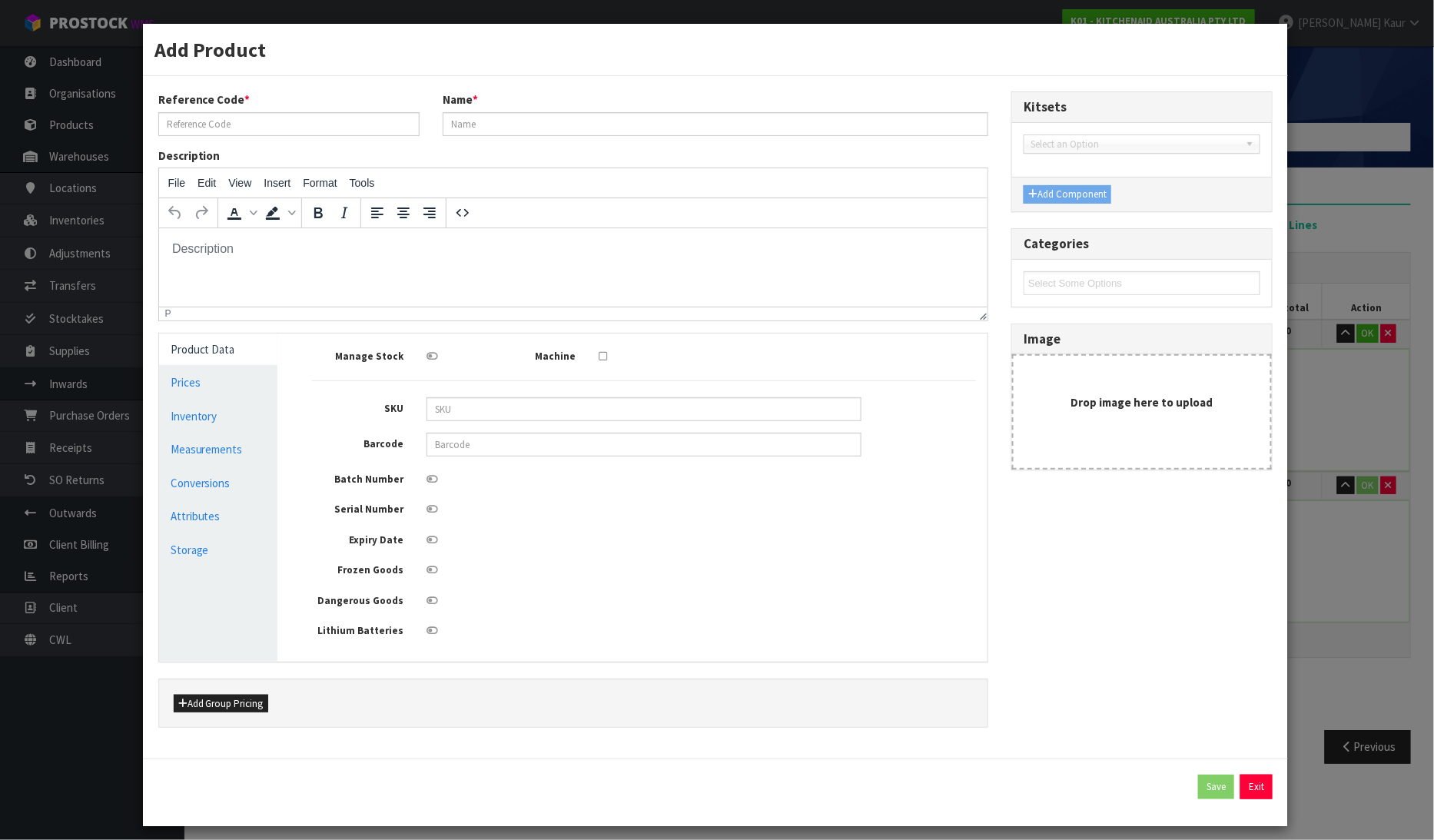
type input "PALLET-22"
type input "[PERSON_NAME] PALLET"
type input "100"
type input "126"
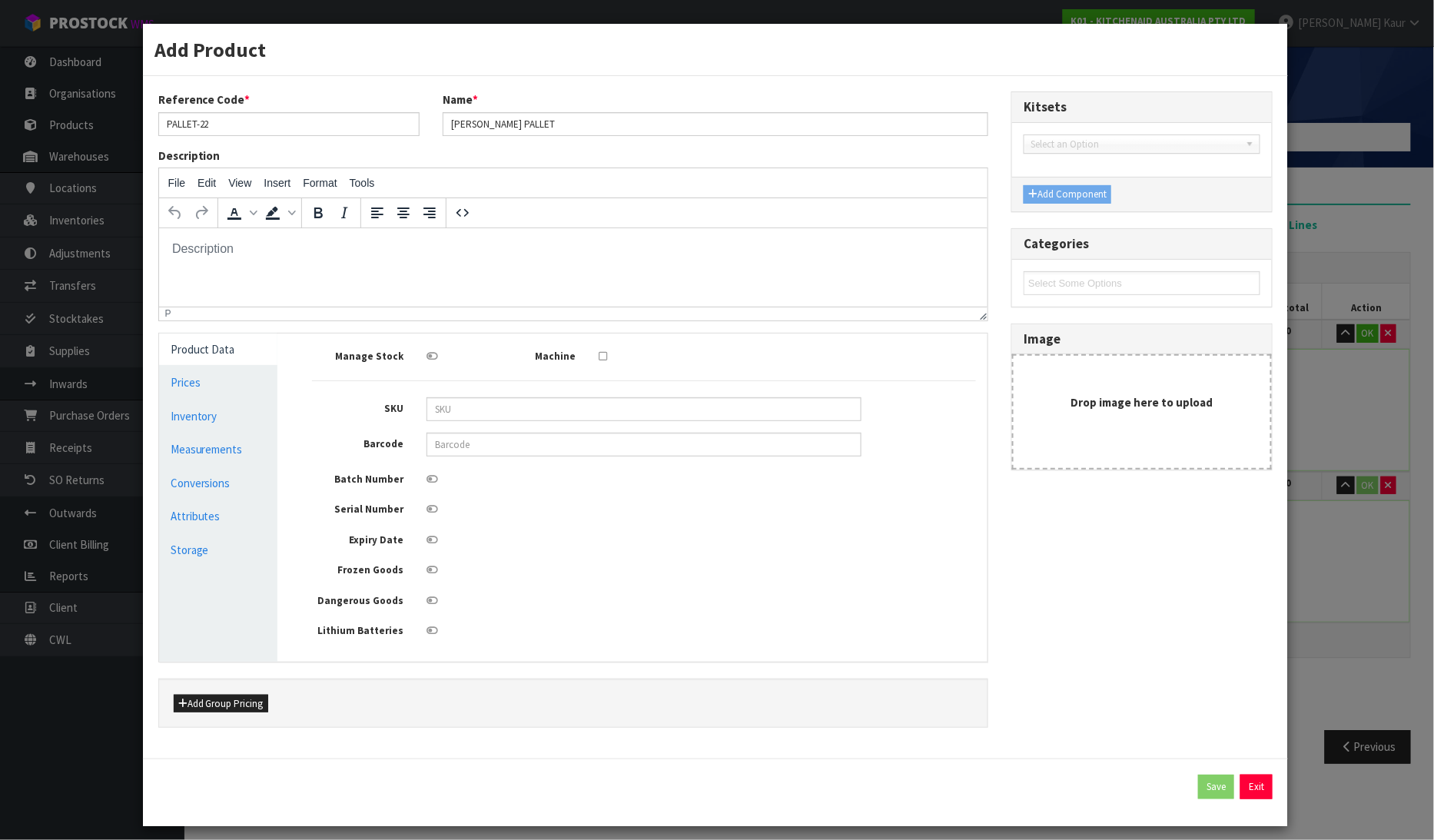
type input "1.26"
drag, startPoint x: 269, startPoint y: 448, endPoint x: 289, endPoint y: 444, distance: 20.4
click at [270, 448] on link "Measurements" at bounding box center [218, 449] width 119 height 32
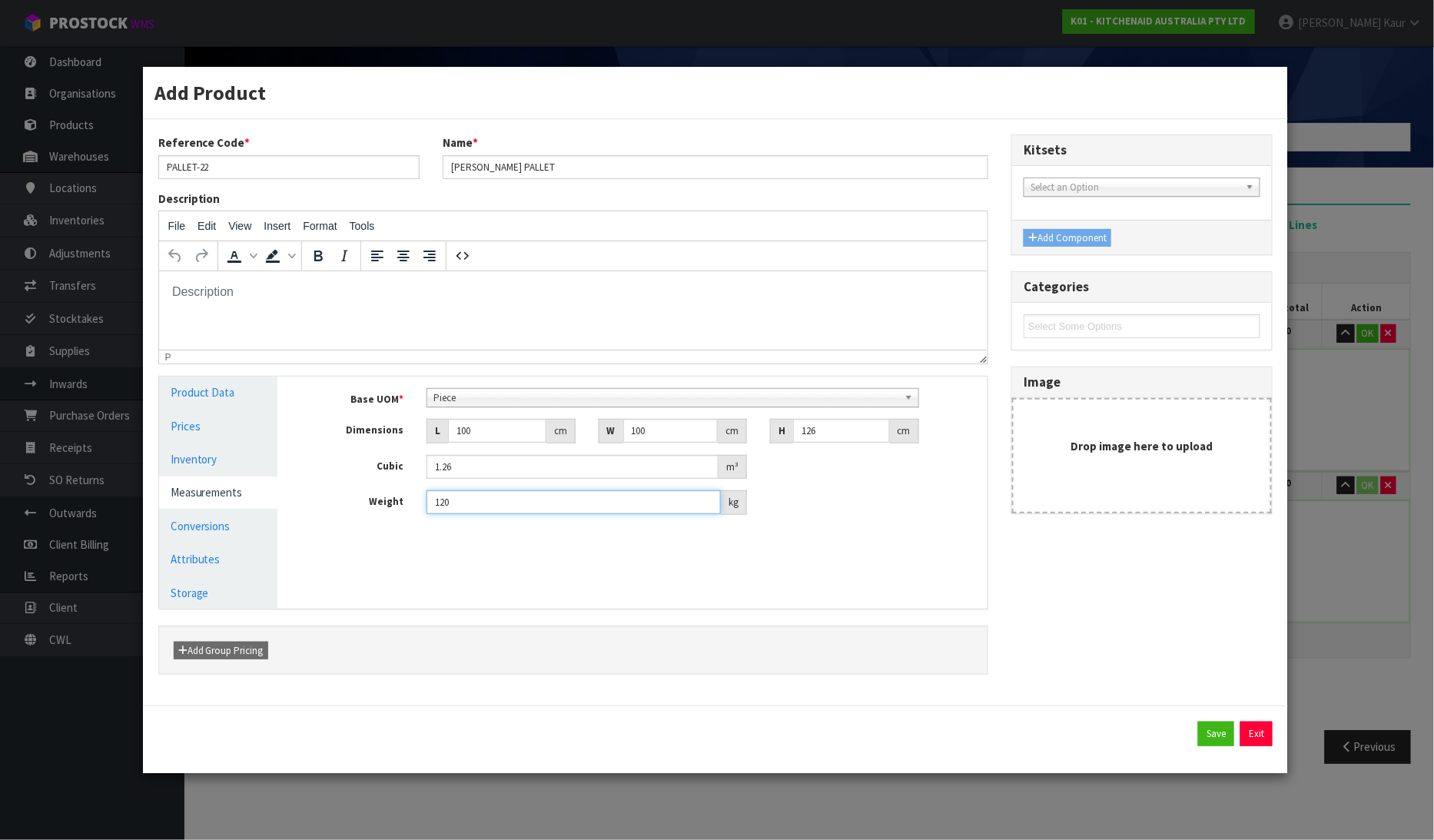
drag, startPoint x: 453, startPoint y: 500, endPoint x: 419, endPoint y: 511, distance: 35.7
click at [419, 511] on div "120 kg" at bounding box center [586, 502] width 344 height 25
type input "200"
click at [1200, 732] on button "Save" at bounding box center [1215, 734] width 36 height 25
type input "200"
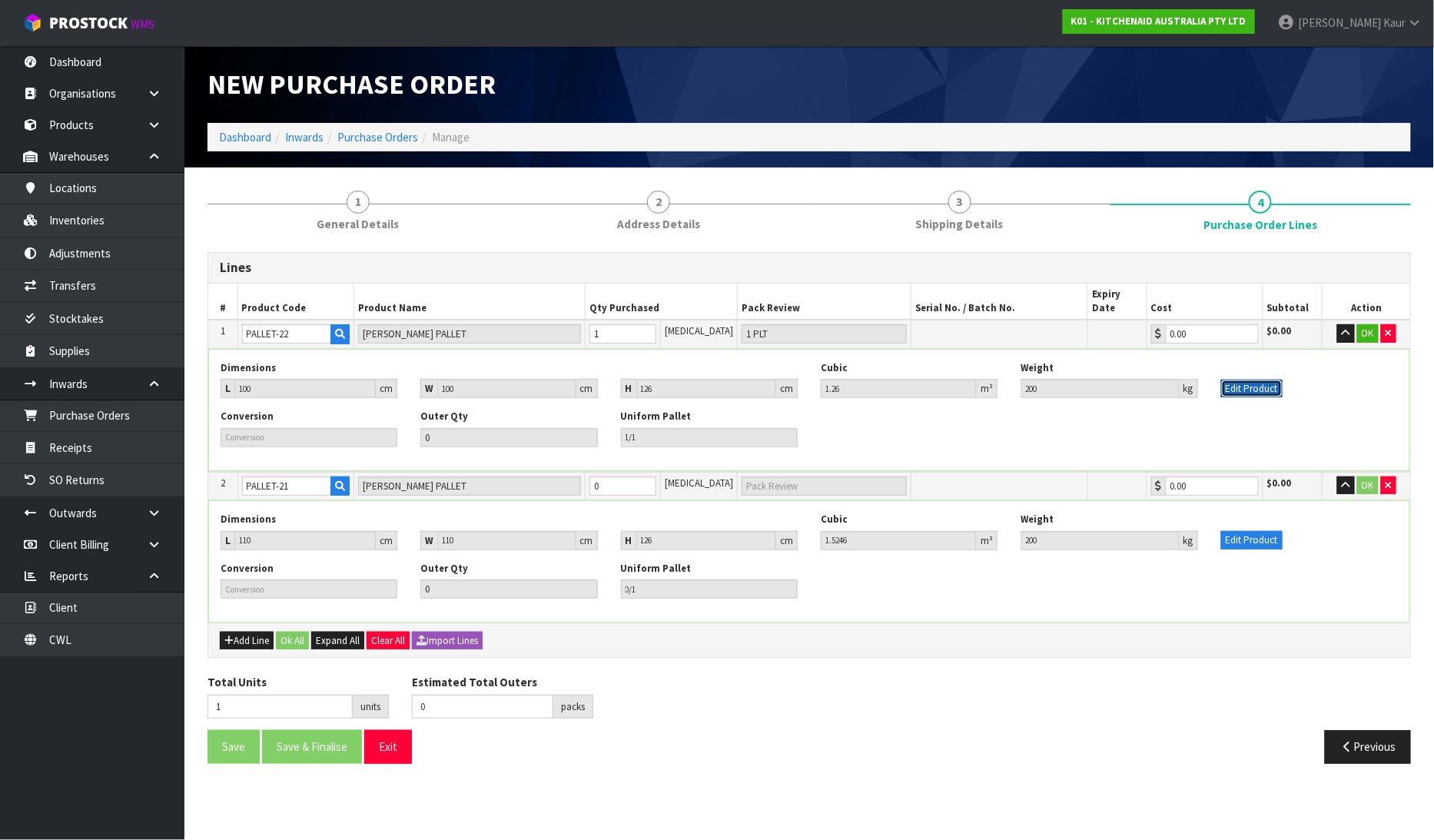
click at [1249, 379] on button "Edit Product" at bounding box center [1252, 388] width 62 height 18
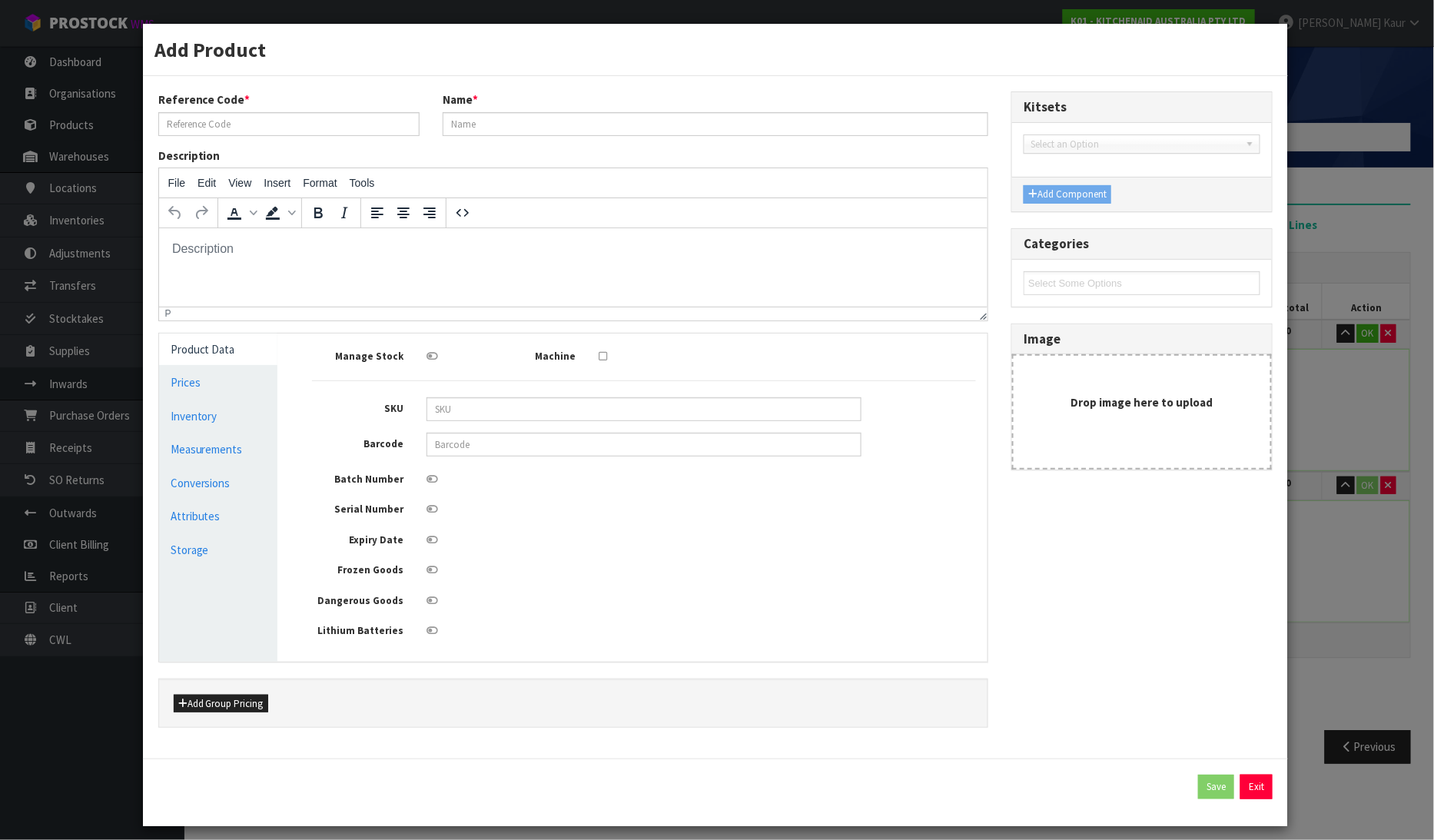
type input "PALLET-22"
type input "[PERSON_NAME] PALLET"
type input "100"
type input "126"
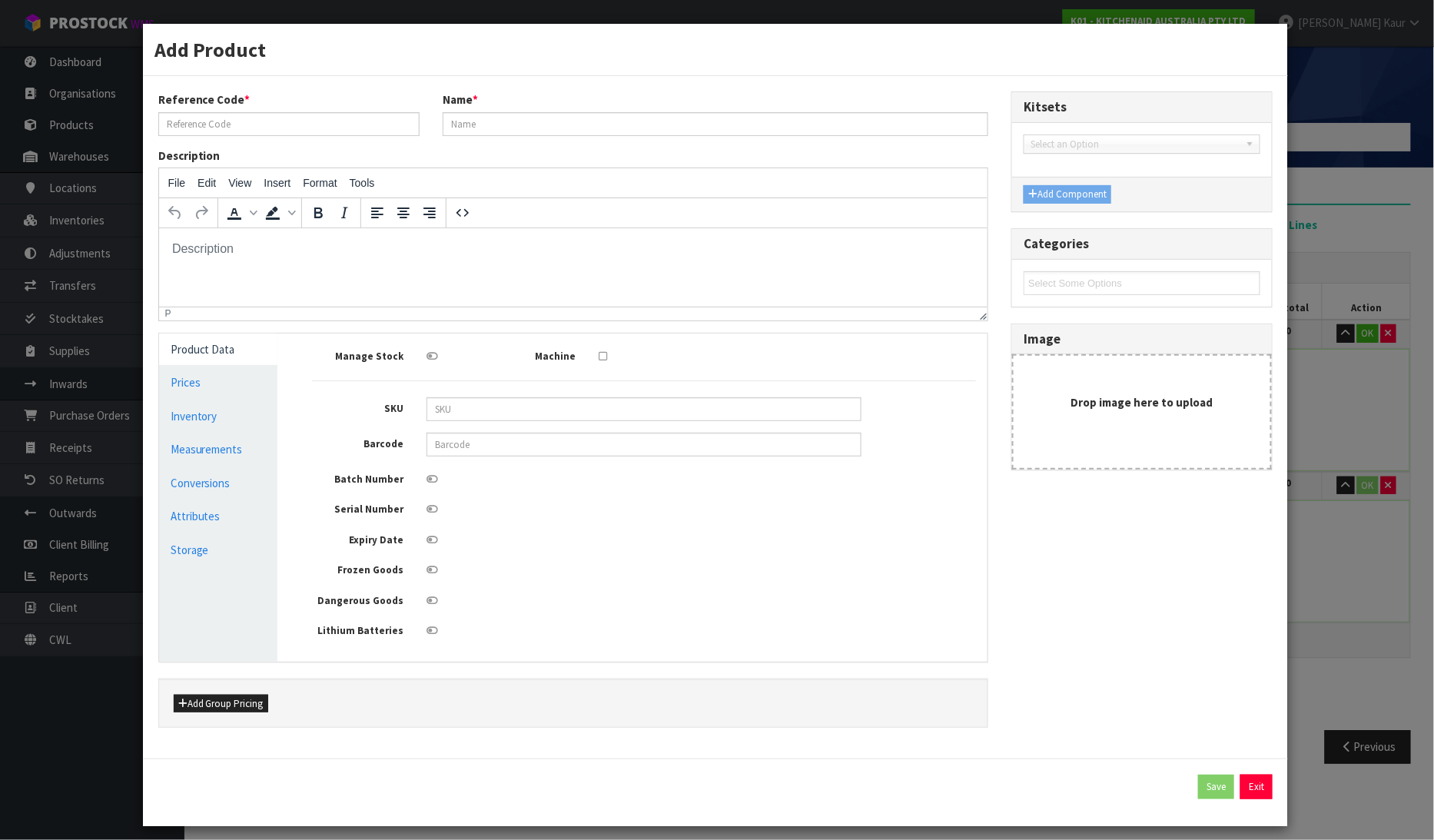
type input "1.26"
type input "200"
click at [237, 451] on link "Measurements" at bounding box center [218, 449] width 119 height 32
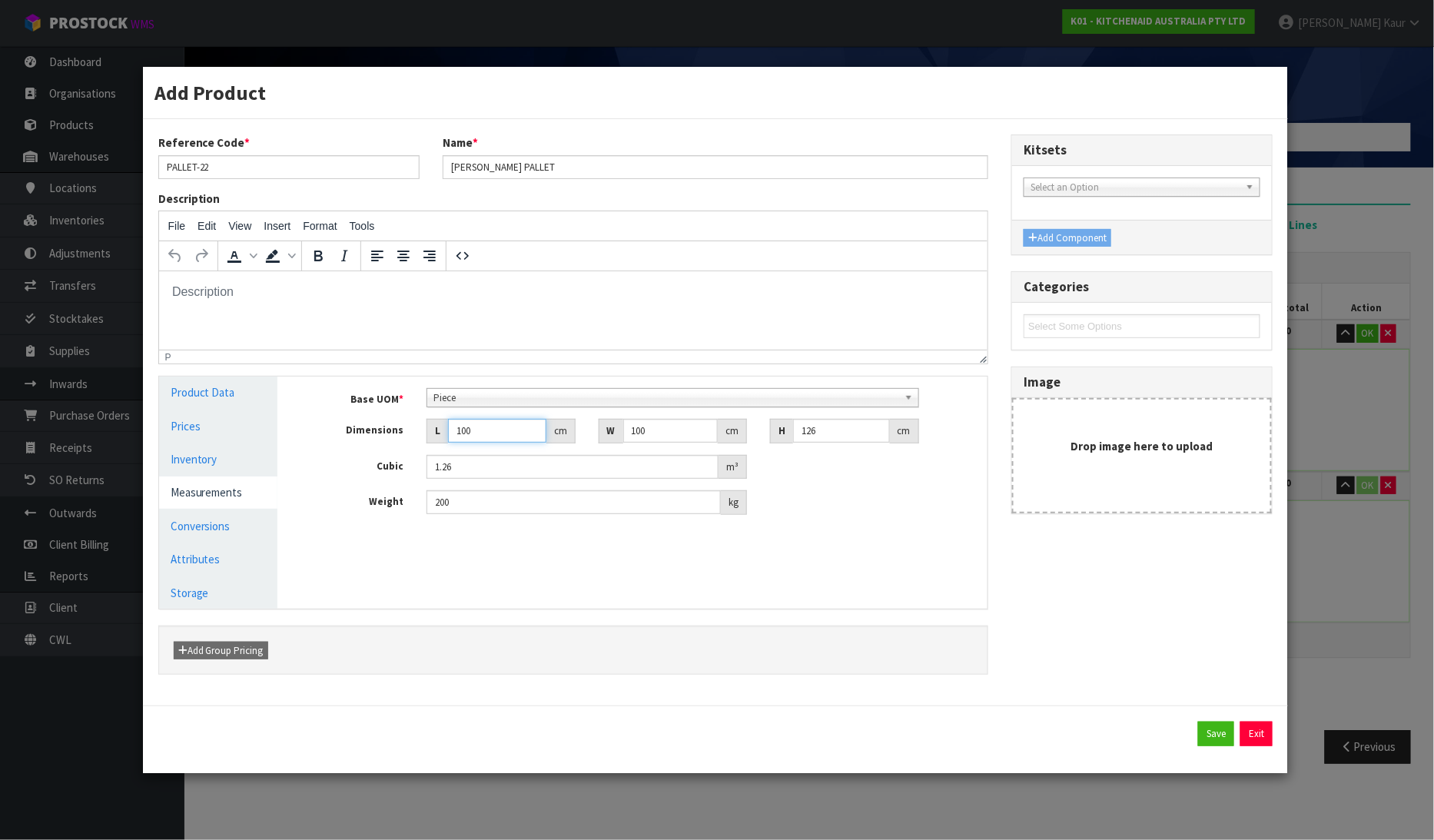
drag, startPoint x: 482, startPoint y: 433, endPoint x: 397, endPoint y: 456, distance: 88.1
click at [392, 458] on div "Base UOM * Bag Bar Basket Bin Bottle Box Bundle Cabinet Cage Carton Case Coil C…" at bounding box center [644, 452] width 664 height 126
type input "1"
type input "0.0126"
type input "11"
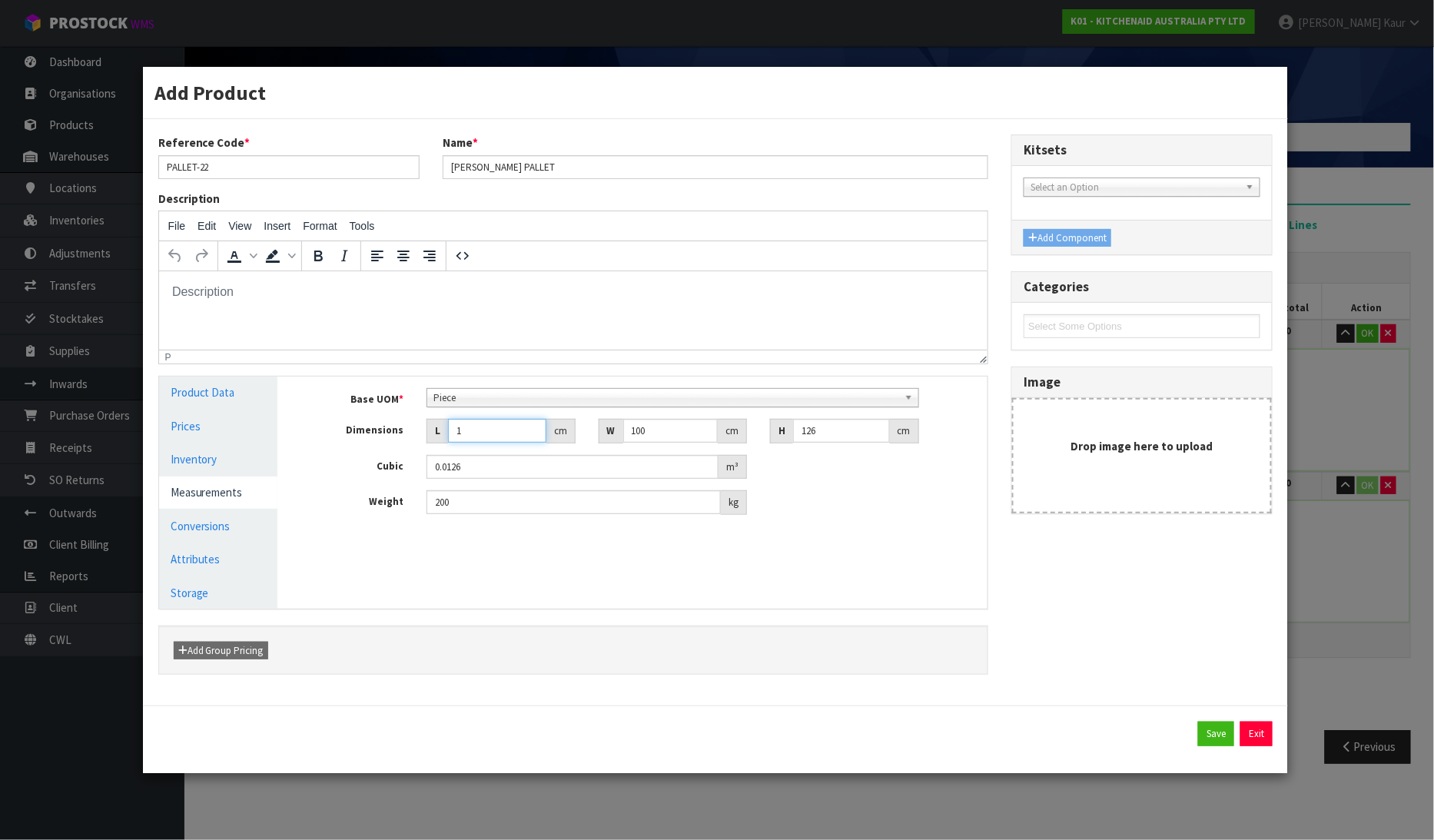
type input "0.1386"
type input "110"
type input "1.386"
type input "110"
drag, startPoint x: 654, startPoint y: 426, endPoint x: 601, endPoint y: 442, distance: 55.4
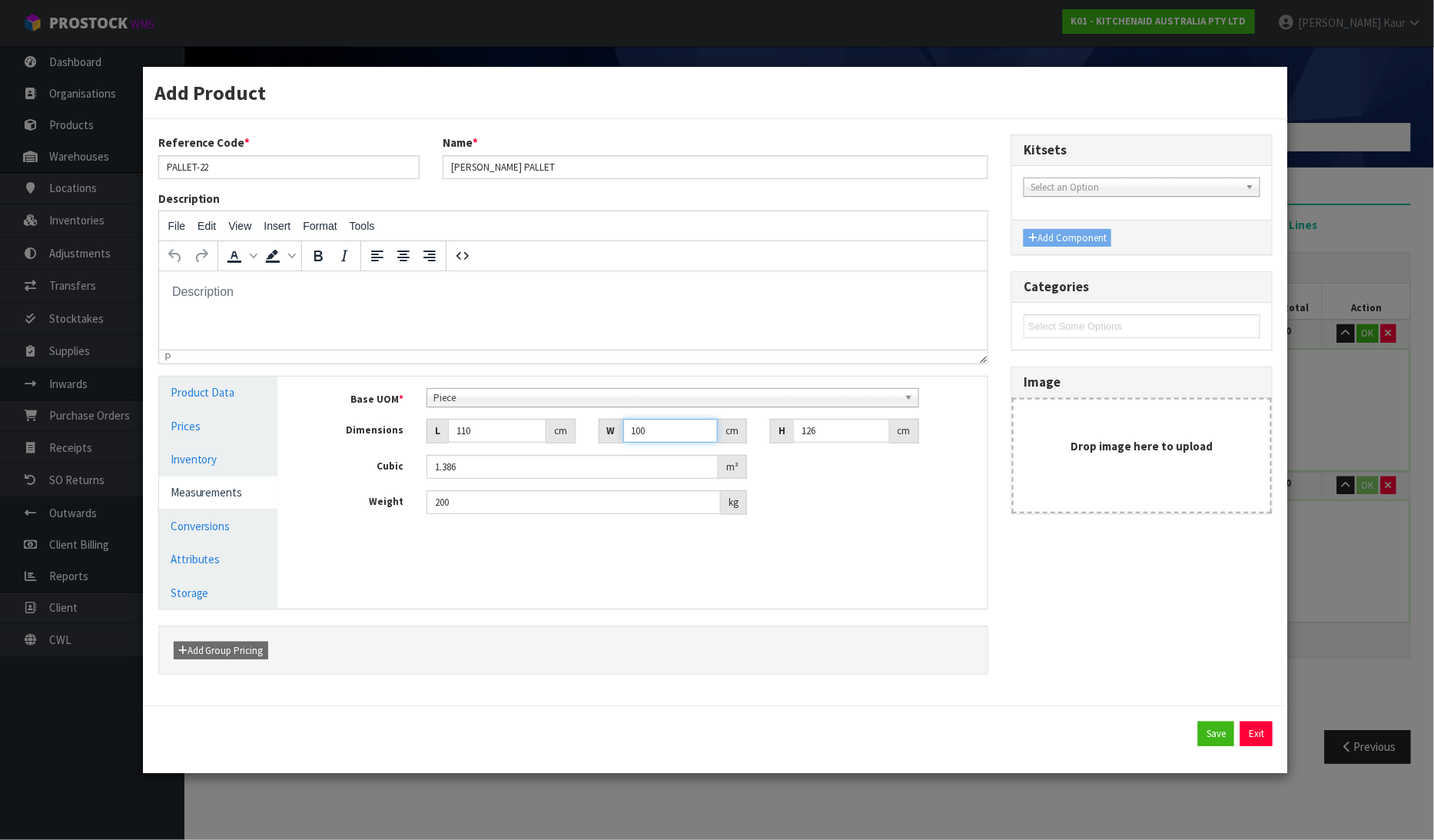
click at [601, 442] on div "W 100 cm" at bounding box center [673, 432] width 148 height 25
type input "1"
type input "0.01386"
type input "11"
type input "0.15246"
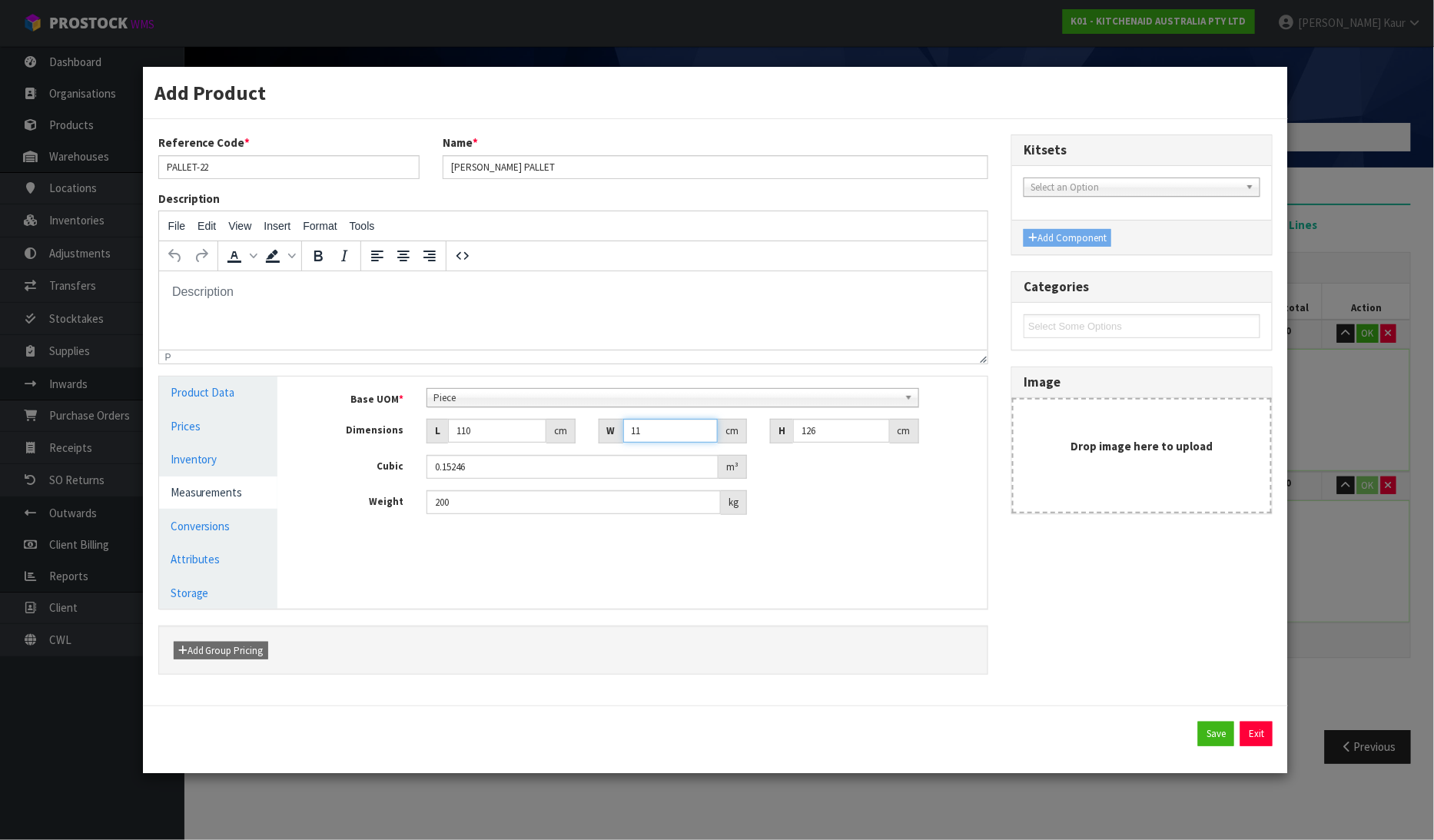
type input "110"
type input "1.5246"
type input "110"
click at [1219, 740] on button "Save" at bounding box center [1215, 734] width 36 height 25
type input "110"
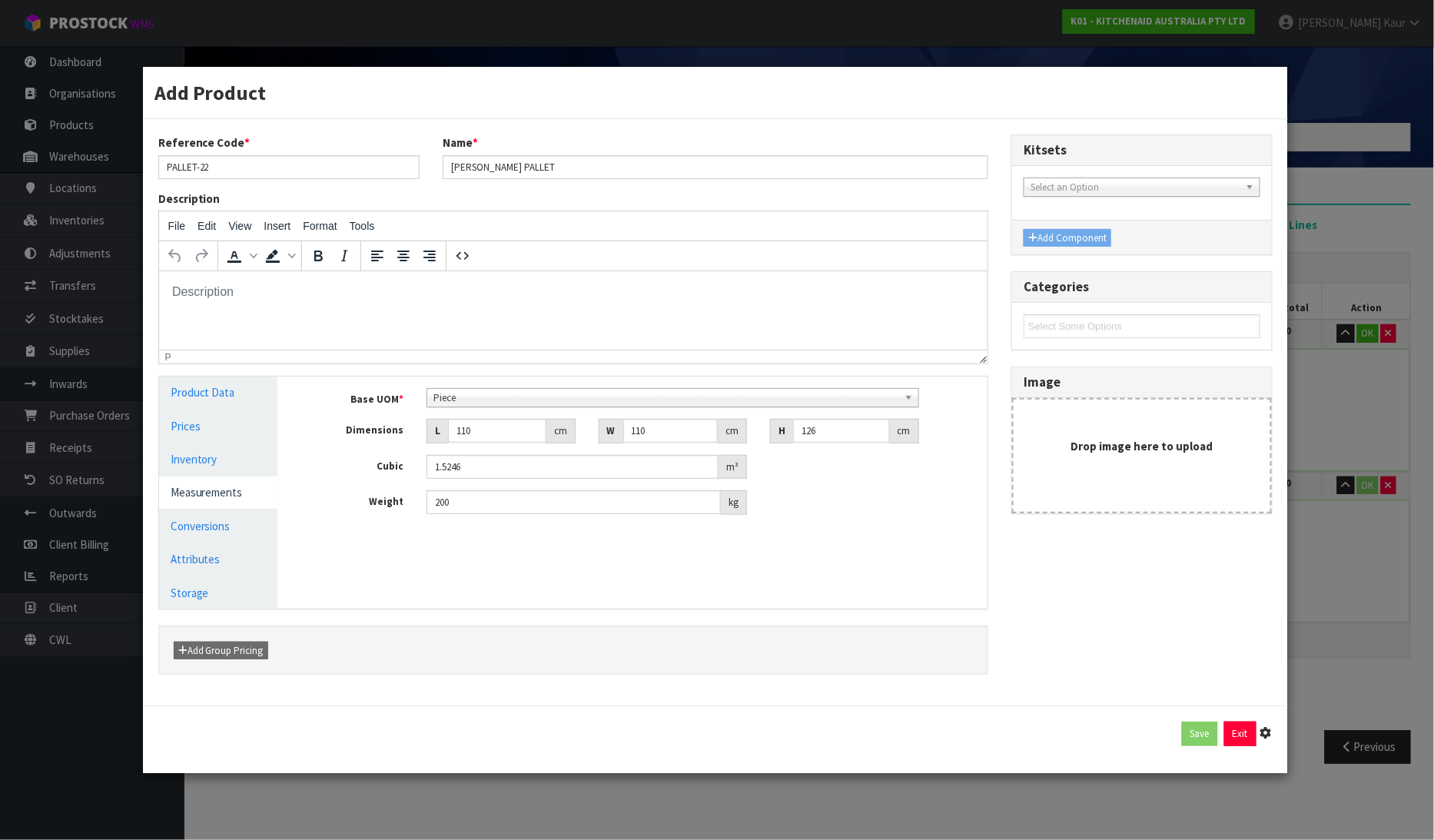
type input "110"
type input "1.5246"
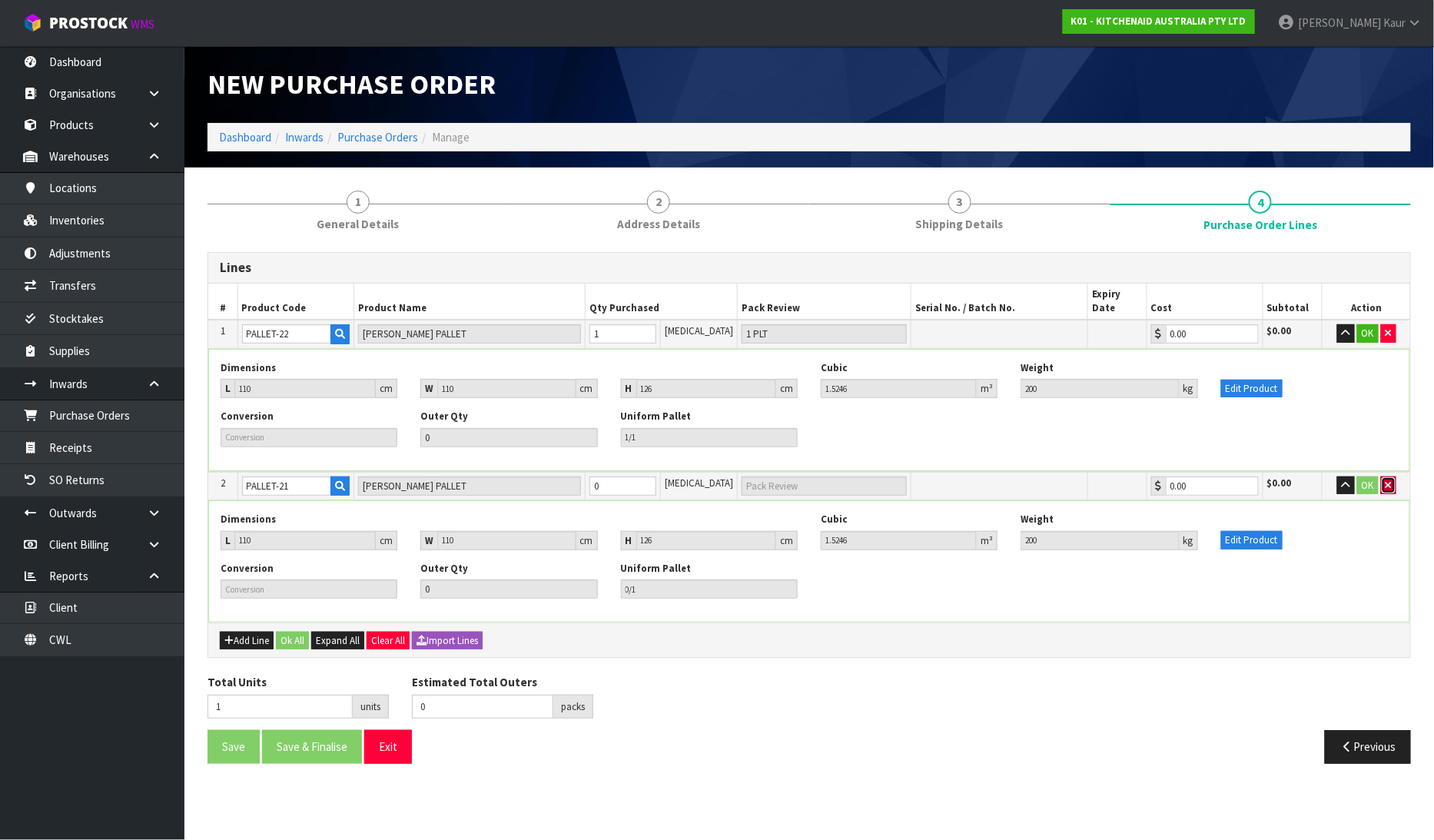
click at [1387, 480] on icon "button" at bounding box center [1388, 485] width 6 height 10
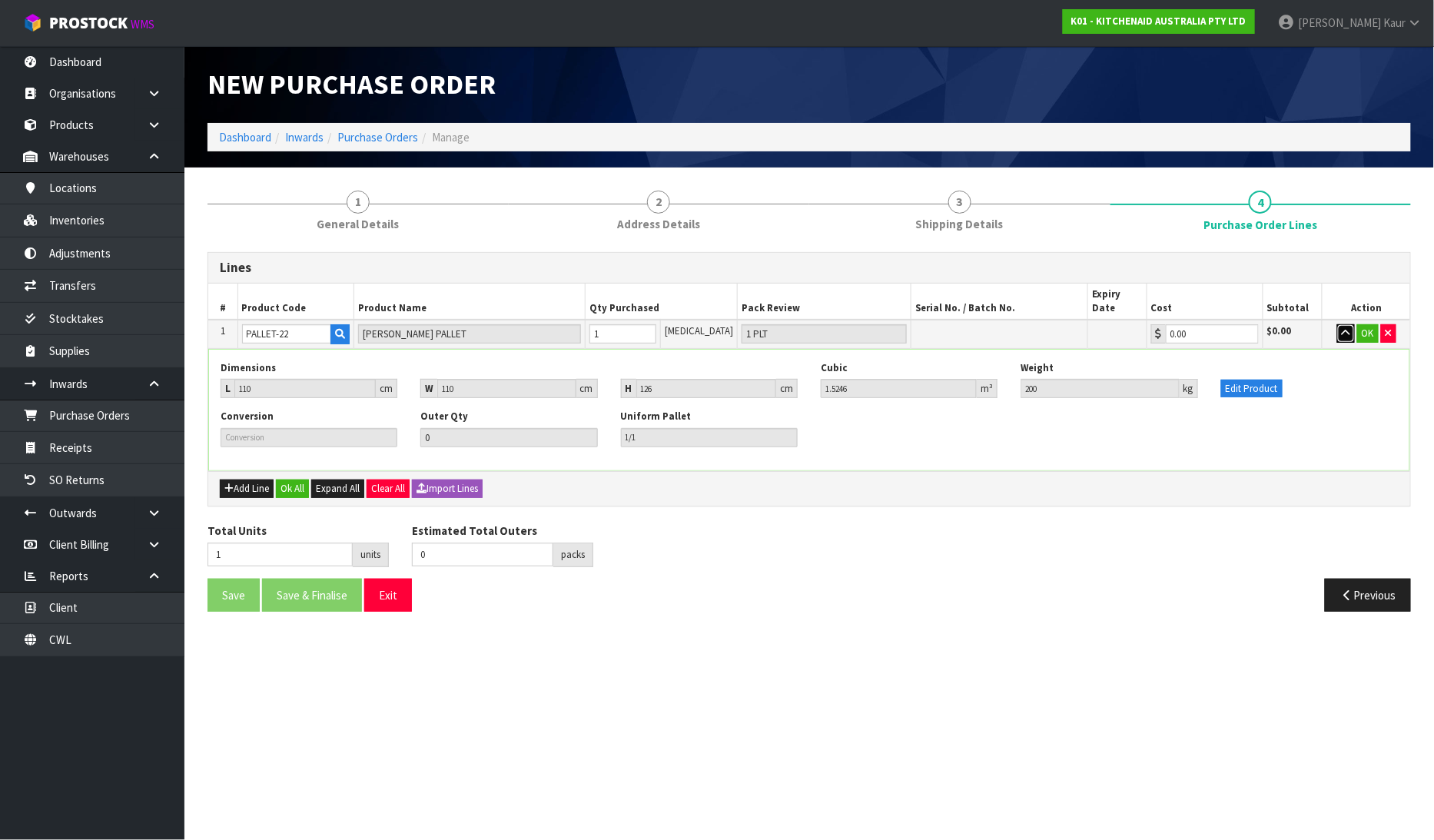
click at [1342, 329] on icon "button" at bounding box center [1346, 334] width 8 height 10
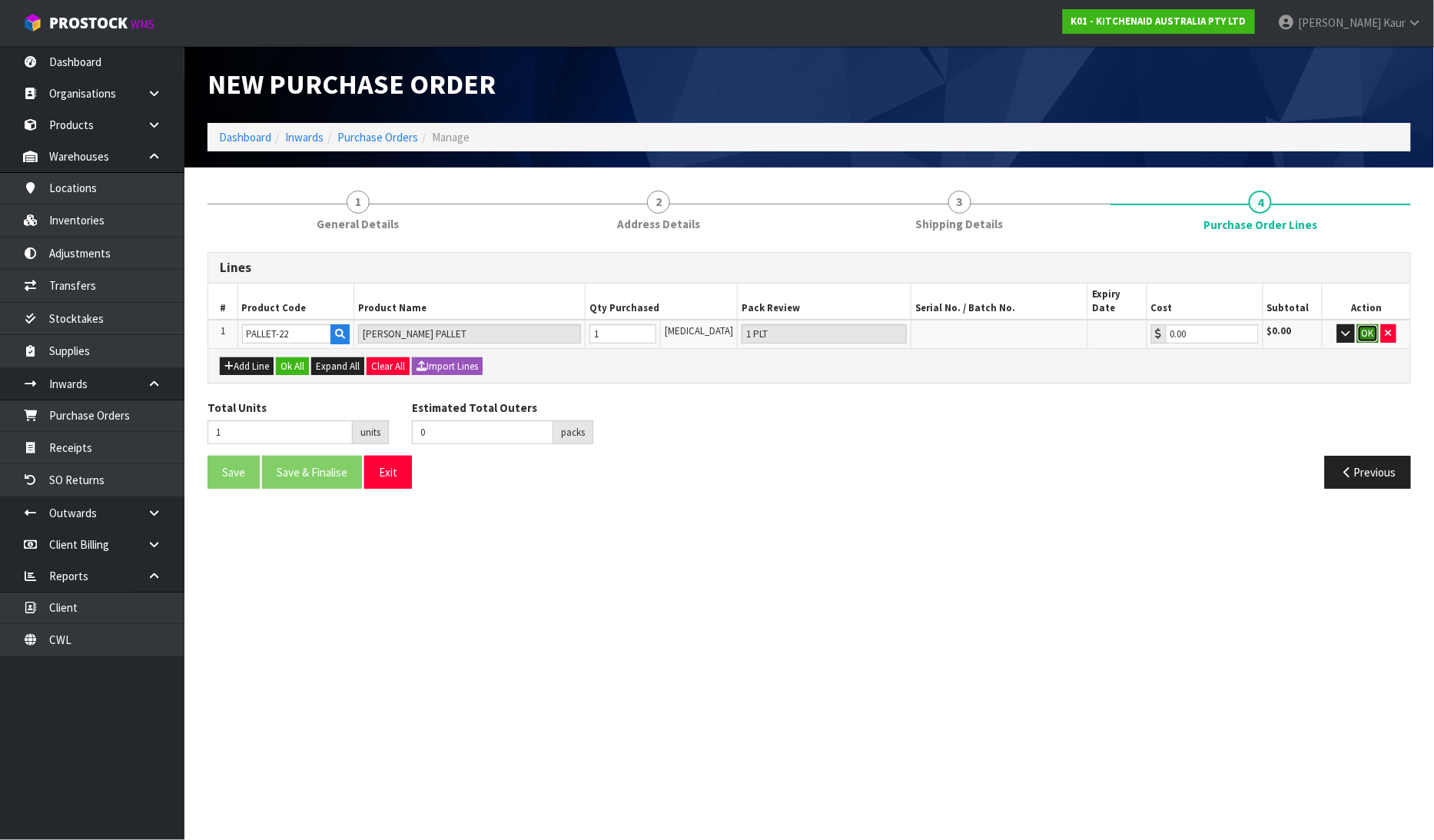
click at [1358, 324] on button "OK" at bounding box center [1368, 334] width 22 height 18
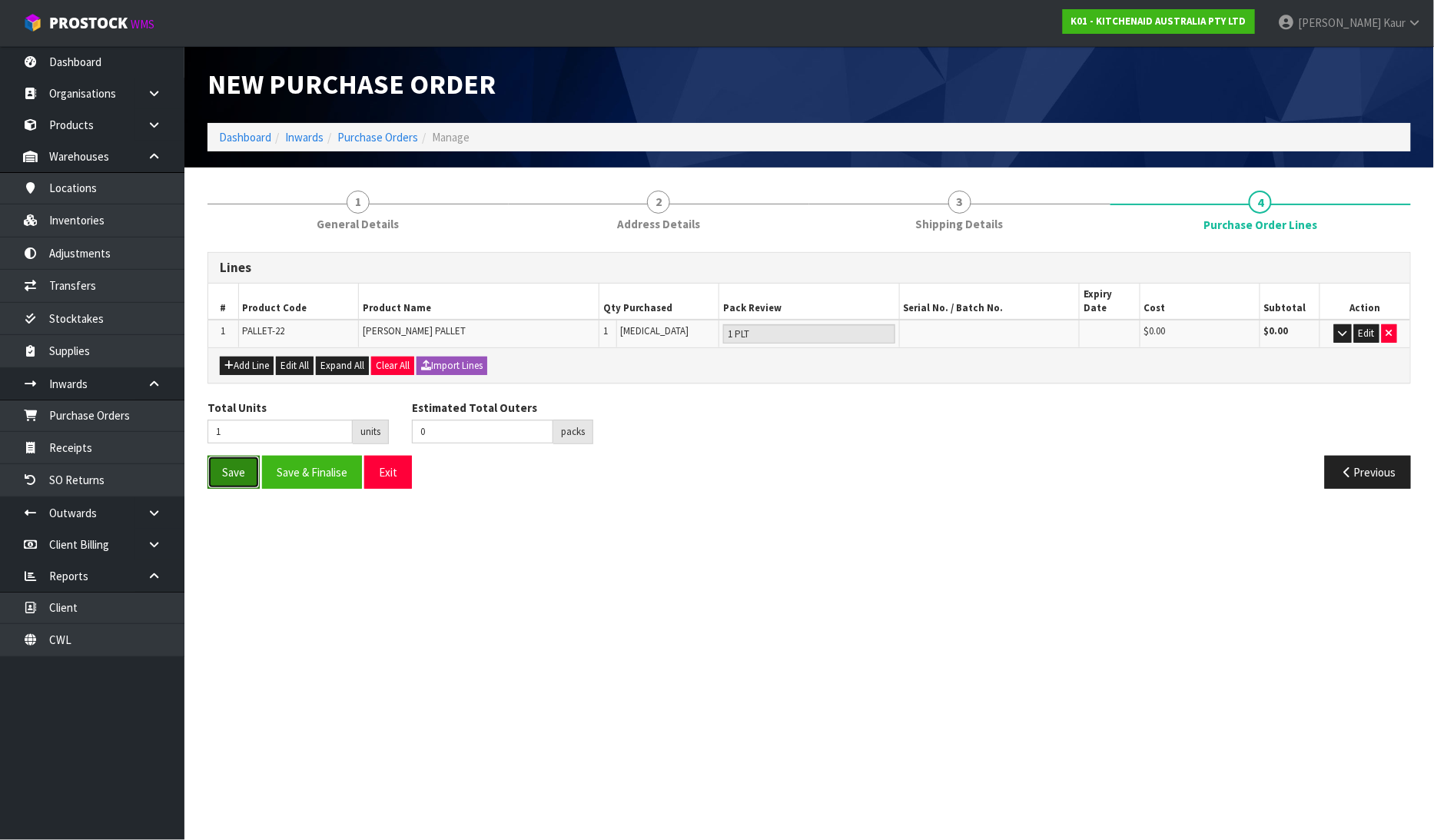
click at [244, 456] on button "Save" at bounding box center [233, 472] width 52 height 33
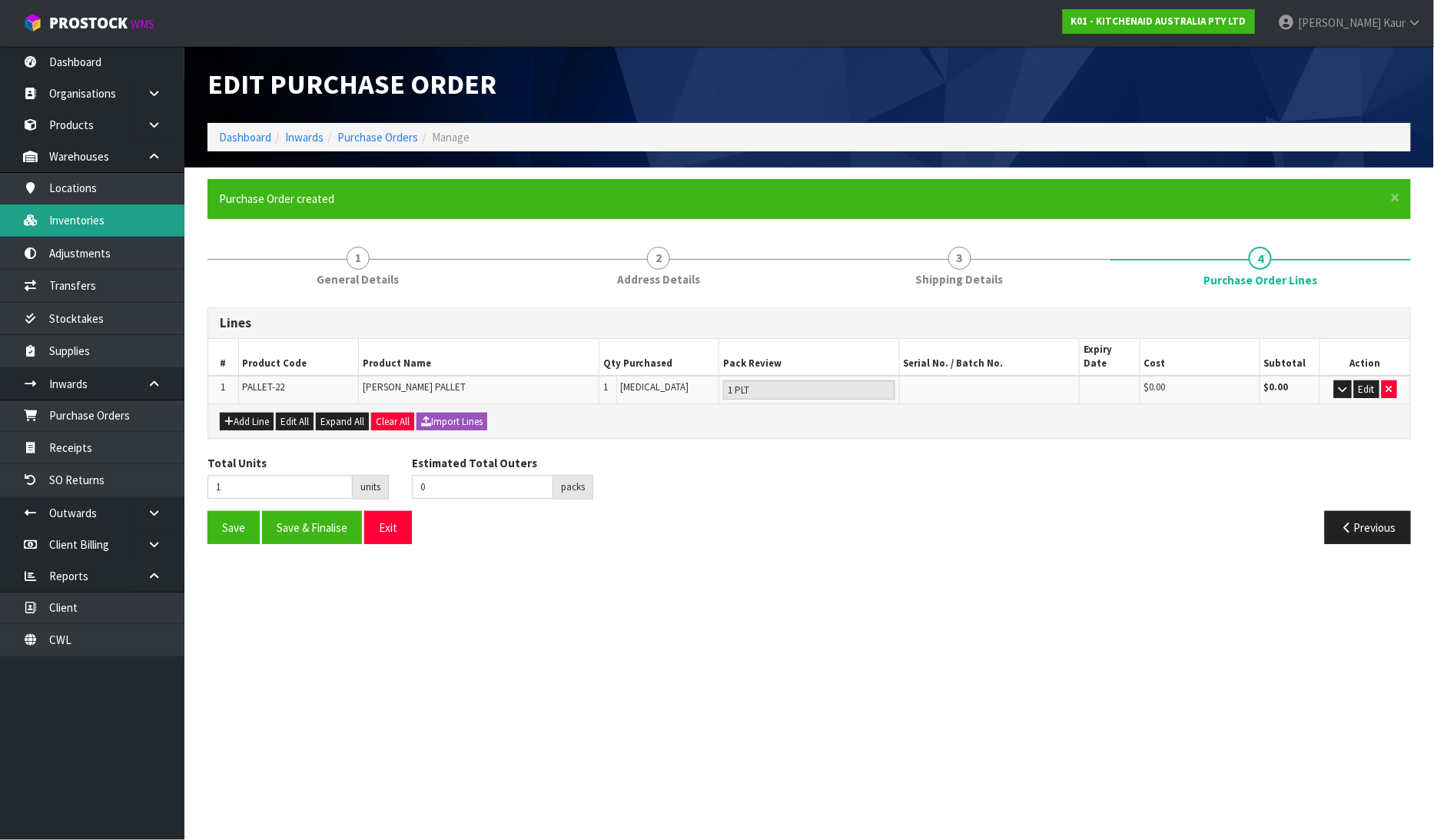
type input "0"
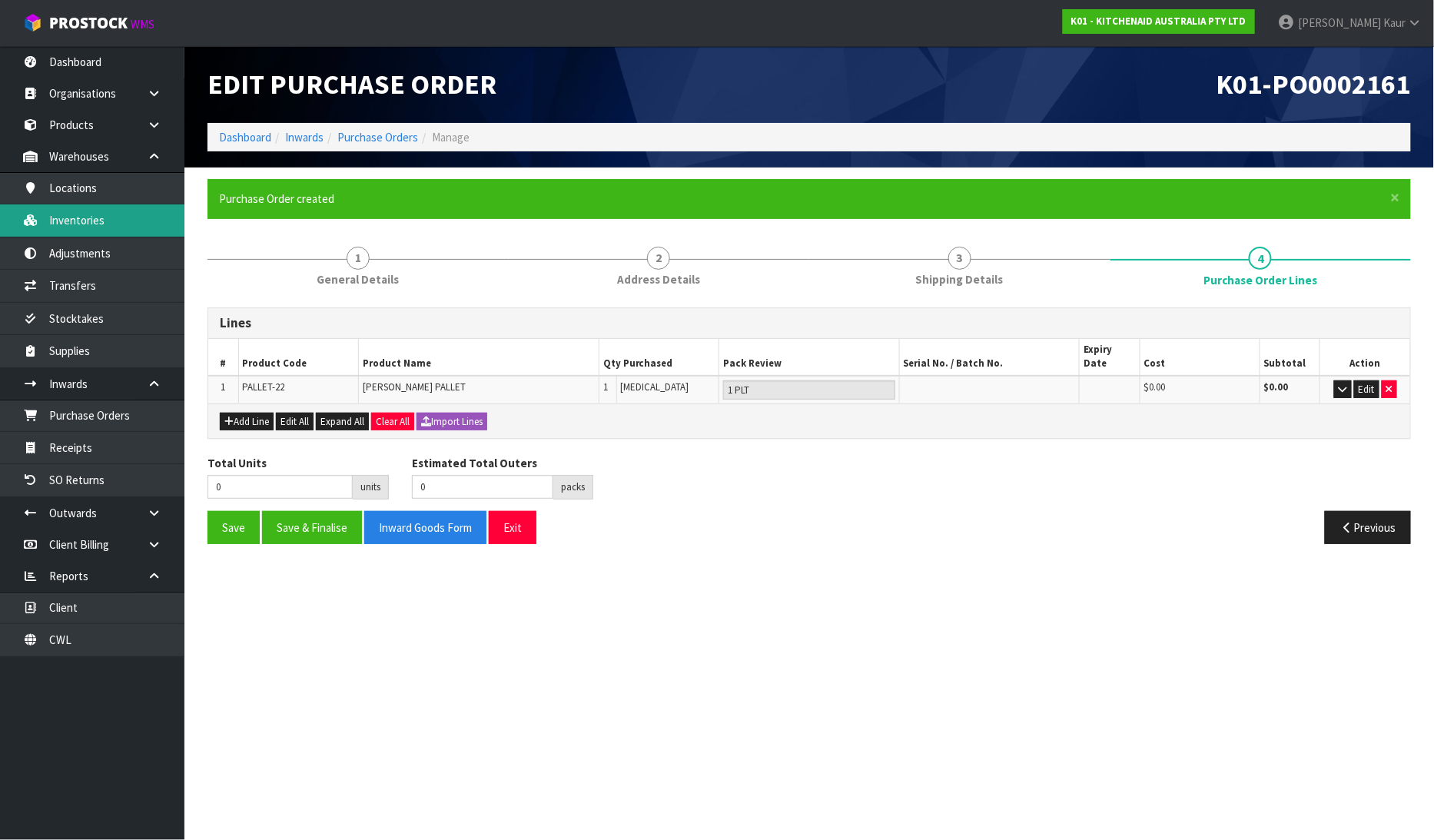
click at [113, 215] on link "Inventories" at bounding box center [92, 220] width 185 height 32
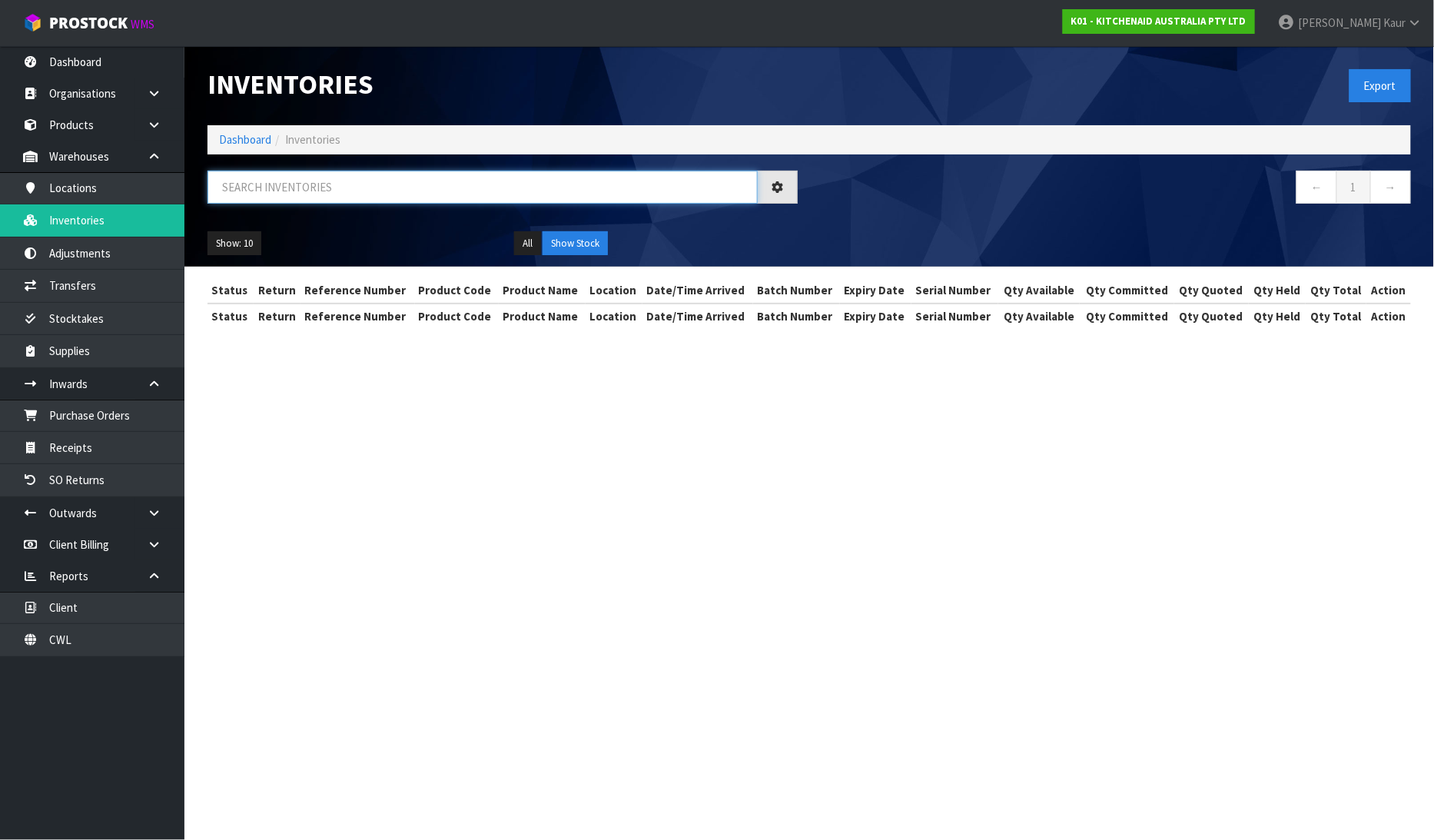
click at [257, 190] on input "text" at bounding box center [482, 187] width 551 height 33
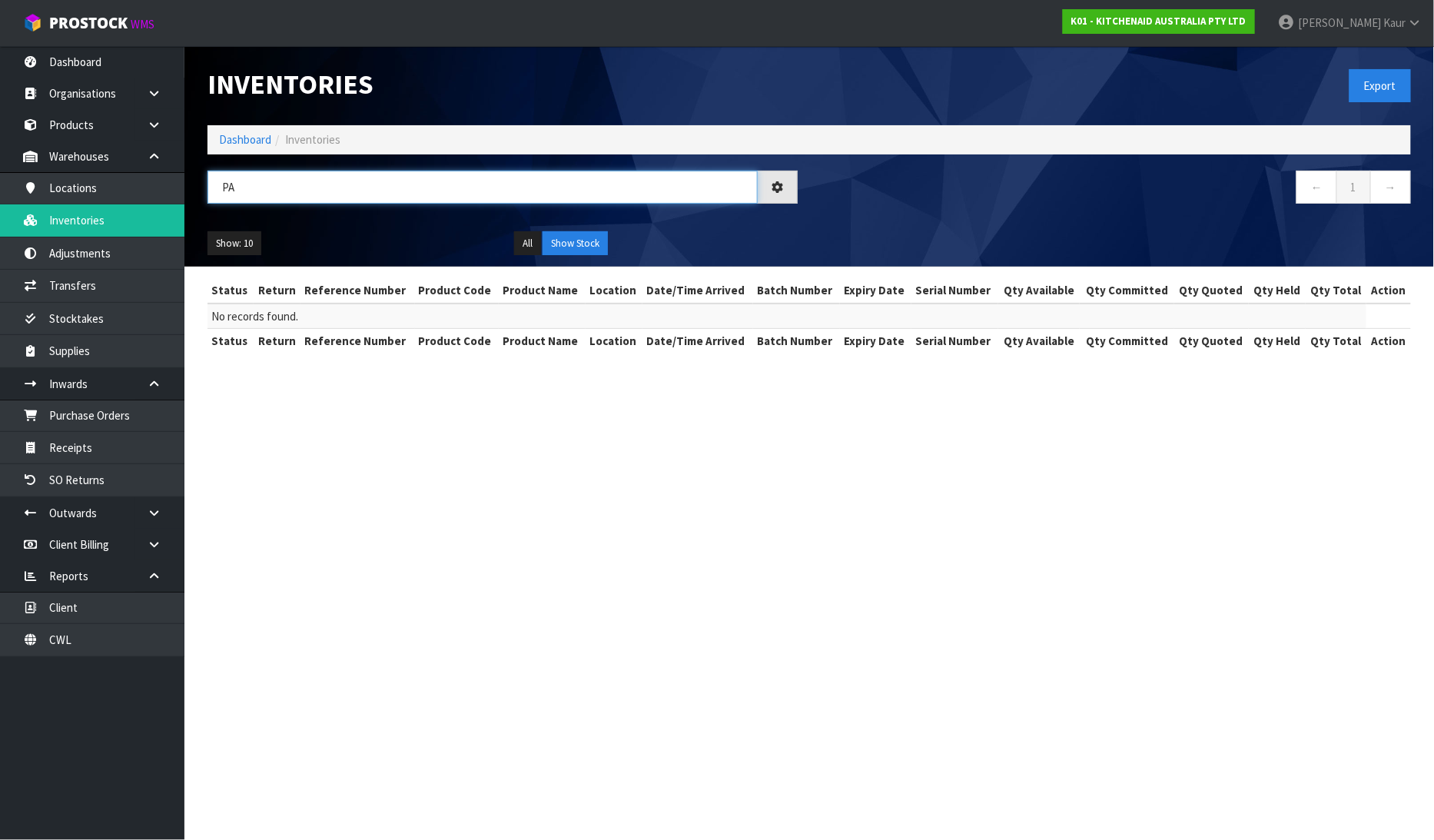
type input "P"
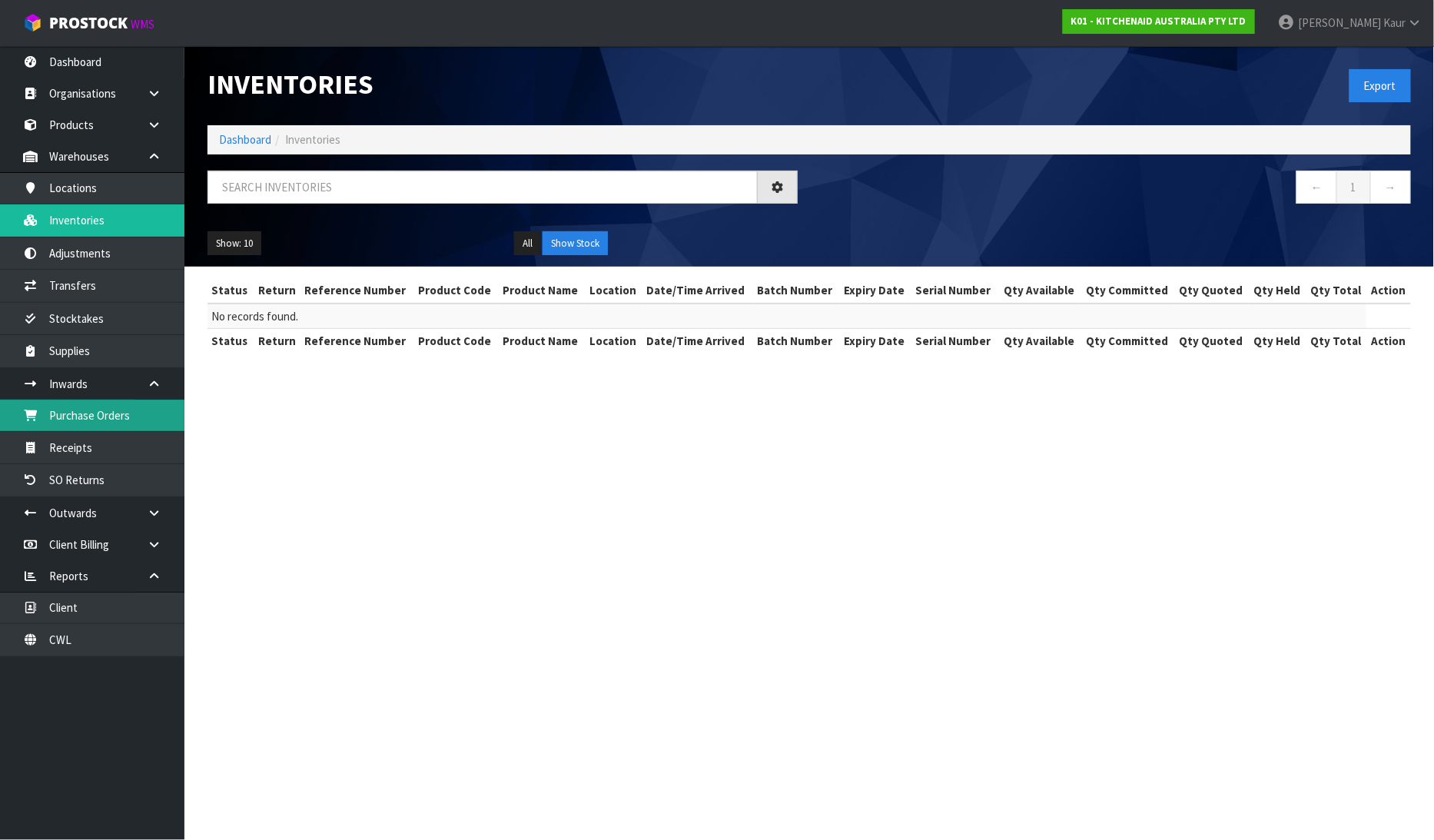
click at [112, 411] on link "Purchase Orders" at bounding box center [92, 415] width 185 height 32
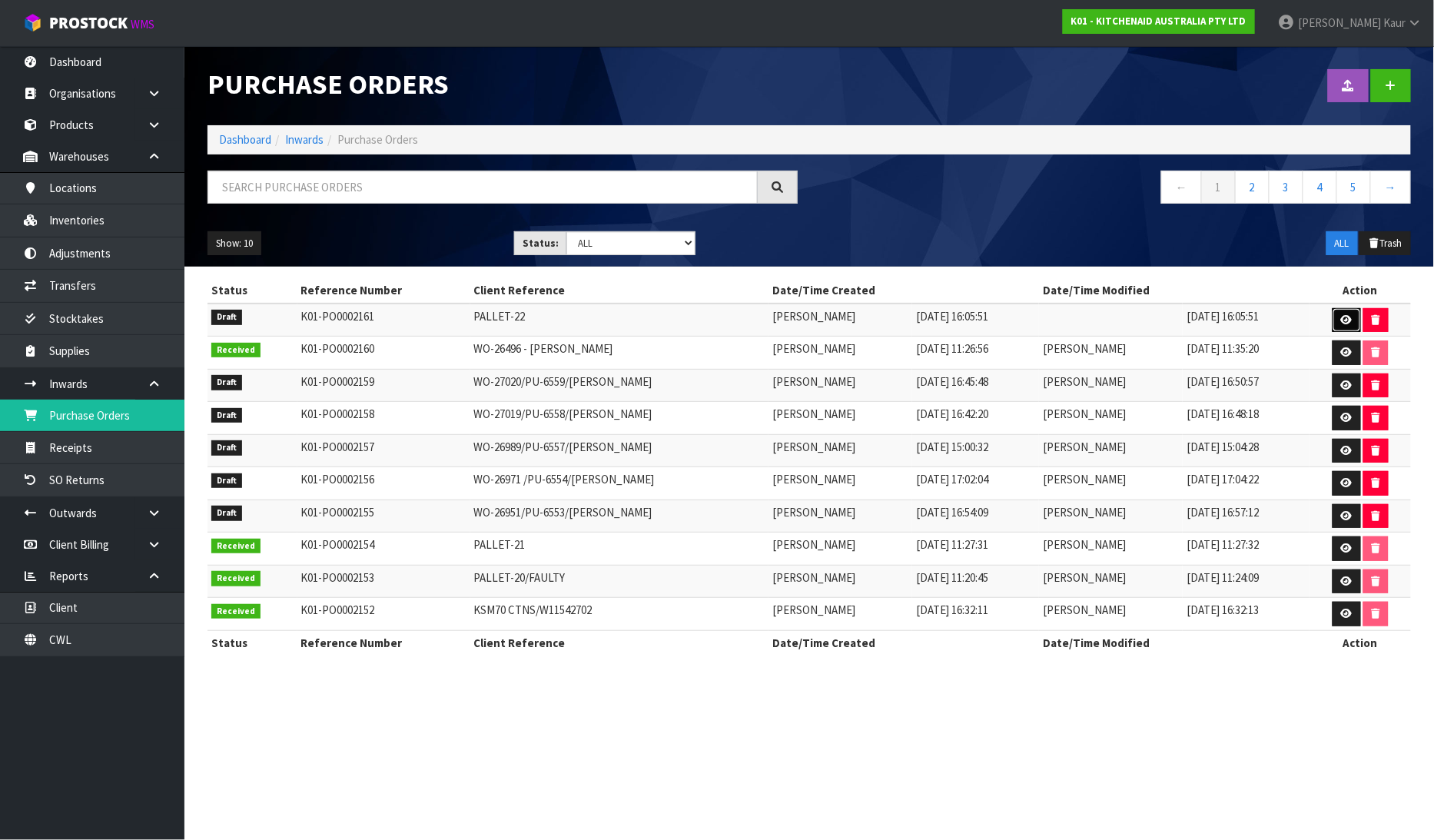
click at [1349, 320] on icon at bounding box center [1347, 320] width 12 height 10
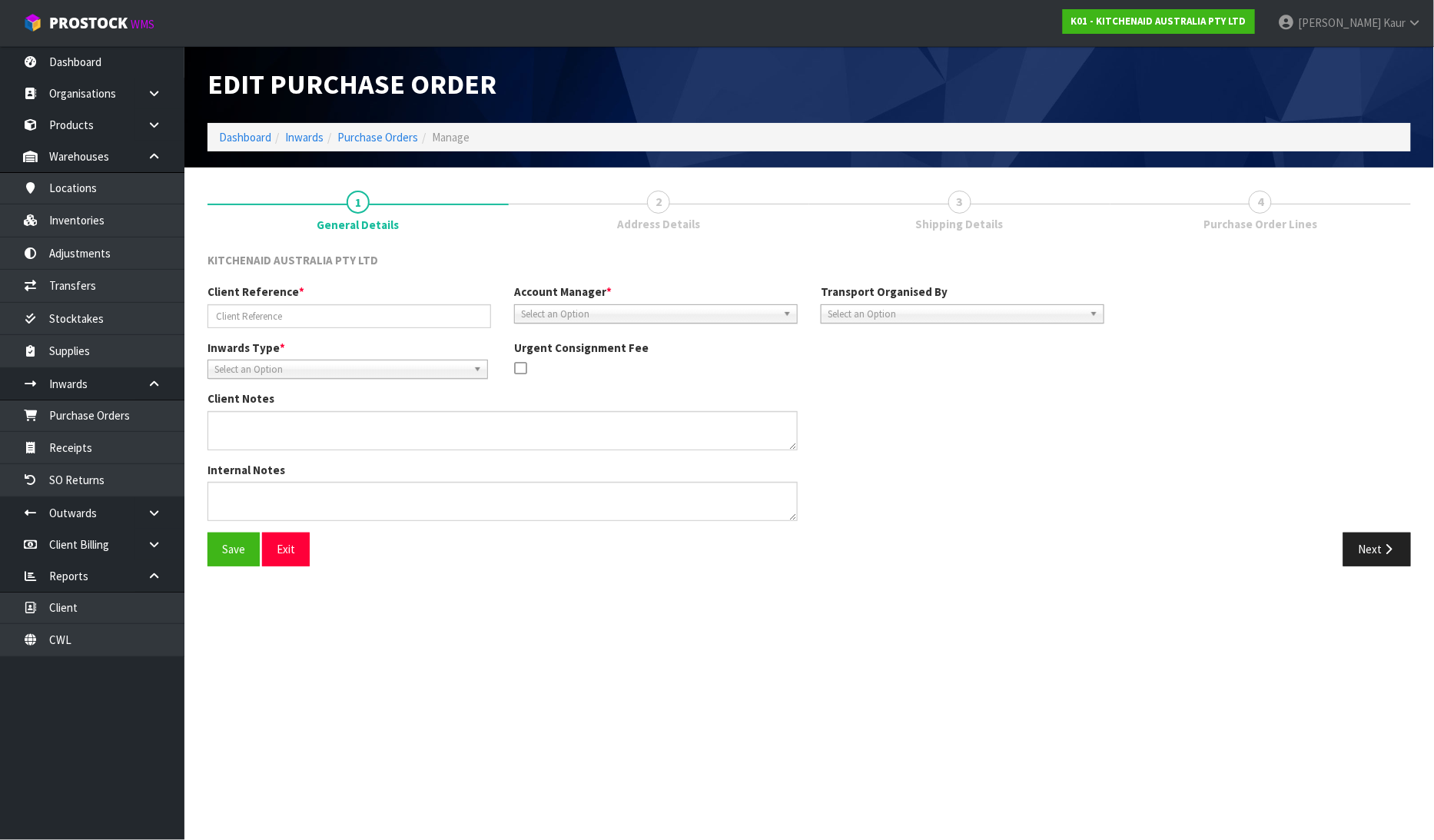
type input "PALLET-22"
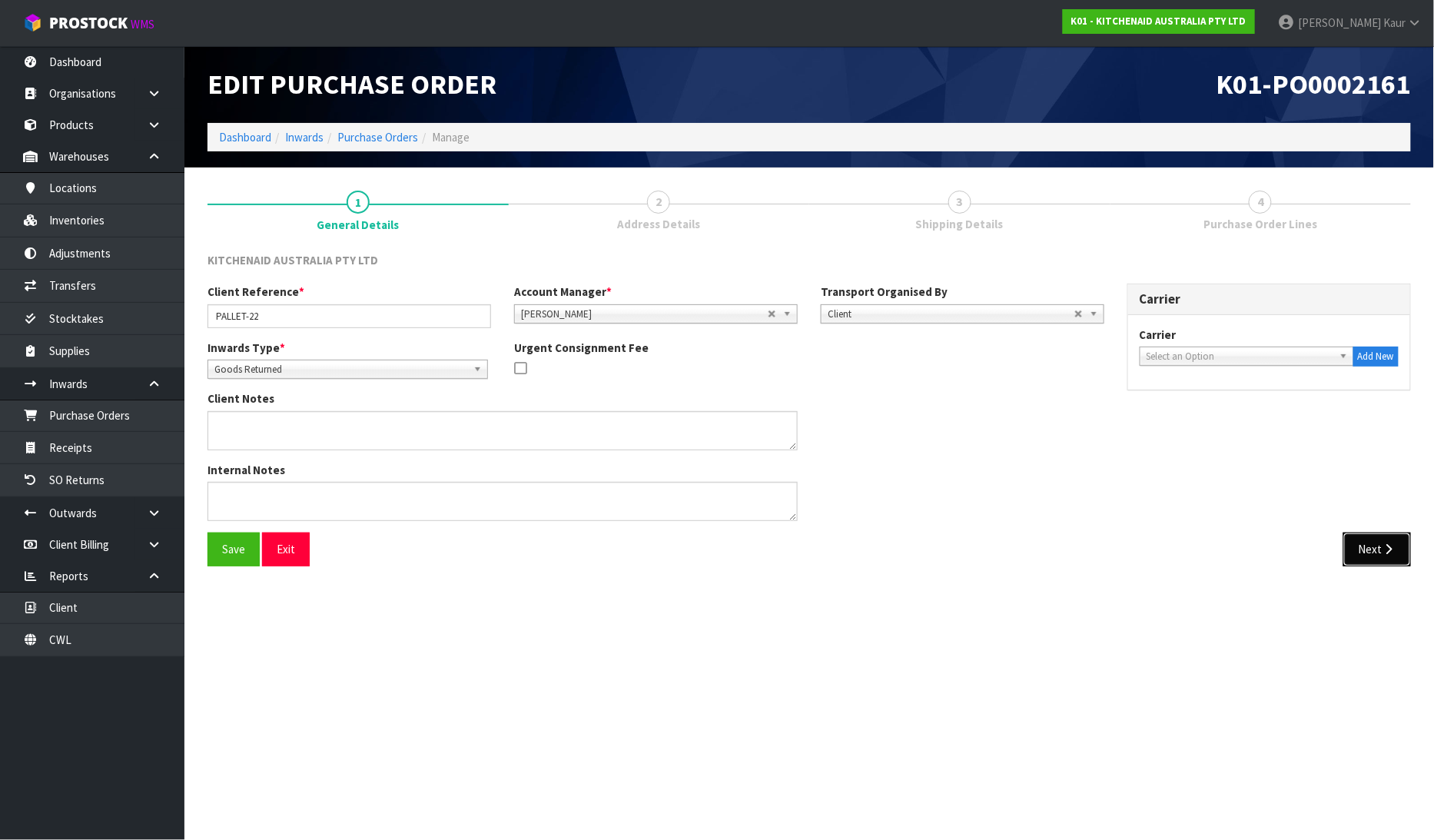
click at [1367, 546] on button "Next" at bounding box center [1377, 549] width 67 height 33
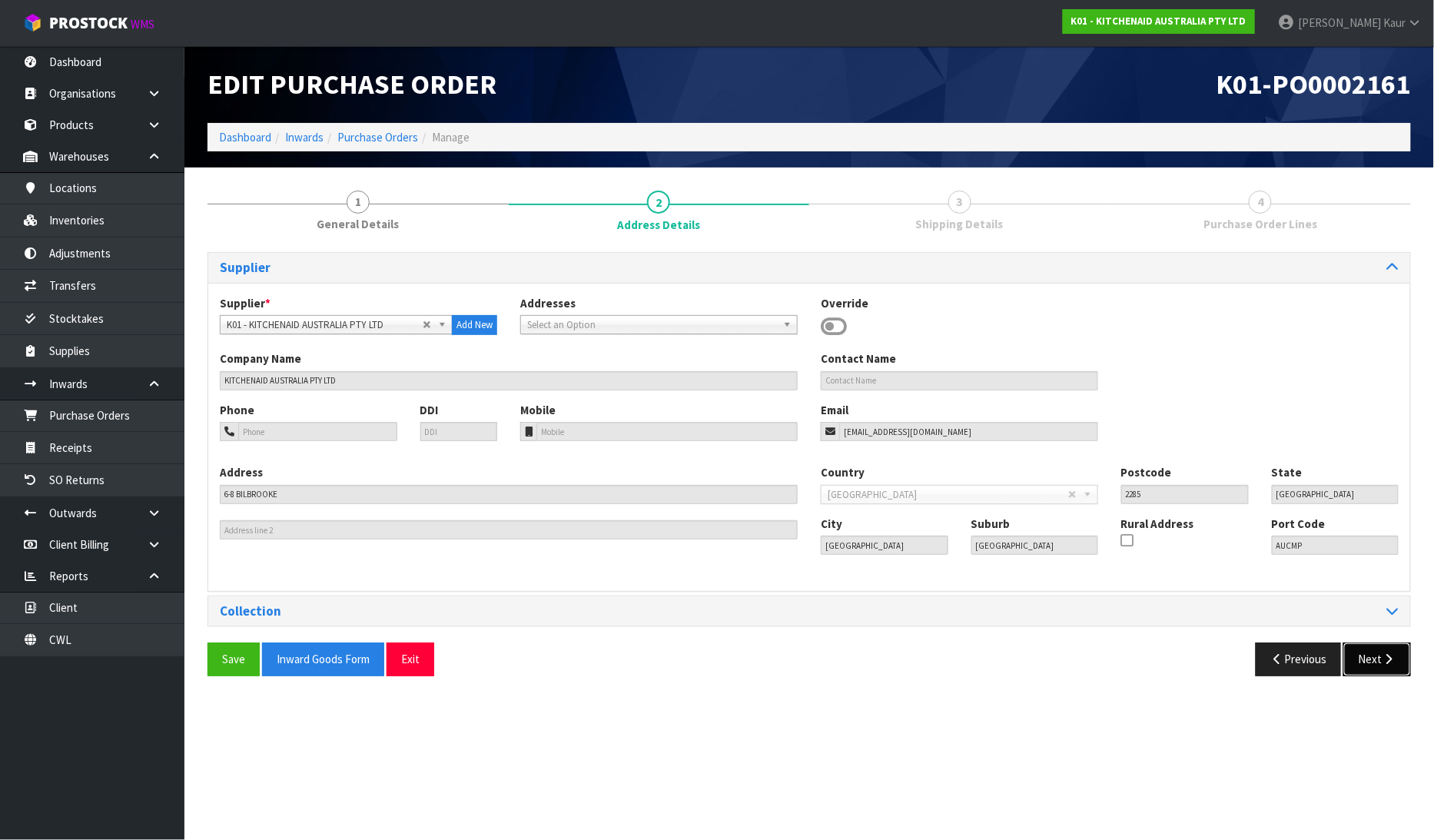
click at [1382, 657] on icon "button" at bounding box center [1389, 659] width 15 height 12
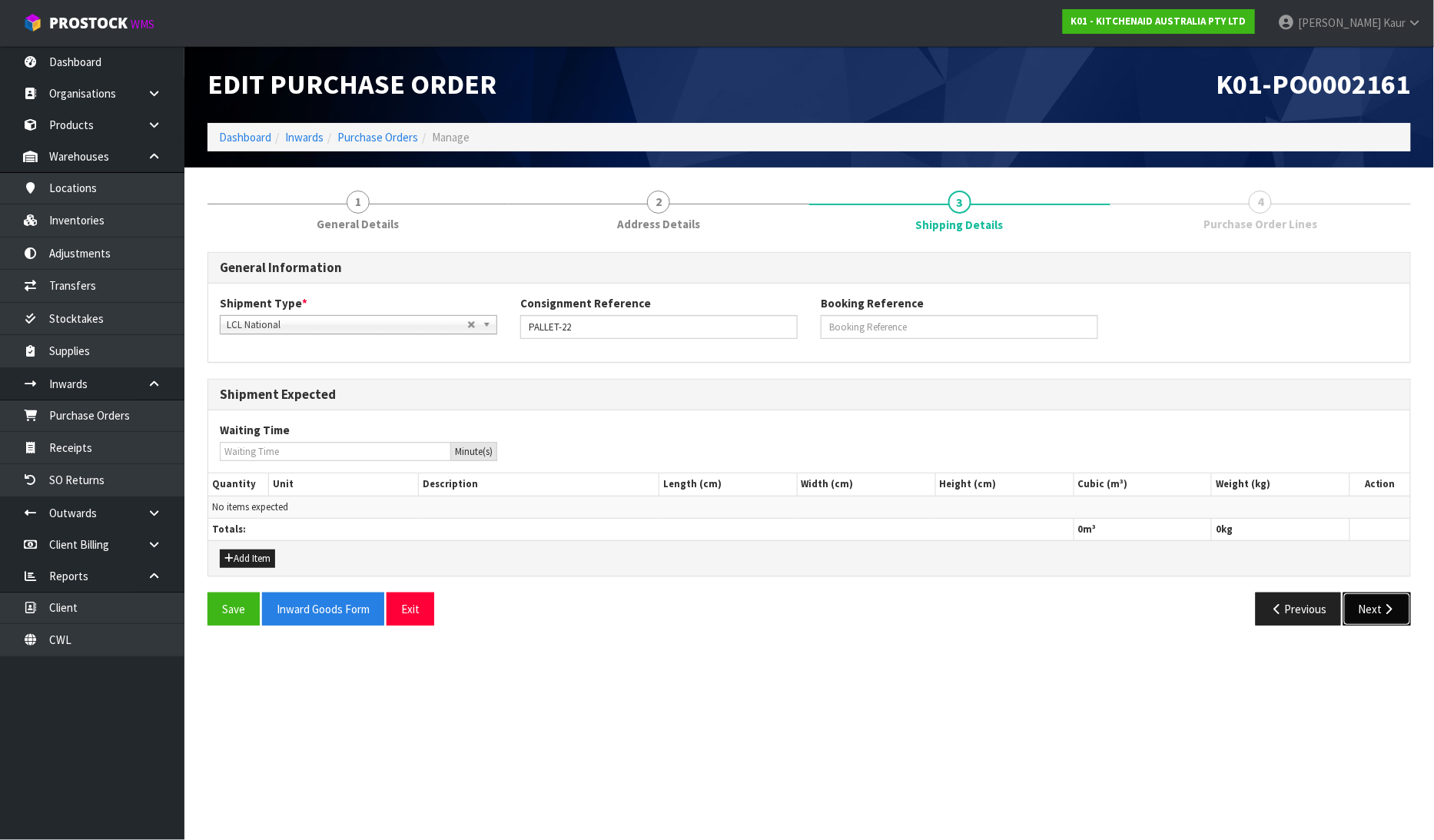
click at [1384, 617] on button "Next" at bounding box center [1377, 609] width 67 height 33
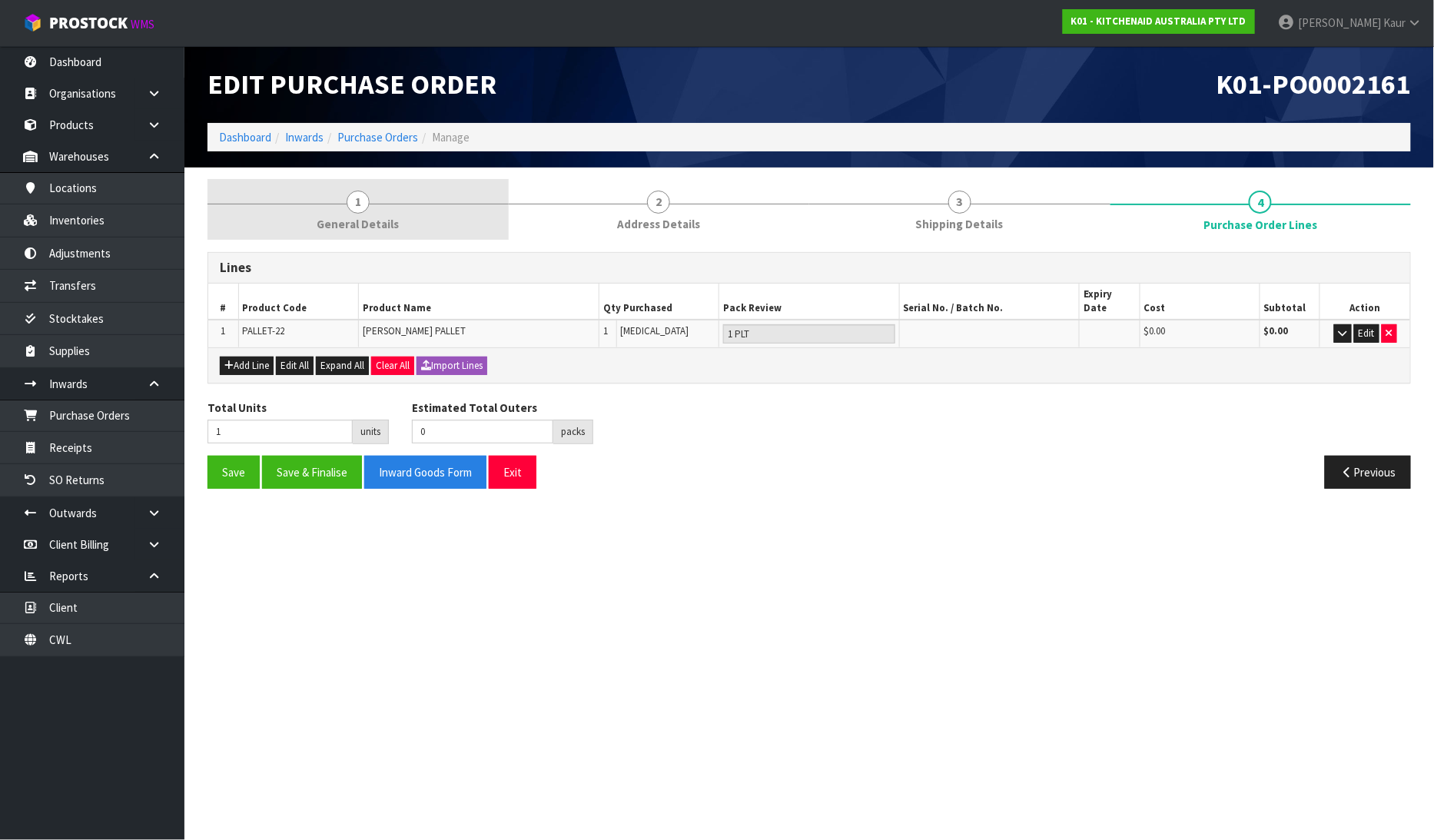
click at [339, 220] on span "General Details" at bounding box center [358, 224] width 82 height 16
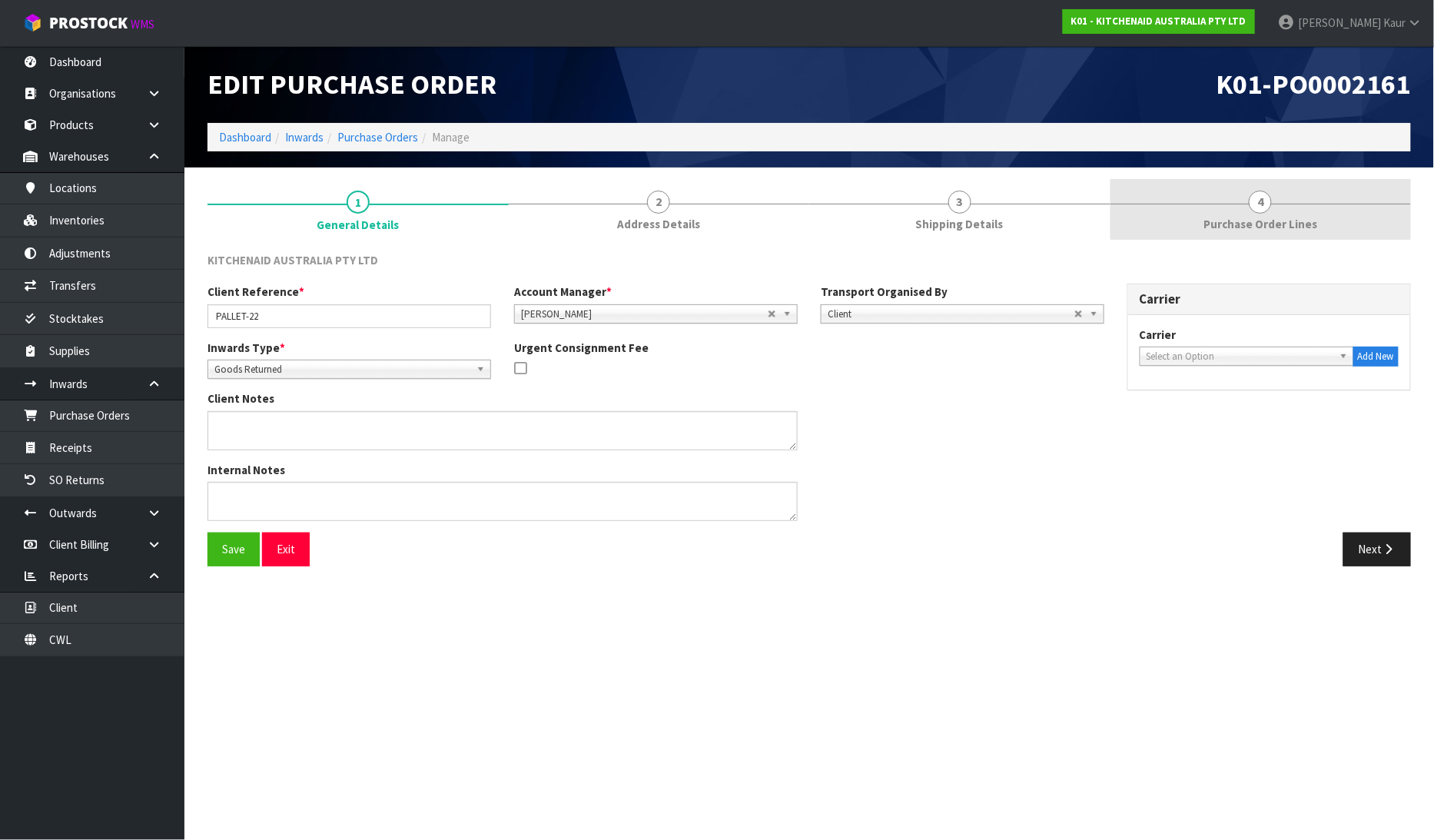
click at [1258, 216] on span "Purchase Order Lines" at bounding box center [1260, 224] width 114 height 16
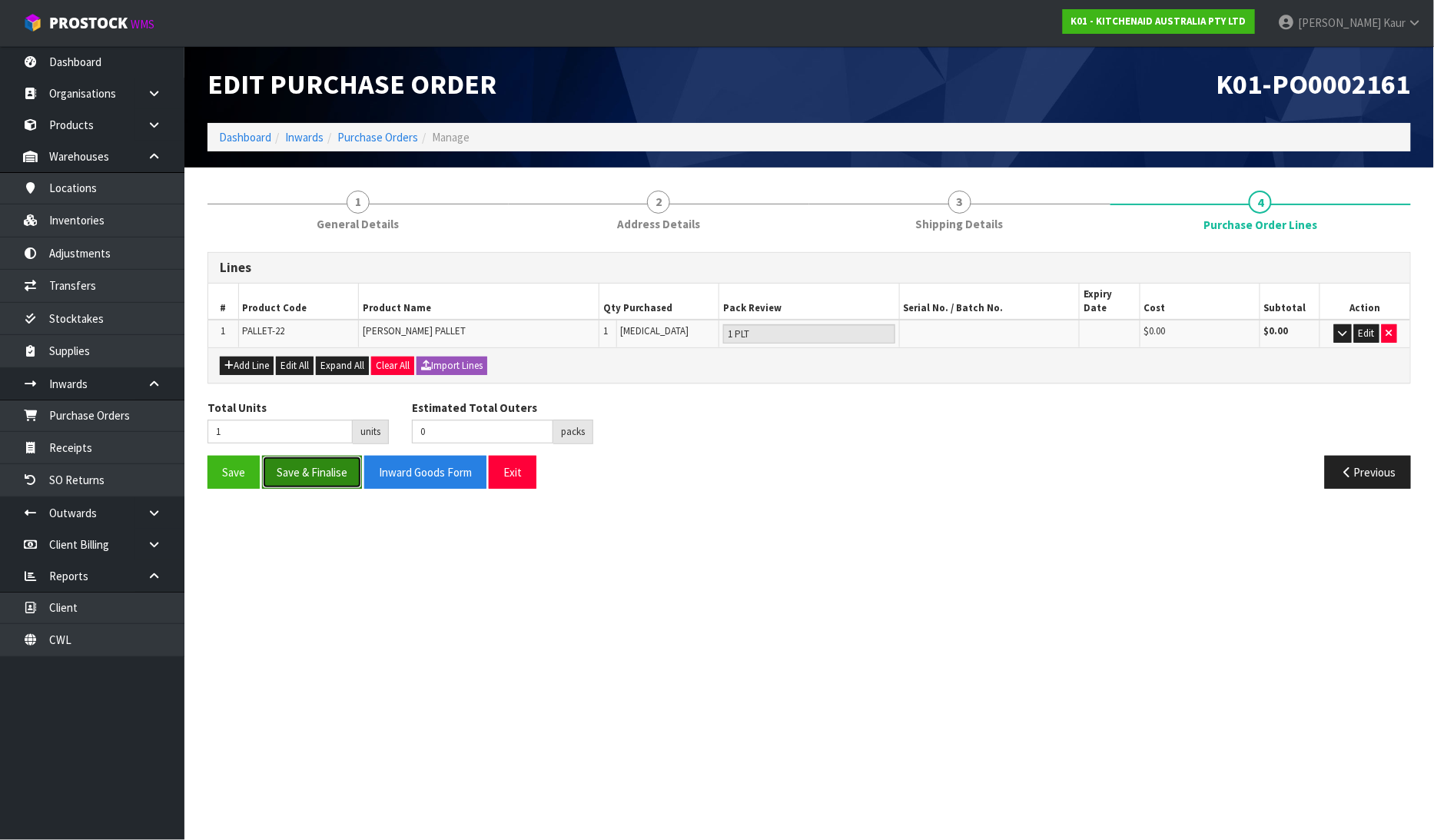
click at [300, 456] on button "Save & Finalise" at bounding box center [312, 472] width 100 height 33
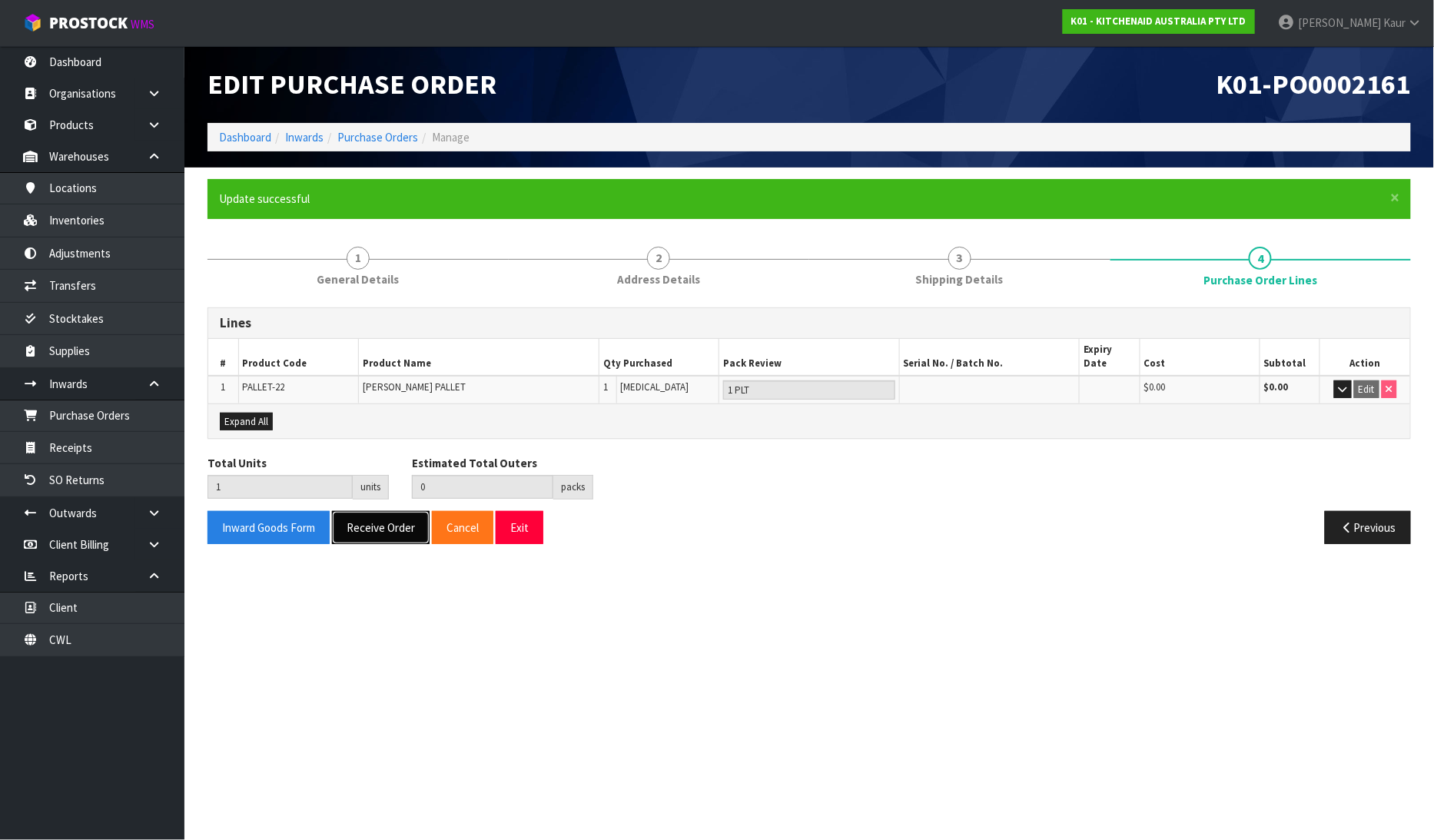
click at [367, 522] on button "Receive Order" at bounding box center [380, 527] width 97 height 33
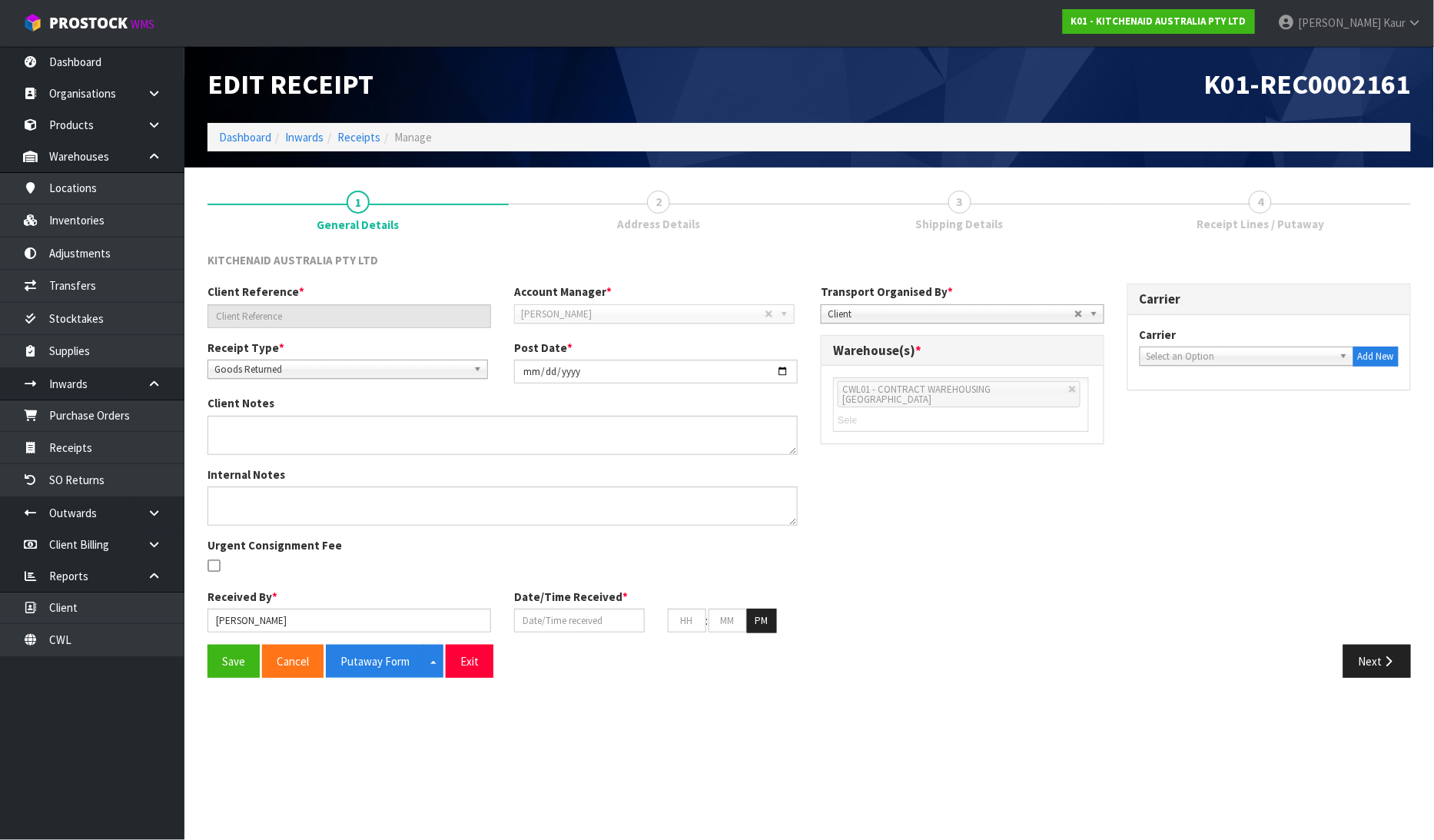
type input "PALLET-22"
type input "[DATE]"
type input "[PERSON_NAME]"
type input "[DATE]"
type input "04"
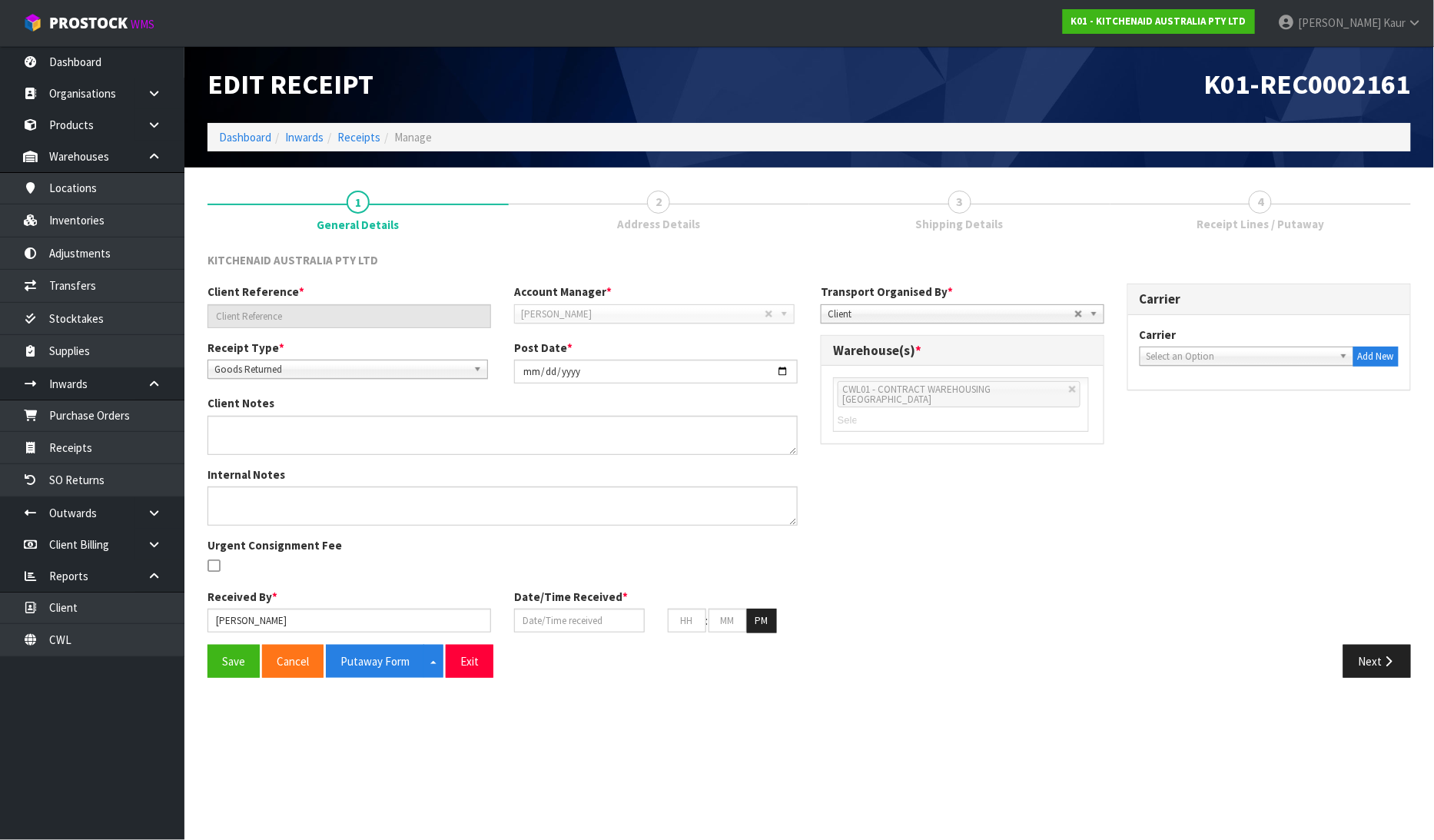
type input "06"
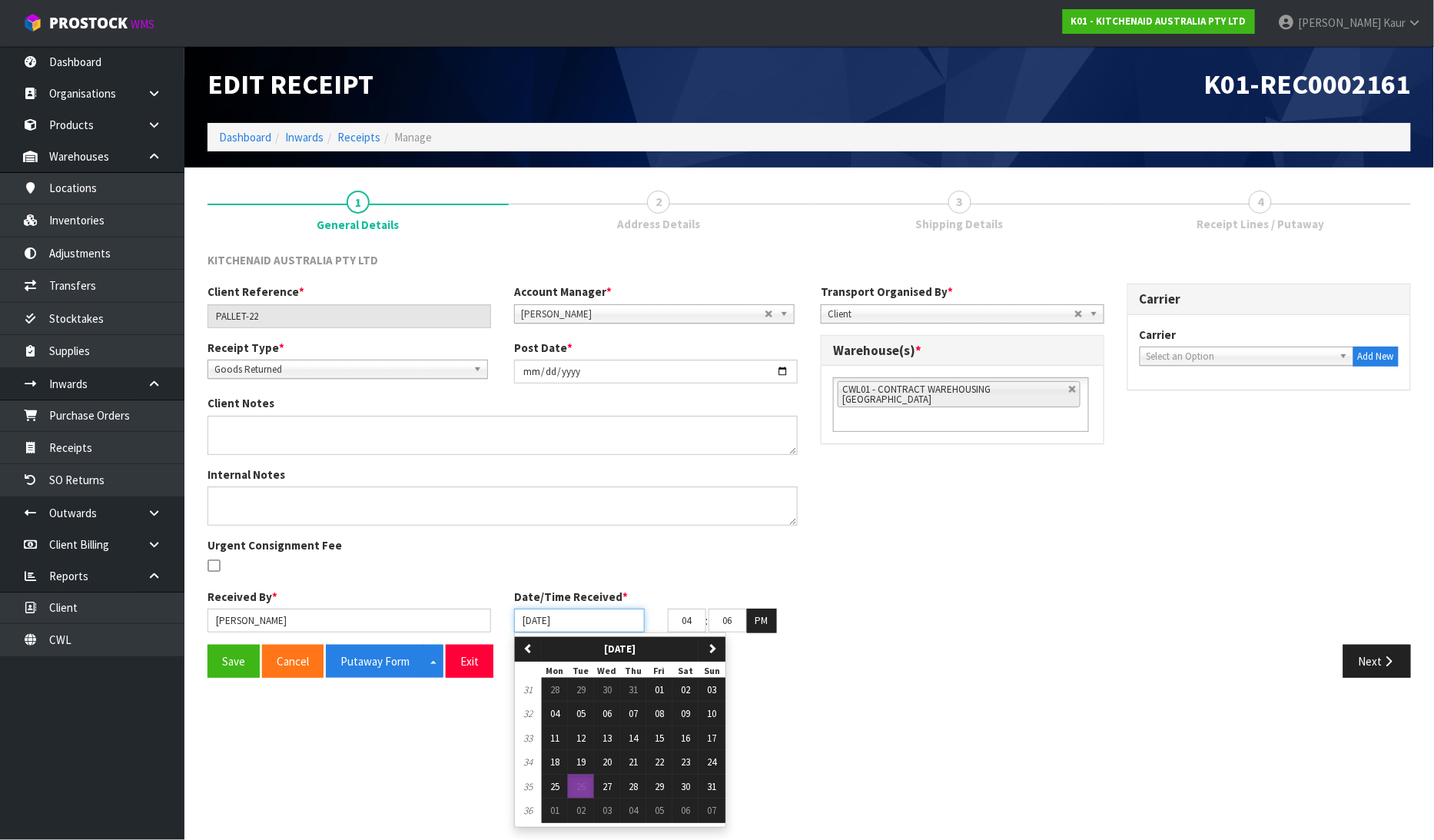
click at [524, 620] on input "[DATE]" at bounding box center [579, 620] width 131 height 24
click at [664, 692] on span "01" at bounding box center [659, 689] width 9 height 13
type input "[DATE]"
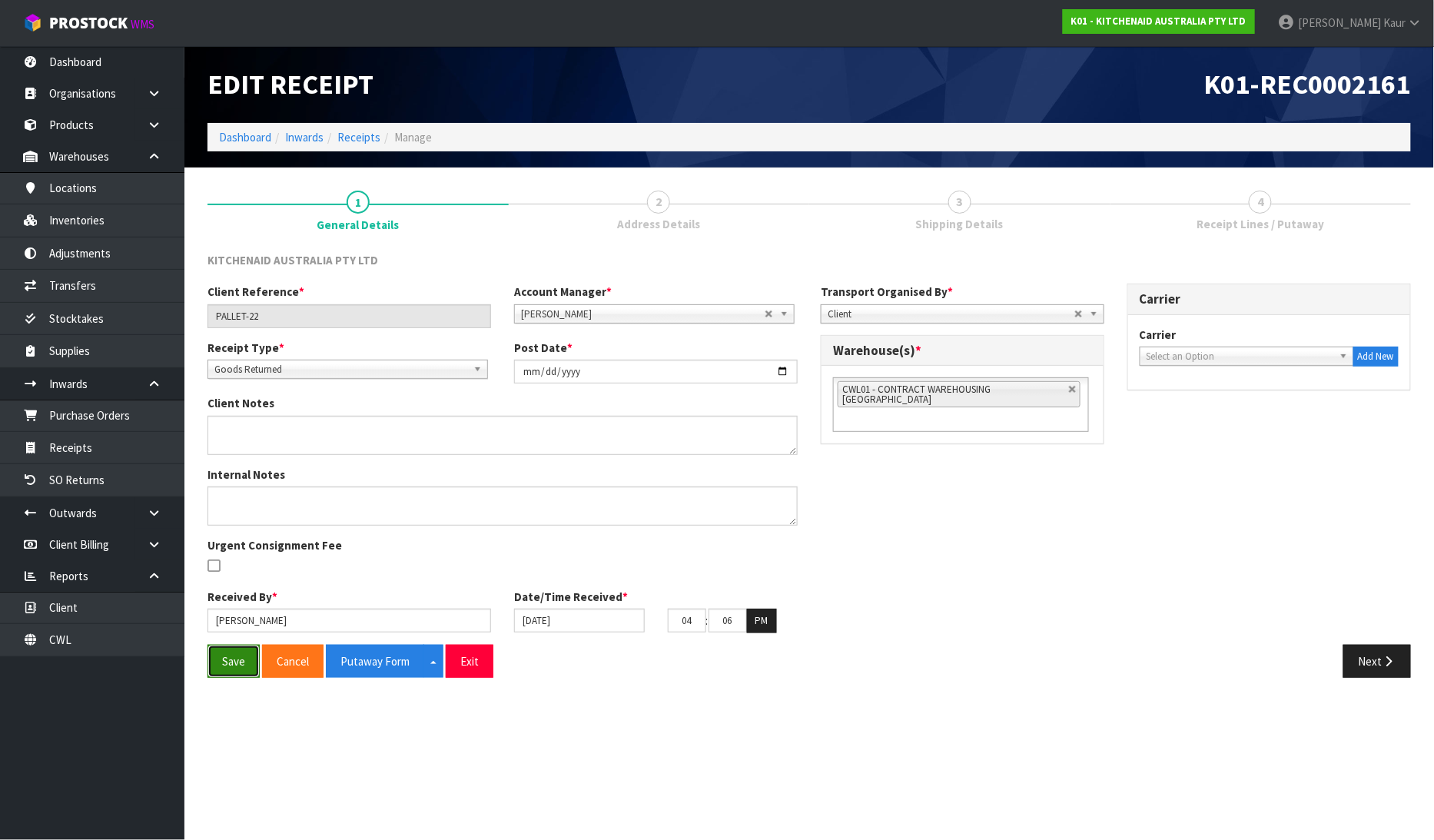
click at [238, 656] on button "Save" at bounding box center [233, 661] width 52 height 33
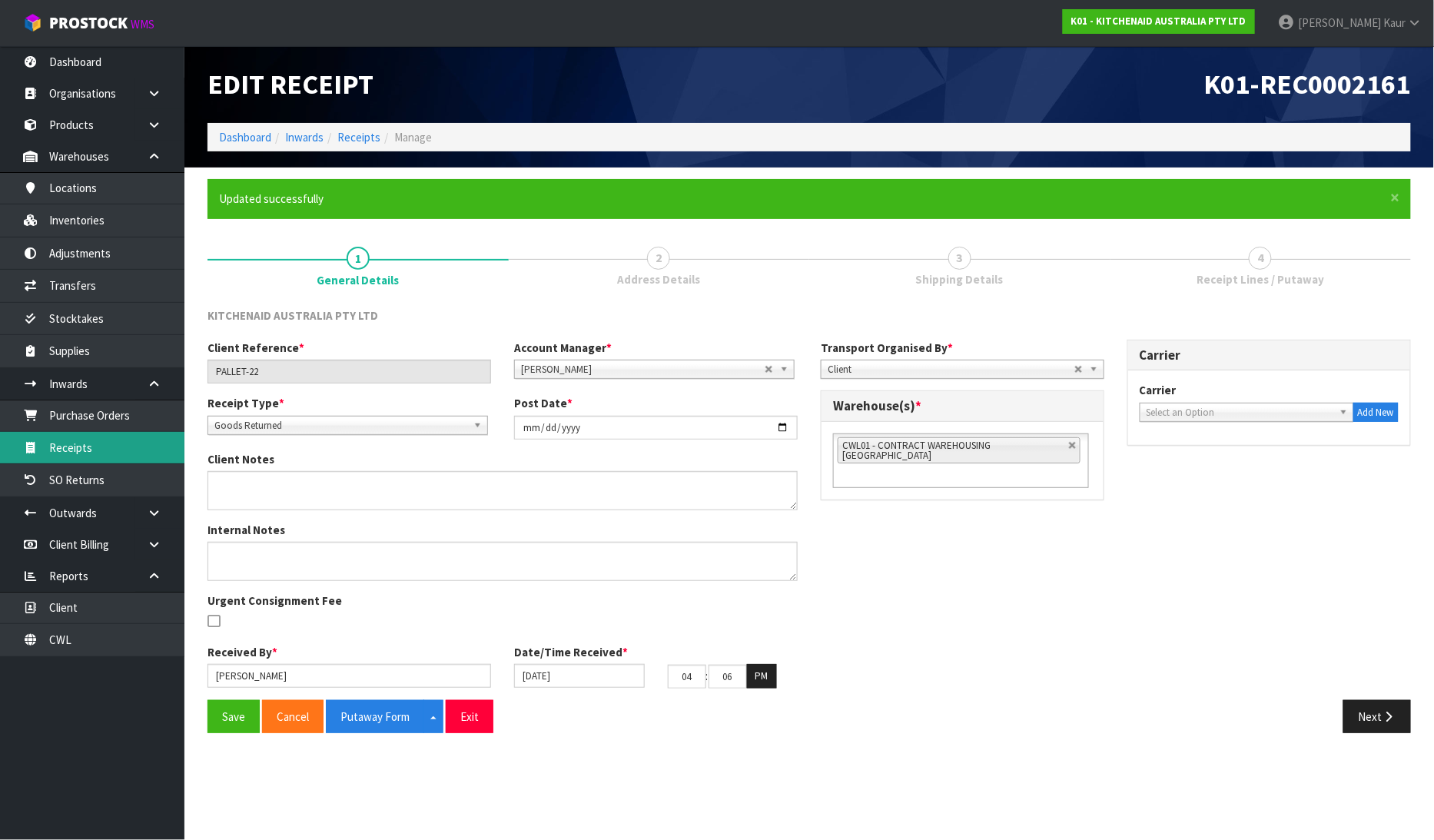
click at [131, 453] on link "Receipts" at bounding box center [92, 447] width 185 height 32
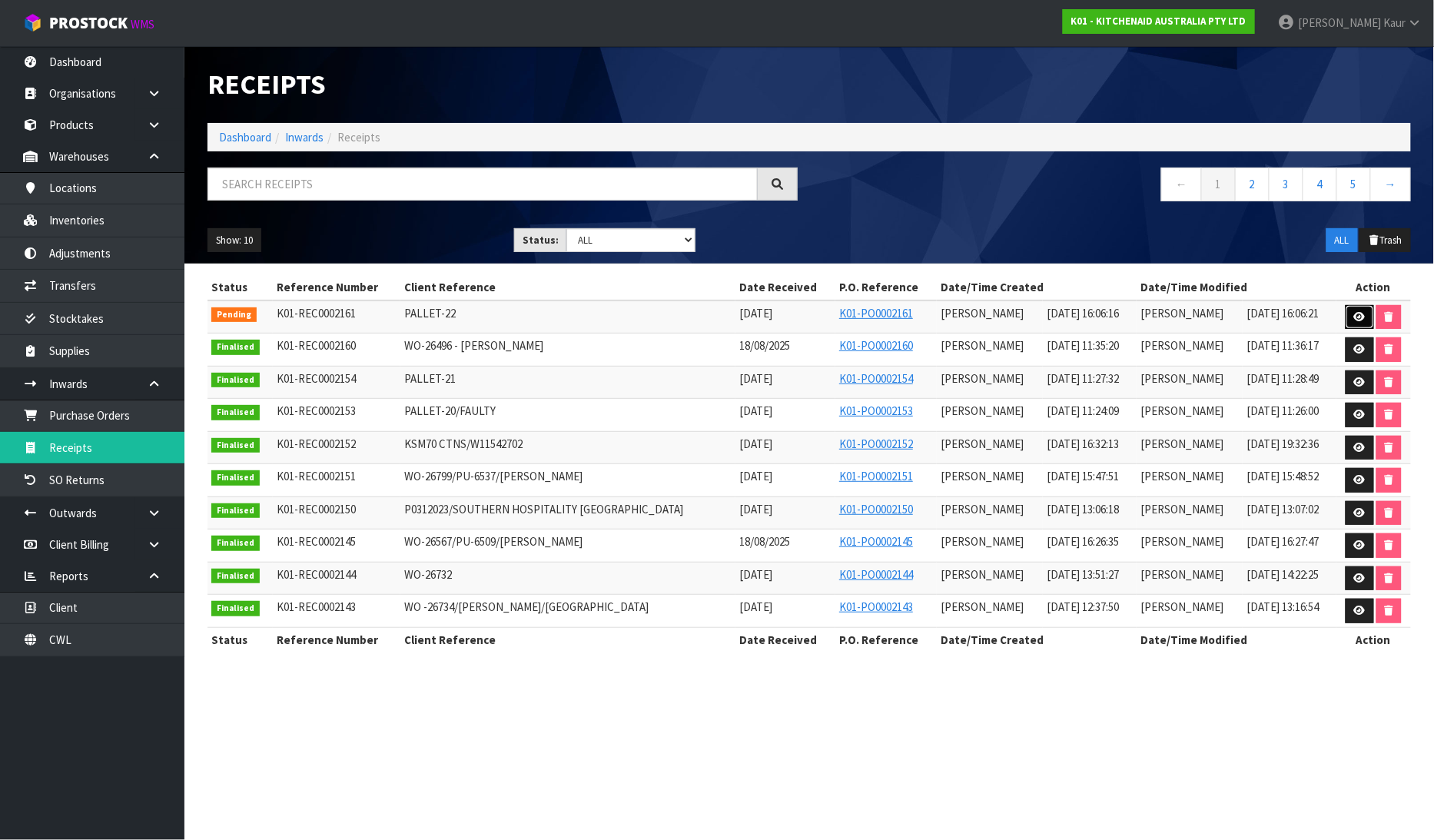
click at [1355, 318] on icon at bounding box center [1360, 317] width 12 height 10
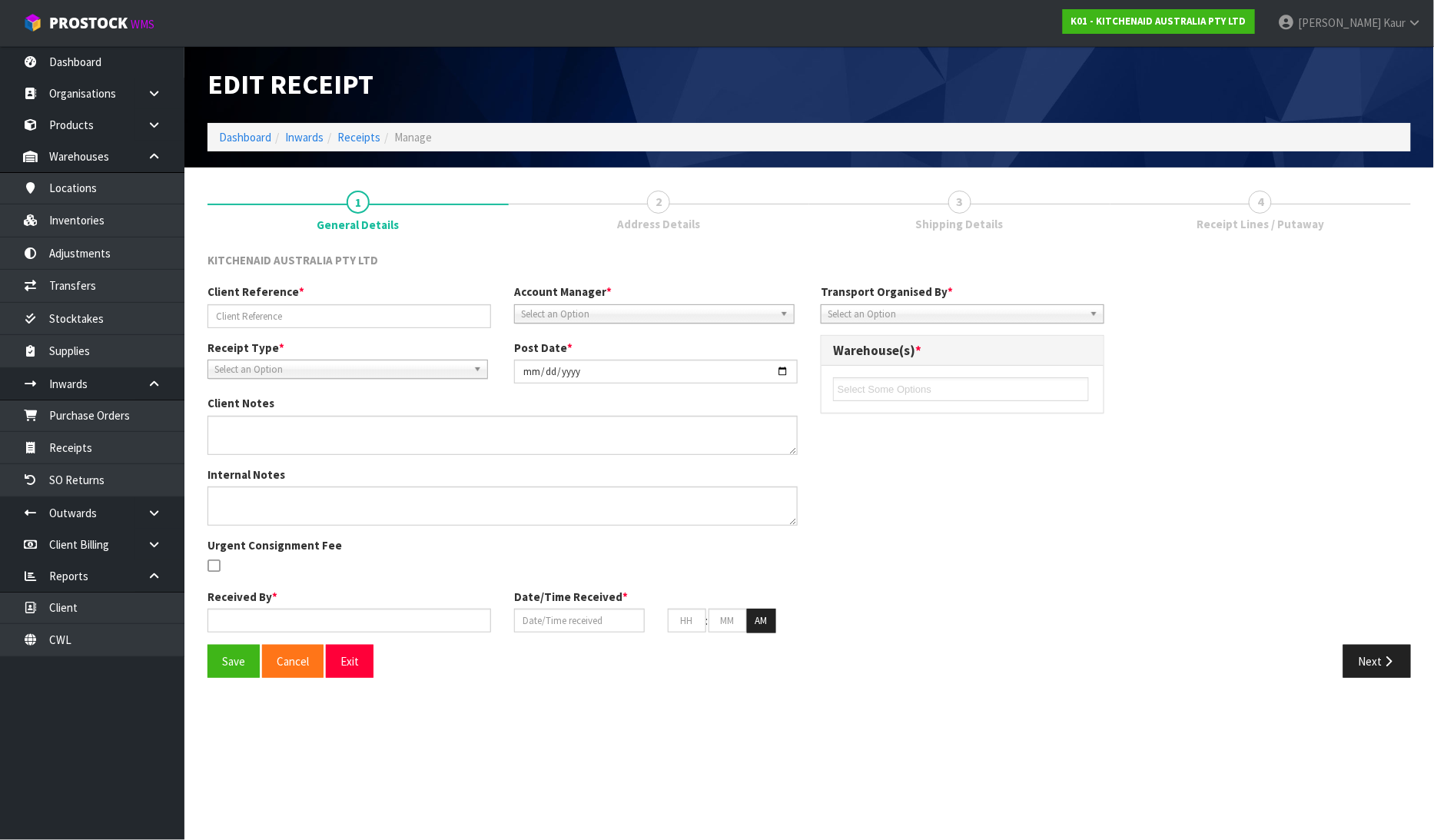
type input "PALLET-22"
type input "[DATE]"
type input "[PERSON_NAME]"
type input "[DATE]"
type input "04"
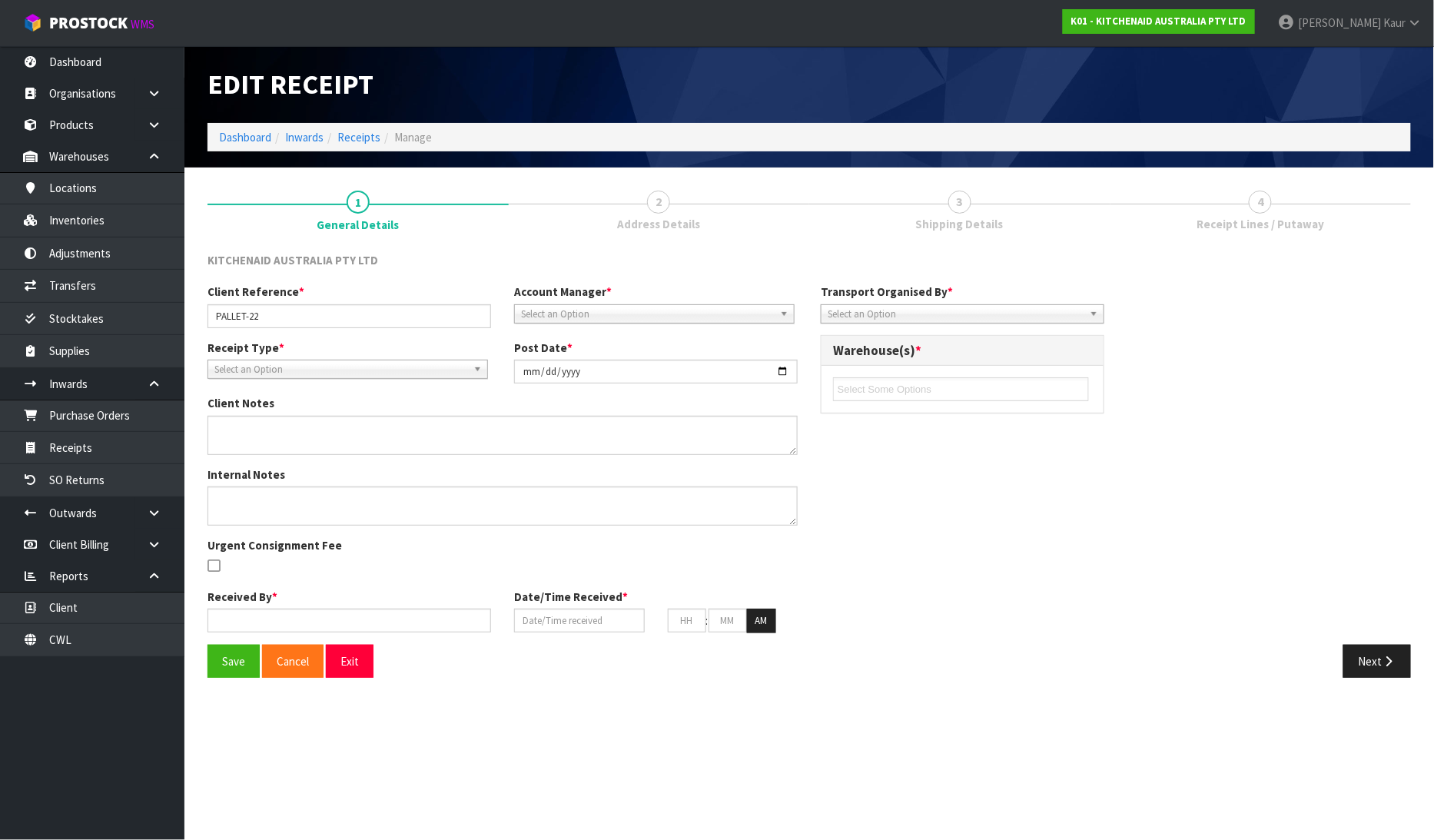
type input "06"
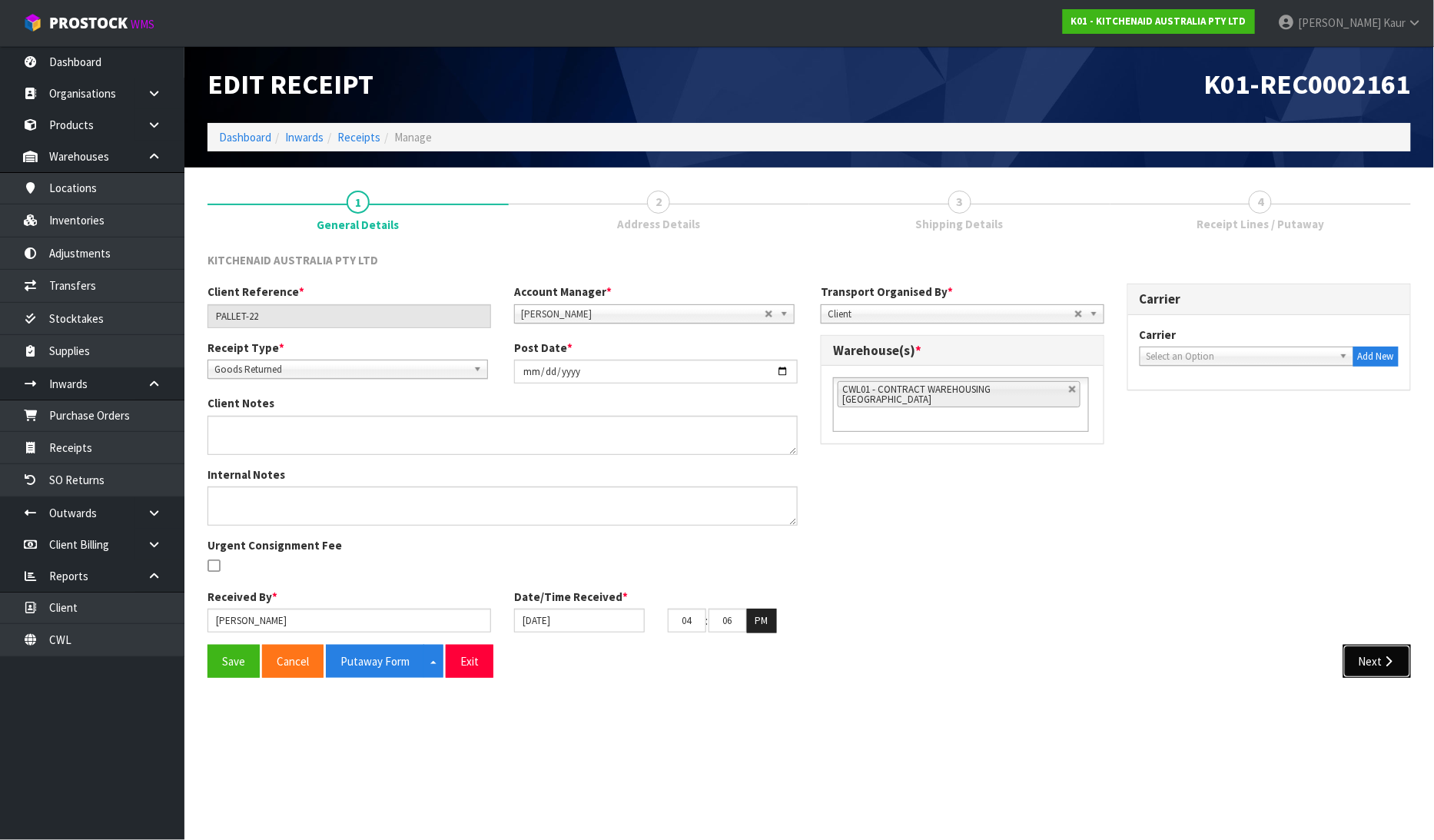
click at [1353, 657] on button "Next" at bounding box center [1377, 661] width 67 height 33
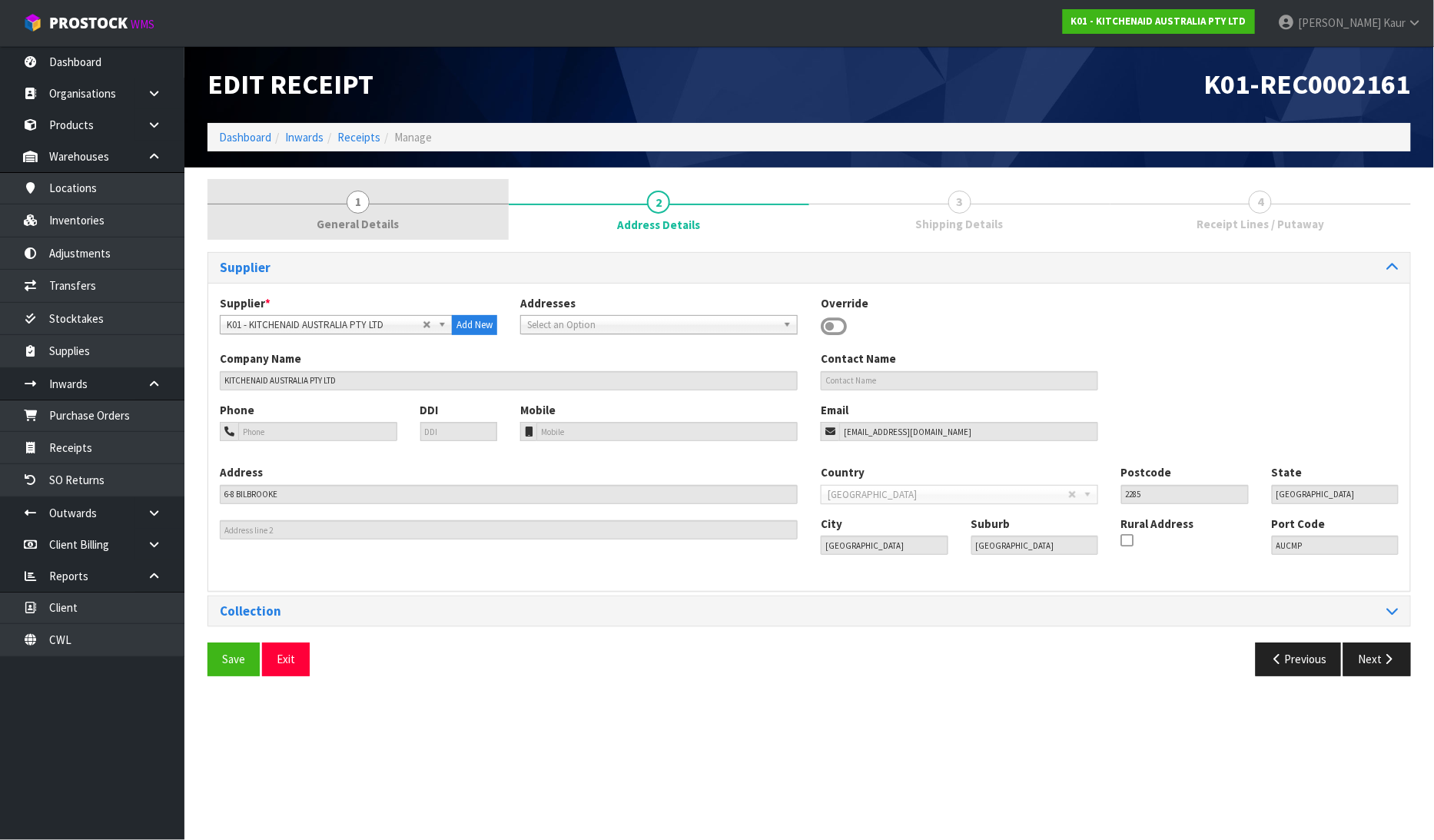
click at [346, 212] on link "1 General Details" at bounding box center [358, 209] width 301 height 61
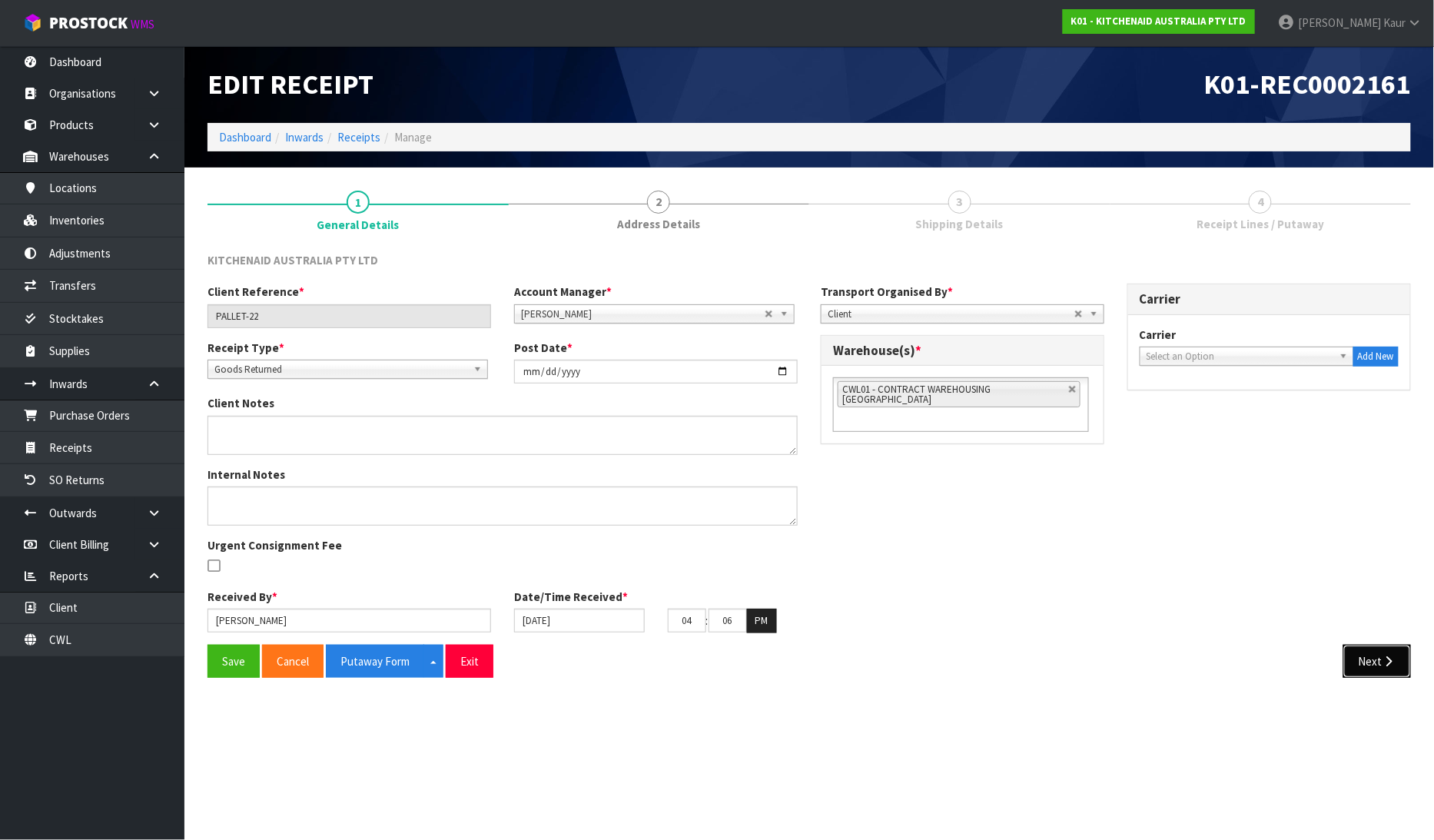
click at [1379, 661] on button "Next" at bounding box center [1377, 661] width 67 height 33
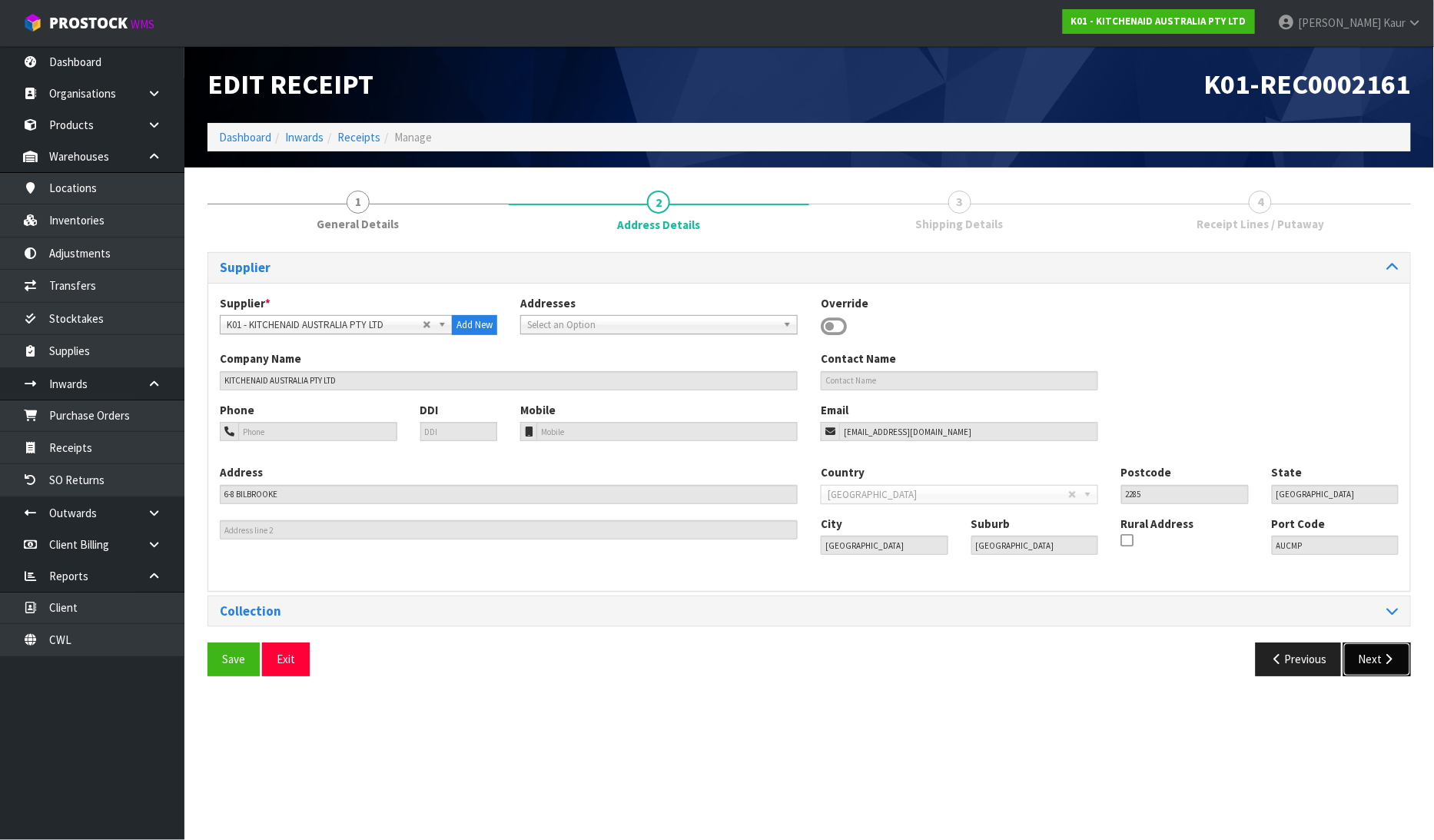
click at [1379, 661] on button "Next" at bounding box center [1377, 659] width 67 height 33
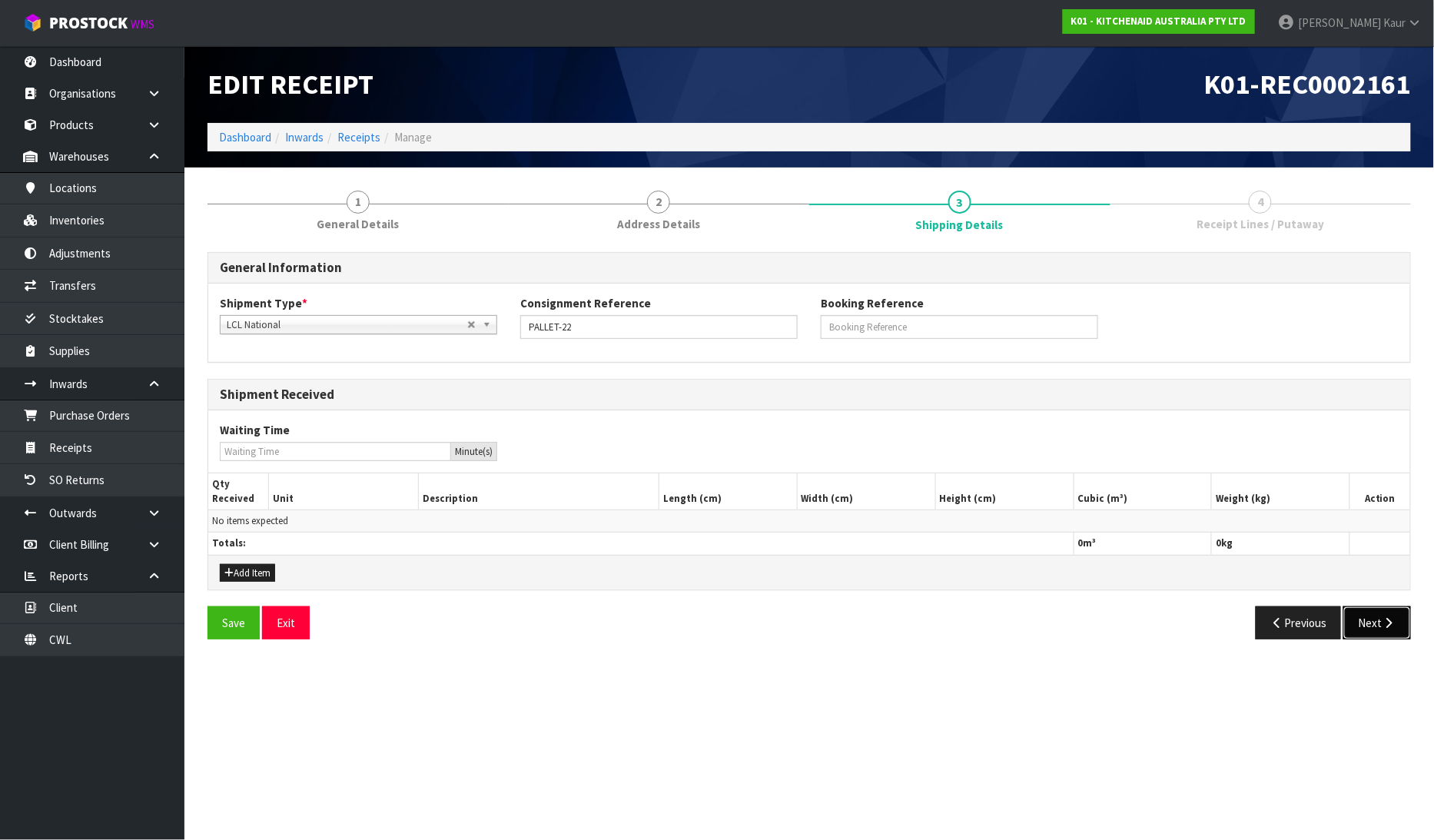
click at [1386, 613] on button "Next" at bounding box center [1377, 623] width 67 height 33
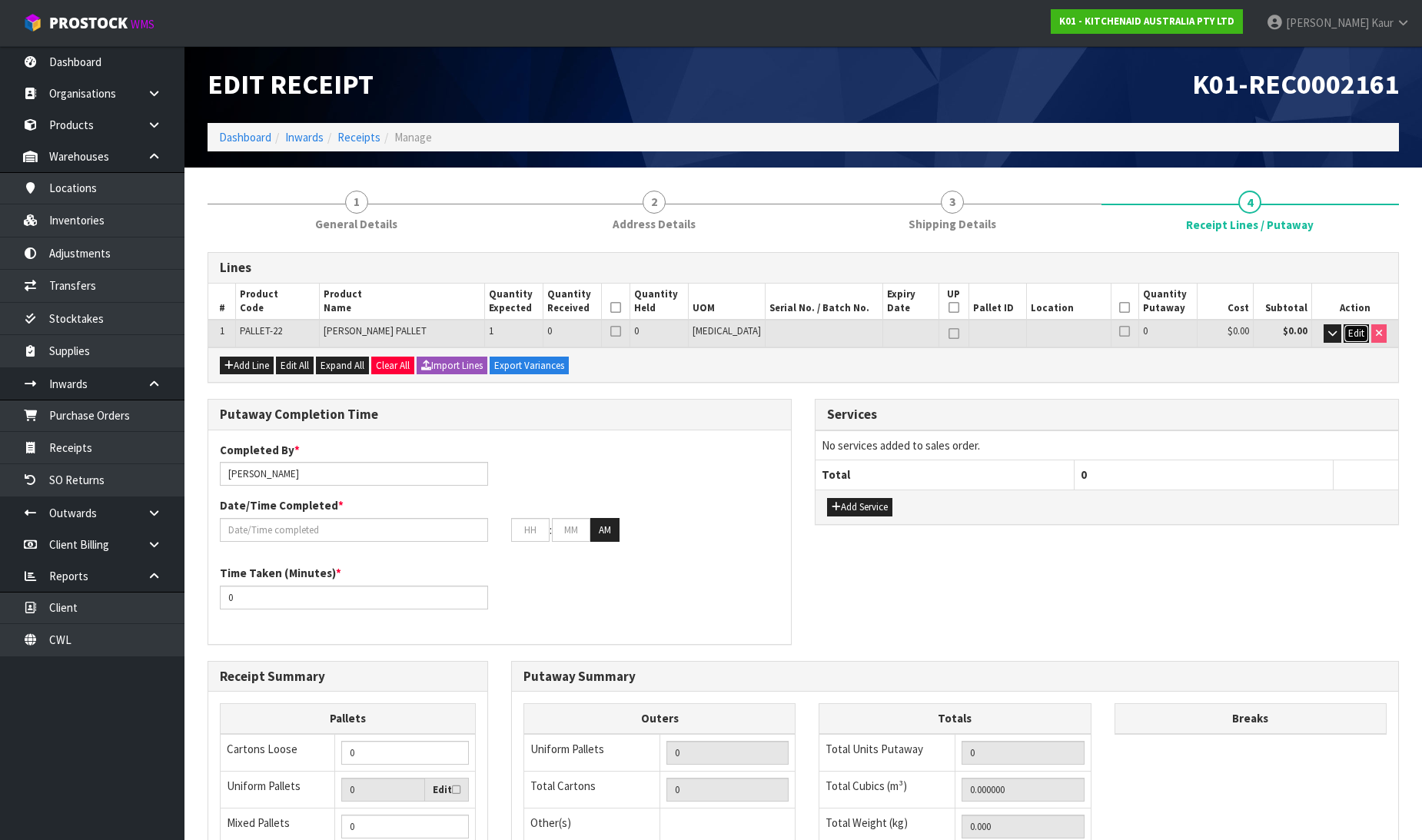
click at [1345, 335] on button "Edit" at bounding box center [1356, 334] width 25 height 18
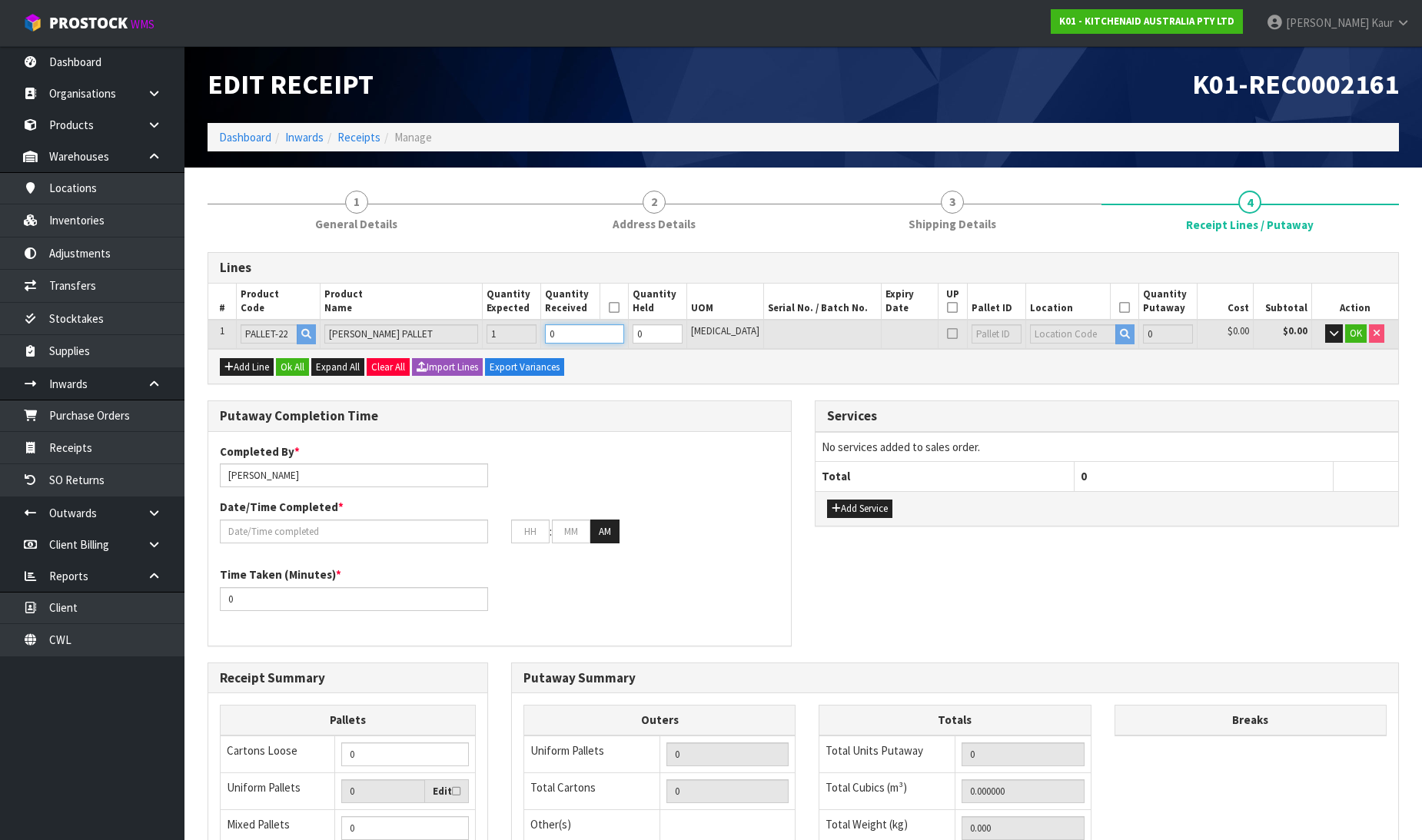
click at [586, 327] on input "0" at bounding box center [584, 334] width 78 height 19
type input "1"
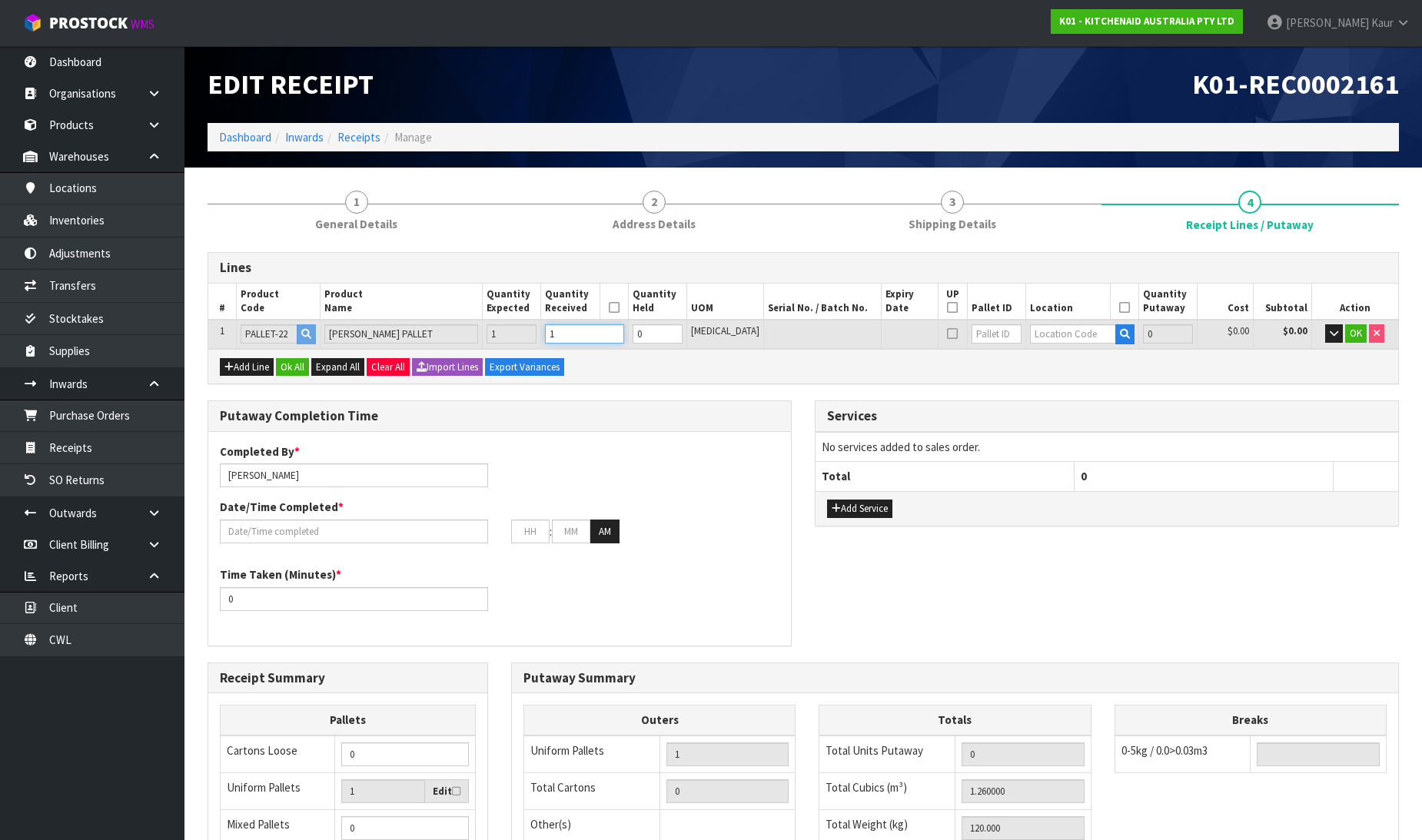
type input "1.26"
type input "120"
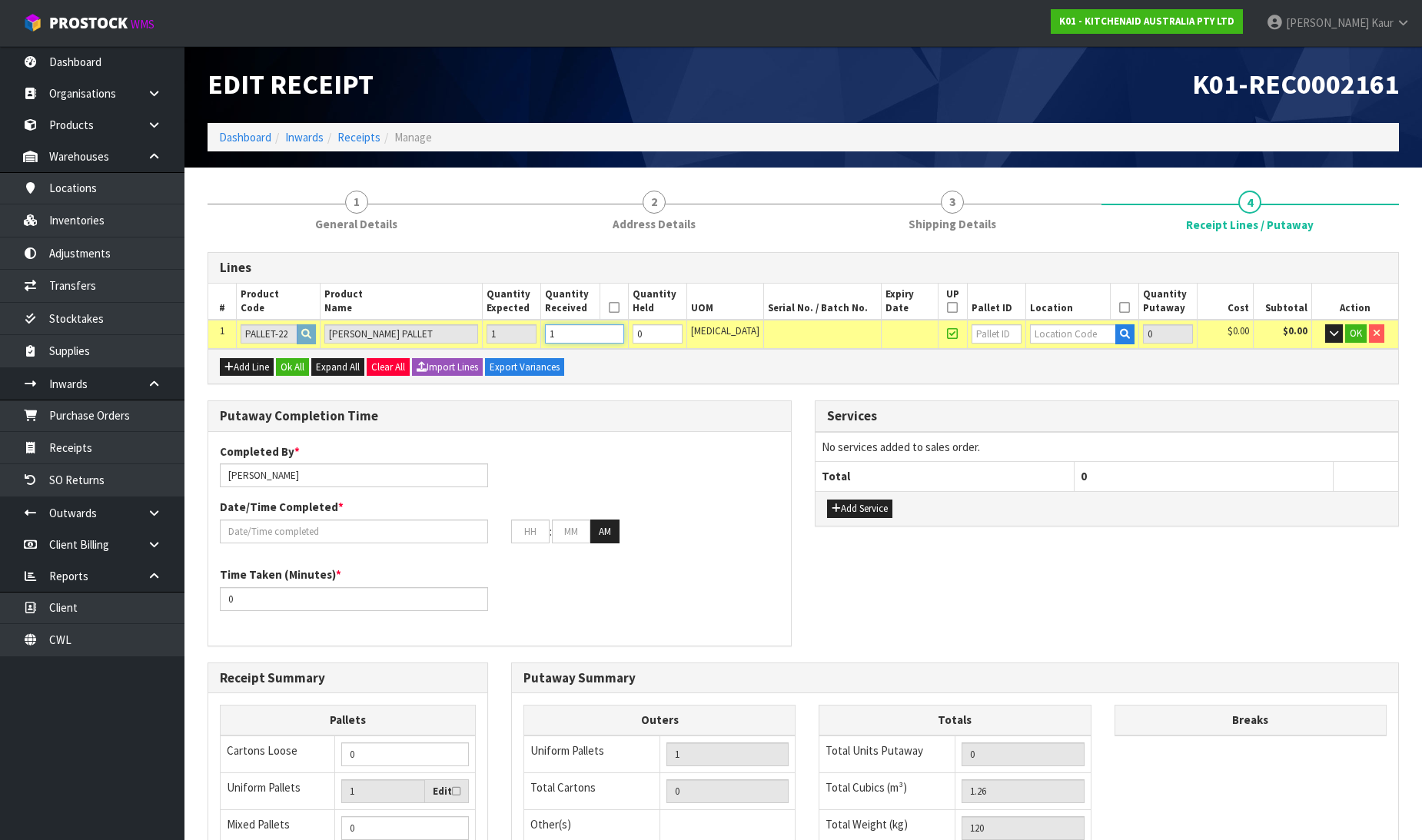
type input "1"
click at [1046, 330] on input "text" at bounding box center [1073, 334] width 86 height 19
type input "37-41"
click at [1087, 359] on link "37-41 -1-B" at bounding box center [1077, 358] width 121 height 21
type input "1"
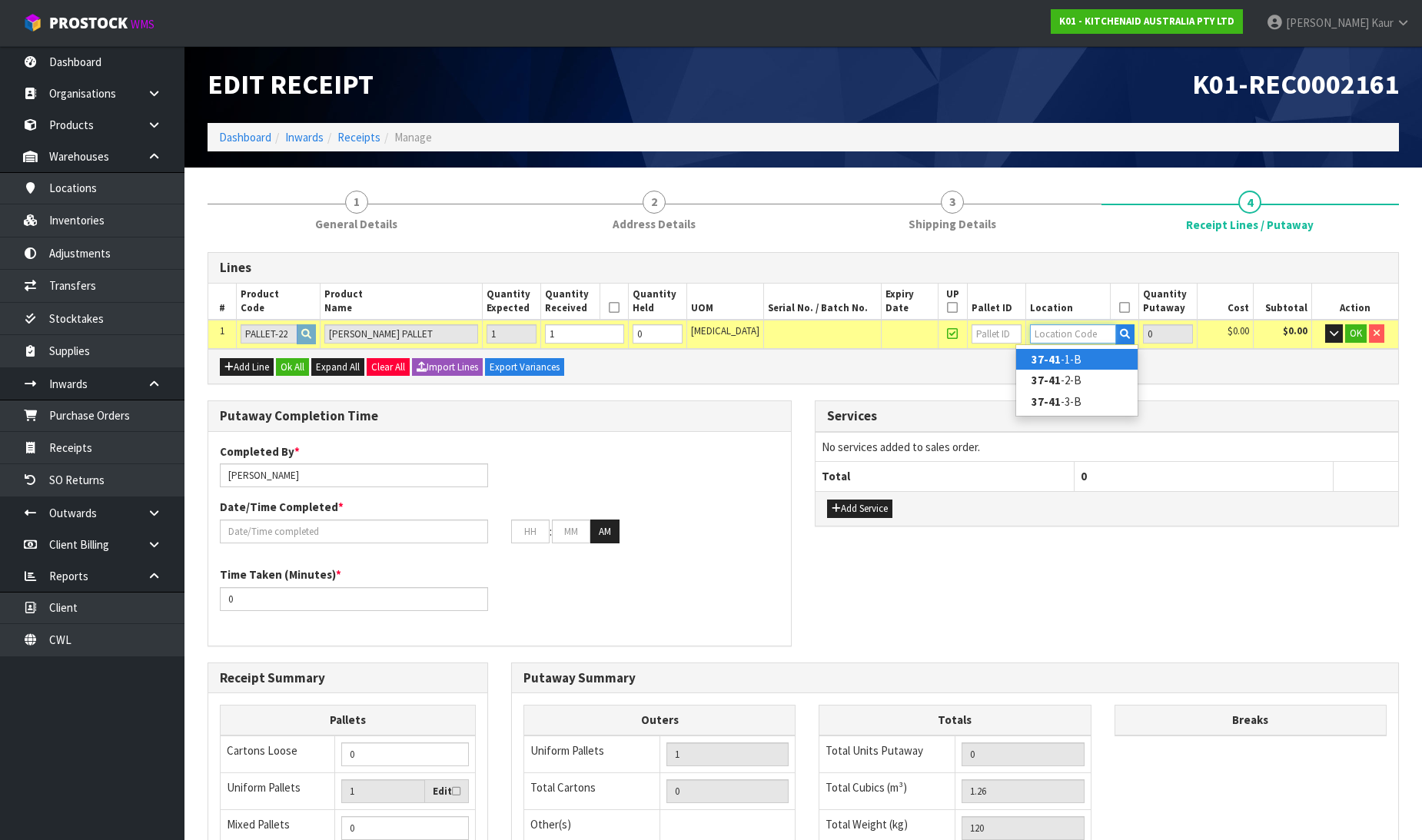
type input "37-41-1-B"
type input "1"
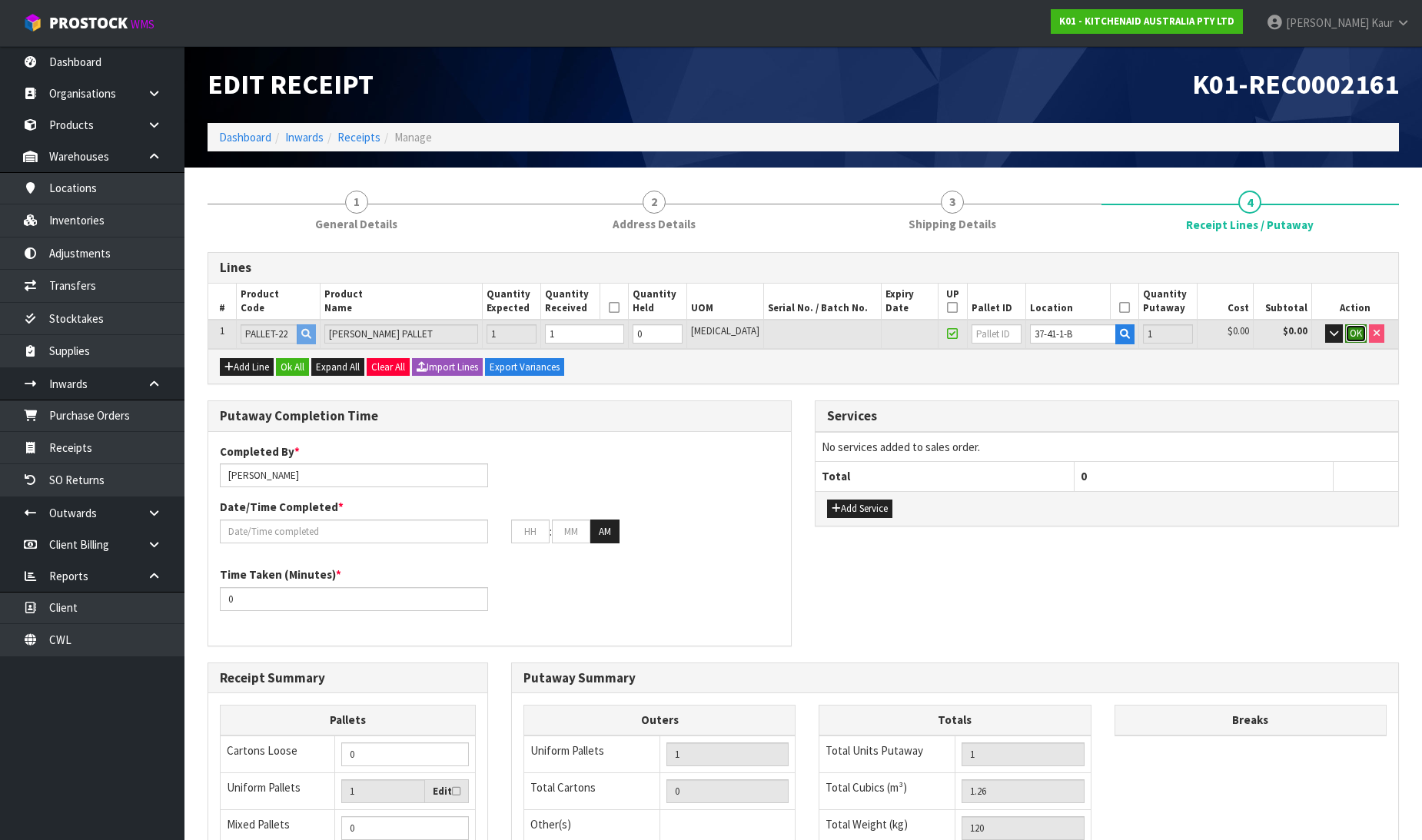
click at [1353, 328] on span "OK" at bounding box center [1355, 334] width 12 height 13
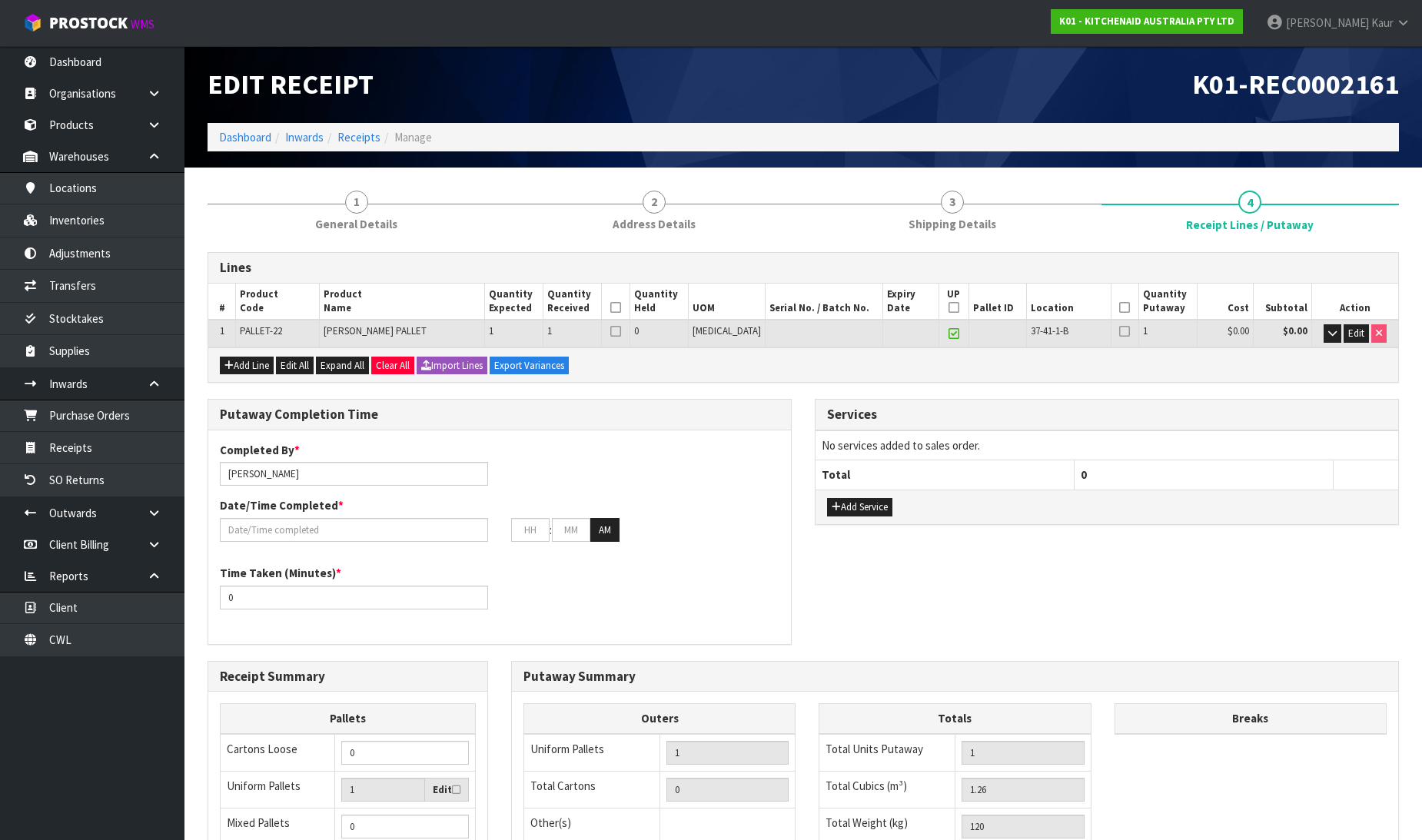
click at [622, 308] on icon at bounding box center [616, 308] width 11 height 1
click at [939, 308] on th "UP" at bounding box center [954, 302] width 29 height 37
click at [949, 308] on icon at bounding box center [954, 308] width 11 height 1
click at [1119, 308] on icon at bounding box center [1124, 308] width 11 height 1
click at [273, 539] on input "text" at bounding box center [354, 530] width 268 height 24
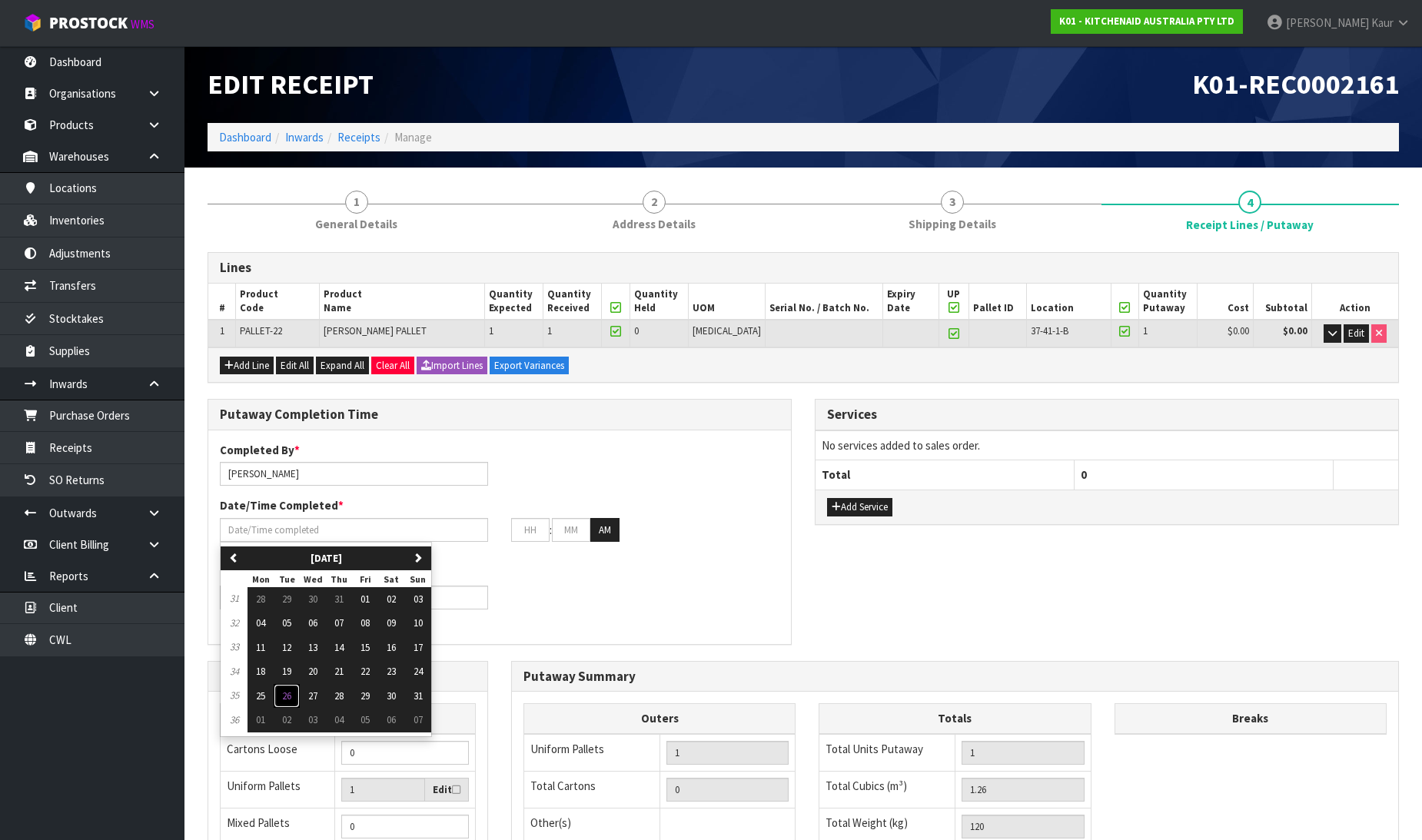
click at [290, 694] on span "26" at bounding box center [286, 696] width 9 height 13
type input "[DATE]"
type input "12"
type input "00"
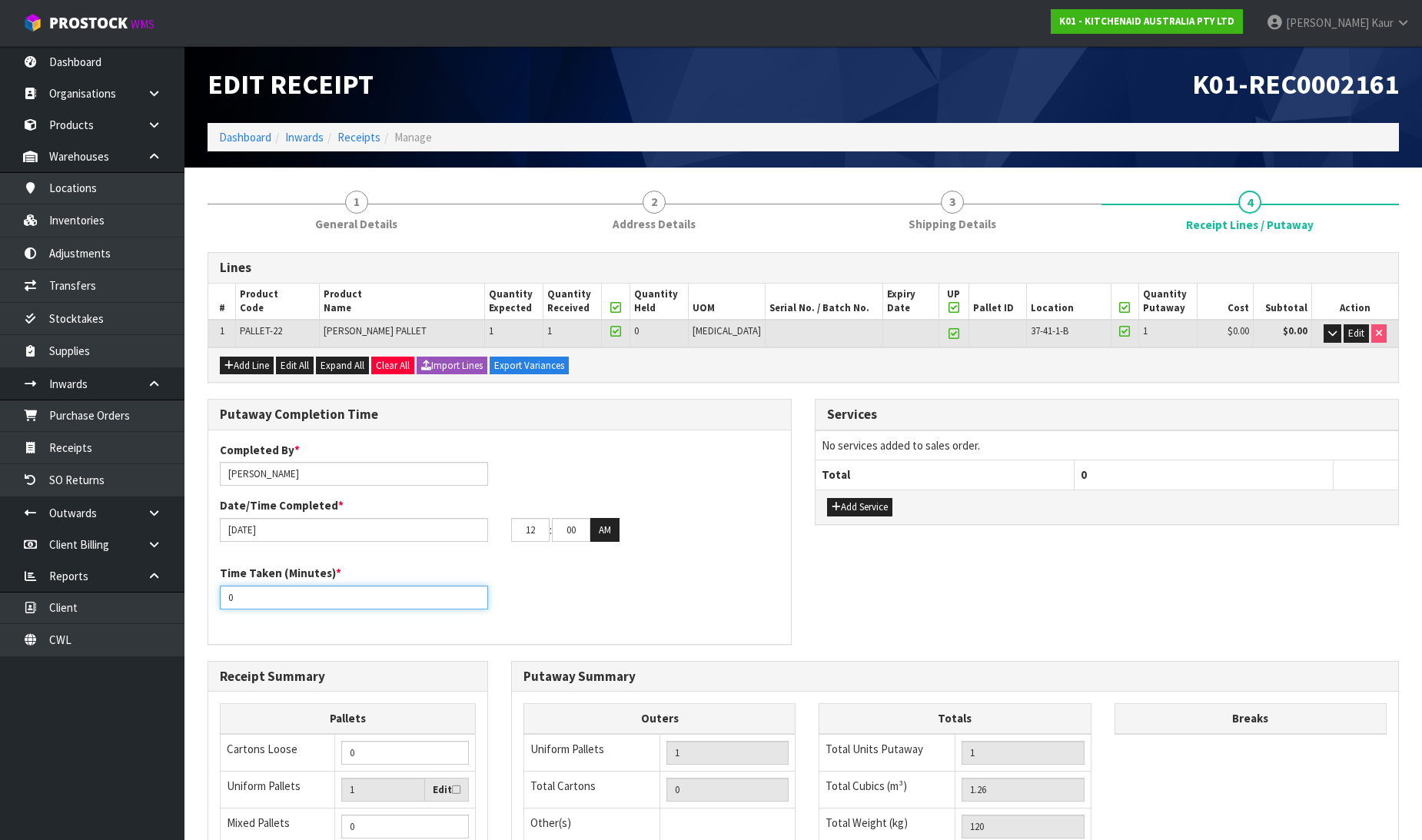
drag, startPoint x: 264, startPoint y: 594, endPoint x: 216, endPoint y: 603, distance: 48.8
click at [216, 603] on div "Time Taken (Minutes) * 0" at bounding box center [354, 586] width 291 height 44
type input "20"
drag, startPoint x: 520, startPoint y: 530, endPoint x: 489, endPoint y: 533, distance: 31.1
click at [489, 533] on div "[DATE] 12 : 00 : 00 AM" at bounding box center [499, 531] width 582 height 25
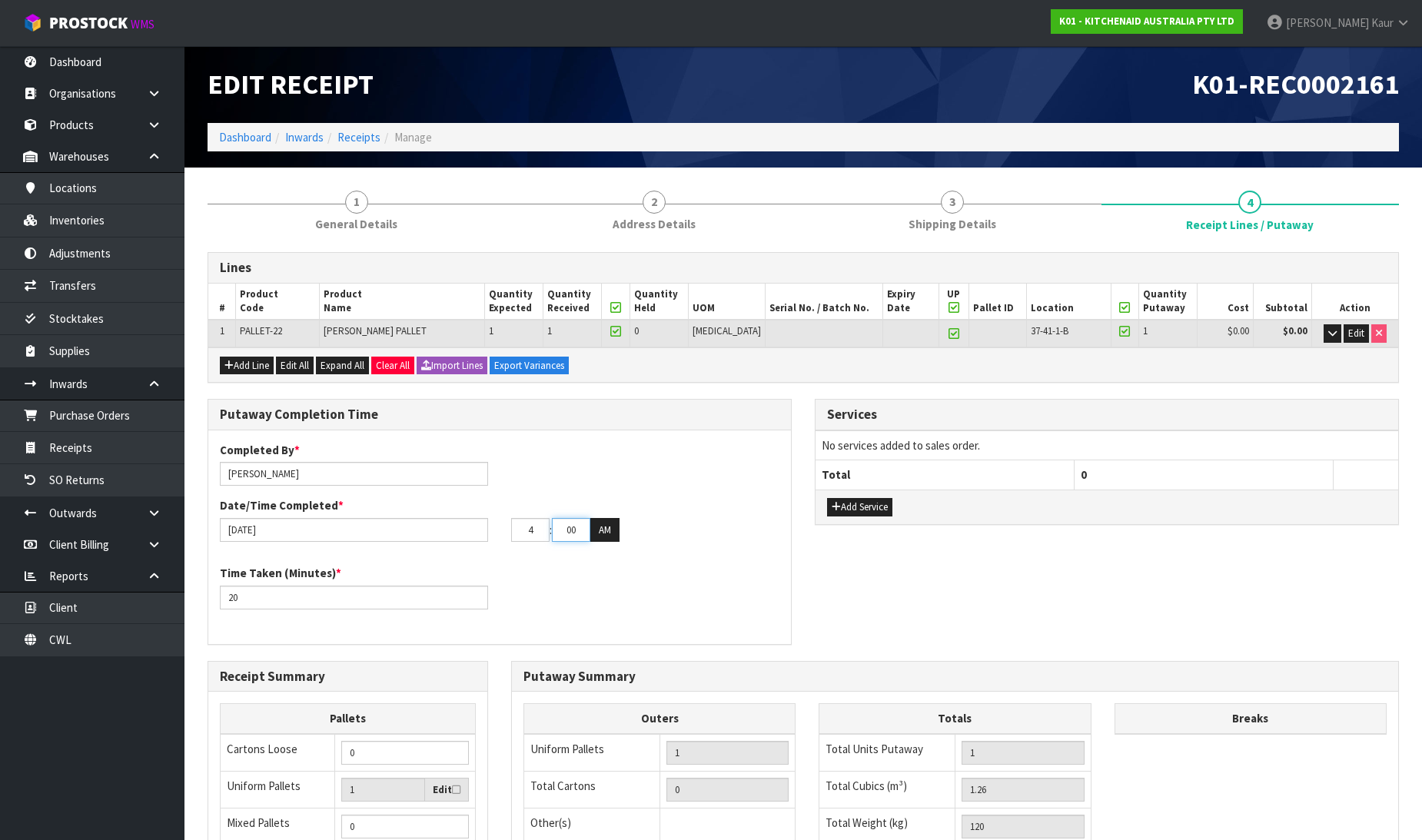
type input "04"
drag, startPoint x: 574, startPoint y: 529, endPoint x: 552, endPoint y: 529, distance: 22.0
click at [552, 529] on input "00" at bounding box center [571, 530] width 38 height 24
type input "07"
click at [615, 523] on button "AM" at bounding box center [605, 531] width 29 height 25
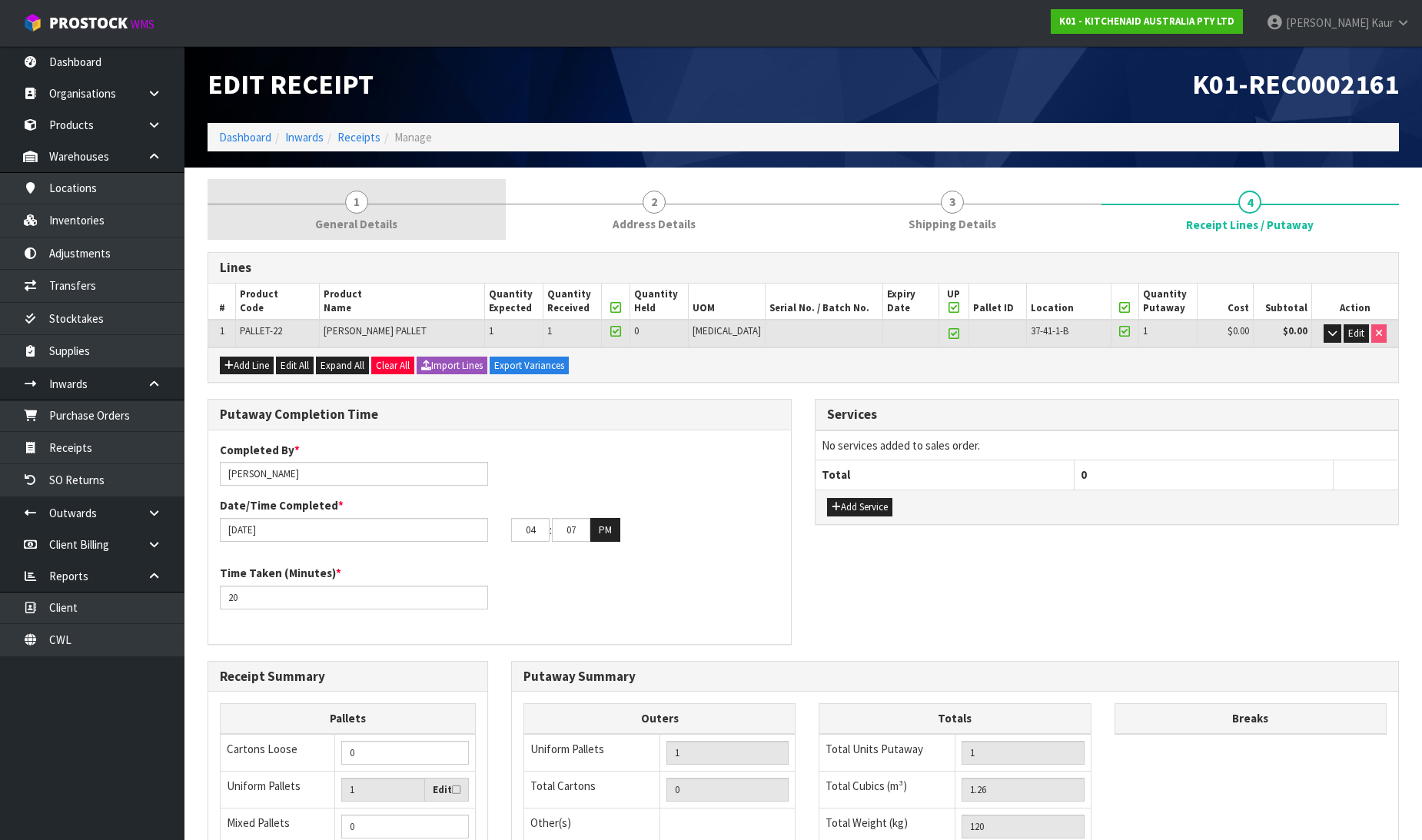
click at [349, 216] on span "General Details" at bounding box center [356, 224] width 82 height 16
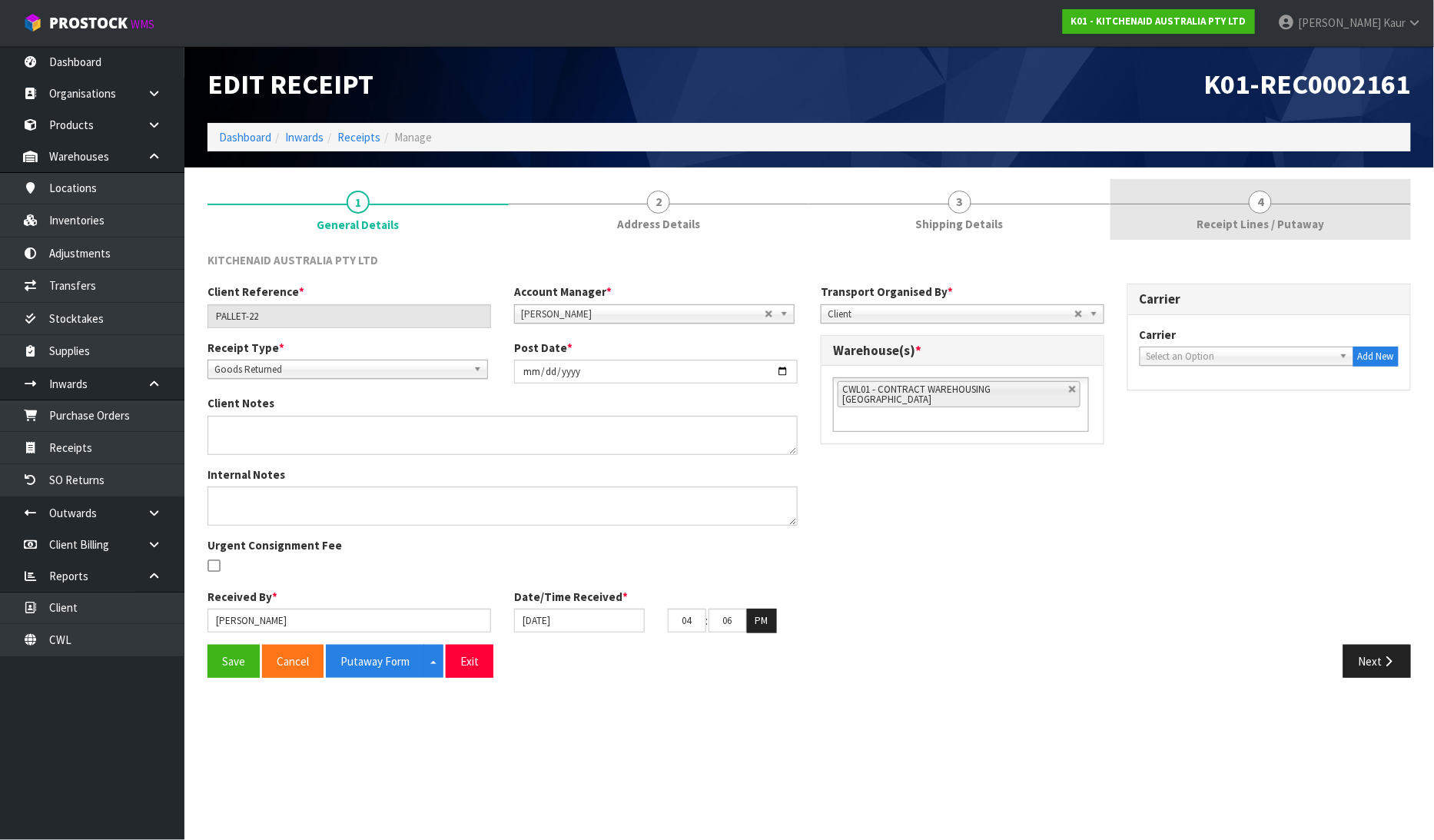
click at [1238, 210] on link "4 Receipt Lines / Putaway" at bounding box center [1261, 209] width 301 height 61
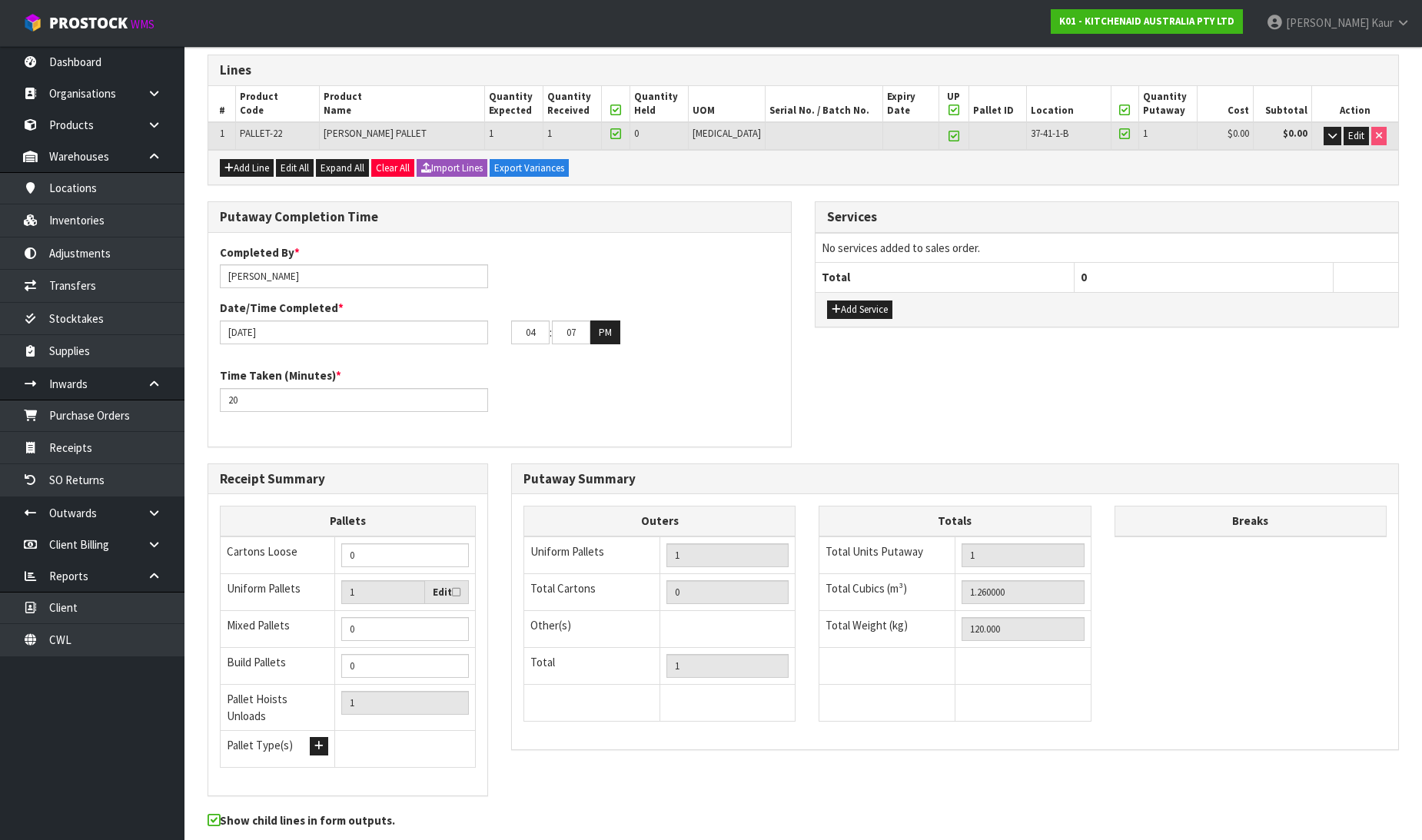
scroll to position [251, 0]
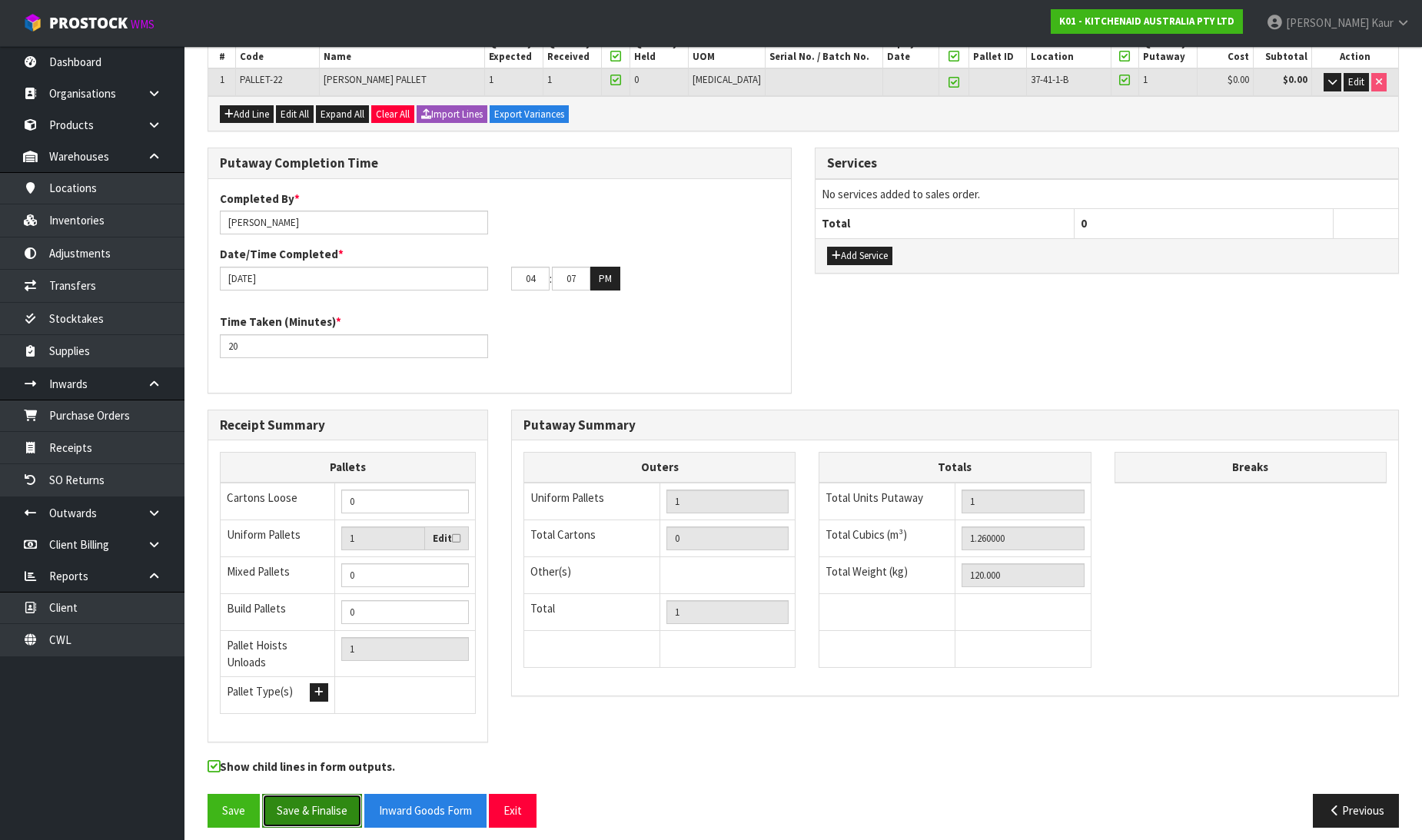
click at [311, 797] on button "Save & Finalise" at bounding box center [312, 810] width 100 height 33
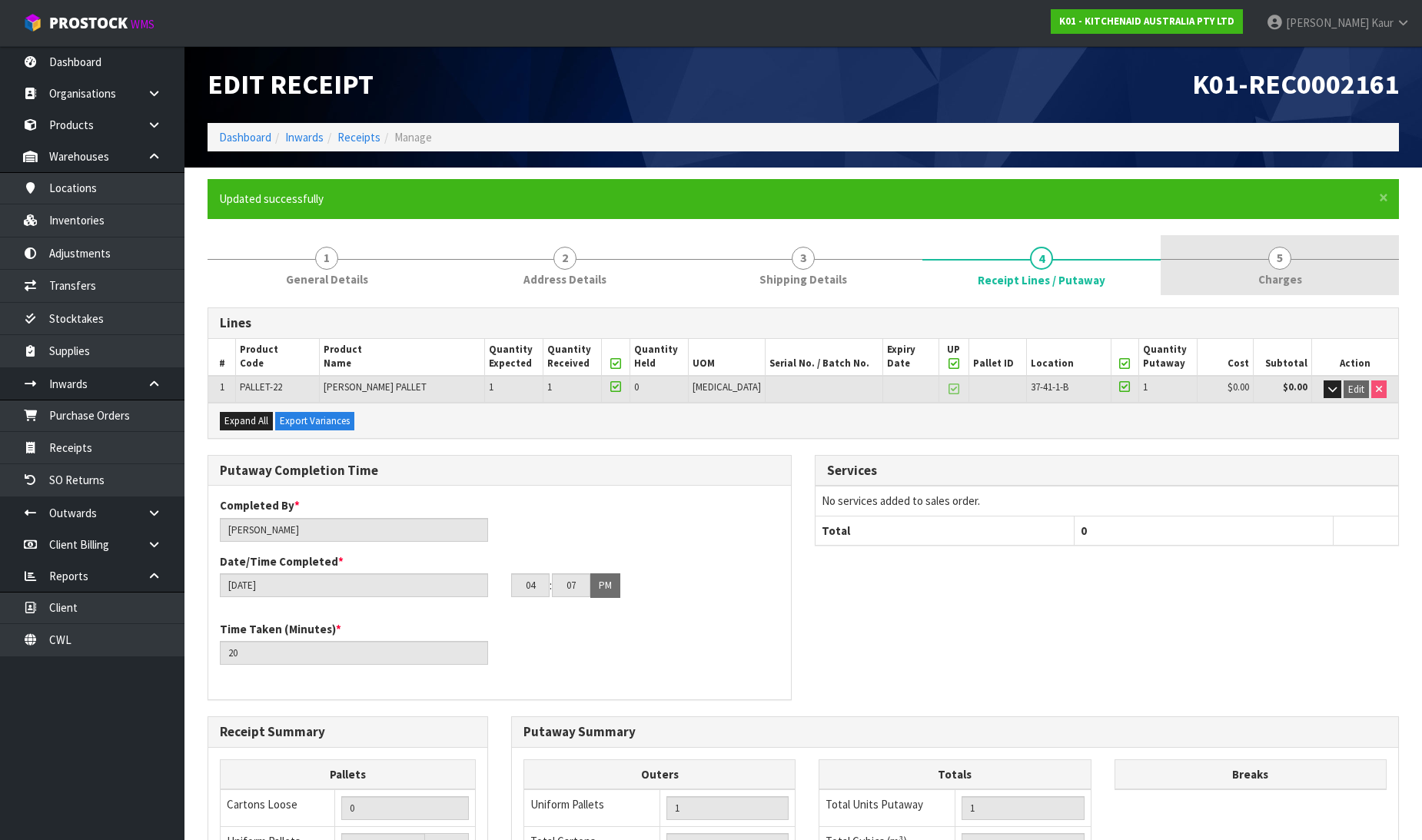
click at [1279, 281] on span "Charges" at bounding box center [1280, 279] width 44 height 16
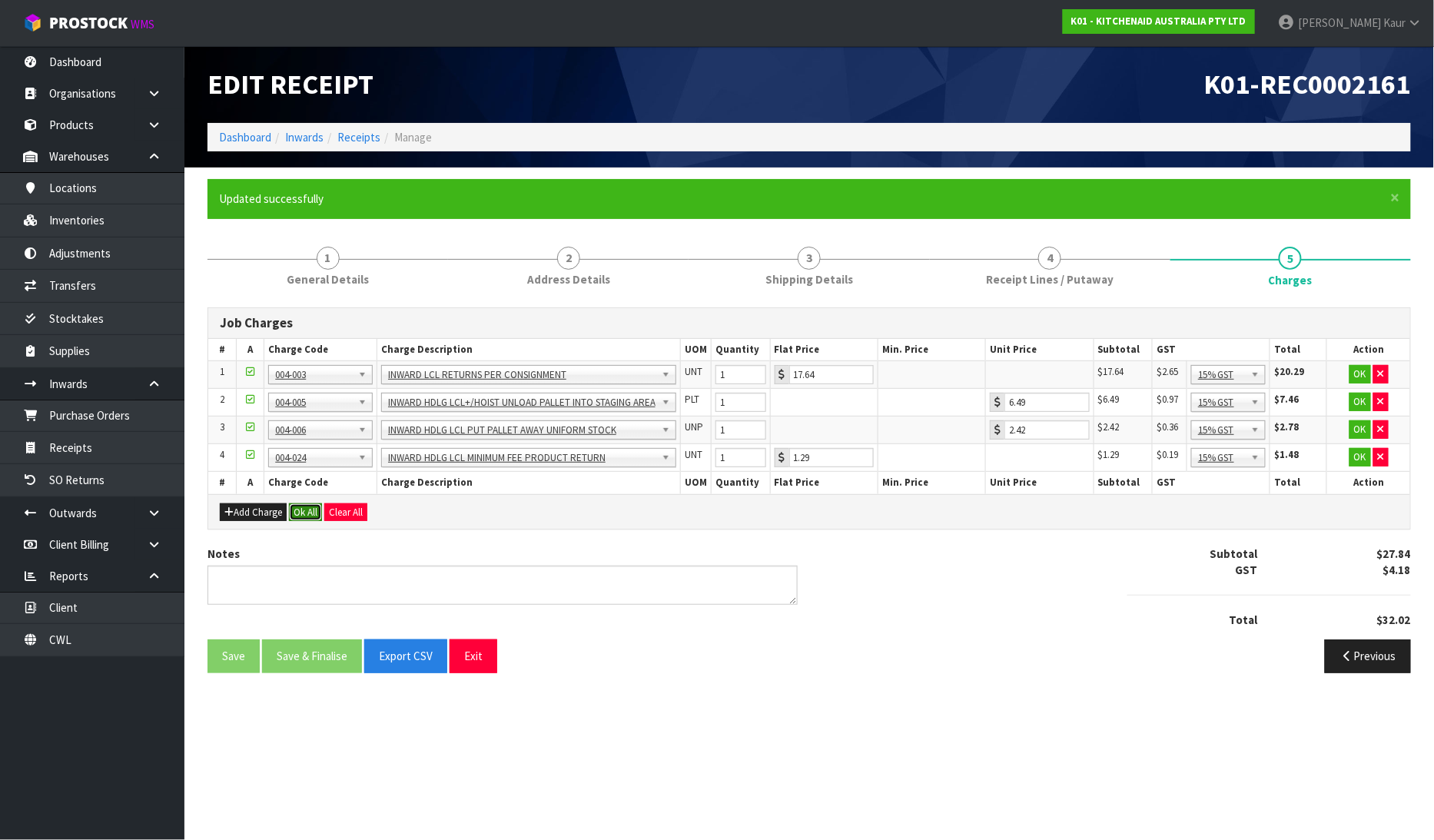
click at [304, 505] on button "Ok All" at bounding box center [305, 512] width 33 height 18
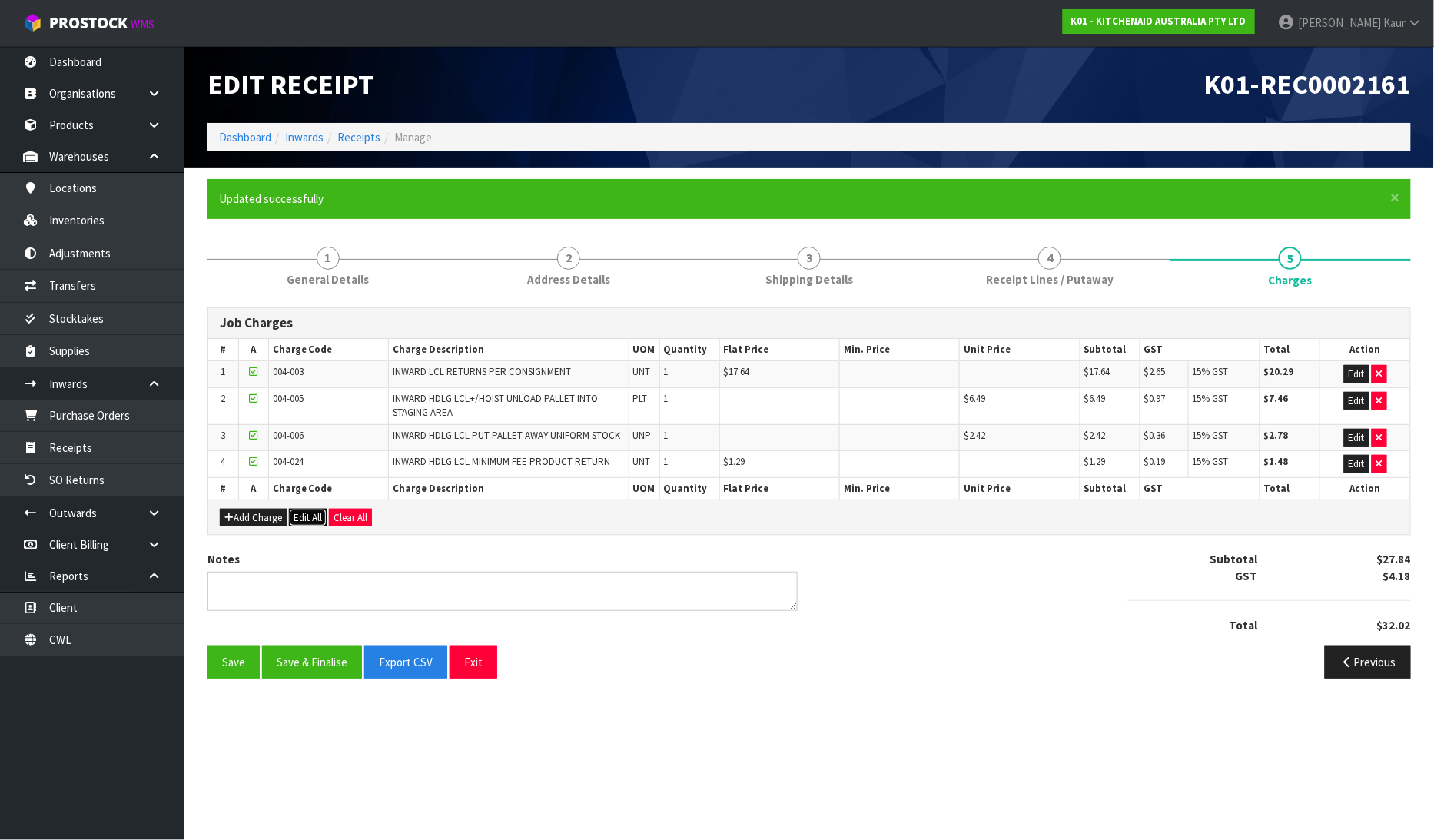
click at [309, 510] on button "Edit All" at bounding box center [307, 518] width 37 height 18
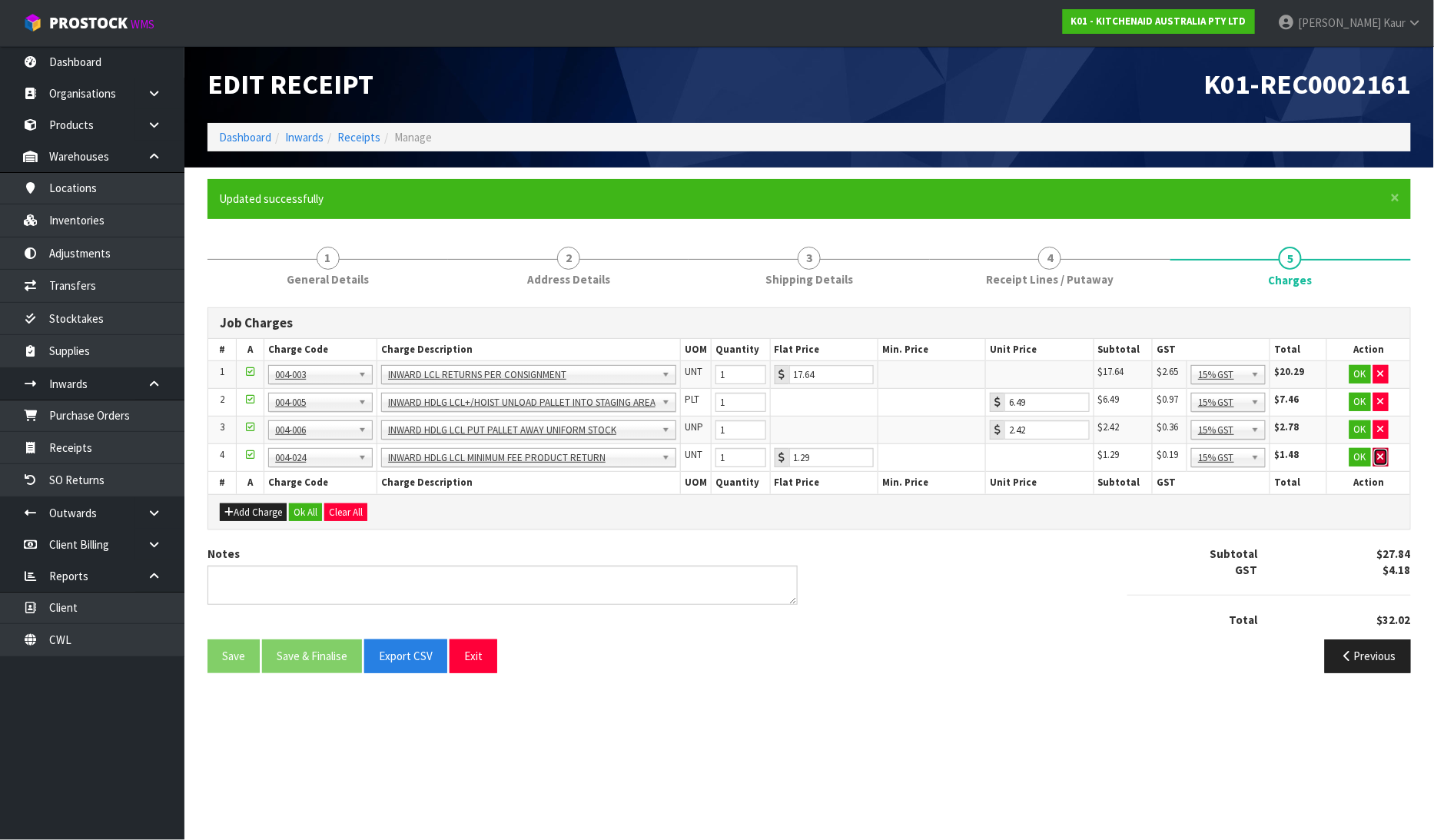
click at [1387, 451] on button "button" at bounding box center [1381, 457] width 15 height 18
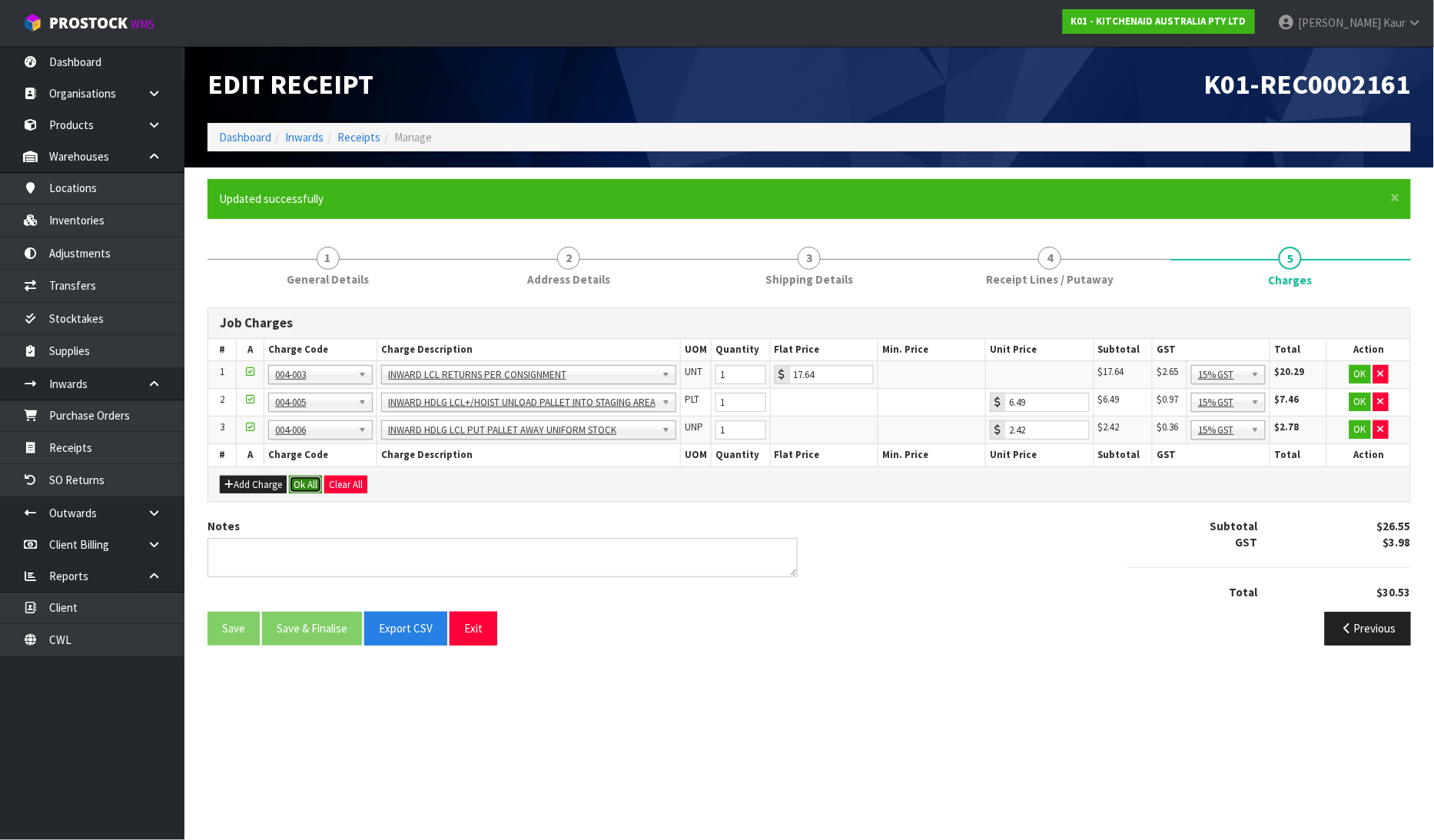
click at [315, 480] on button "Ok All" at bounding box center [305, 485] width 33 height 18
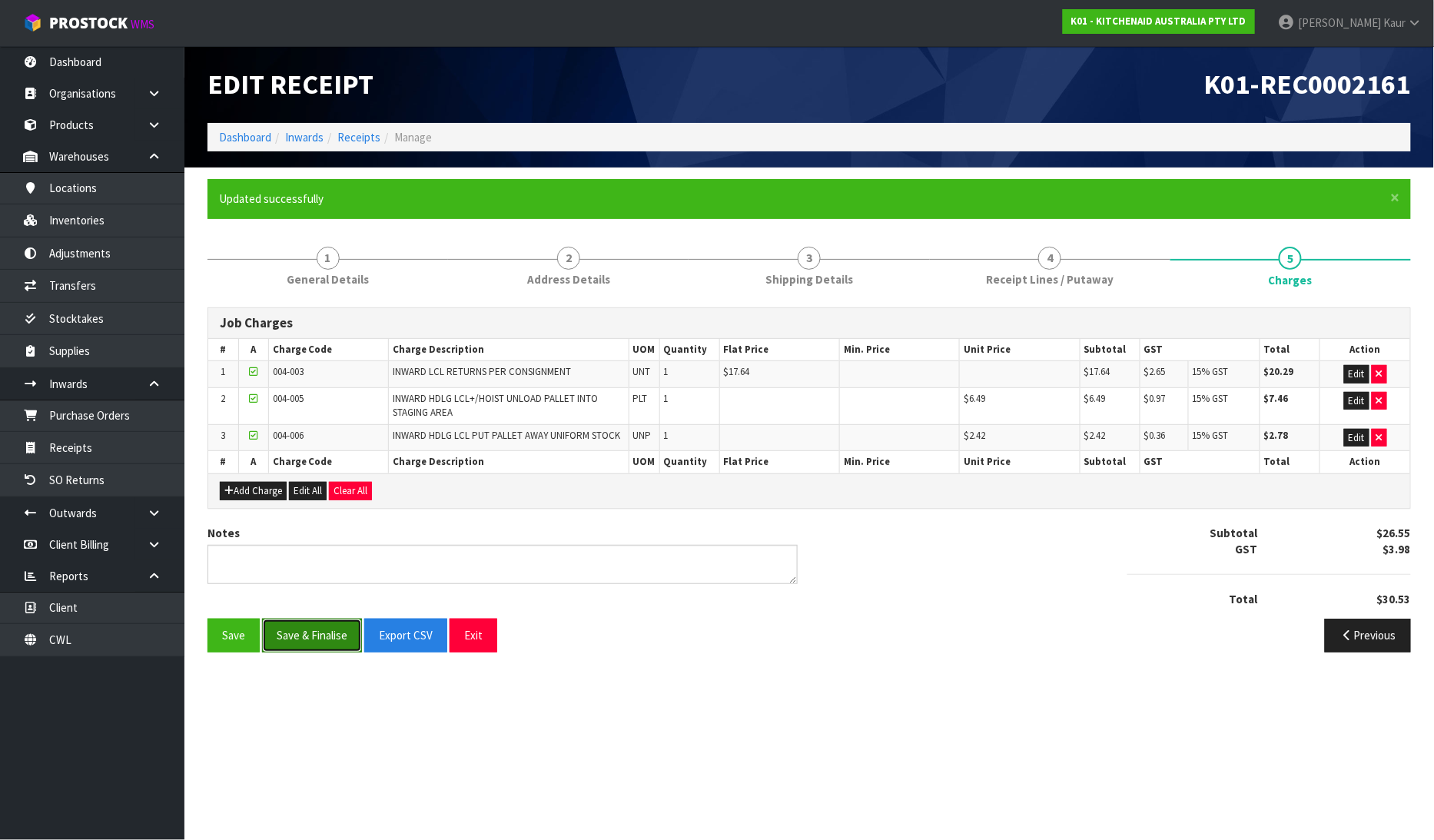
click at [303, 631] on button "Save & Finalise" at bounding box center [312, 635] width 100 height 33
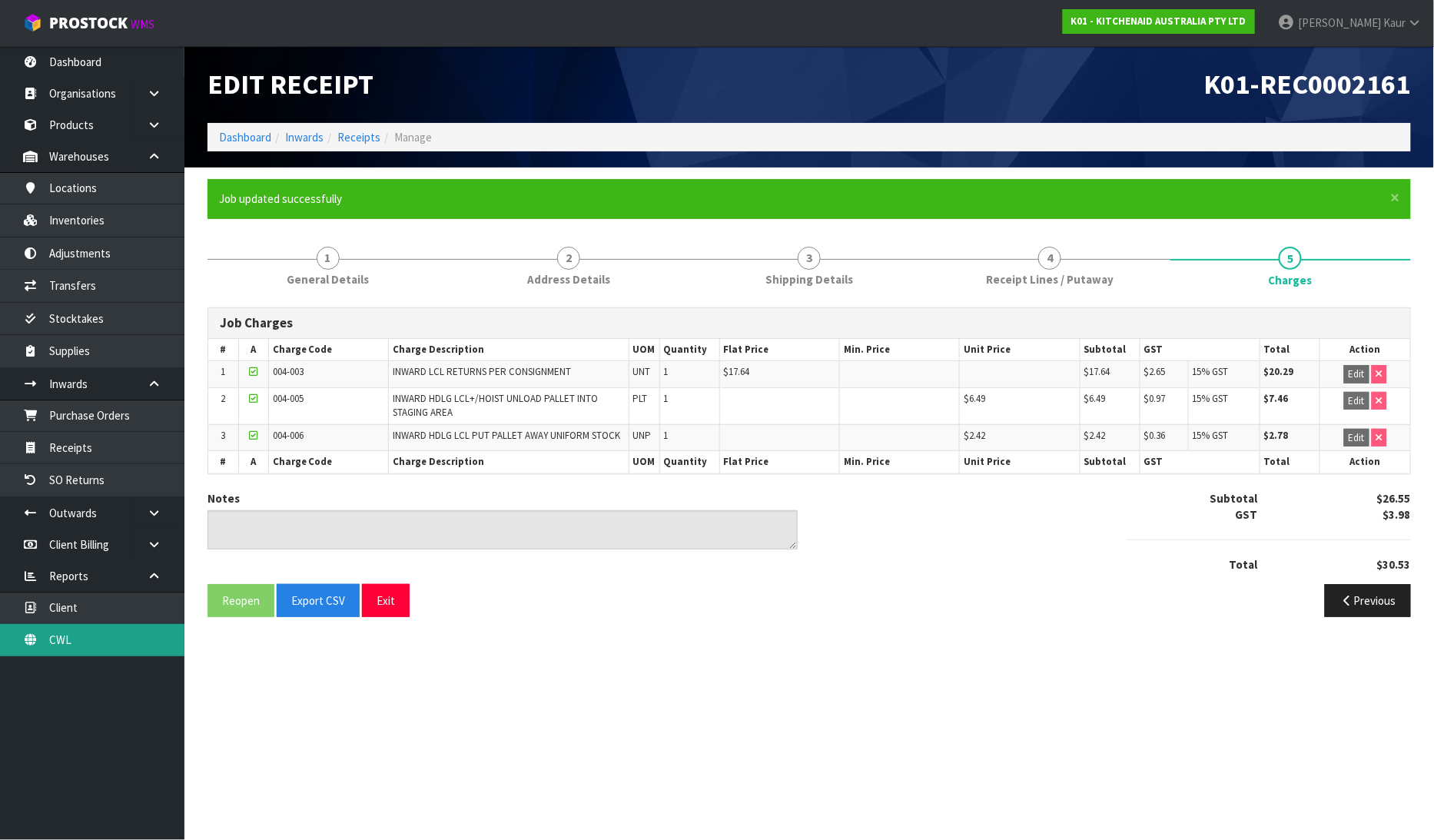
click at [102, 640] on link "CWL" at bounding box center [92, 640] width 185 height 32
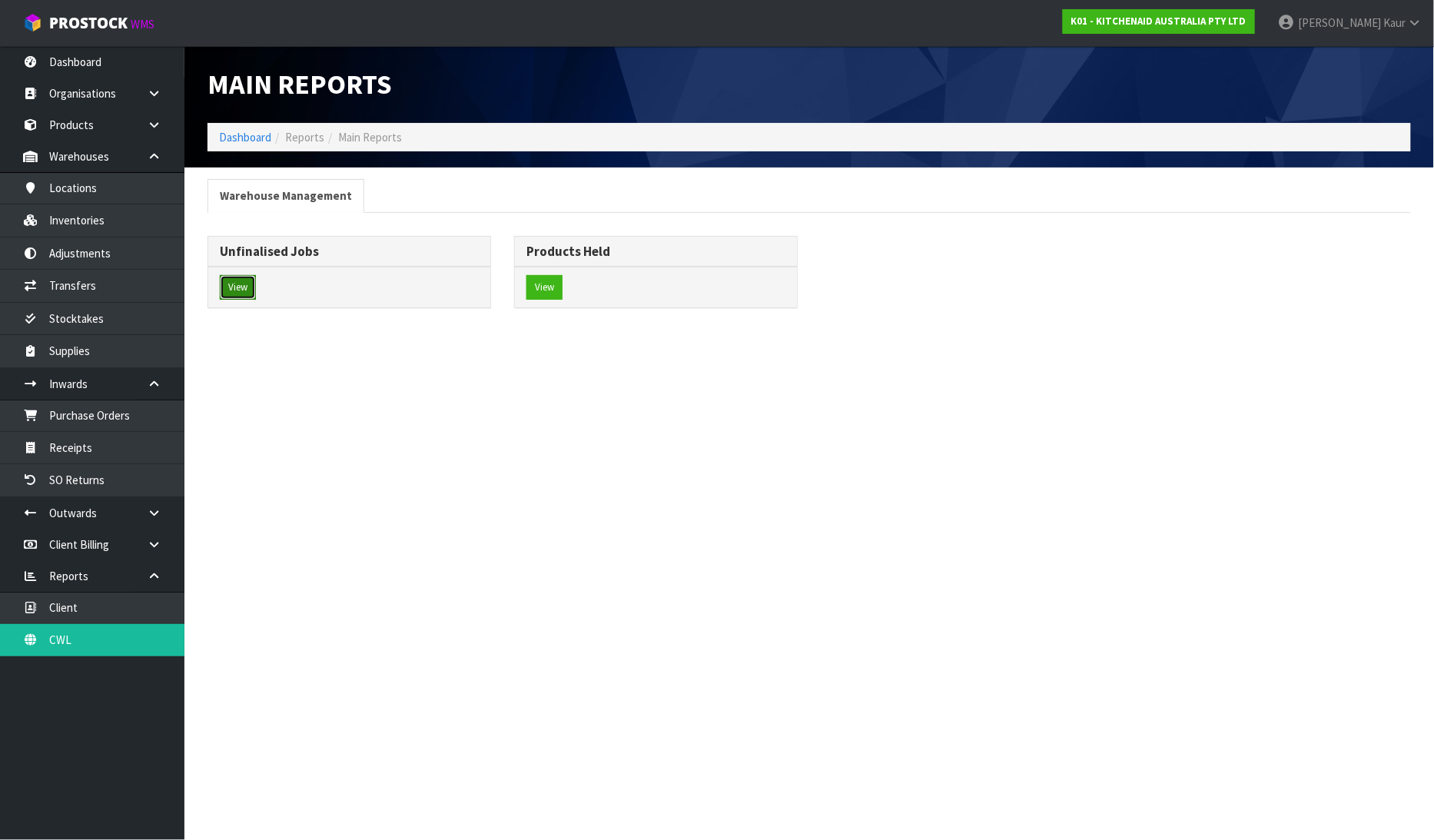
click at [238, 288] on button "View" at bounding box center [237, 288] width 36 height 25
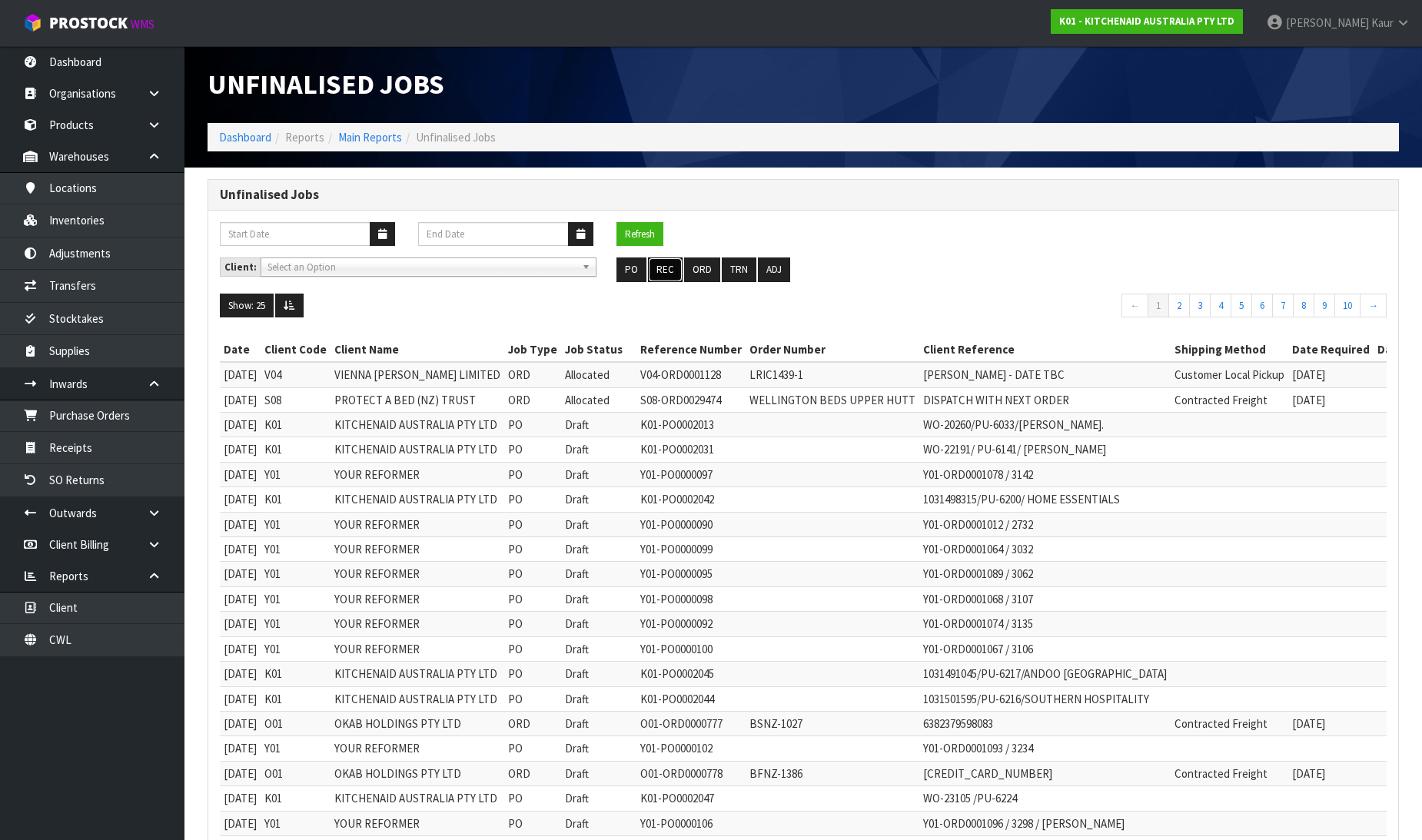
click at [661, 265] on button "REC" at bounding box center [666, 270] width 35 height 25
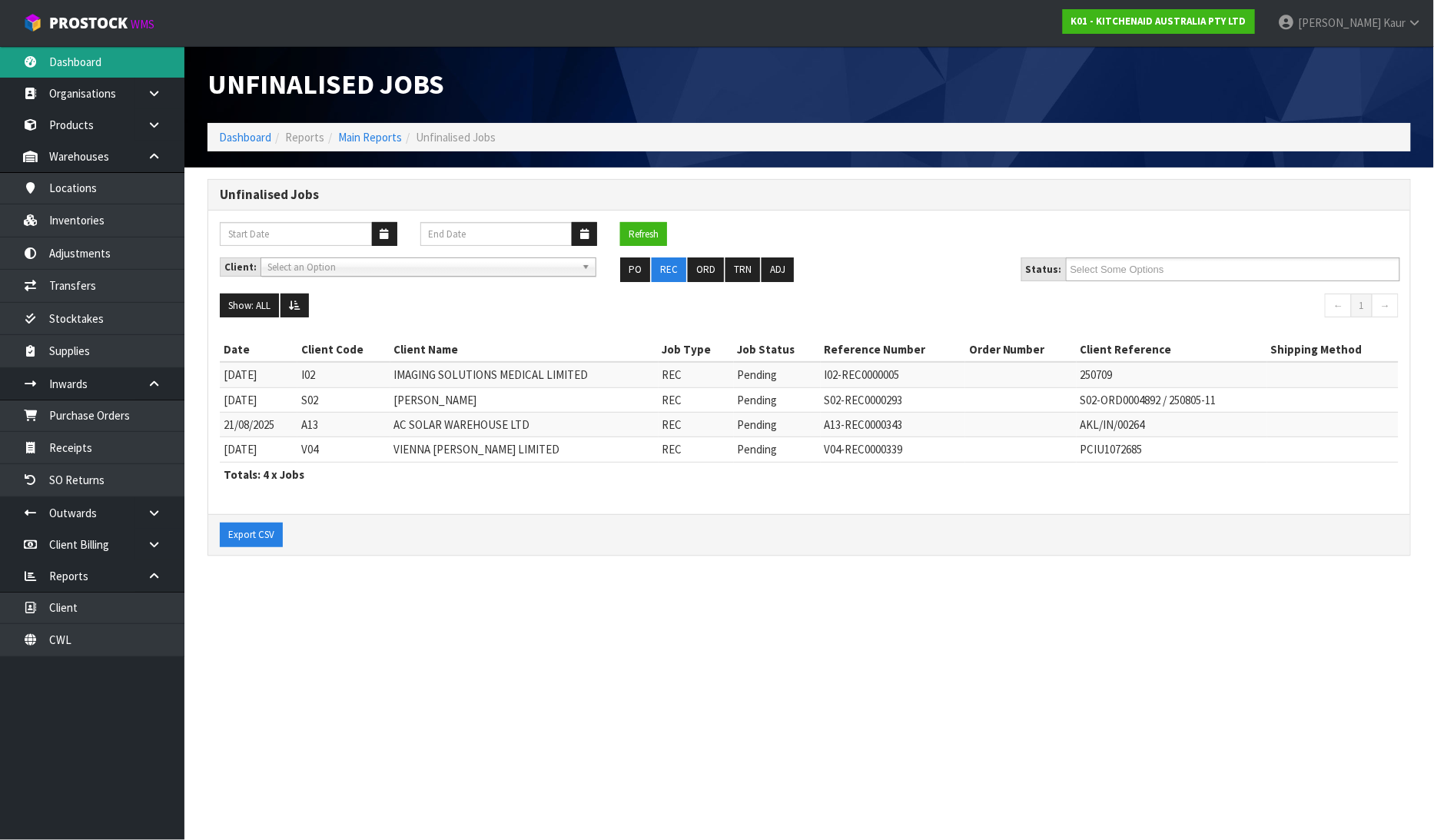
click at [117, 56] on link "Dashboard" at bounding box center [92, 62] width 185 height 32
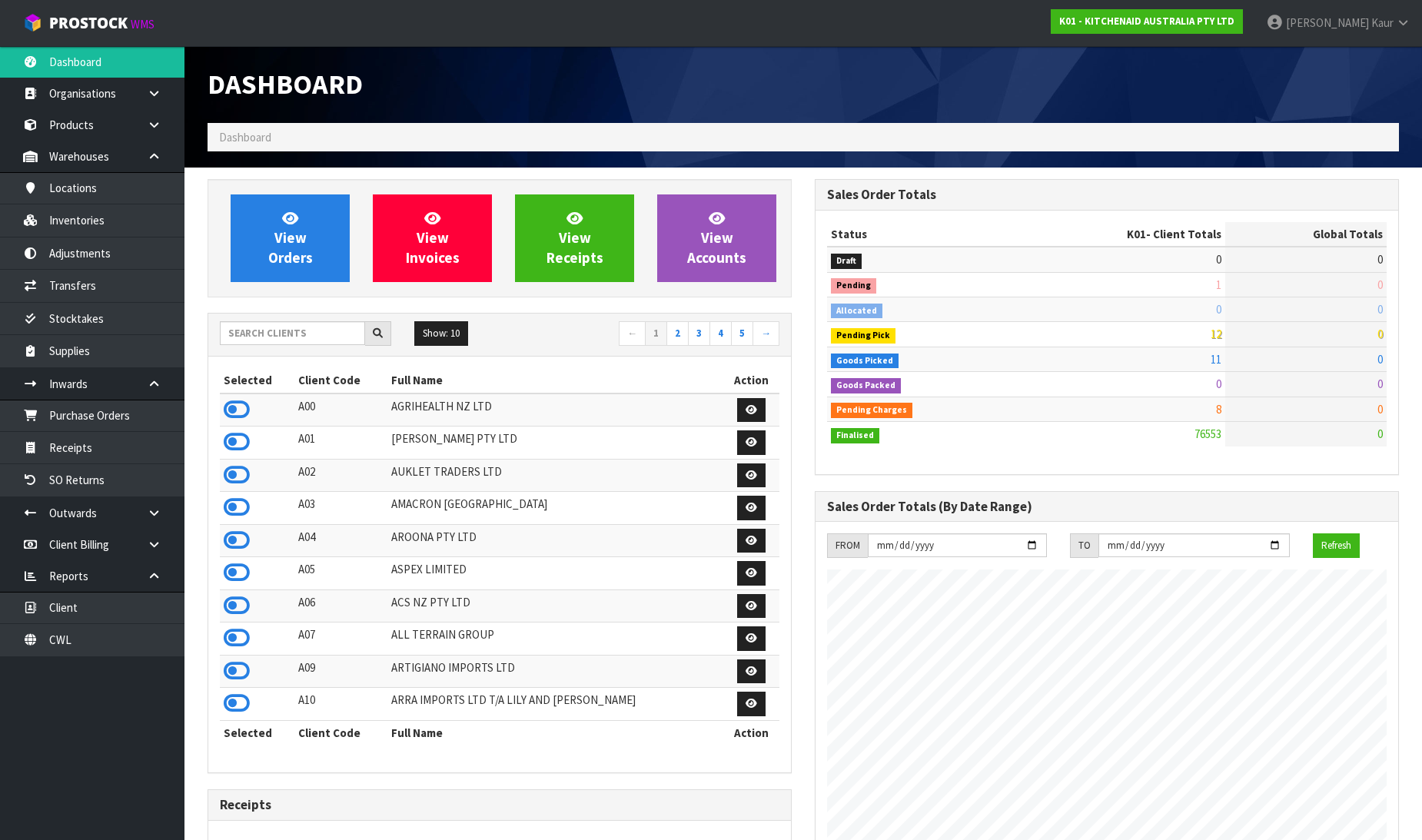
scroll to position [1164, 607]
click at [308, 334] on input "text" at bounding box center [292, 333] width 146 height 24
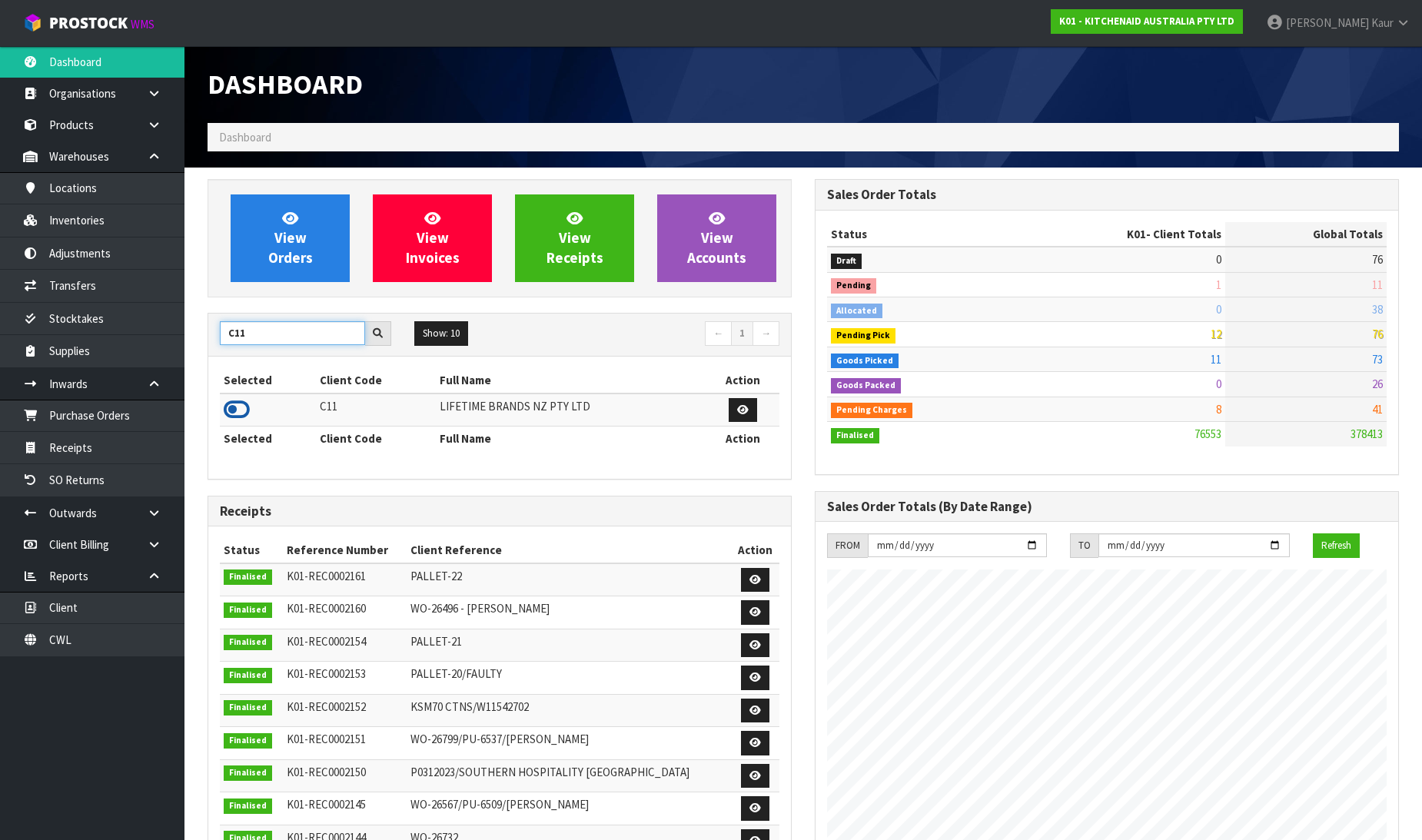
type input "C11"
click at [227, 410] on icon at bounding box center [236, 410] width 26 height 23
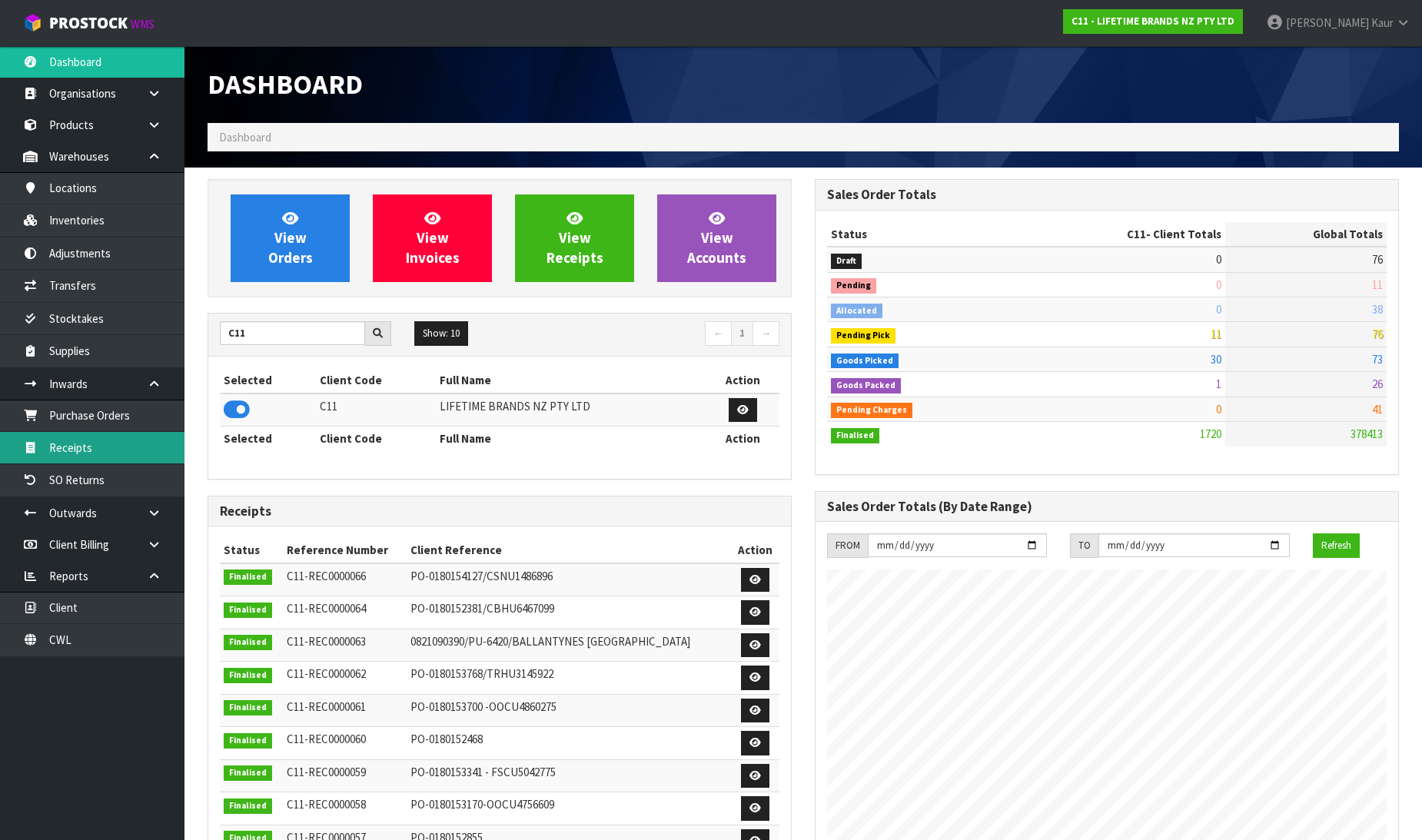
click at [92, 446] on link "Receipts" at bounding box center [92, 447] width 185 height 32
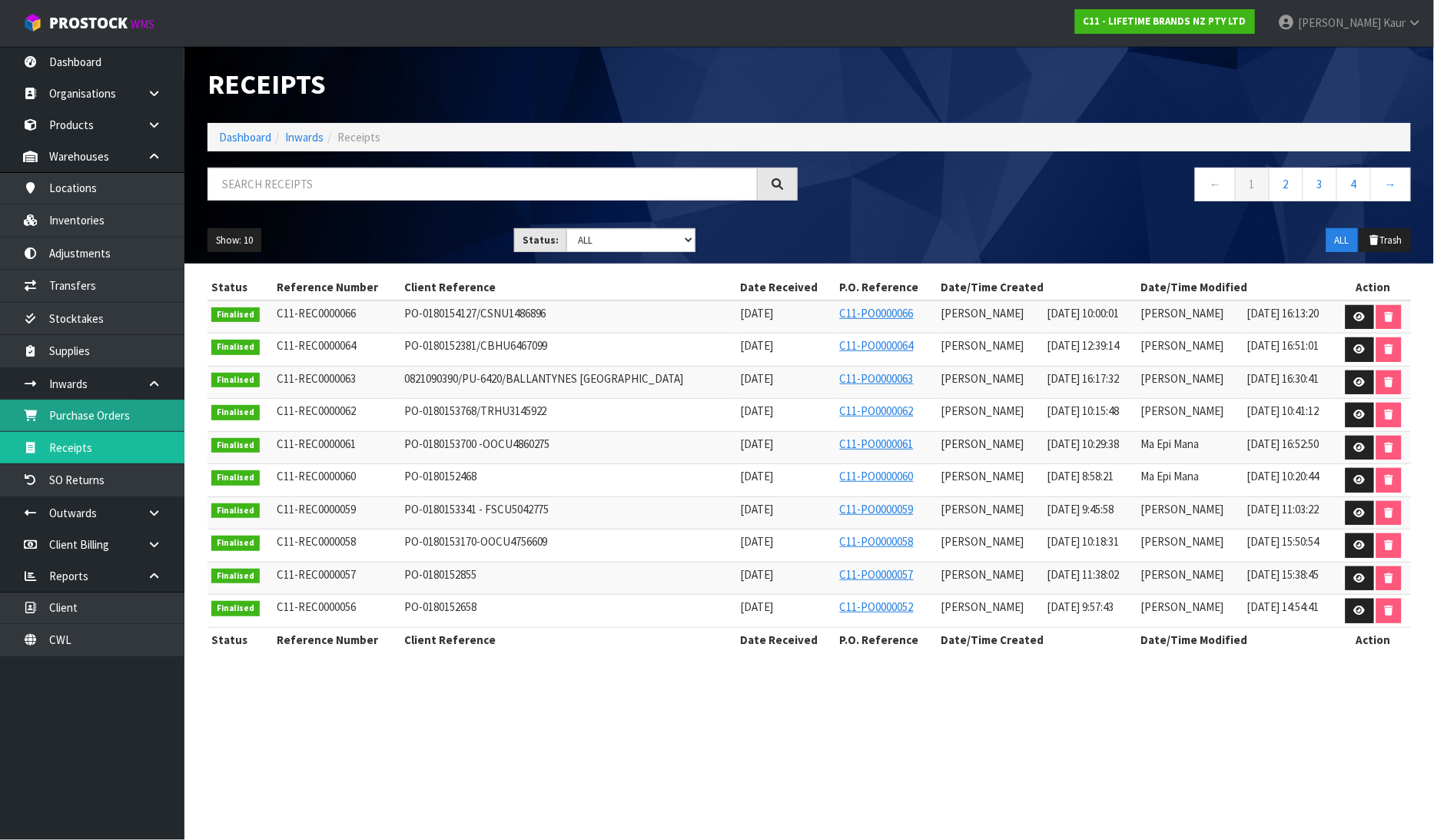
click at [125, 426] on link "Purchase Orders" at bounding box center [92, 415] width 185 height 32
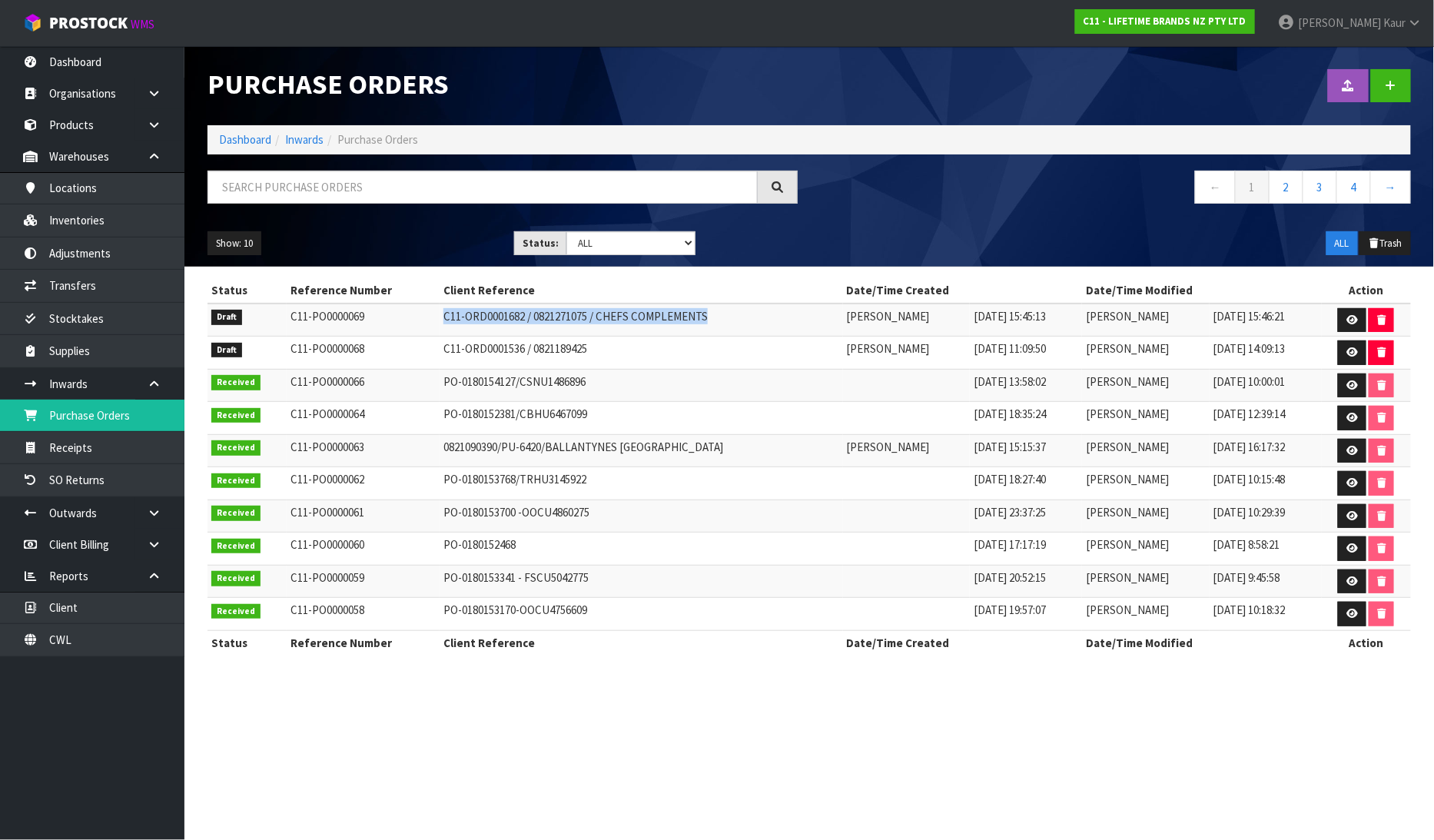
drag, startPoint x: 710, startPoint y: 318, endPoint x: 427, endPoint y: 335, distance: 283.5
click at [439, 335] on td "C11-ORD0001682 / 0821271075 / CHEFS COMPLEMENTS" at bounding box center [640, 320] width 403 height 33
copy td "C11-ORD0001682 / 0821271075 / CHEFS COMPLEMENTS"
click at [1347, 320] on icon at bounding box center [1352, 320] width 12 height 10
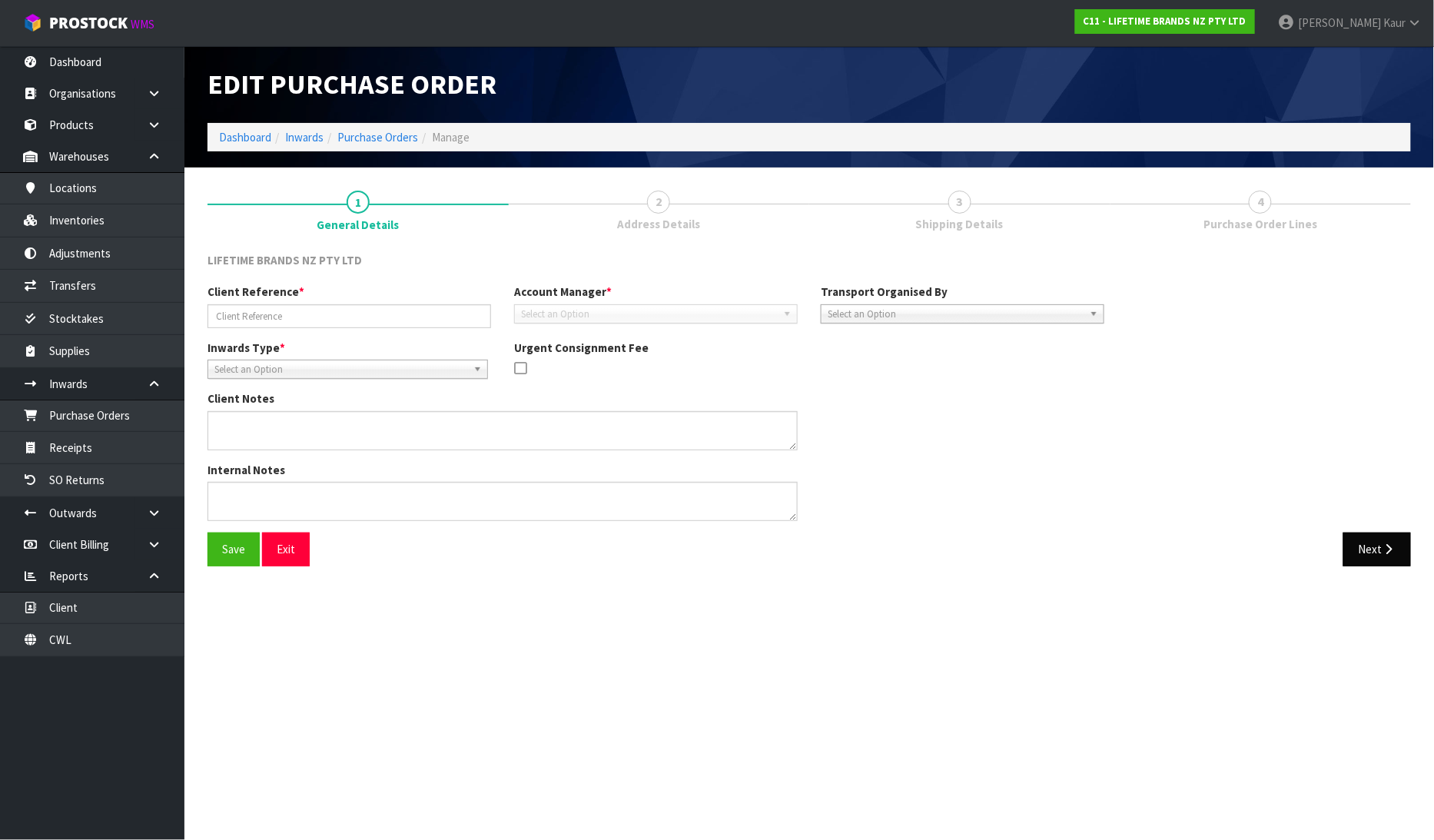
type input "C11-ORD0001682 / 0821271075 / CHEFS COMPLEMENTS"
type textarea "CLIENT KEYED AN ORDER TO AN INCORRECT CUSTOMER AND IT NEEDS TO BE COLLECTED AND…"
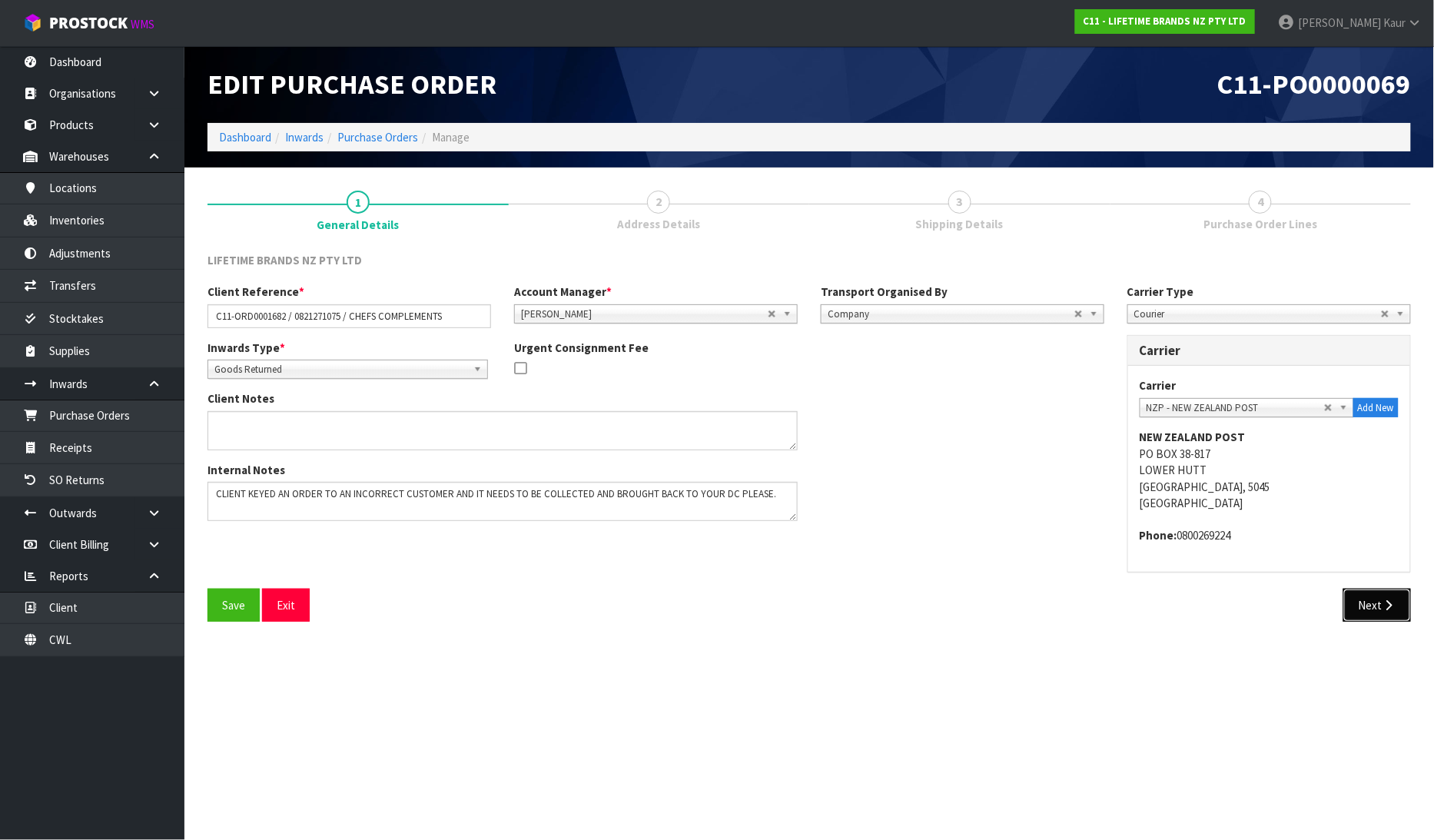
click at [1380, 604] on button "Next" at bounding box center [1377, 605] width 67 height 33
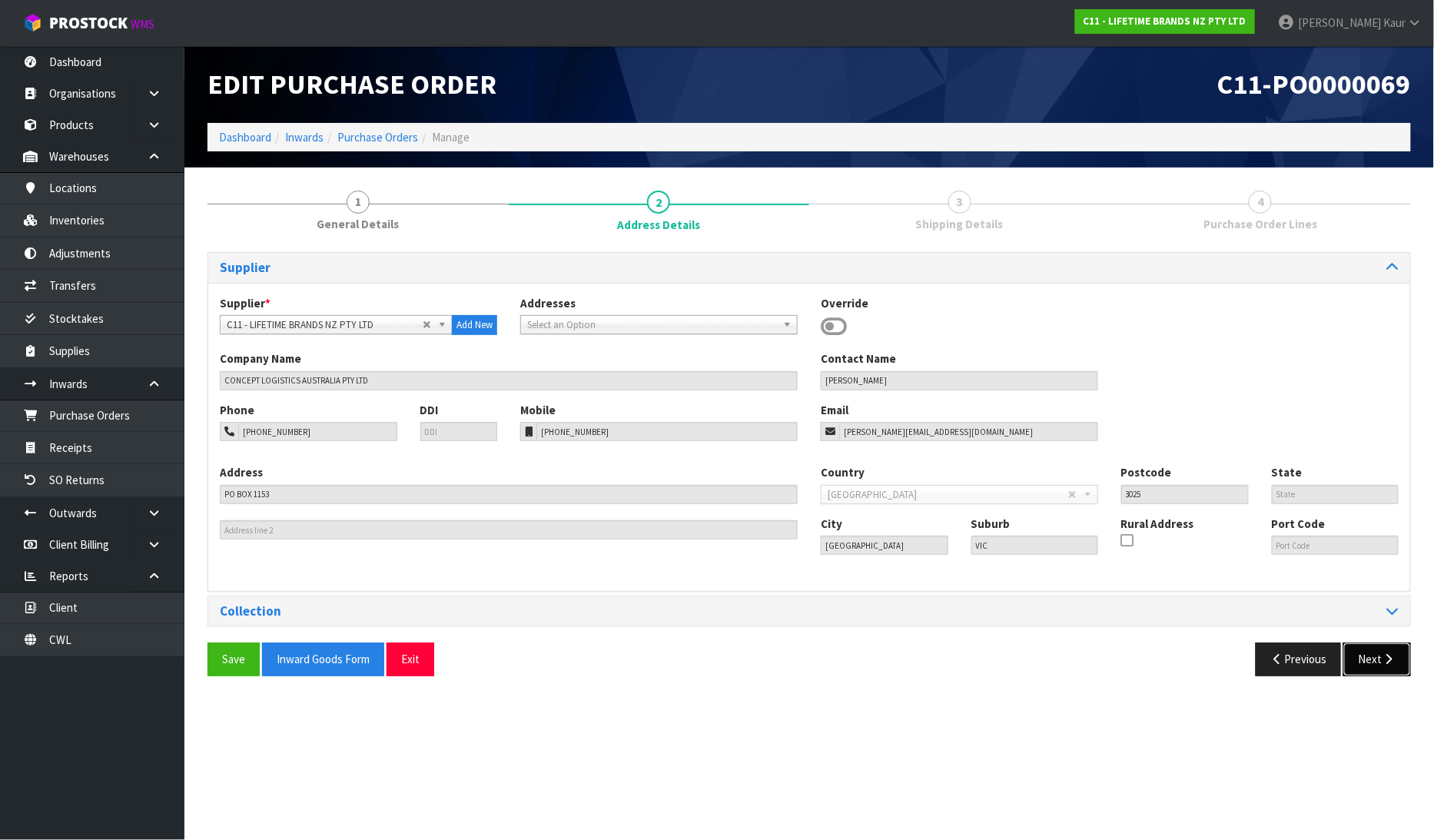
click at [1379, 650] on button "Next" at bounding box center [1377, 659] width 67 height 33
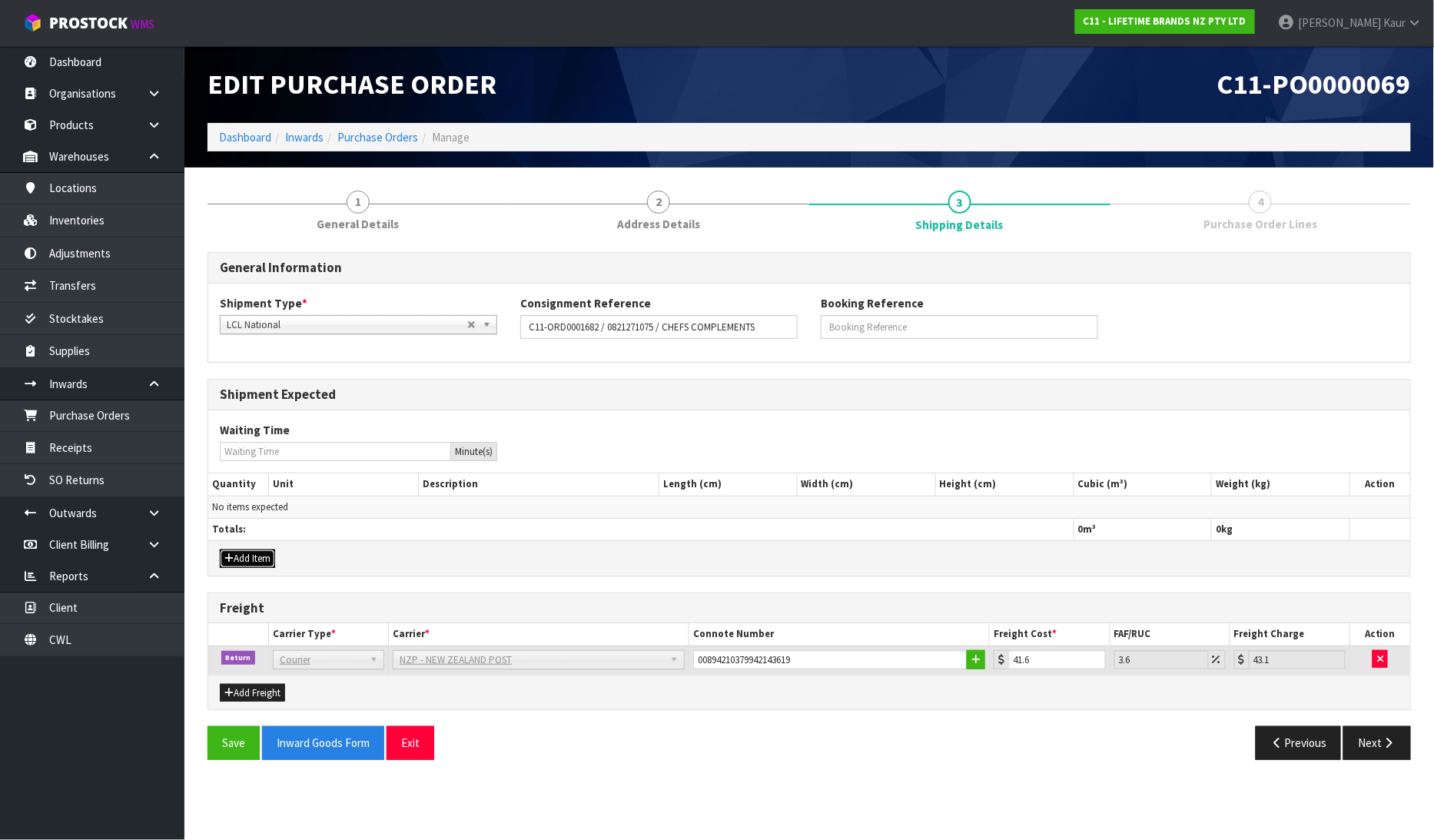
click at [240, 551] on button "Add Item" at bounding box center [247, 559] width 56 height 18
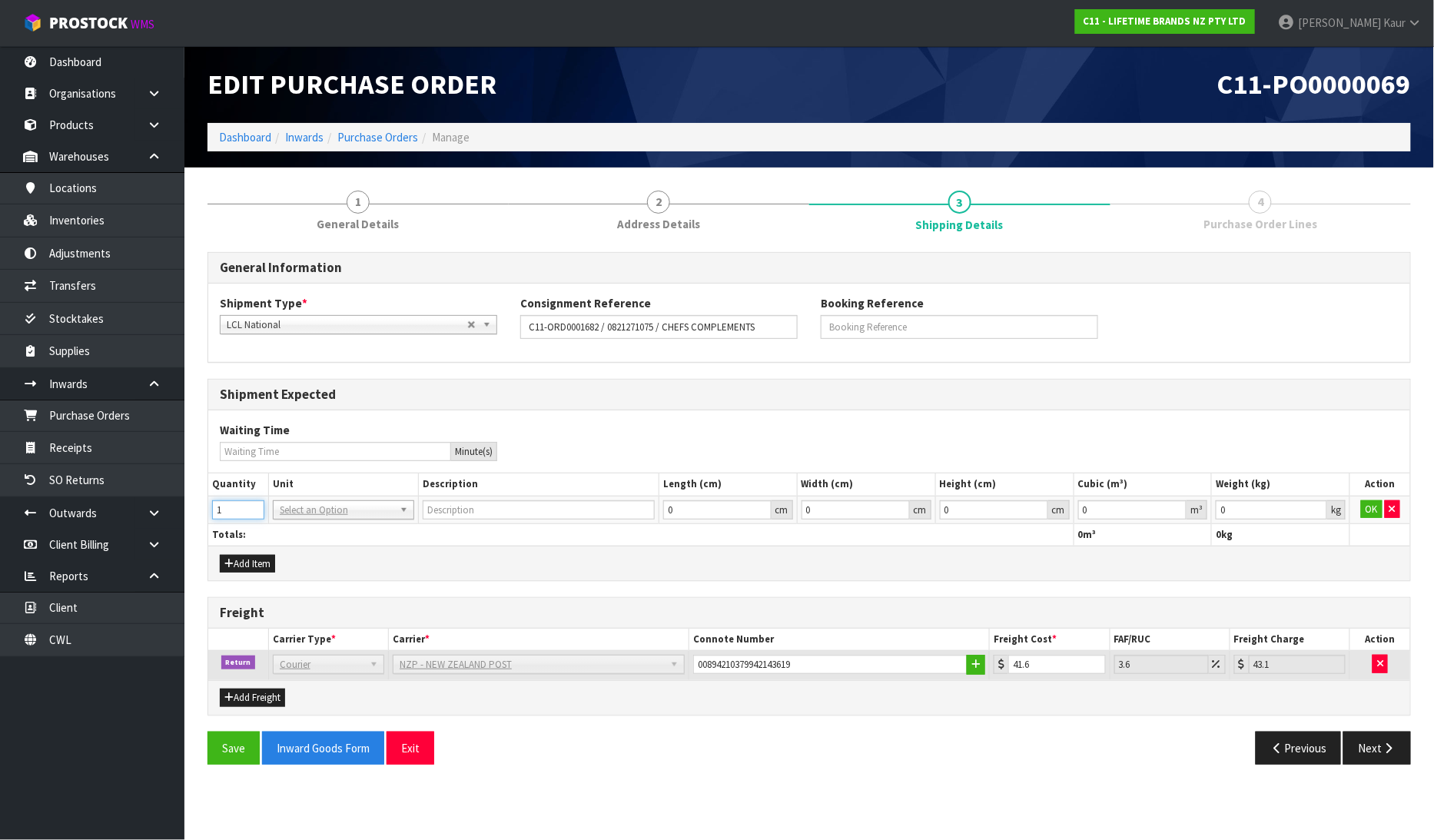
click at [248, 504] on input "1" at bounding box center [238, 509] width 52 height 19
click at [248, 504] on input "2" at bounding box center [238, 509] width 52 height 19
type input "3"
click at [248, 504] on input "3" at bounding box center [238, 509] width 52 height 19
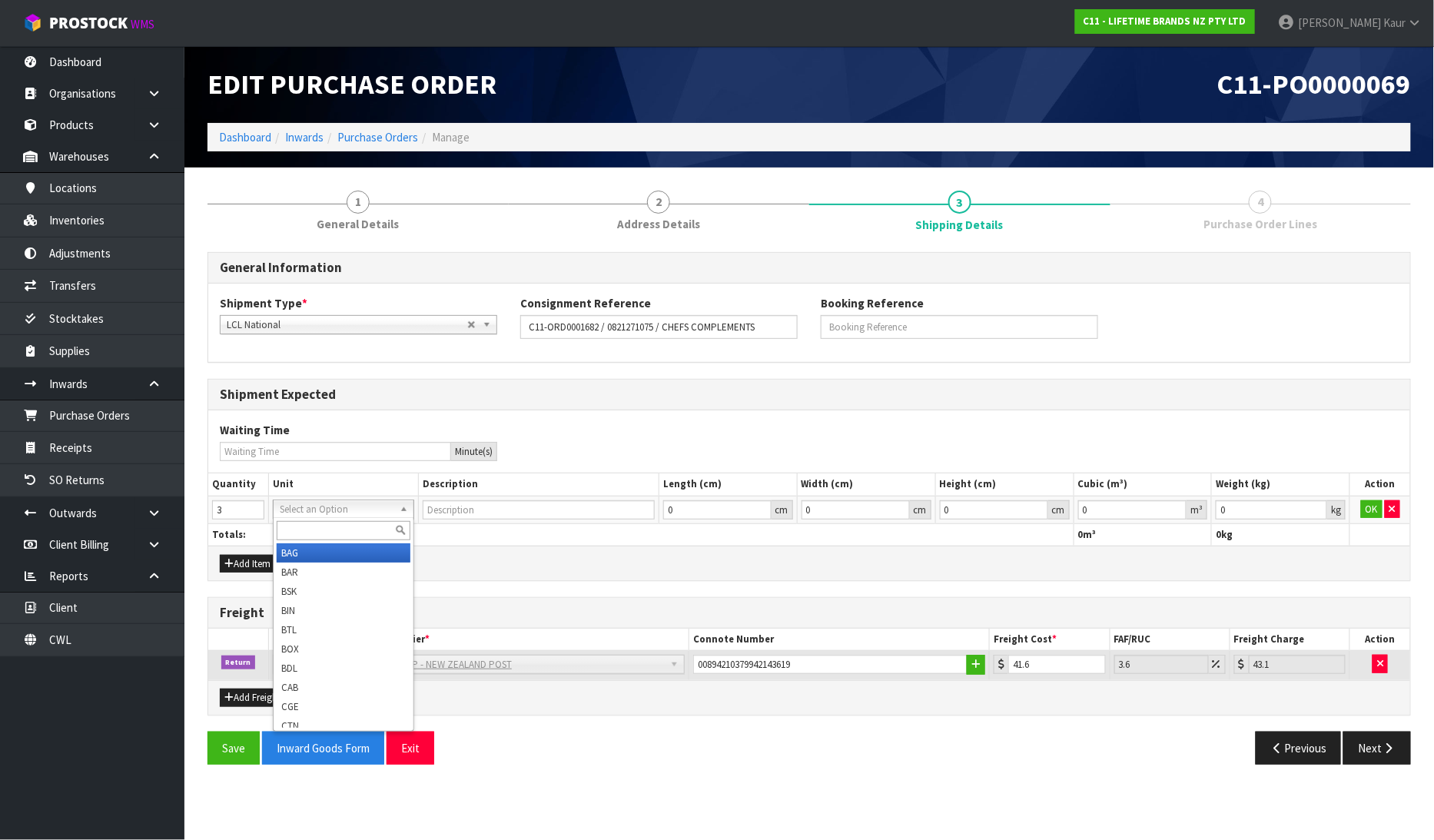
click at [298, 521] on input "text" at bounding box center [344, 530] width 134 height 19
type input "CTN"
type input "CARTON"
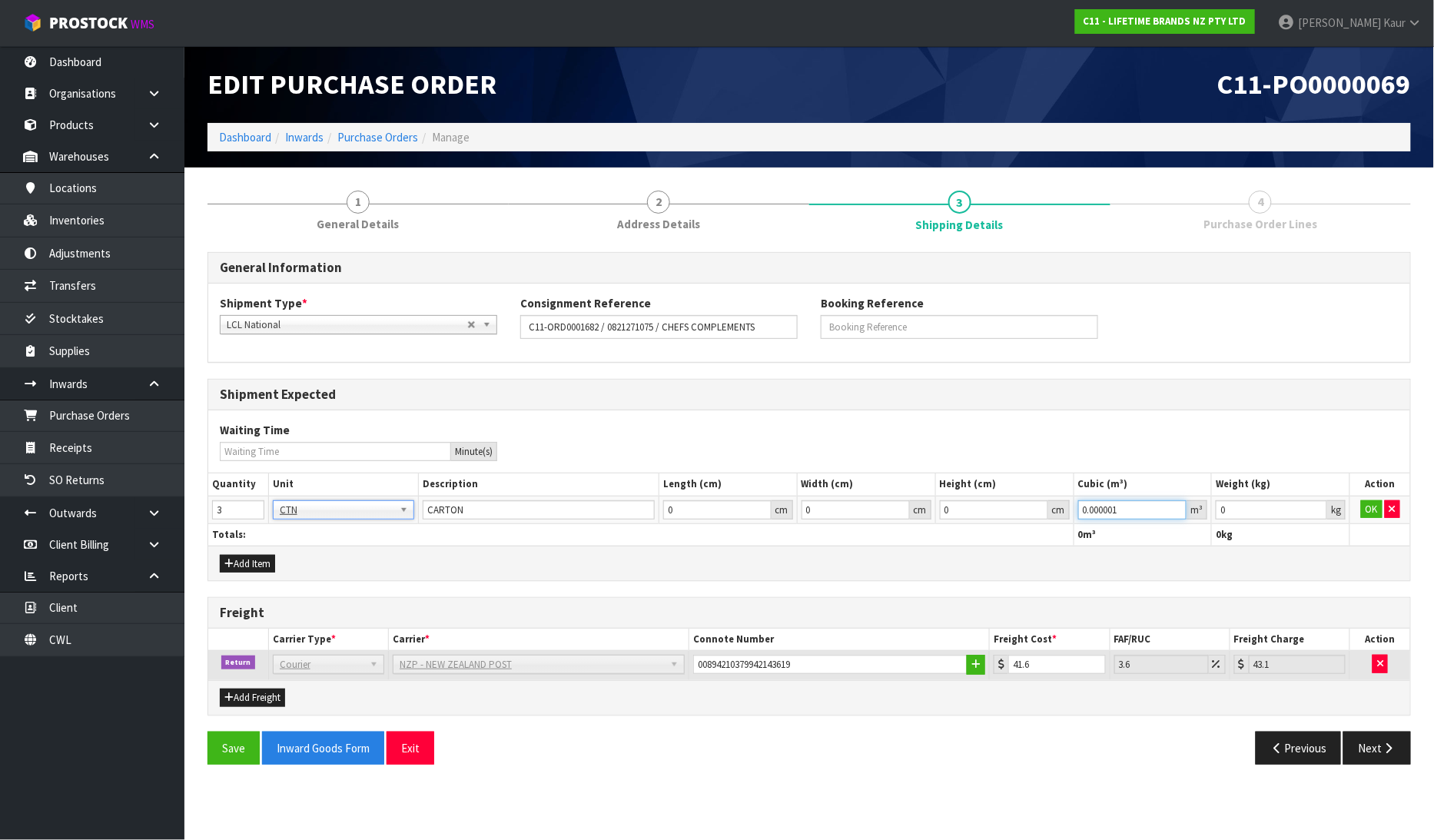
type input "0.000001"
click at [1170, 509] on input "0.000001" at bounding box center [1132, 509] width 109 height 19
type input "0.001"
click at [1311, 508] on input "0.001" at bounding box center [1272, 509] width 111 height 19
click at [1370, 502] on button "OK" at bounding box center [1372, 509] width 22 height 18
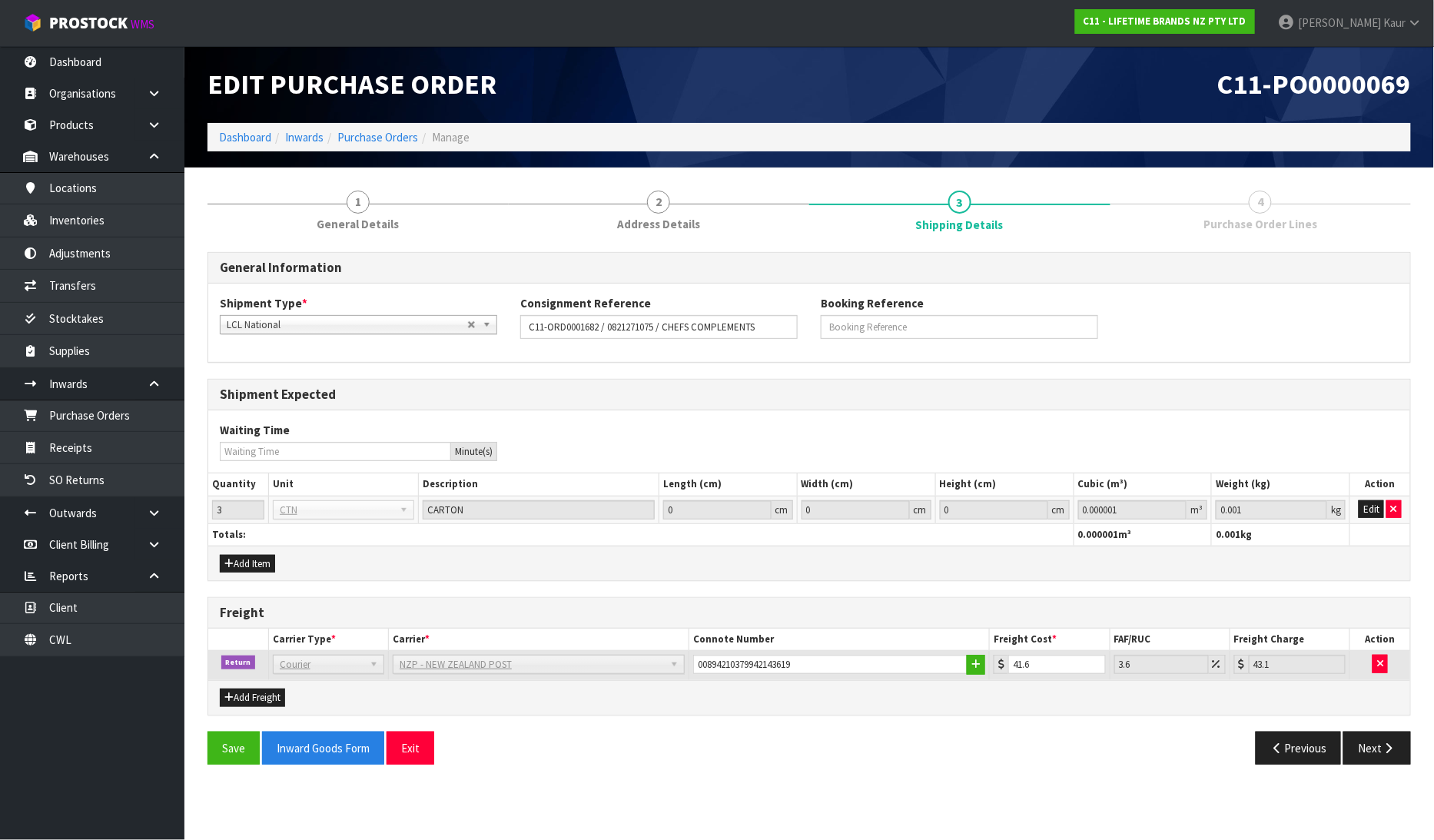
click at [417, 669] on span "NZP - NEW ZEALAND POST" at bounding box center [532, 665] width 265 height 18
click at [720, 658] on input "00894210379942143619" at bounding box center [830, 664] width 274 height 19
click at [1377, 754] on button "Next" at bounding box center [1377, 749] width 67 height 33
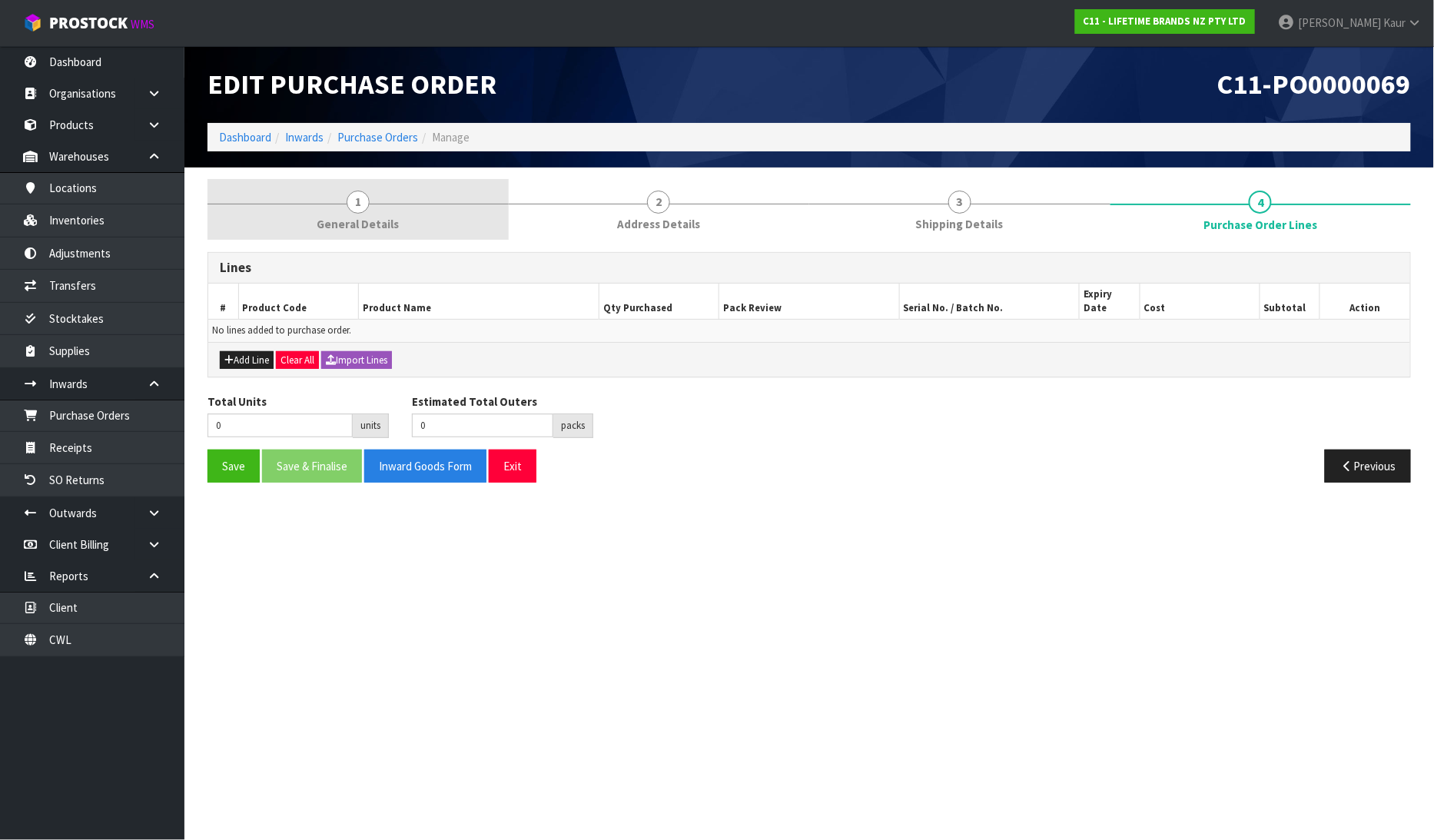
click at [379, 204] on link "1 General Details" at bounding box center [358, 209] width 301 height 61
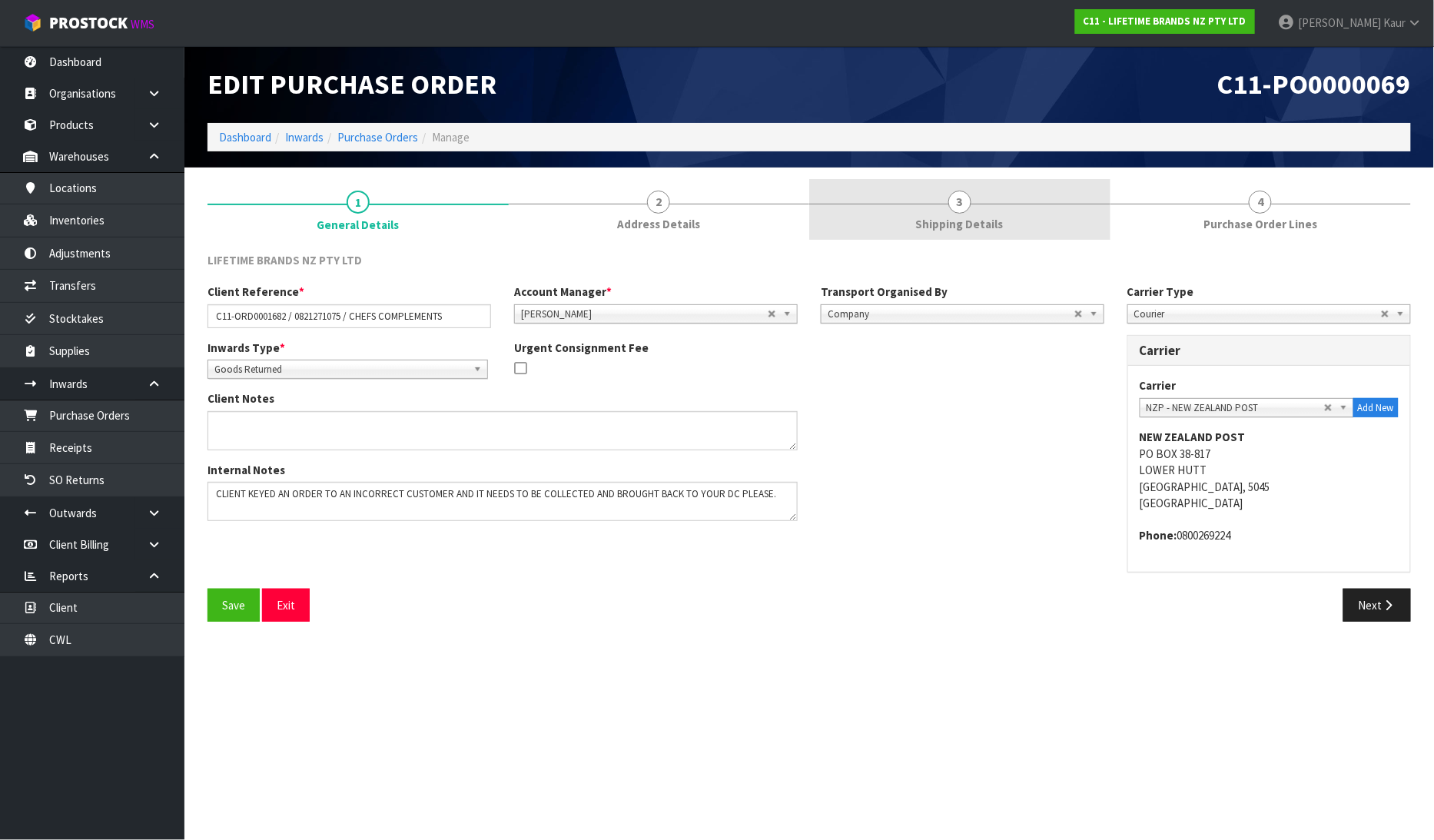
click at [1017, 224] on link "3 Shipping Details" at bounding box center [960, 209] width 301 height 61
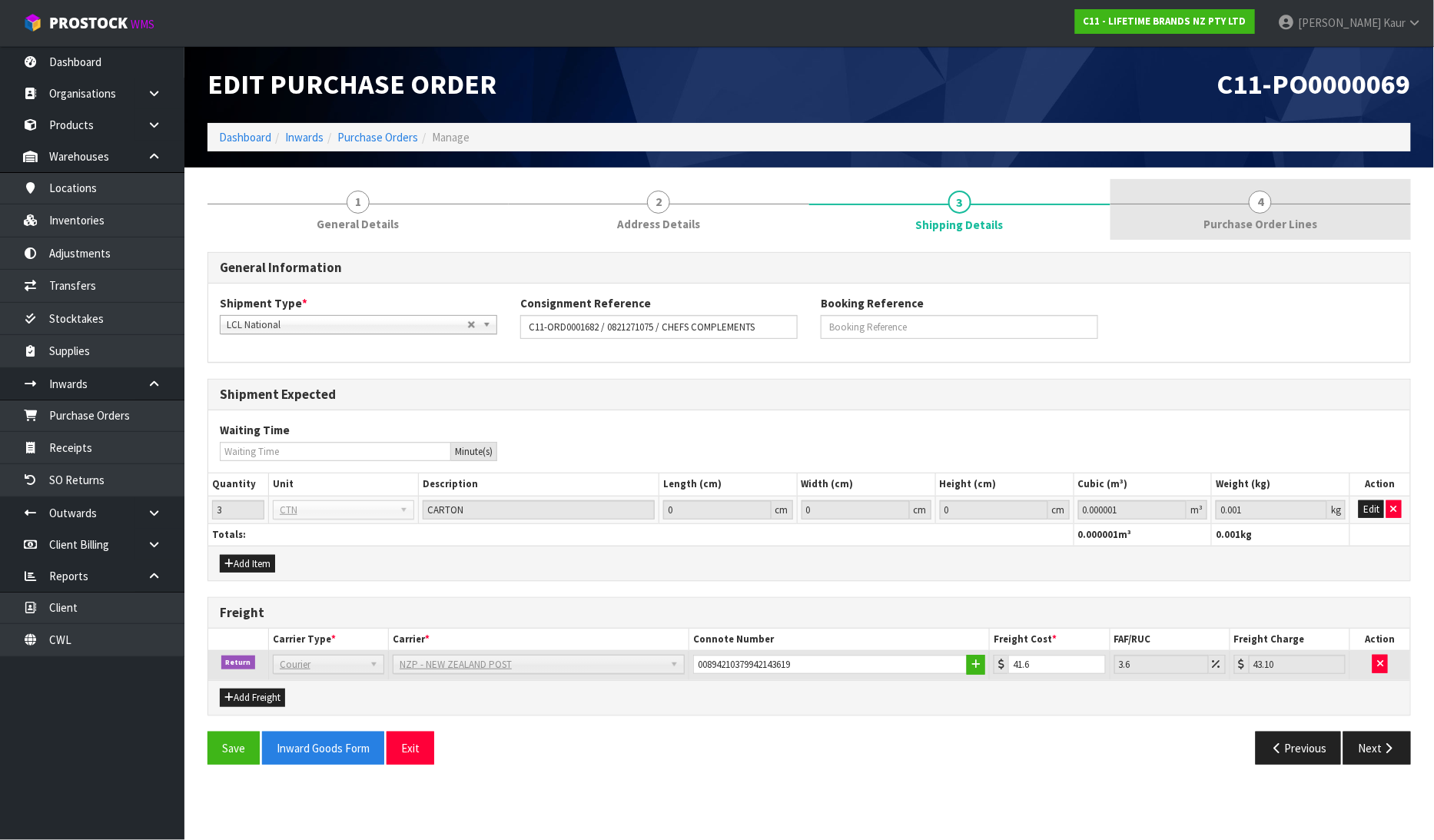
click at [1251, 211] on link "4 Purchase Order Lines" at bounding box center [1261, 209] width 301 height 61
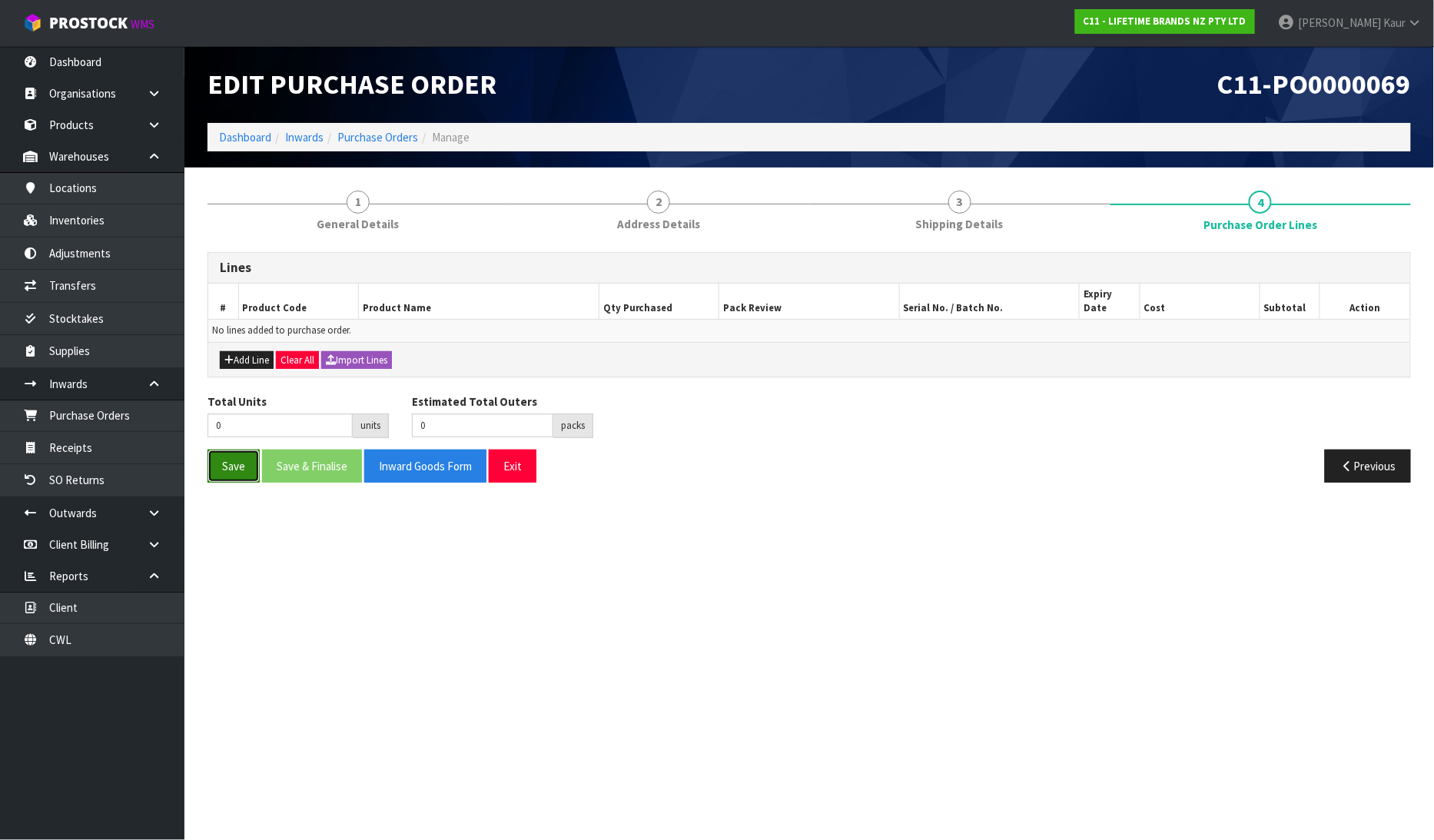
click at [229, 453] on button "Save" at bounding box center [233, 466] width 52 height 33
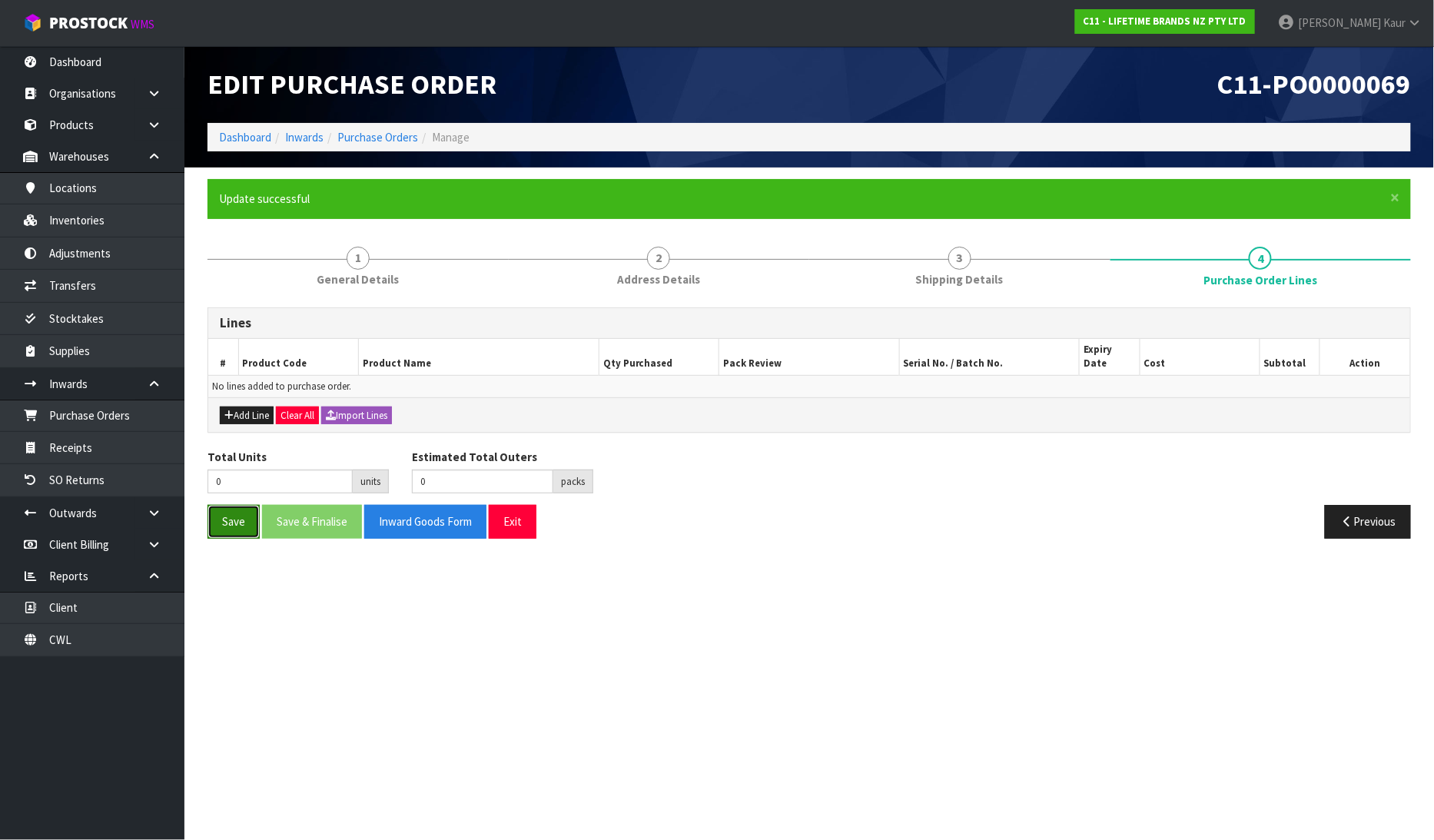
click at [234, 516] on button "Save" at bounding box center [233, 521] width 52 height 33
click at [108, 636] on link "CWL" at bounding box center [92, 640] width 185 height 32
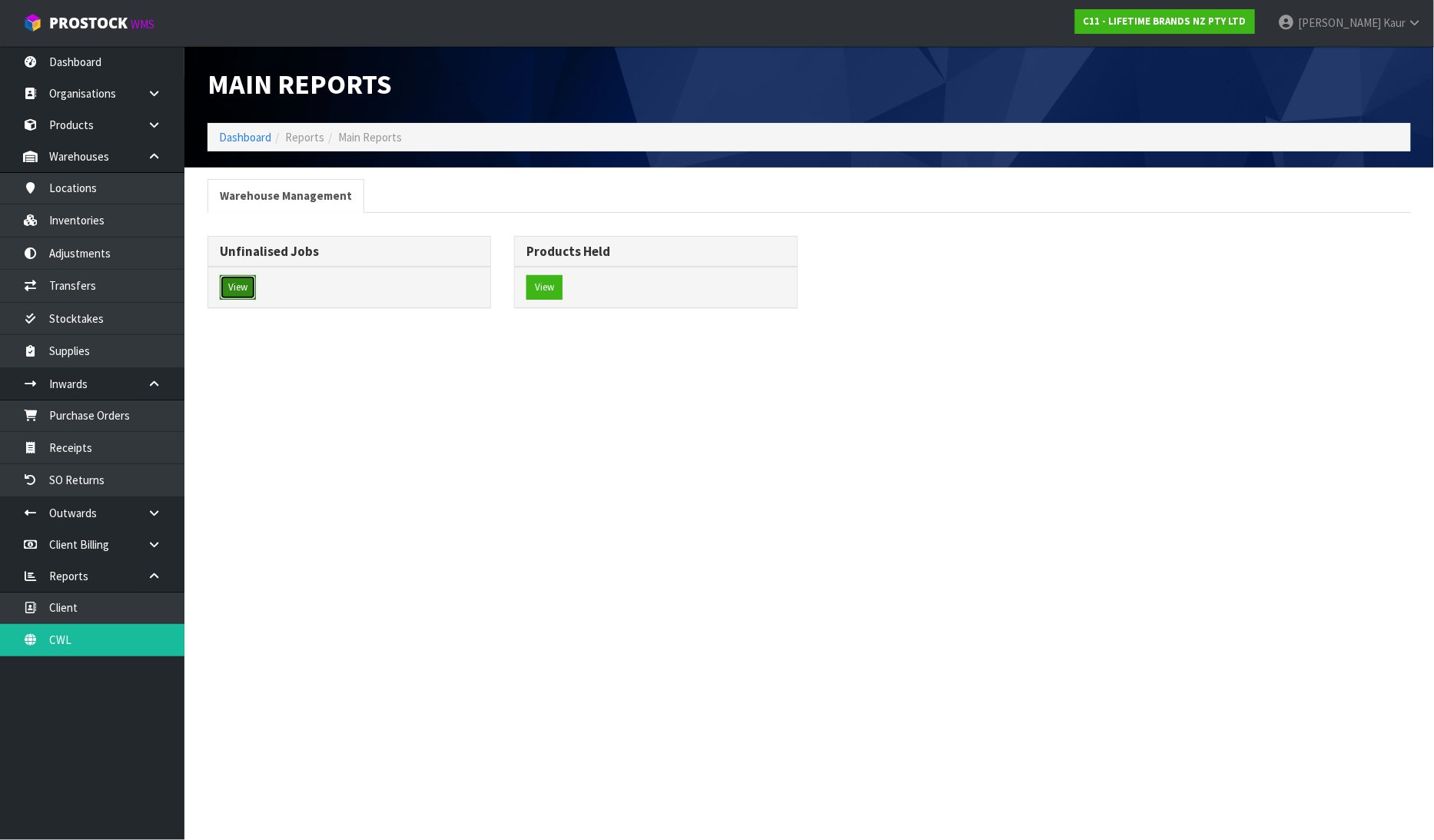
click at [248, 286] on button "View" at bounding box center [237, 288] width 36 height 25
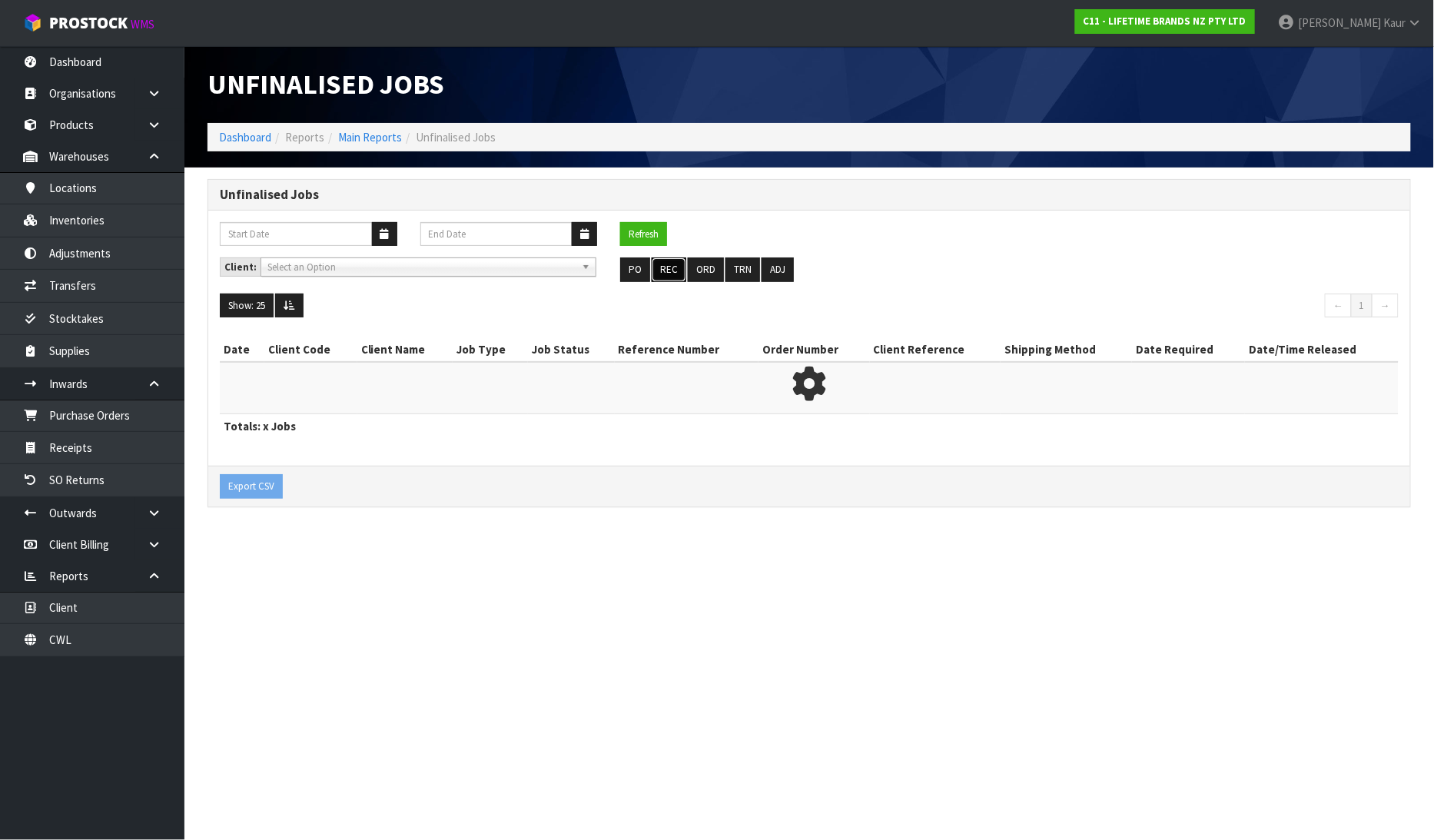
click at [677, 271] on button "REC" at bounding box center [669, 270] width 35 height 25
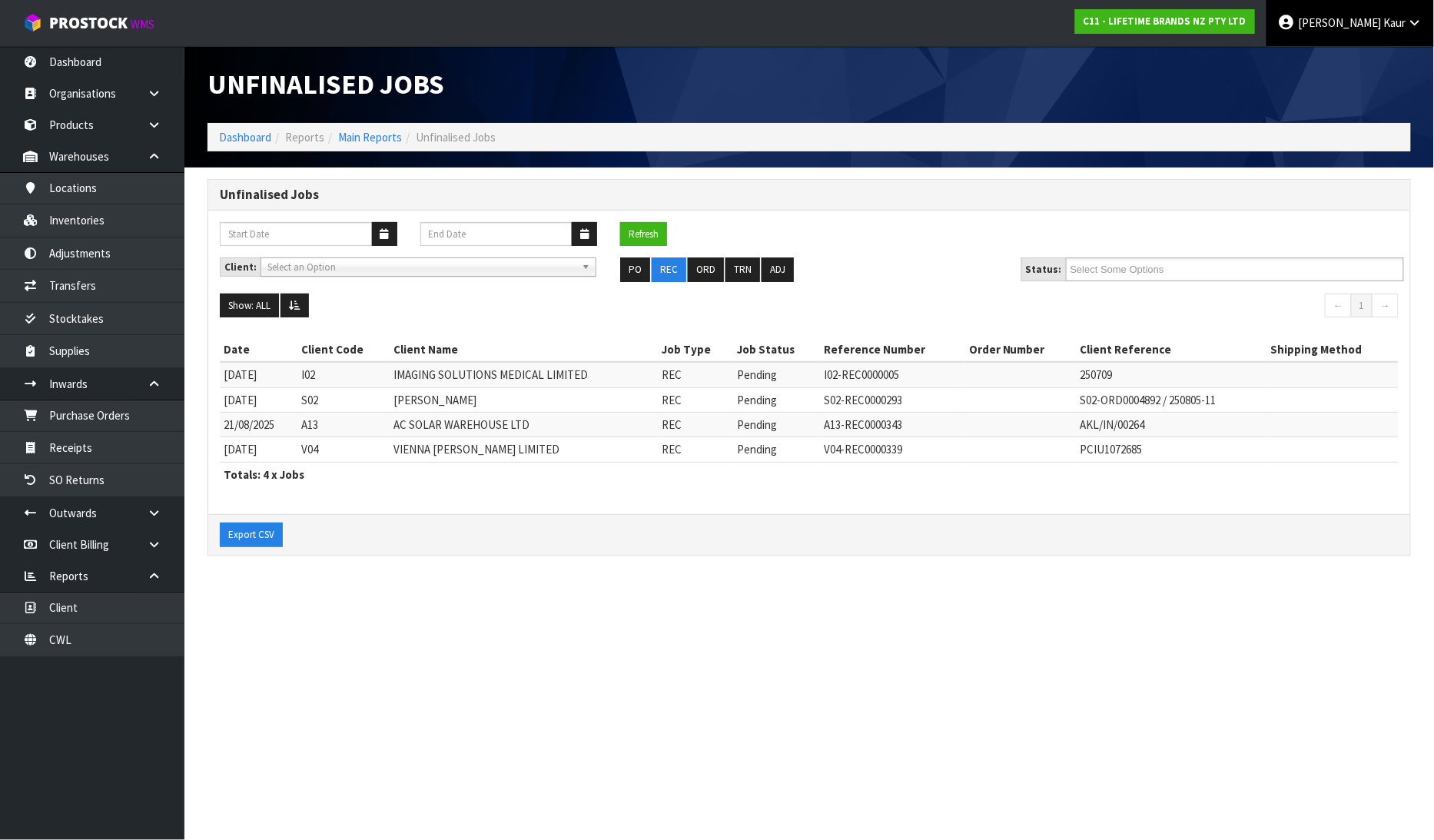
click at [1395, 18] on span "Kaur" at bounding box center [1394, 22] width 22 height 15
click at [1379, 67] on link "Logout" at bounding box center [1372, 61] width 121 height 21
